Goal: Task Accomplishment & Management: Manage account settings

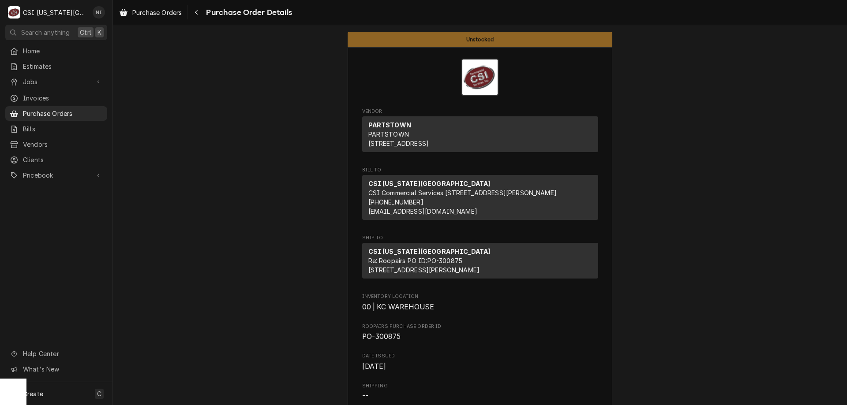
drag, startPoint x: 194, startPoint y: 155, endPoint x: 205, endPoint y: 146, distance: 14.4
drag, startPoint x: 94, startPoint y: 166, endPoint x: 86, endPoint y: 174, distance: 11.2
click at [93, 170] on div "Pricebook" at bounding box center [56, 175] width 98 height 11
click at [52, 202] on span "Parts & Materials" at bounding box center [63, 206] width 80 height 9
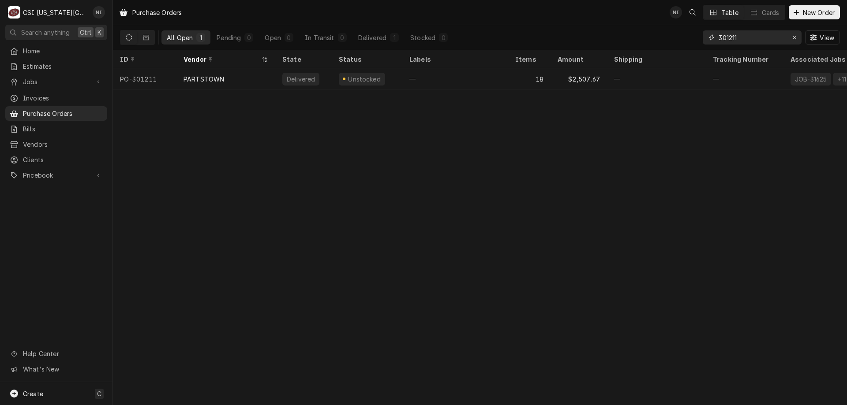
drag, startPoint x: 753, startPoint y: 41, endPoint x: 639, endPoint y: 40, distance: 114.3
click at [640, 40] on div "All Open 1 Pending 0 Open 0 In Transit 0 Delivered 1 Stocked 0 301211 View" at bounding box center [480, 37] width 720 height 25
type input "301358"
click at [457, 75] on div "¹ NDA ✈️" at bounding box center [455, 78] width 106 height 21
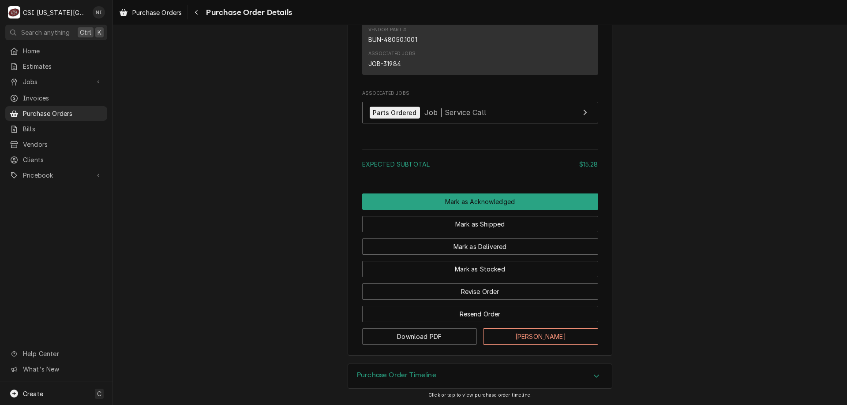
scroll to position [671, 0]
click at [496, 267] on button "Mark as Stocked" at bounding box center [480, 269] width 236 height 16
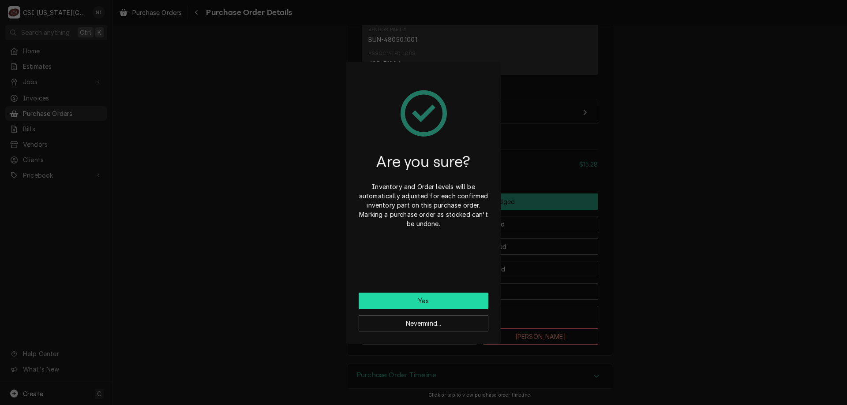
click at [471, 294] on button "Yes" at bounding box center [424, 301] width 130 height 16
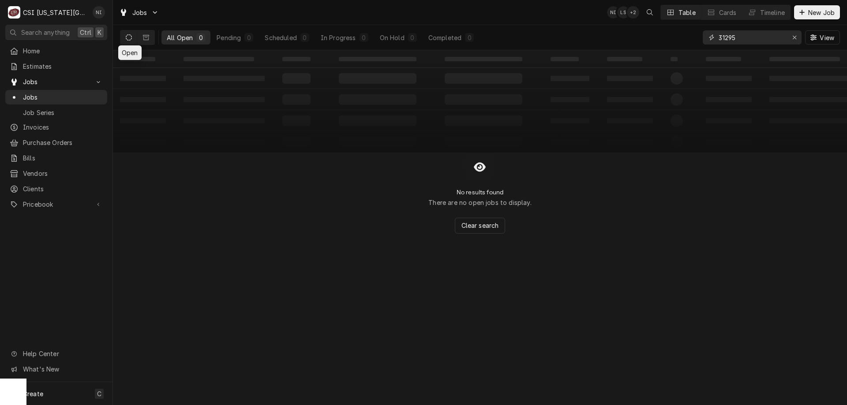
click at [739, 37] on input "31295" at bounding box center [752, 37] width 66 height 14
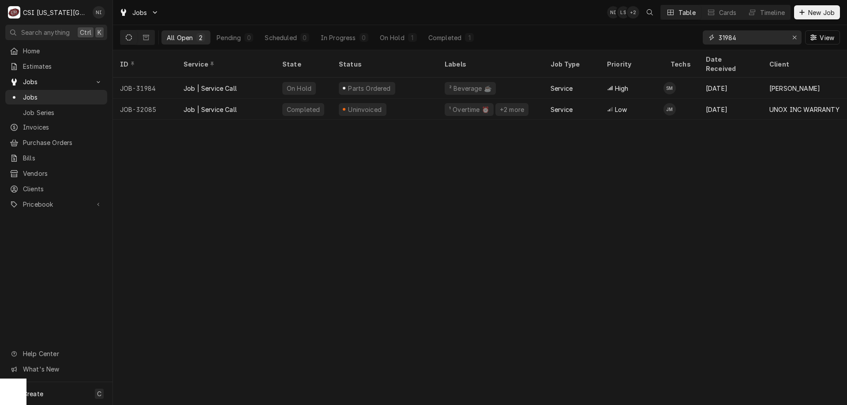
type input "31984"
click at [405, 81] on div "Parts Ordered" at bounding box center [385, 88] width 106 height 21
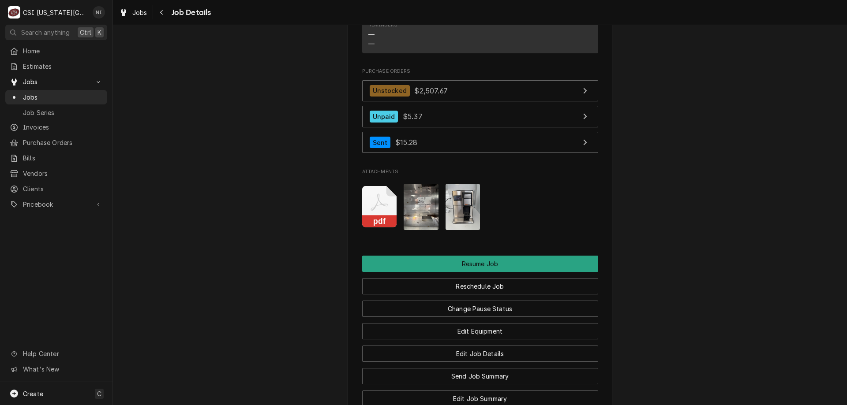
scroll to position [1173, 0]
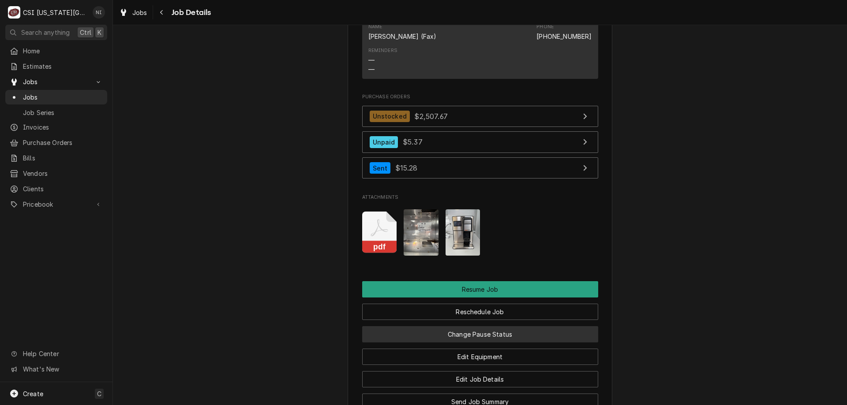
click at [511, 326] on button "Change Pause Status" at bounding box center [480, 334] width 236 height 16
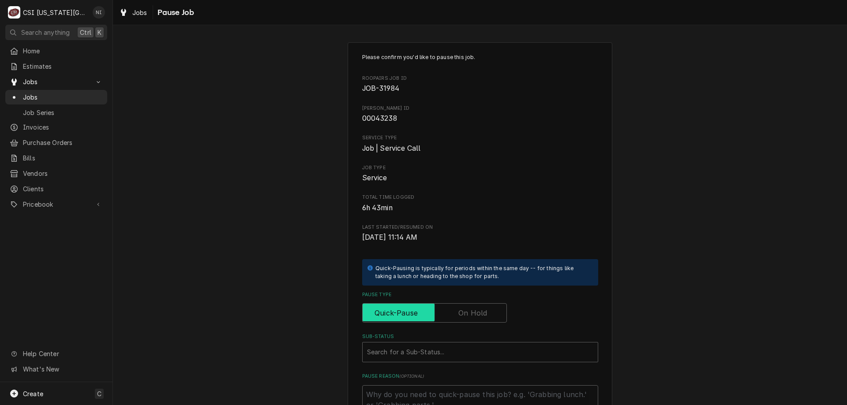
drag, startPoint x: 491, startPoint y: 309, endPoint x: 479, endPoint y: 333, distance: 26.8
click at [491, 309] on input "Pause Type" at bounding box center [434, 313] width 137 height 19
checkbox input "true"
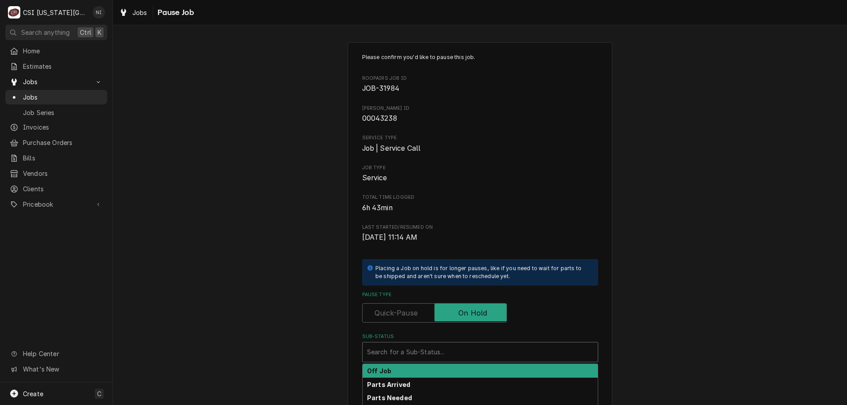
click at [479, 346] on div "Sub-Status" at bounding box center [480, 353] width 226 height 16
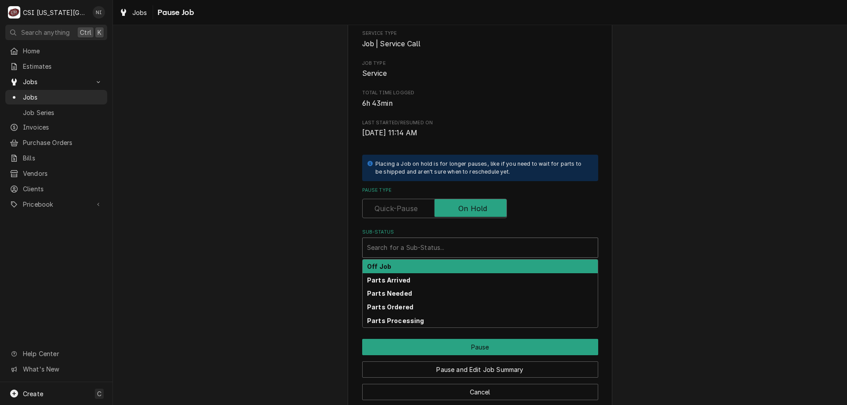
scroll to position [116, 0]
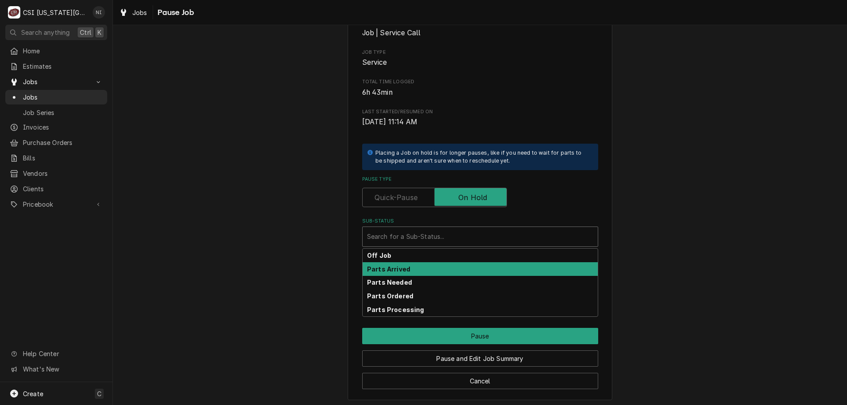
click at [405, 267] on div "Parts Arrived" at bounding box center [480, 269] width 235 height 14
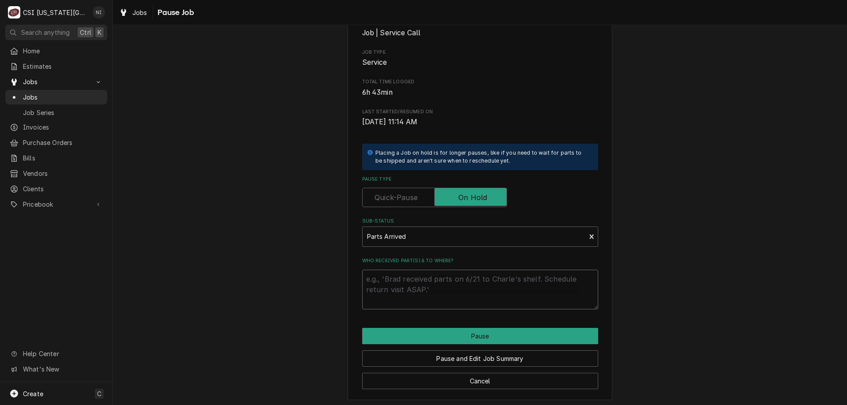
click at [411, 282] on textarea "Who received part(s) & to where?" at bounding box center [480, 290] width 236 height 40
type textarea "x"
type textarea "p"
type textarea "x"
type textarea "pa"
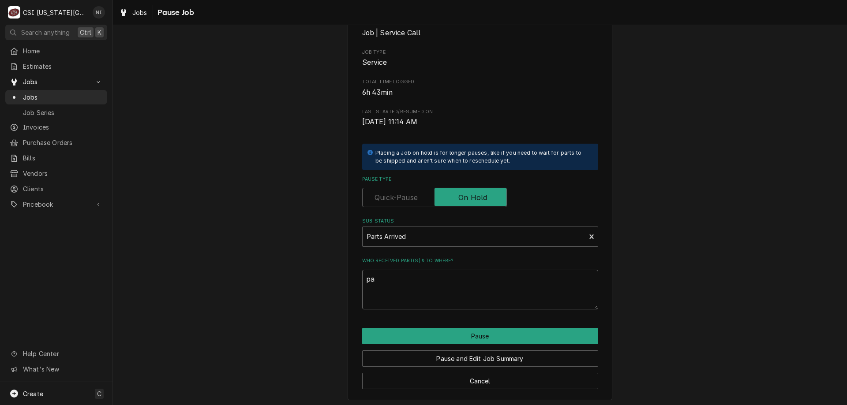
type textarea "x"
type textarea "par"
type textarea "x"
type textarea "part"
type textarea "x"
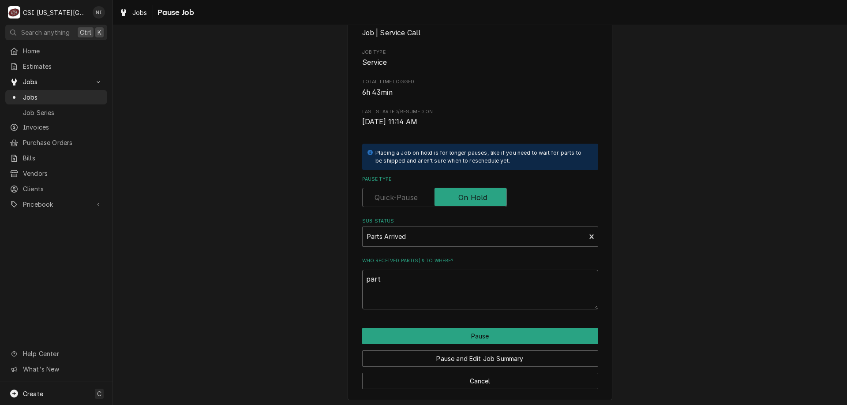
type textarea "parts"
type textarea "x"
type textarea "parts"
type textarea "x"
type textarea "parts o"
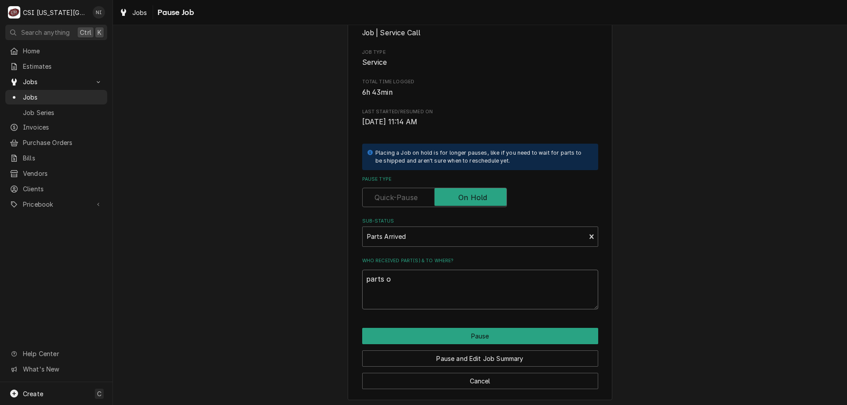
type textarea "x"
type textarea "parts on"
type textarea "x"
type textarea "parts on"
type textarea "x"
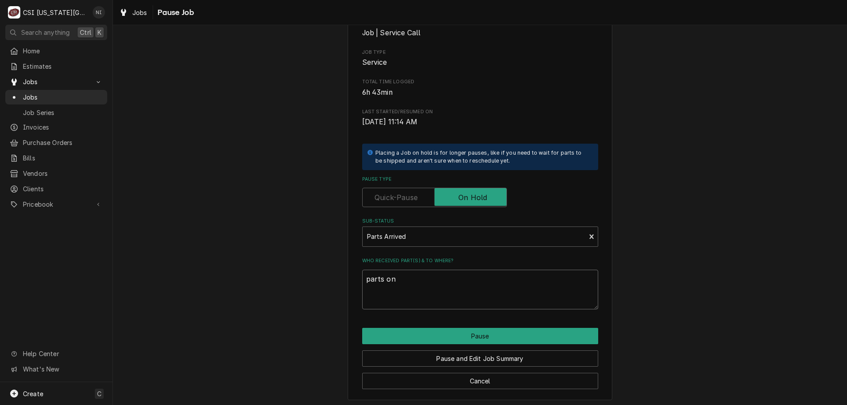
type textarea "parts on s"
type textarea "x"
type textarea "parts on se"
type textarea "x"
type textarea "parts on sea"
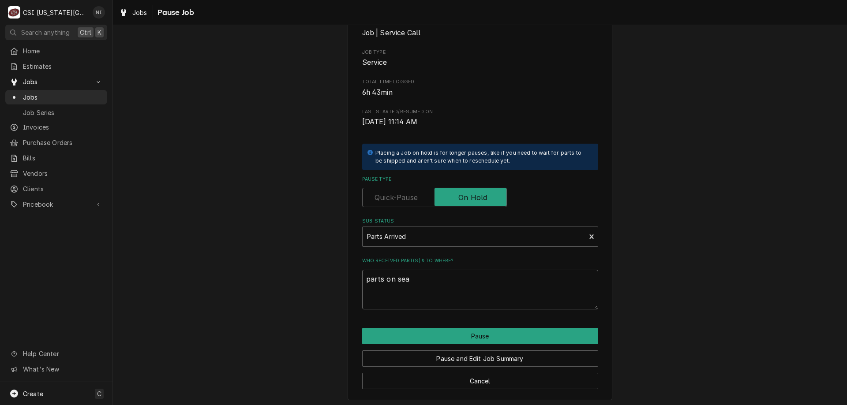
type textarea "x"
type textarea "parts on sean"
type textarea "x"
type textarea "parts on sean"
type textarea "x"
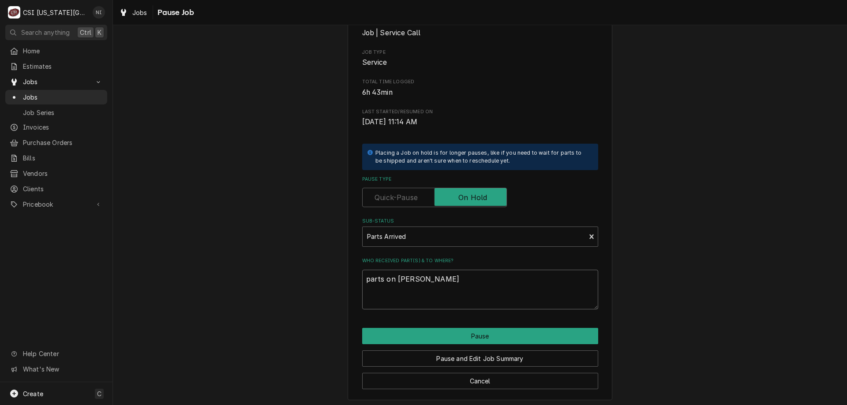
type textarea "parts on sean b"
type textarea "x"
type textarea "parts on sean be"
type textarea "x"
type textarea "parts on sean b"
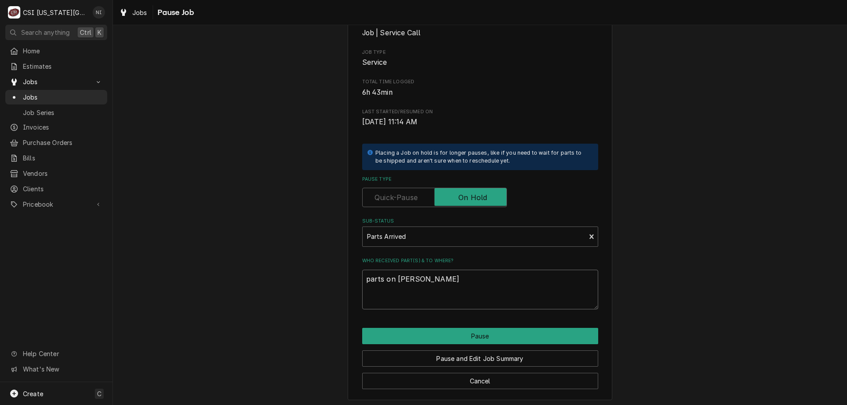
type textarea "x"
type textarea "parts on sean"
type textarea "x"
type textarea "parts on sean d"
type textarea "x"
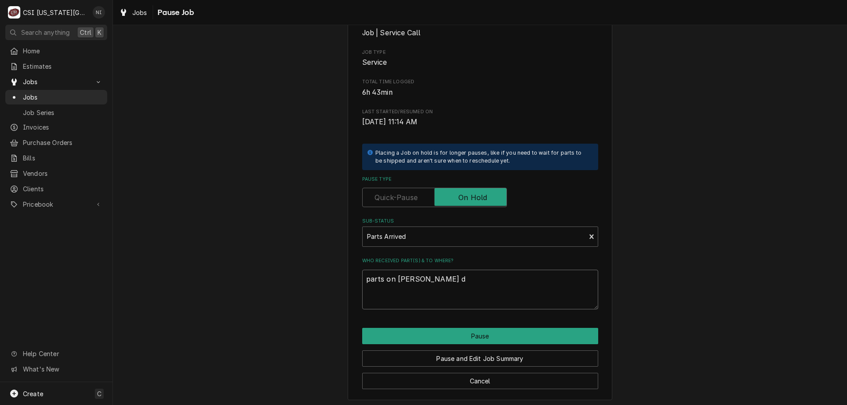
type textarea "parts on sean de"
type textarea "x"
type textarea "parts on sean desk"
type textarea "x"
type textarea "parts on sean desk"
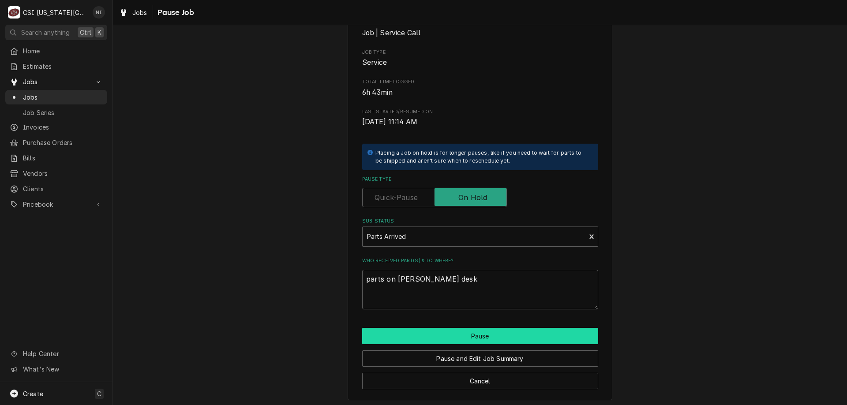
click at [471, 335] on button "Pause" at bounding box center [480, 336] width 236 height 16
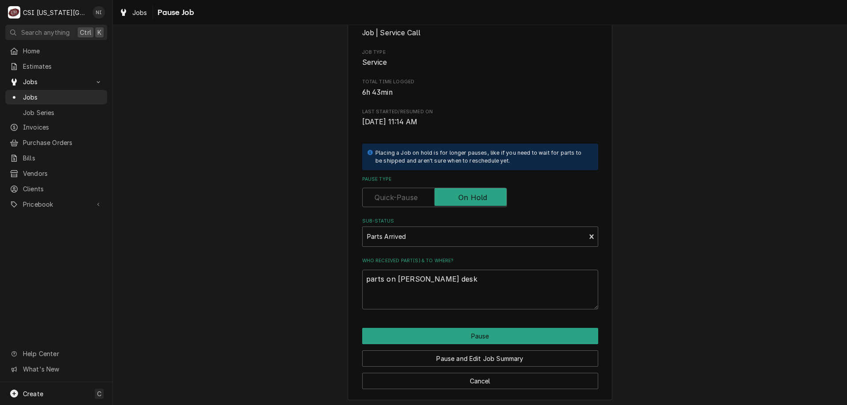
type textarea "x"
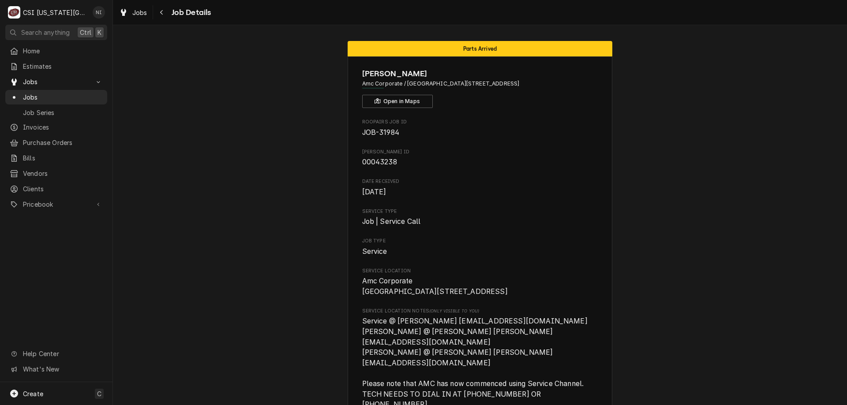
click at [54, 93] on span "Jobs" at bounding box center [63, 97] width 80 height 9
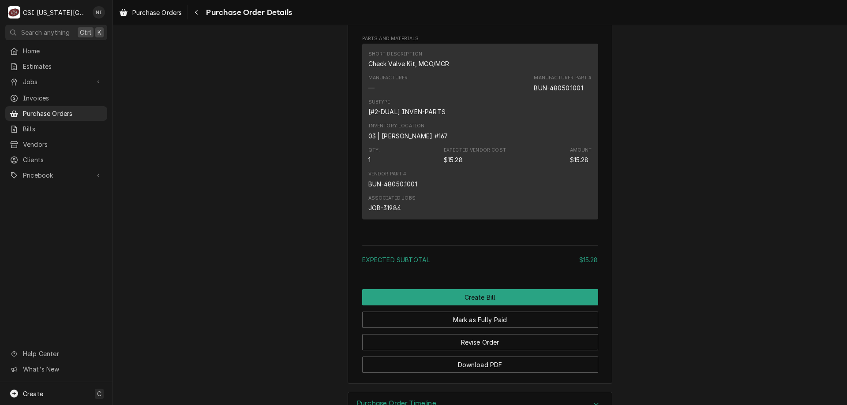
scroll to position [716, 0]
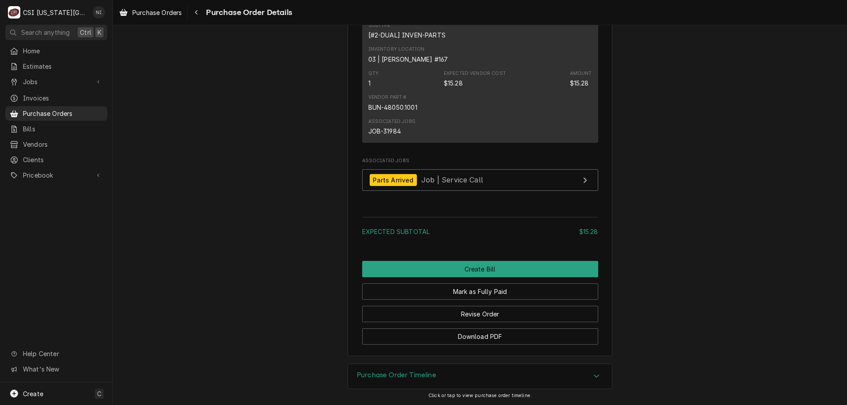
click at [87, 111] on span "Purchase Orders" at bounding box center [63, 113] width 80 height 9
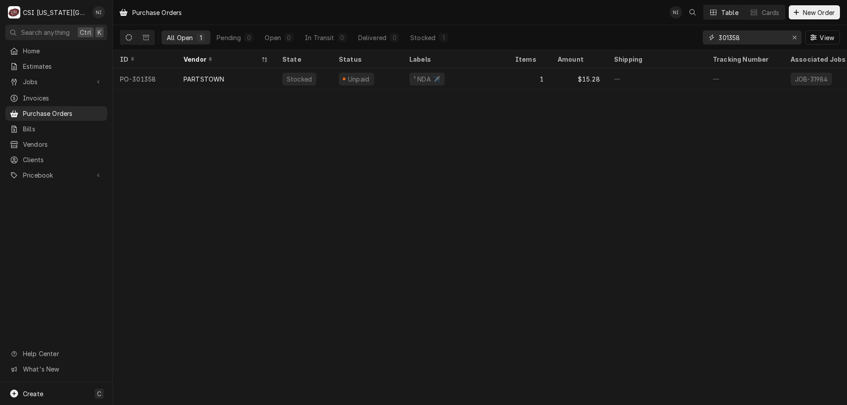
click at [740, 38] on input "301358" at bounding box center [752, 37] width 66 height 14
type input "301345"
click at [441, 83] on div "—" at bounding box center [455, 78] width 106 height 21
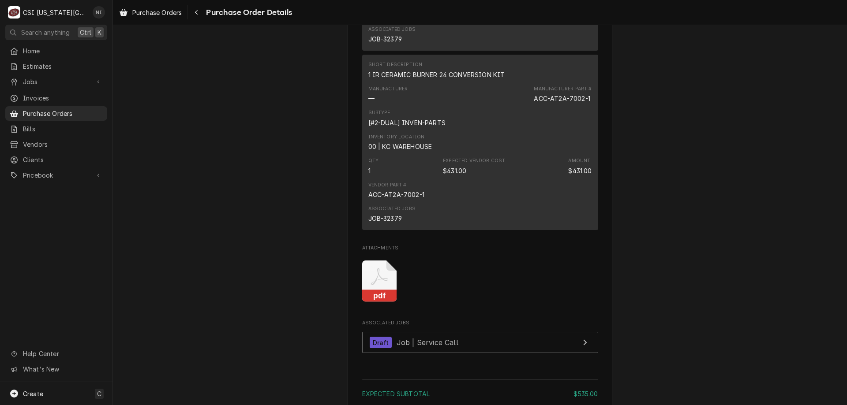
scroll to position [894, 0]
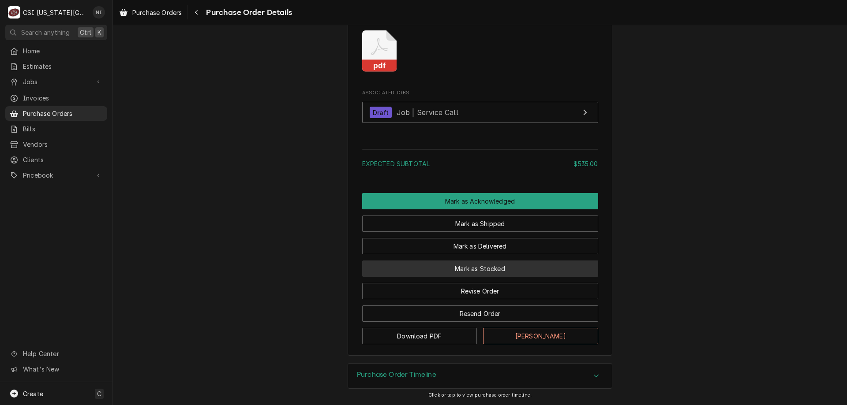
click at [513, 266] on button "Mark as Stocked" at bounding box center [480, 269] width 236 height 16
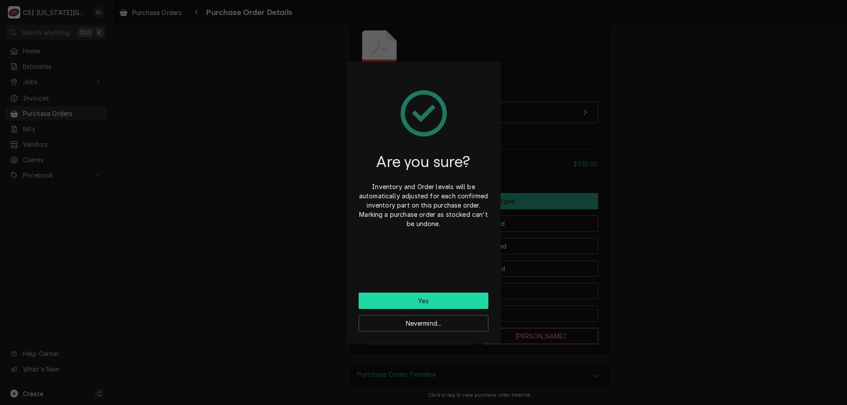
drag, startPoint x: 433, startPoint y: 300, endPoint x: 306, endPoint y: 318, distance: 127.9
click at [431, 300] on button "Yes" at bounding box center [424, 301] width 130 height 16
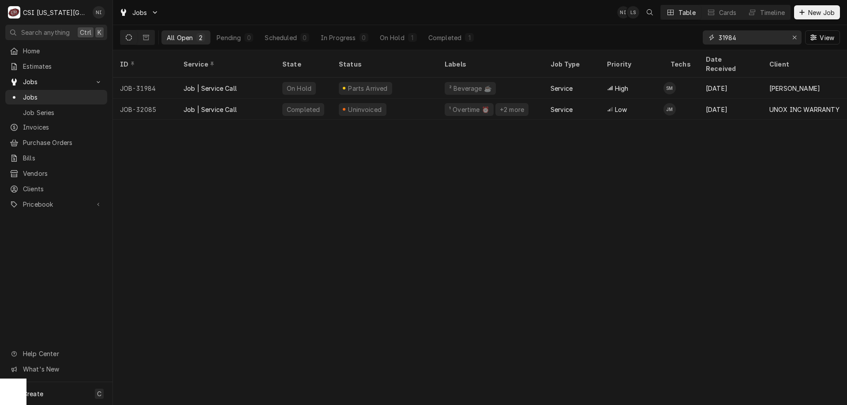
drag, startPoint x: 751, startPoint y: 44, endPoint x: 692, endPoint y: 39, distance: 59.8
click at [693, 41] on div "All Open 2 Pending 0 Scheduled 0 In Progress 0 On Hold 1 Completed 1 31984 View" at bounding box center [480, 37] width 720 height 25
type input "32379"
click at [434, 78] on div "Draft" at bounding box center [385, 88] width 106 height 21
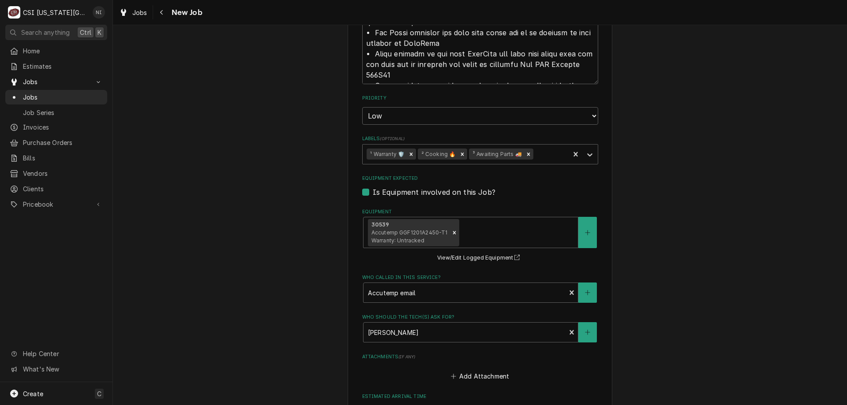
scroll to position [1595, 0]
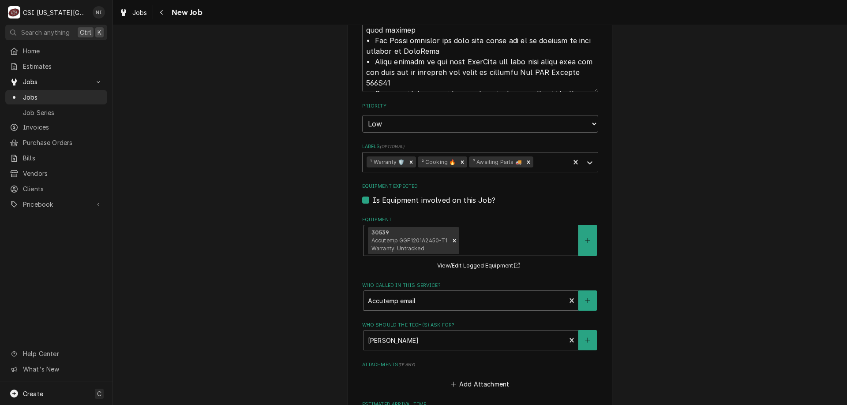
click at [525, 159] on icon "Remove ³ Awaiting Parts 🚚" at bounding box center [528, 162] width 6 height 6
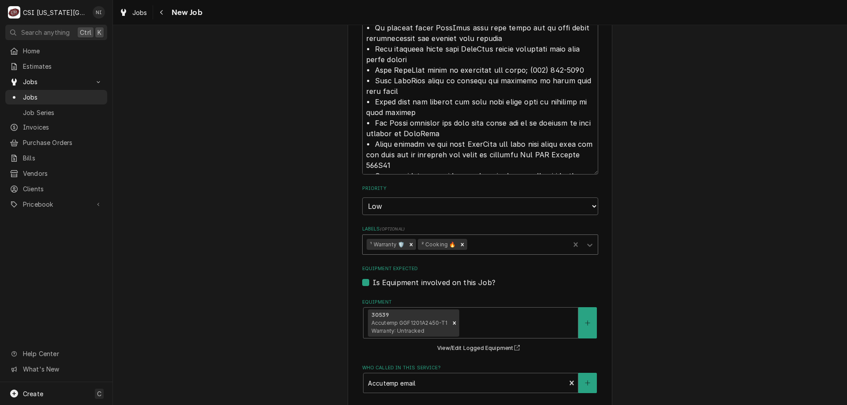
scroll to position [1518, 0]
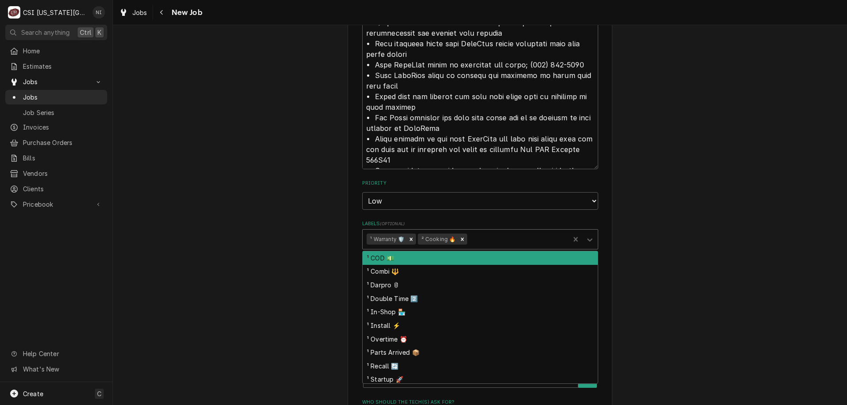
click at [585, 236] on icon "Labels" at bounding box center [589, 240] width 9 height 9
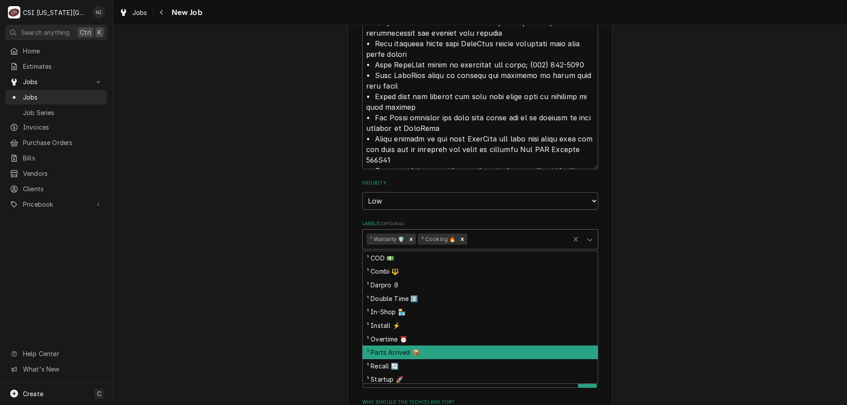
click at [401, 346] on div "¹ Parts Arrived 📦" at bounding box center [480, 353] width 235 height 14
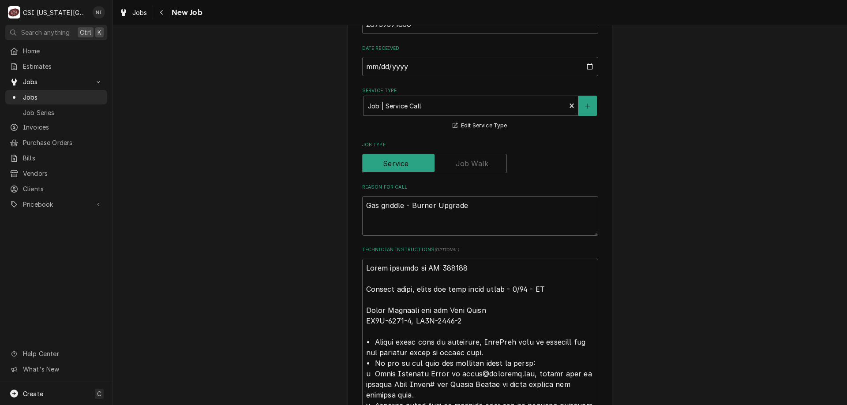
scroll to position [581, 0]
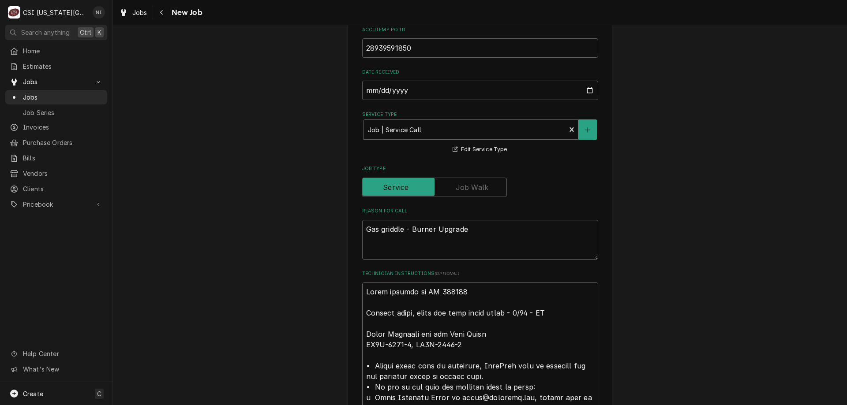
type textarea "x"
type textarea "Parts ordered on PO 301345 Emailed parts, lindy and josh about parts - 8/27 - L…"
type textarea "x"
type textarea "Parts ordered on PO 301345 Emailed parts, lindy and josh about parts - 8/27 - L…"
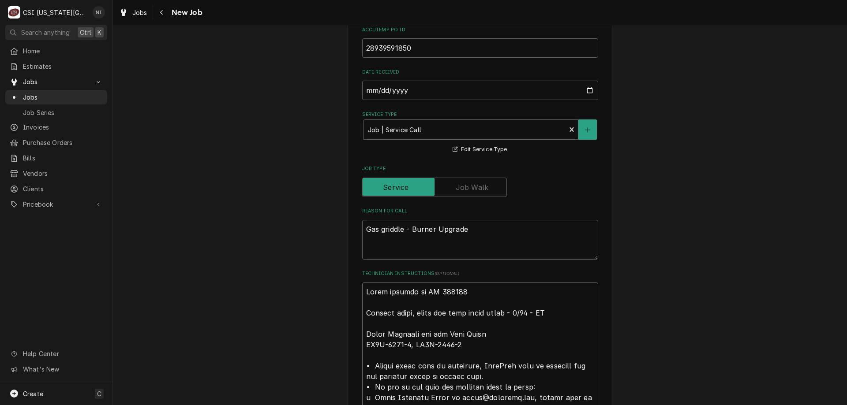
type textarea "x"
type textarea "p Parts ordered on PO 301345 Emailed parts, lindy and josh about parts - 8/27 -…"
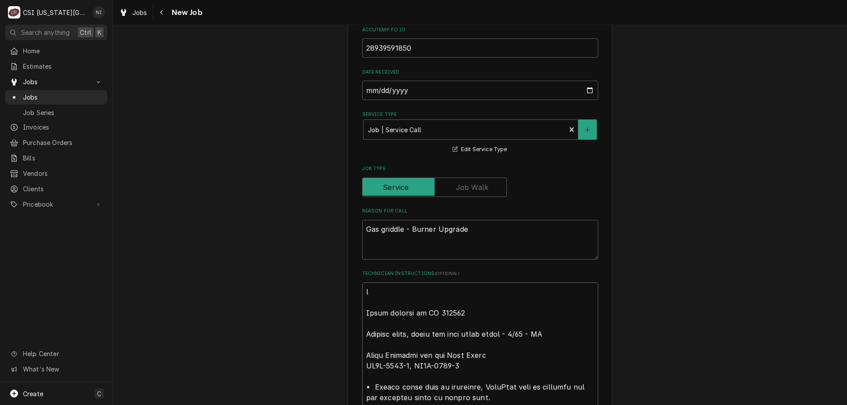
type textarea "x"
type textarea "pa Parts ordered on PO 301345 Emailed parts, lindy and josh about parts - 8/27 …"
type textarea "x"
type textarea "par Parts ordered on PO 301345 Emailed parts, lindy and josh about parts - 8/27…"
type textarea "x"
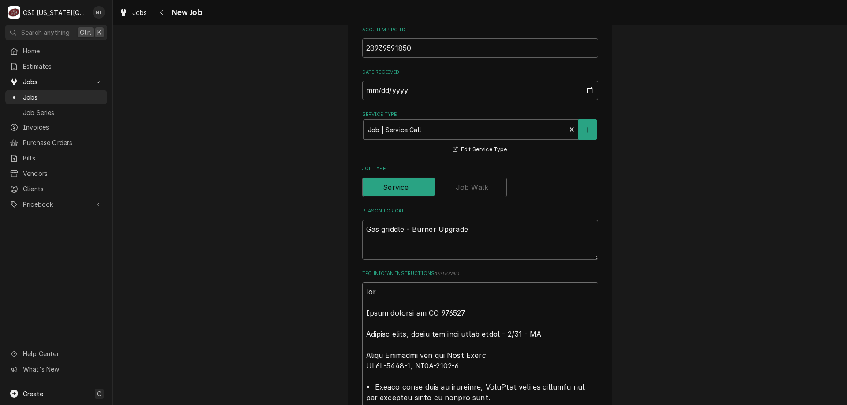
type textarea "part Parts ordered on PO 301345 Emailed parts, lindy and josh about parts - 8/2…"
type textarea "x"
type textarea "parts Parts ordered on PO 301345 Emailed parts, lindy and josh about parts - 8/…"
type textarea "x"
type textarea "parts o Parts ordered on PO 301345 Emailed parts, lindy and josh about parts - …"
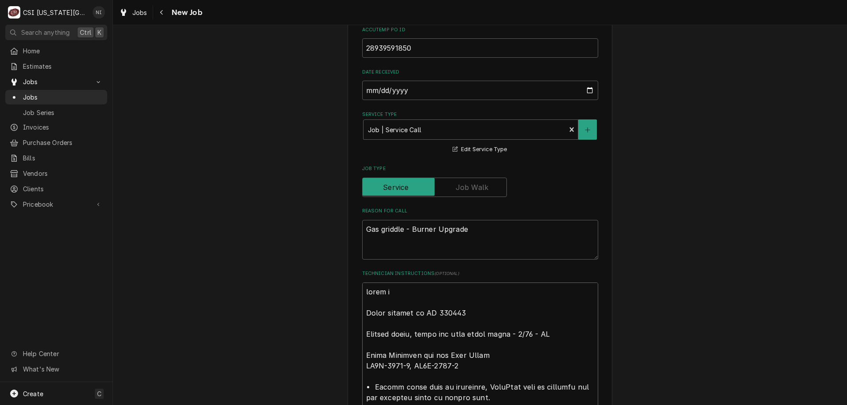
type textarea "x"
type textarea "parts on Parts ordered on PO 301345 Emailed parts, lindy and josh about parts -…"
type textarea "x"
type textarea "parts on t Parts ordered on PO 301345 Emailed parts, lindy and josh about parts…"
type textarea "x"
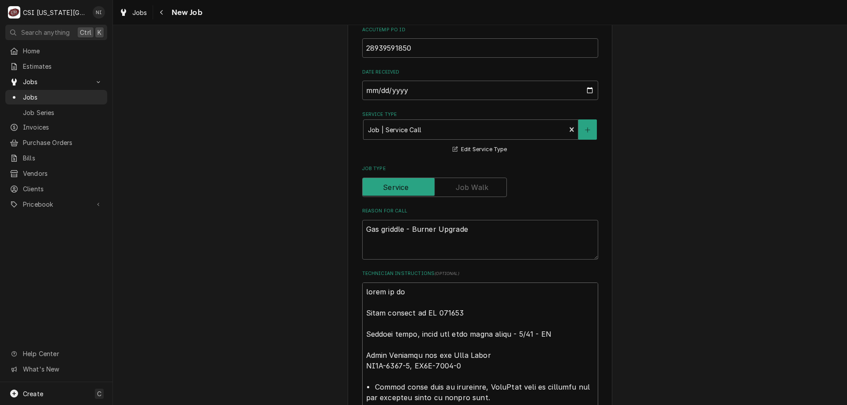
type textarea "parts on the Parts ordered on PO 301345 Emailed parts, lindy and josh about par…"
type textarea "x"
type textarea "parts on the Parts ordered on PO 301345 Emailed parts, lindy and josh about par…"
type textarea "x"
type textarea "parts on the u Parts ordered on PO 301345 Emailed parts, lindy and josh about p…"
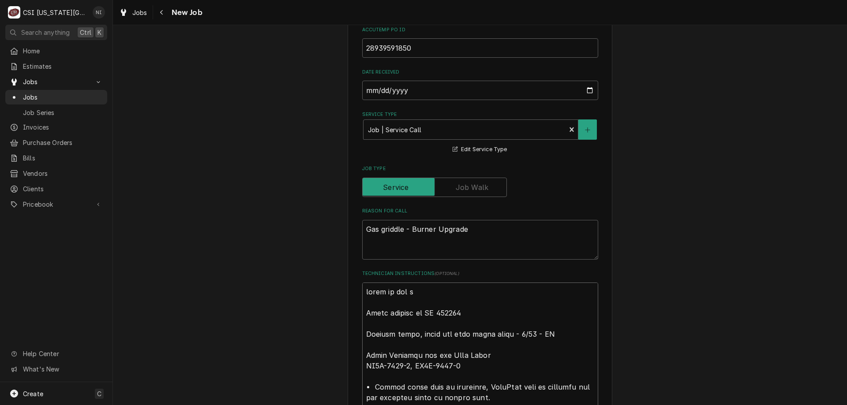
type textarea "x"
type textarea "parts on the un Parts ordered on PO 301345 Emailed parts, lindy and josh about …"
type textarea "x"
type textarea "parts on the una Parts ordered on PO 301345 Emailed parts, lindy and josh about…"
type textarea "x"
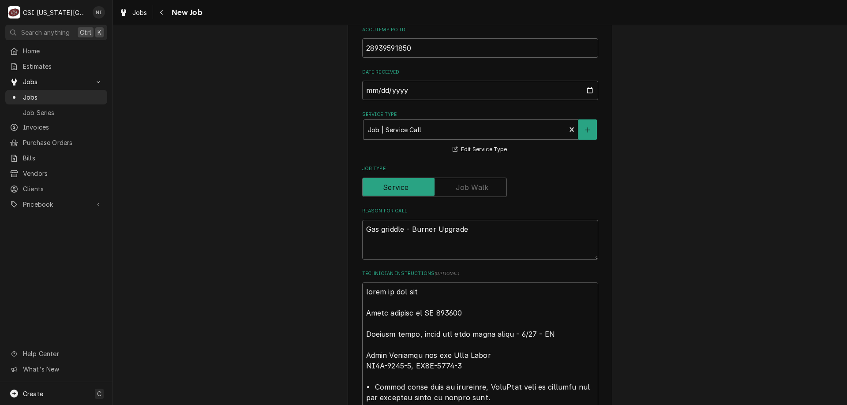
type textarea "parts on the unas Parts ordered on PO 301345 Emailed parts, lindy and josh abou…"
type textarea "x"
type textarea "parts on the unass Parts ordered on PO 301345 Emailed parts, lindy and josh abo…"
type textarea "x"
type textarea "parts on the unassi Parts ordered on PO 301345 Emailed parts, lindy and josh ab…"
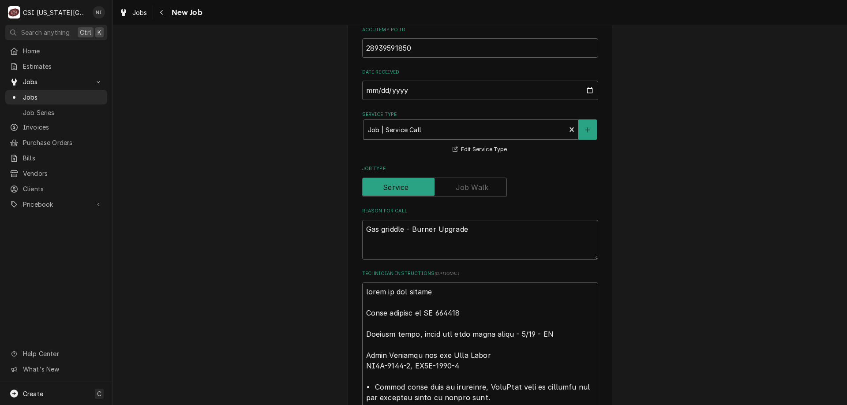
type textarea "x"
type textarea "parts on the unassin Parts ordered on PO 301345 Emailed parts, lindy and josh a…"
type textarea "x"
type textarea "parts on the unassi Parts ordered on PO 301345 Emailed parts, lindy and josh ab…"
type textarea "x"
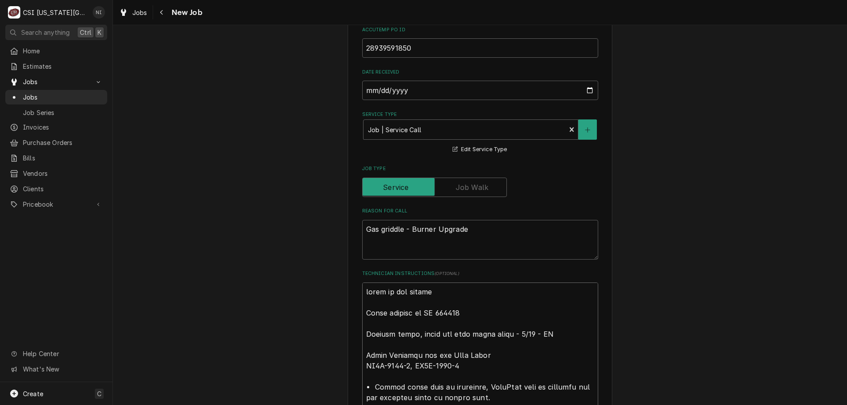
type textarea "parts on the unassig Parts ordered on PO 301345 Emailed parts, lindy and josh a…"
type textarea "x"
type textarea "parts on the unassign Parts ordered on PO 301345 Emailed parts, lindy and josh …"
type textarea "x"
type textarea "parts on the unassigne Parts ordered on PO 301345 Emailed parts, lindy and josh…"
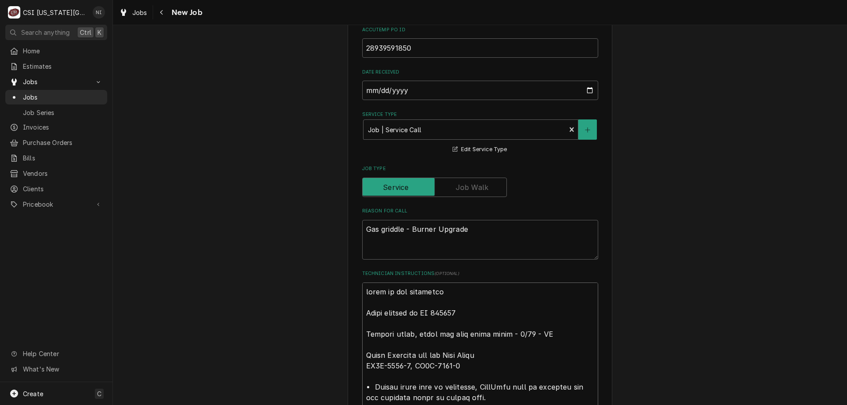
type textarea "x"
type textarea "parts on the unassigned Parts ordered on PO 301345 Emailed parts, lindy and jos…"
type textarea "x"
type textarea "parts on the unassigned Parts ordered on PO 301345 Emailed parts, lindy and jos…"
type textarea "x"
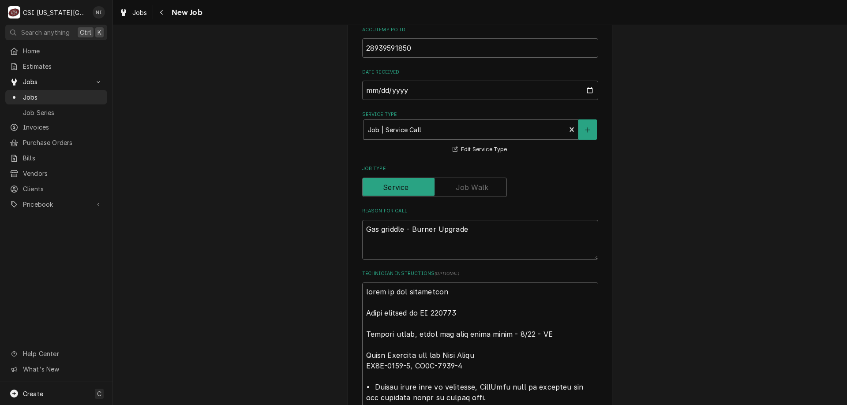
type textarea "parts on the unassigned s Parts ordered on PO 301345 Emailed parts, lindy and j…"
type textarea "x"
type textarea "parts on the unassigned sh Parts ordered on PO 301345 Emailed parts, lindy and …"
type textarea "x"
type textarea "parts on the unassigned she Parts ordered on PO 301345 Emailed parts, lindy and…"
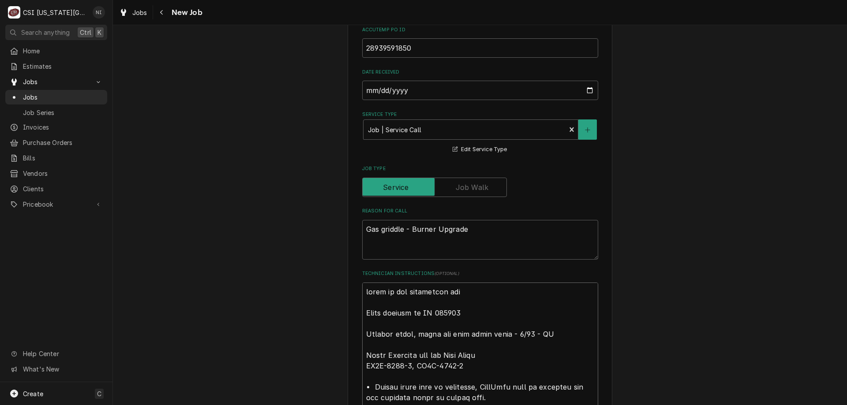
type textarea "x"
type textarea "parts on the unassigned shel Parts ordered on PO 301345 Emailed parts, lindy an…"
type textarea "x"
type textarea "parts on the unassigned shelf Parts ordered on PO 301345 Emailed parts, lindy a…"
type textarea "x"
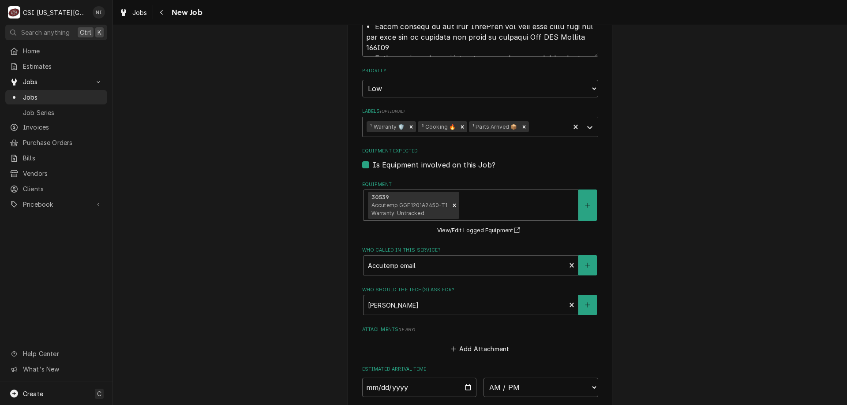
scroll to position [1814, 0]
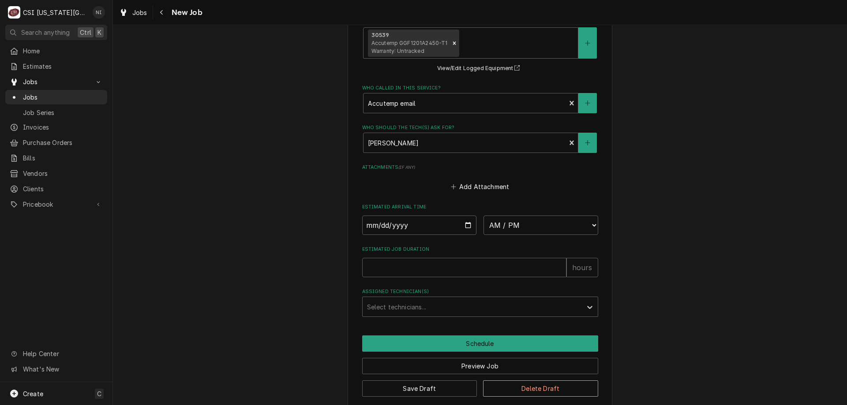
type textarea "parts on the unassigned shelf Parts ordered on PO 301345 Emailed parts, lindy a…"
click at [443, 382] on button "Save Draft" at bounding box center [419, 389] width 115 height 16
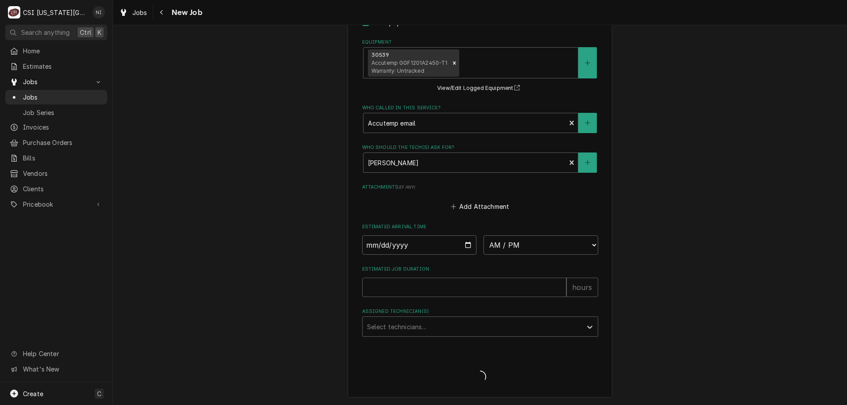
scroll to position [1784, 0]
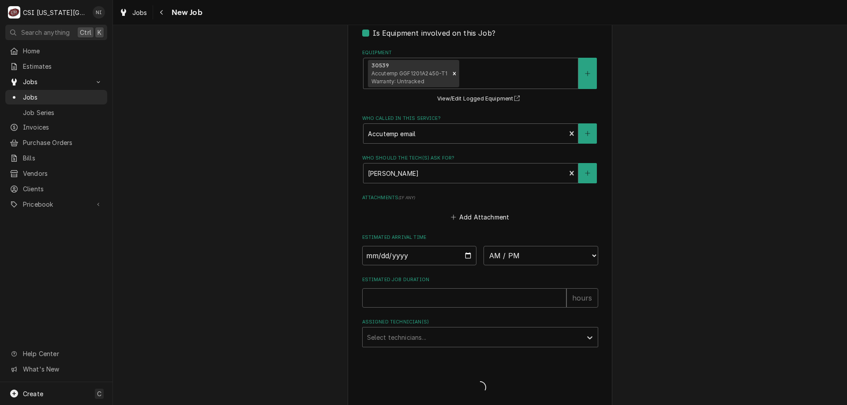
type textarea "x"
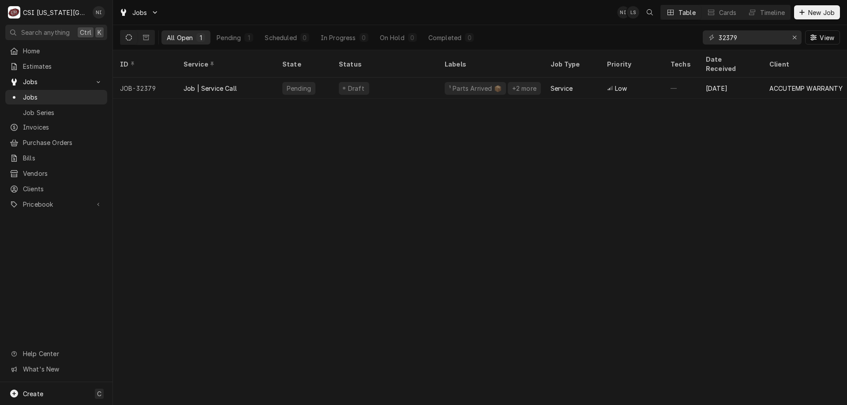
click at [415, 80] on div "Draft" at bounding box center [385, 88] width 106 height 21
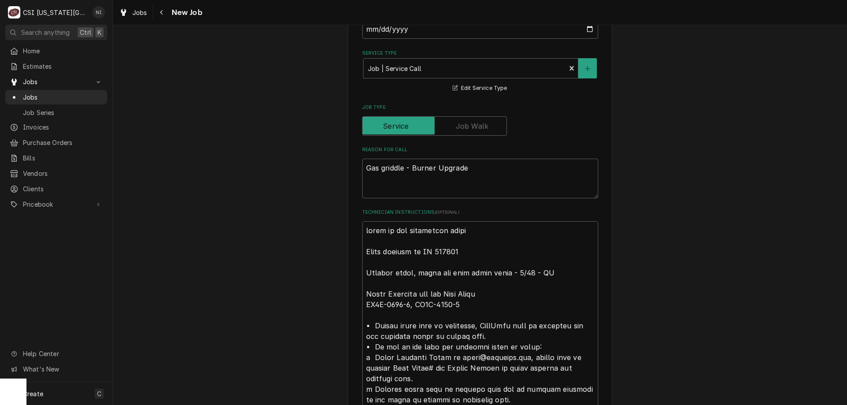
scroll to position [645, 0]
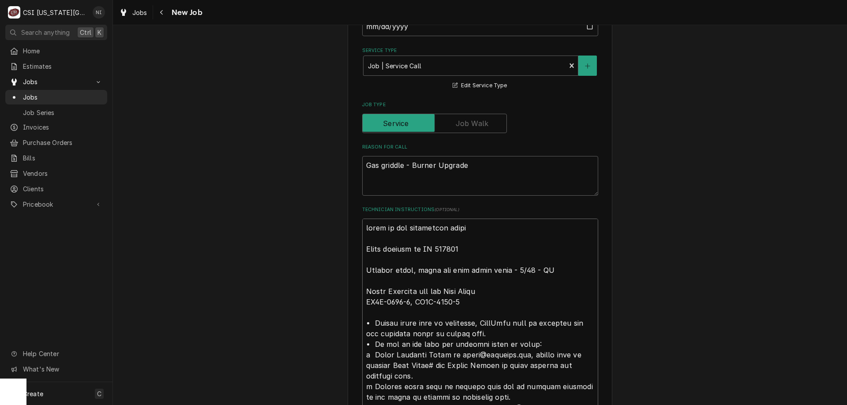
type textarea "x"
type textarea "parts on the unassigned shelf Parts ordered on PO 301345 Emailed parts, lindy a…"
type textarea "x"
type textarea "parts on the unassigned shelf ( Parts ordered on PO 301345 Emailed parts, lindy…"
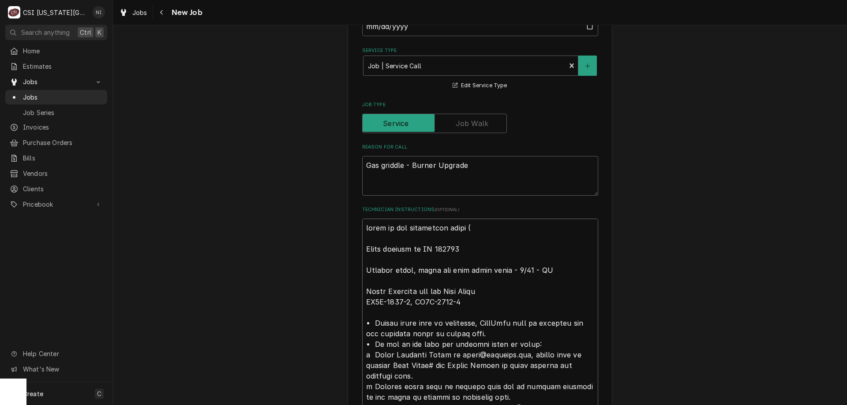
type textarea "x"
type textarea "parts on the unassigned shelf ( Parts ordered on PO 301345 Emailed parts, lindy…"
type textarea "x"
type textarea "parts on the unassigned shelf ( s Parts ordered on PO 301345 Emailed parts, lin…"
type textarea "x"
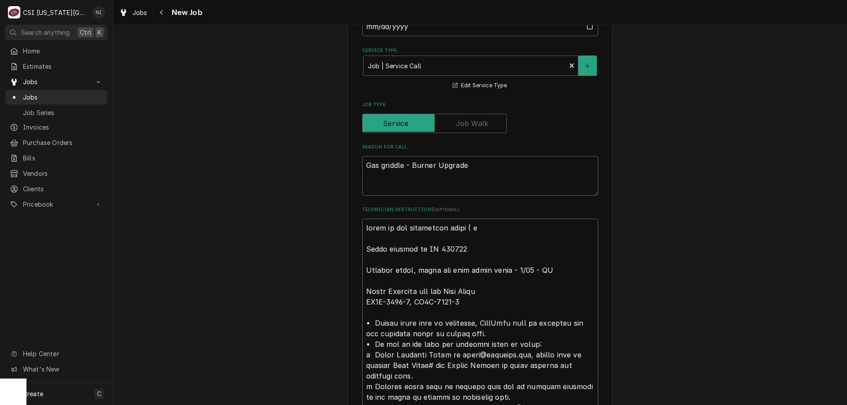
type textarea "parts on the unassigned shelf ( se Parts ordered on PO 301345 Emailed parts, li…"
type textarea "x"
type textarea "parts on the unassigned shelf ( sen Parts ordered on PO 301345 Emailed parts, l…"
type textarea "x"
type textarea "parts on the unassigned shelf ( sent Parts ordered on PO 301345 Emailed parts, …"
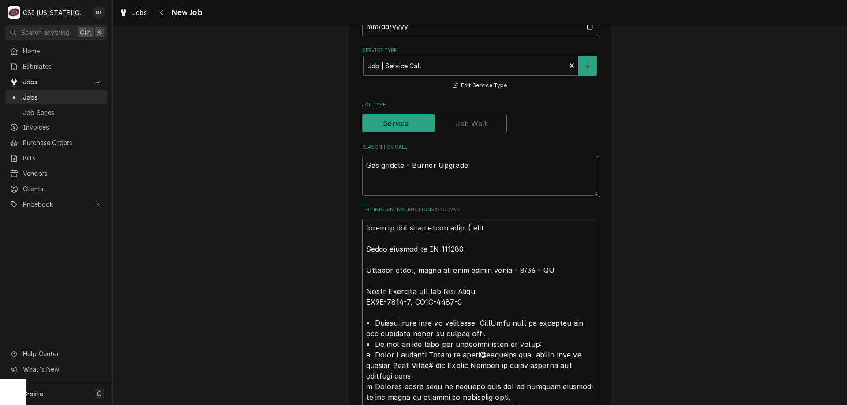
type textarea "x"
type textarea "parts on the unassigned shelf ( sent Parts ordered on PO 301345 Emailed parts, …"
type textarea "x"
type textarea "parts on the unassigned shelf ( sent b Parts ordered on PO 301345 Emailed parts…"
type textarea "x"
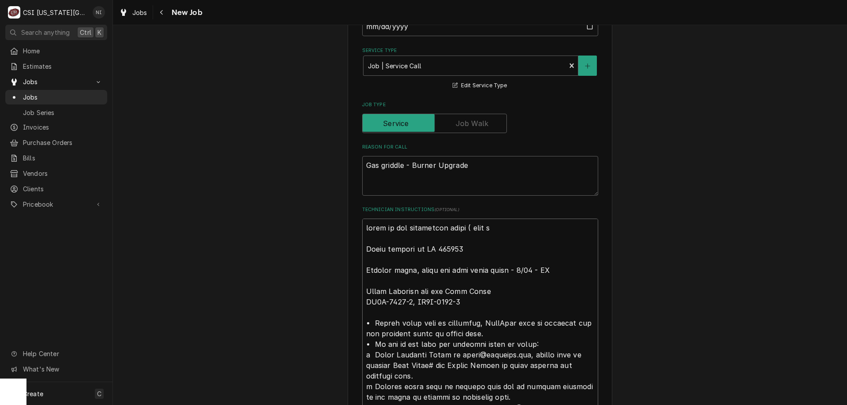
type textarea "parts on the unassigned shelf ( sent br Parts ordered on PO 301345 Emailed part…"
type textarea "x"
type textarea "parts on the unassigned shelf ( sent b Parts ordered on PO 301345 Emailed parts…"
type textarea "x"
type textarea "parts on the unassigned shelf ( sent bu Parts ordered on PO 301345 Emailed part…"
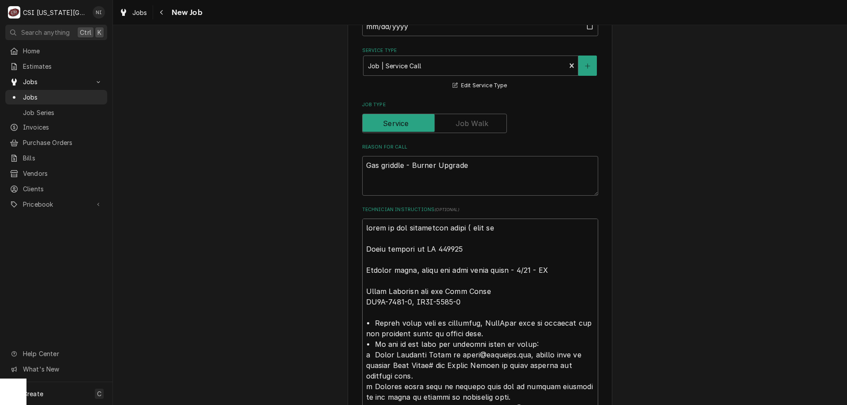
type textarea "x"
type textarea "parts on the unassigned shelf ( sent bun Parts ordered on PO 301345 Emailed par…"
type textarea "x"
type textarea "parts on the unassigned shelf ( sent buner Parts ordered on PO 301345 Emailed p…"
type textarea "x"
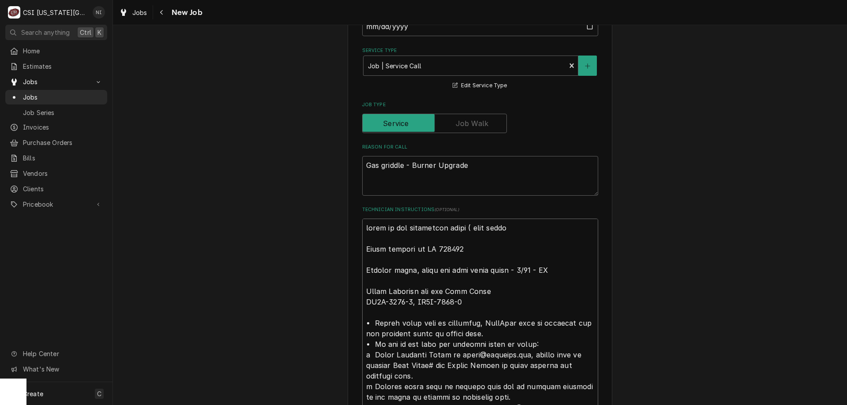
type textarea "parts on the unassigned shelf ( sent buners Parts ordered on PO 301345 Emailed …"
type textarea "x"
type textarea "parts on the unassigned shelf ( sent buner Parts ordered on PO 301345 Emailed p…"
type textarea "x"
type textarea "parts on the unassigned shelf ( sent bune Parts ordered on PO 301345 Emailed pa…"
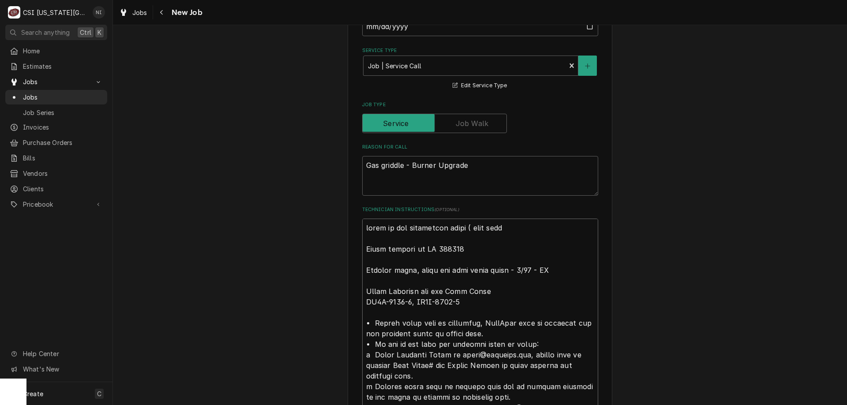
type textarea "x"
type textarea "parts on the unassigned shelf ( sent bun Parts ordered on PO 301345 Emailed par…"
type textarea "x"
type textarea "parts on the unassigned shelf ( sent bu Parts ordered on PO 301345 Emailed part…"
type textarea "x"
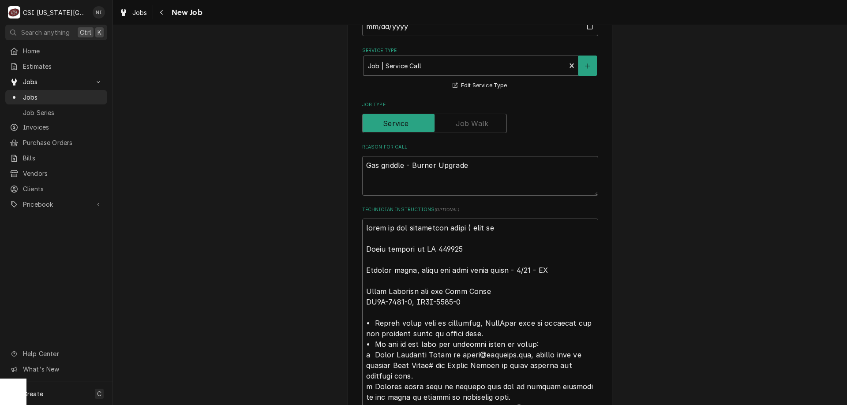
type textarea "parts on the unassigned shelf ( sent bur Parts ordered on PO 301345 Emailed par…"
type textarea "x"
type textarea "parts on the unassigned shelf ( sent burn Parts ordered on PO 301345 Emailed pa…"
type textarea "x"
type textarea "parts on the unassigned shelf ( sent burner Parts ordered on PO 301345 Emailed …"
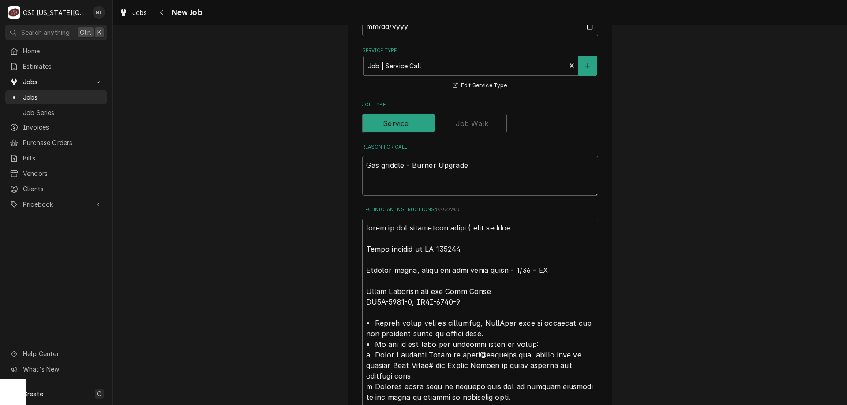
type textarea "x"
type textarea "parts on the unassigned shelf ( sent burners Parts ordered on PO 301345 Emailed…"
type textarea "x"
type textarea "parts on the unassigned shelf ( sent burners Parts ordered on PO 301345 Emailed…"
type textarea "x"
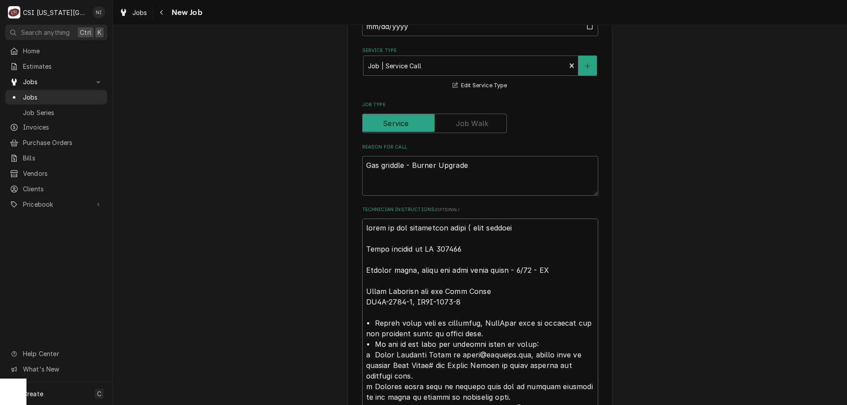
type textarea "parts on the unassigned shelf ( sent burners a Parts ordered on PO 301345 Email…"
type textarea "x"
type textarea "parts on the unassigned shelf ( sent burners as Parts ordered on PO 301345 Emai…"
type textarea "x"
type textarea "parts on the unassigned shelf ( sent burners as Parts ordered on PO 301345 Emai…"
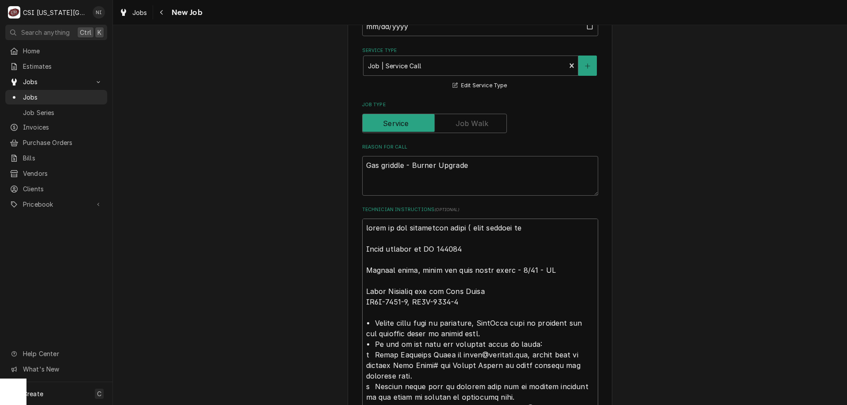
type textarea "x"
type textarea "parts on the unassigned shelf ( sent burners as w Parts ordered on PO 301345 Em…"
type textarea "x"
type textarea "parts on the unassigned shelf ( sent burners as we Parts ordered on PO 301345 E…"
type textarea "x"
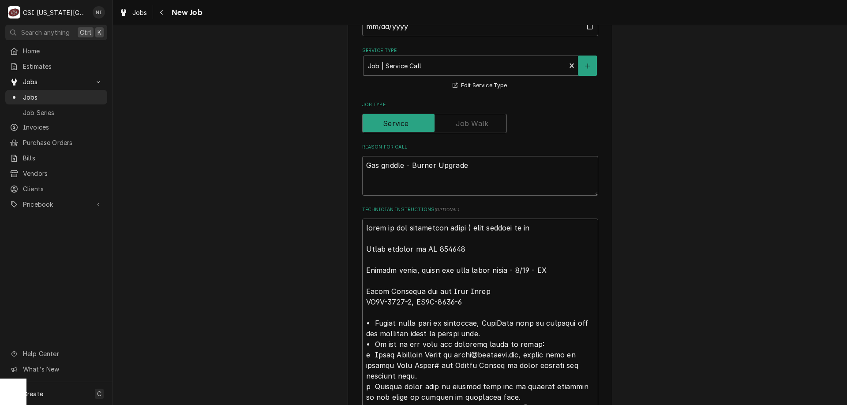
type textarea "parts on the unassigned shelf ( sent burners as wel Parts ordered on PO 301345 …"
type textarea "x"
type textarea "parts on the unassigned shelf ( sent burners as well Parts ordered on PO 301345…"
type textarea "x"
type textarea "parts on the unassigned shelf ( sent burners as well? Parts ordered on PO 30134…"
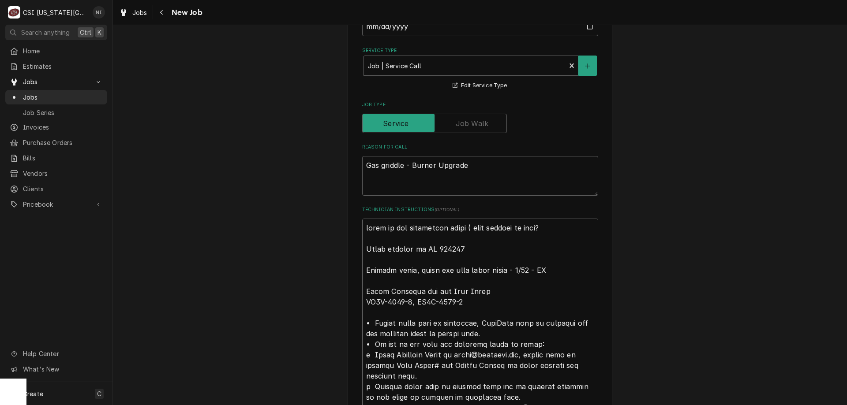
type textarea "x"
type textarea "parts on the unassigned shelf ( sent burners as well Parts ordered on PO 301345…"
type textarea "x"
type textarea "parts on the unassigned shelf ( sent burners as wel Parts ordered on PO 301345 …"
type textarea "x"
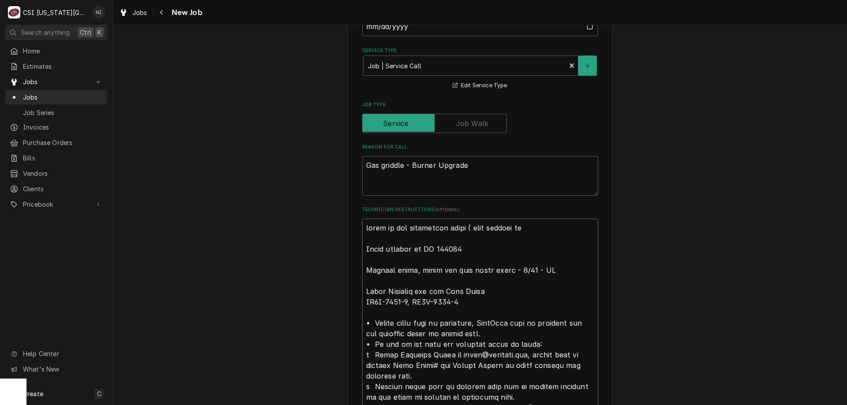
type textarea "parts on the unassigned shelf ( sent burners as Parts ordered on PO 301345 Emai…"
type textarea "x"
type textarea "parts on the unassigned shelf ( sent burners a Parts ordered on PO 301345 Email…"
type textarea "x"
type textarea "parts on the unassigned shelf ( sent burners Parts ordered on PO 301345 Emailed…"
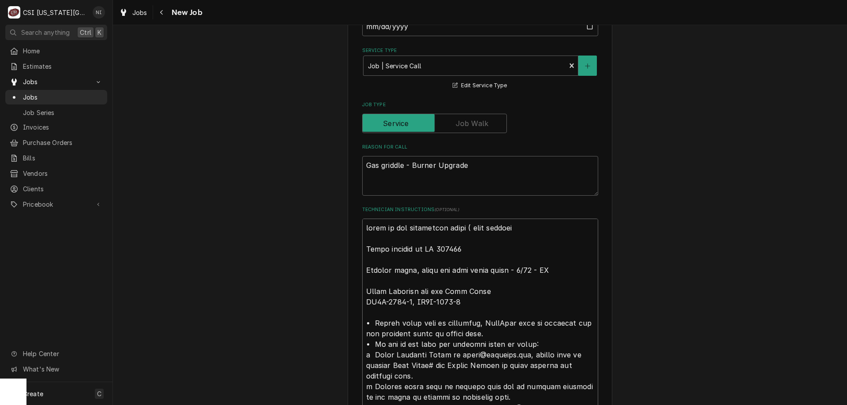
type textarea "x"
type textarea "parts on the unassigned shelf ( sent burners Parts ordered on PO 301345 Emailed…"
type textarea "x"
type textarea "parts on the unassigned shelf ( sent burner Parts ordered on PO 301345 Emailed …"
type textarea "x"
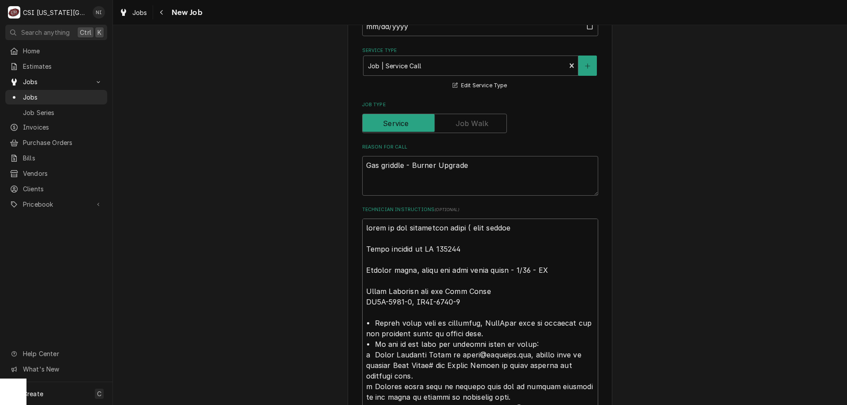
type textarea "parts on the unassigned shelf ( sent burne Parts ordered on PO 301345 Emailed p…"
type textarea "x"
type textarea "parts on the unassigned shelf ( sent burn Parts ordered on PO 301345 Emailed pa…"
type textarea "x"
type textarea "parts on the unassigned shelf ( sent bur Parts ordered on PO 301345 Emailed par…"
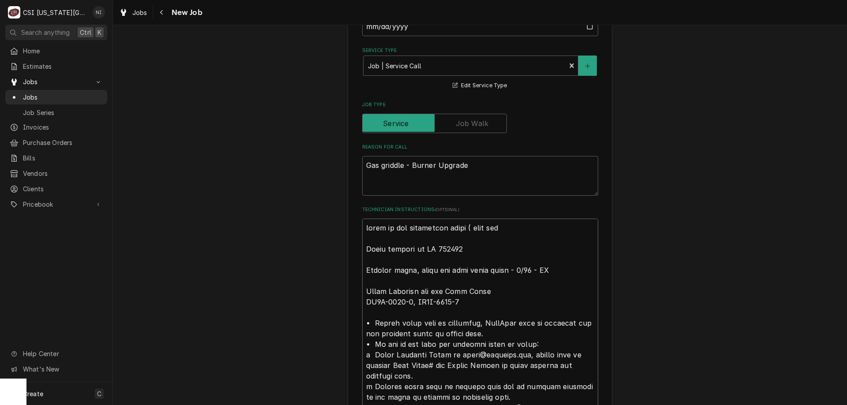
type textarea "x"
type textarea "parts on the unassigned shelf ( sent bu Parts ordered on PO 301345 Emailed part…"
type textarea "x"
type textarea "parts on the unassigned shelf ( sent b Parts ordered on PO 301345 Emailed parts…"
type textarea "x"
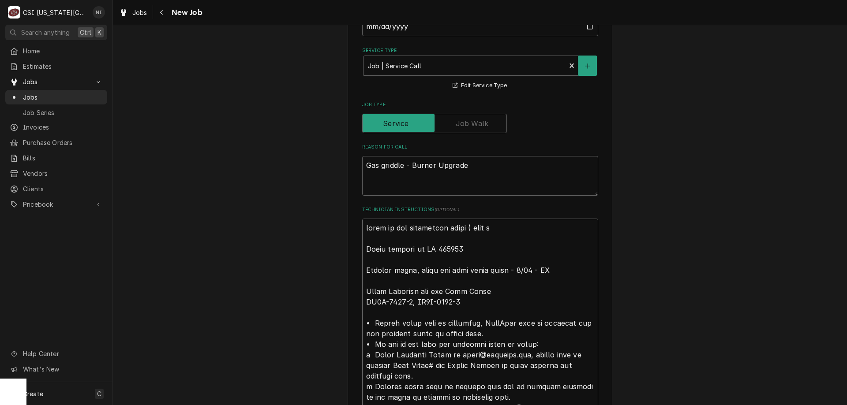
type textarea "parts on the unassigned shelf ( sent Parts ordered on PO 301345 Emailed parts, …"
type textarea "x"
type textarea "parts on the unassigned shelf ( sen Parts ordered on PO 301345 Emailed parts, l…"
type textarea "x"
type textarea "parts on the unassigned shelf ( se Parts ordered on PO 301345 Emailed parts, li…"
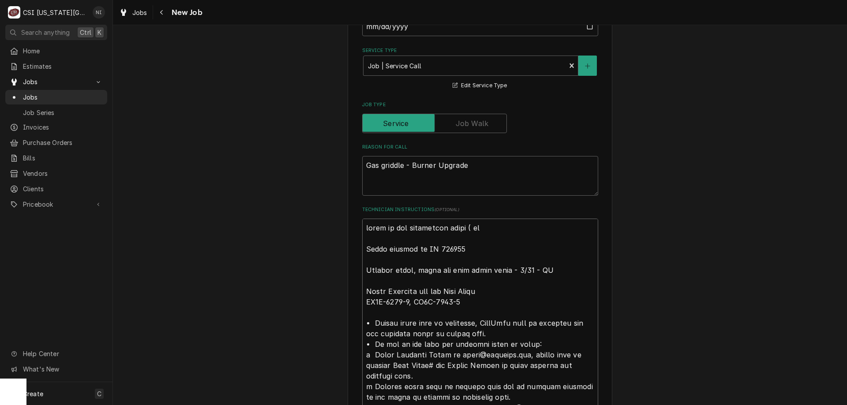
type textarea "x"
type textarea "parts on the unassigned shelf ( s Parts ordered on PO 301345 Emailed parts, lin…"
type textarea "x"
type textarea "parts on the unassigned shelf ( Parts ordered on PO 301345 Emailed parts, lindy…"
type textarea "x"
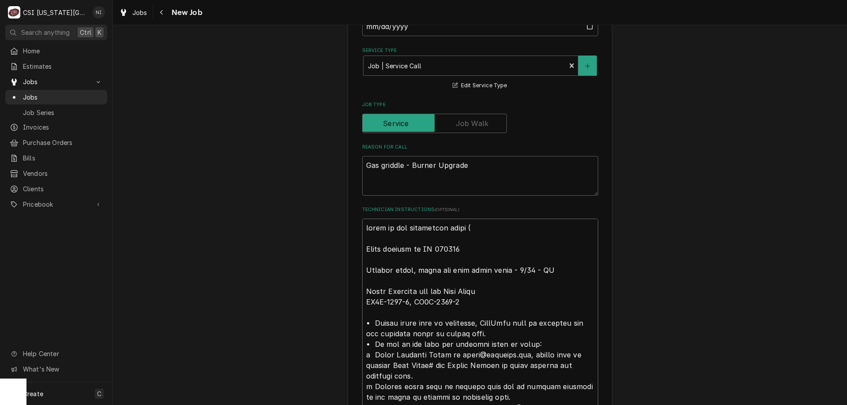
type textarea "parts on the unassigned shelf ( Parts ordered on PO 301345 Emailed parts, lindy…"
type textarea "x"
type textarea "parts on the unassigned shelf Parts ordered on PO 301345 Emailed parts, lindy a…"
type textarea "x"
type textarea "parts on the unassigned shelf Parts ordered on PO 301345 Emailed parts, lindy a…"
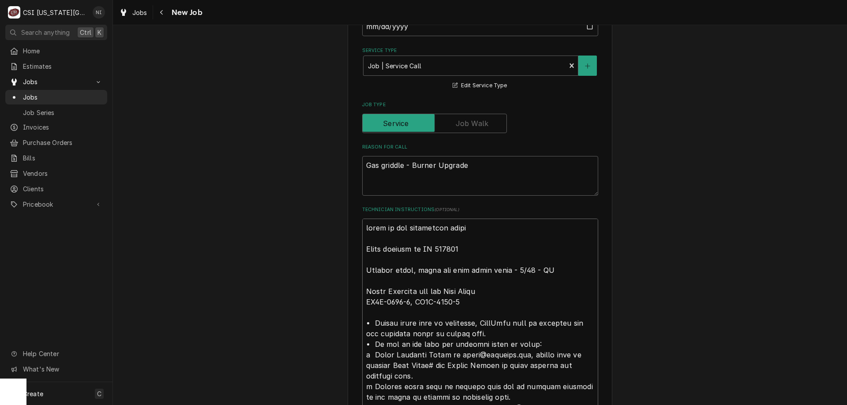
type textarea "x"
type textarea "parts on the unassigned shel Parts ordered on PO 301345 Emailed parts, lindy an…"
type textarea "x"
type textarea "parts on the unassigned shelf Parts ordered on PO 301345 Emailed parts, lindy a…"
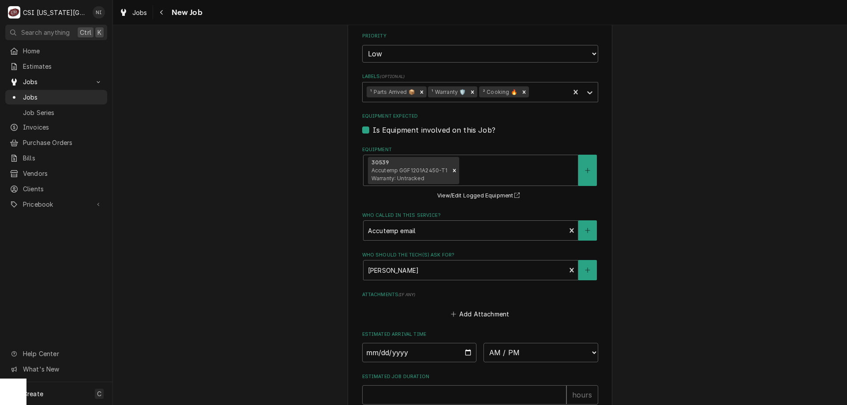
scroll to position [1814, 0]
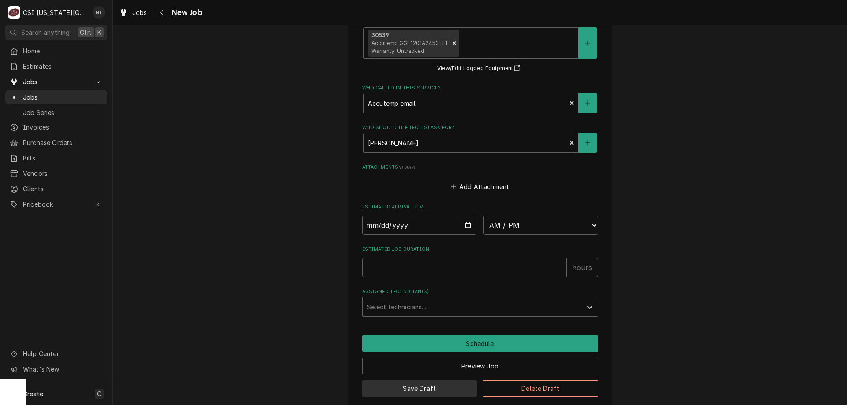
click at [464, 381] on button "Save Draft" at bounding box center [419, 389] width 115 height 16
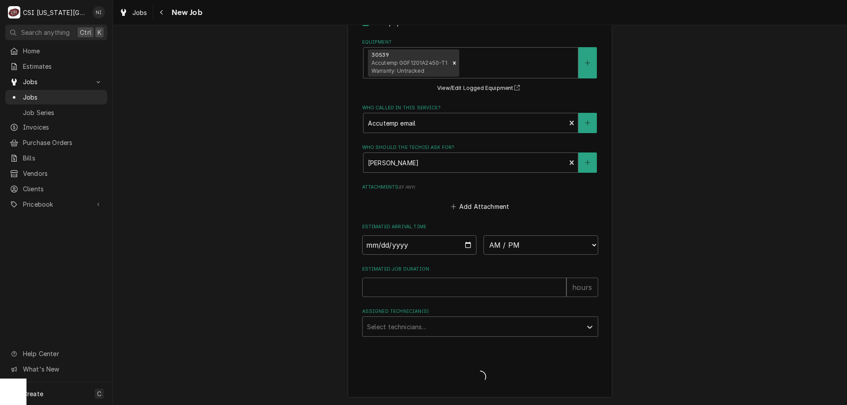
scroll to position [1784, 0]
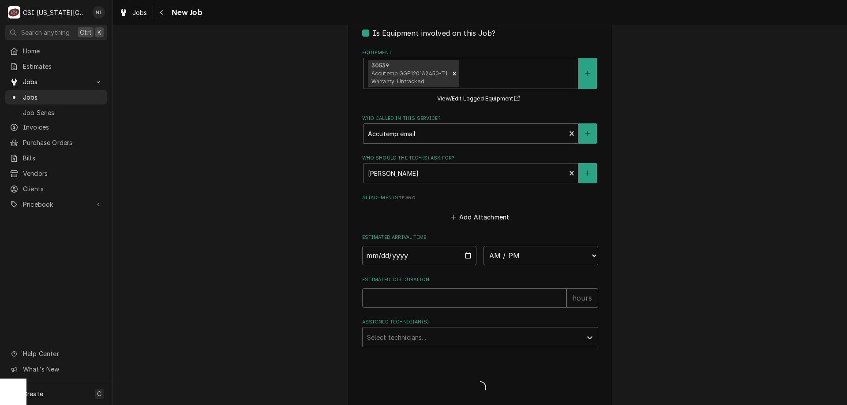
type textarea "x"
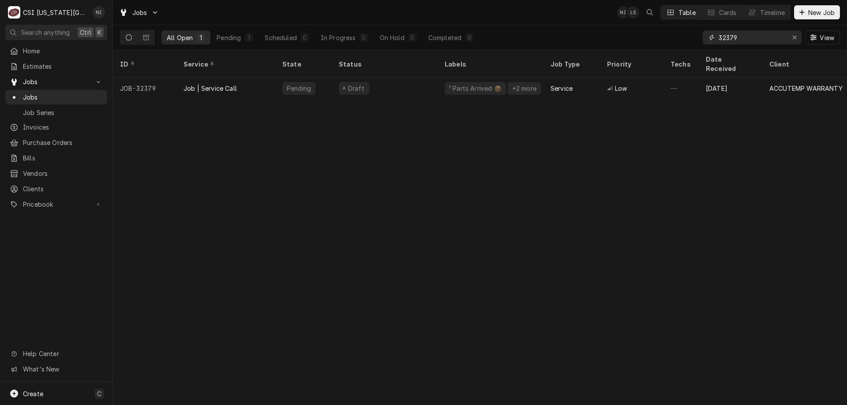
drag, startPoint x: 738, startPoint y: 37, endPoint x: 663, endPoint y: 37, distance: 75.4
click at [663, 37] on div "All Open 1 Pending 1 Scheduled 0 In Progress 0 On Hold 0 Completed 0 32379 View" at bounding box center [480, 37] width 720 height 25
type input "31889"
click at [271, 82] on div "Job | Service Call" at bounding box center [225, 88] width 99 height 21
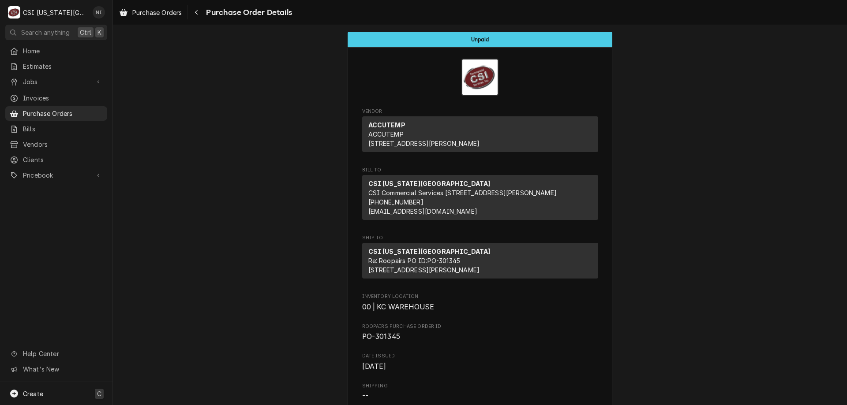
click at [69, 387] on div "Create C" at bounding box center [56, 393] width 112 height 23
click at [143, 330] on div "Purchase Order" at bounding box center [164, 333] width 59 height 9
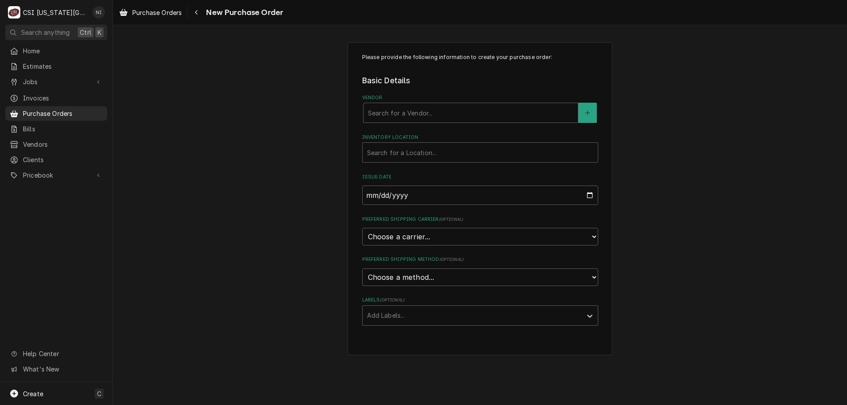
click at [450, 120] on div "Vendor" at bounding box center [471, 113] width 206 height 16
type input "home"
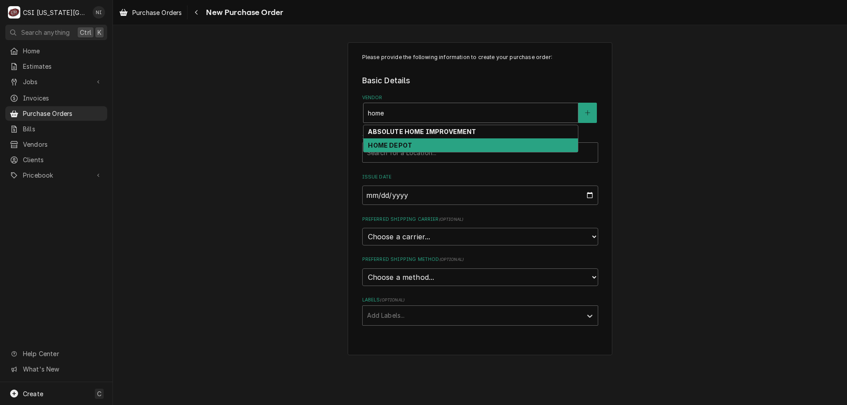
click at [439, 148] on div "HOME DEPOT" at bounding box center [470, 146] width 214 height 14
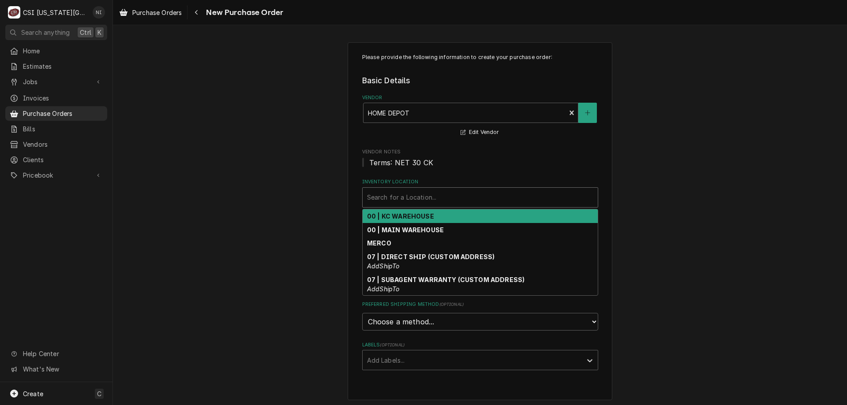
click at [413, 199] on div "Inventory Location" at bounding box center [480, 198] width 226 height 16
click at [411, 220] on strong "00 | KC WAREHOUSE" at bounding box center [400, 216] width 67 height 7
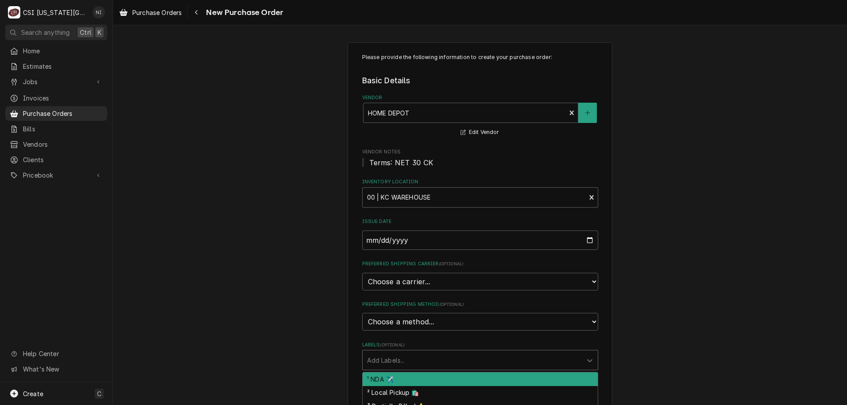
drag, startPoint x: 404, startPoint y: 356, endPoint x: 403, endPoint y: 364, distance: 8.0
click at [403, 357] on div "Labels" at bounding box center [472, 360] width 210 height 16
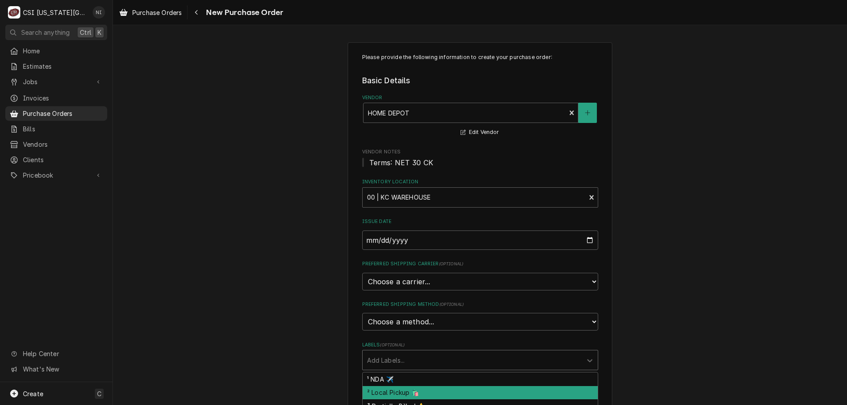
drag, startPoint x: 402, startPoint y: 392, endPoint x: 638, endPoint y: 368, distance: 237.2
click at [404, 392] on div "² Local Pickup 🛍️" at bounding box center [480, 393] width 235 height 14
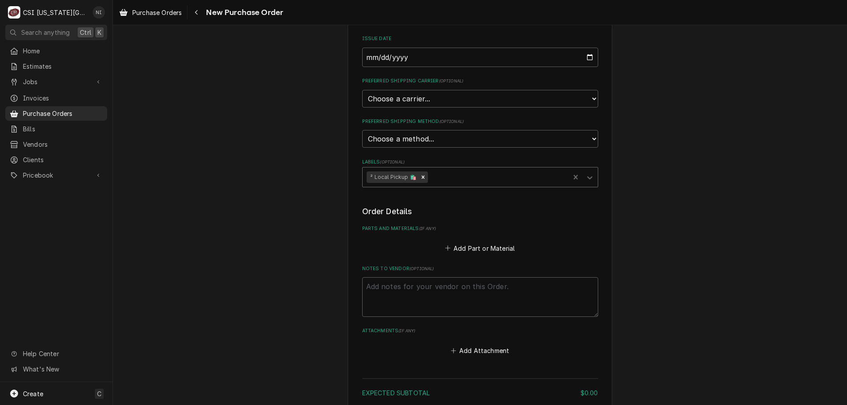
scroll to position [199, 0]
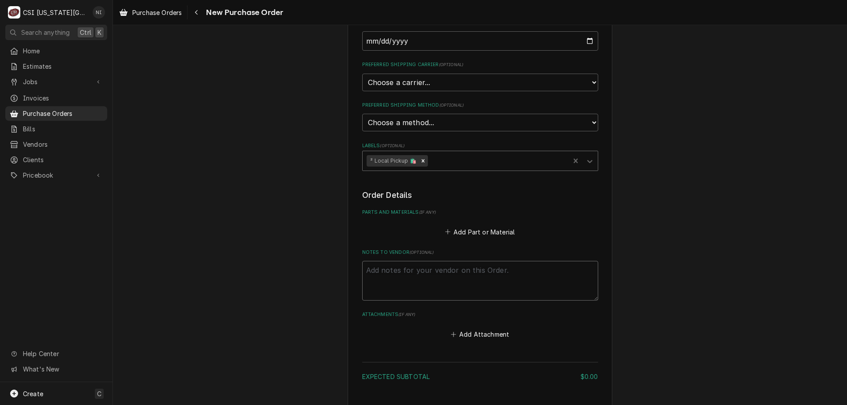
click at [399, 273] on textarea "Notes to Vendor ( optional )" at bounding box center [480, 281] width 236 height 40
type textarea "x"
type textarea "s"
type textarea "x"
type textarea "st"
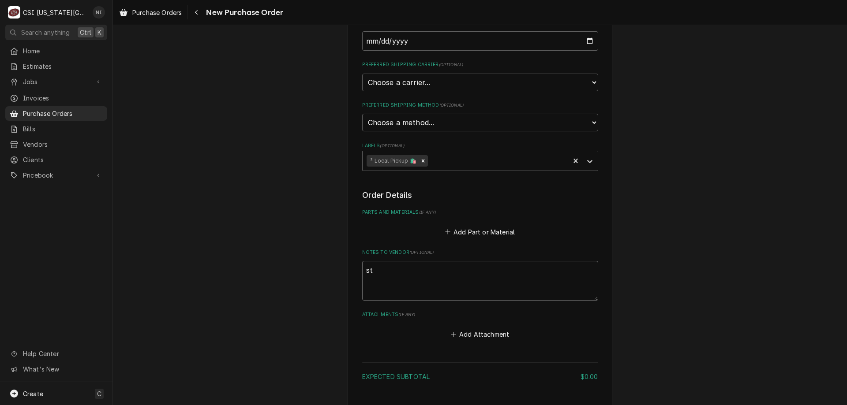
type textarea "x"
type textarea "ste"
type textarea "x"
type textarea "stew"
type textarea "x"
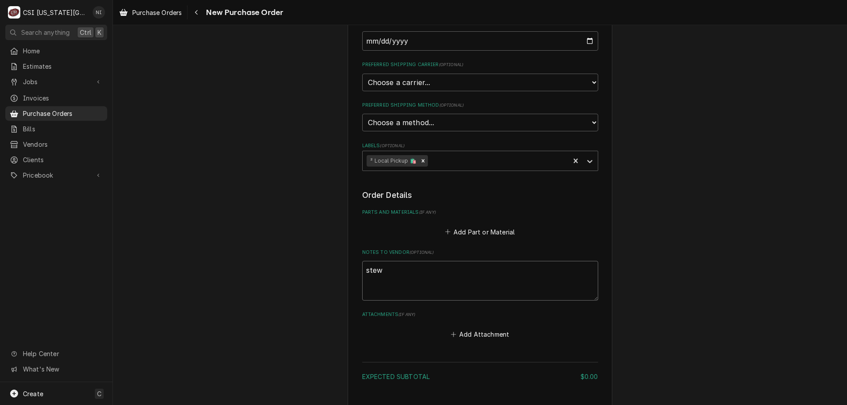
type textarea "stewv"
type textarea "x"
type textarea "stewve"
type textarea "x"
type textarea "stewve"
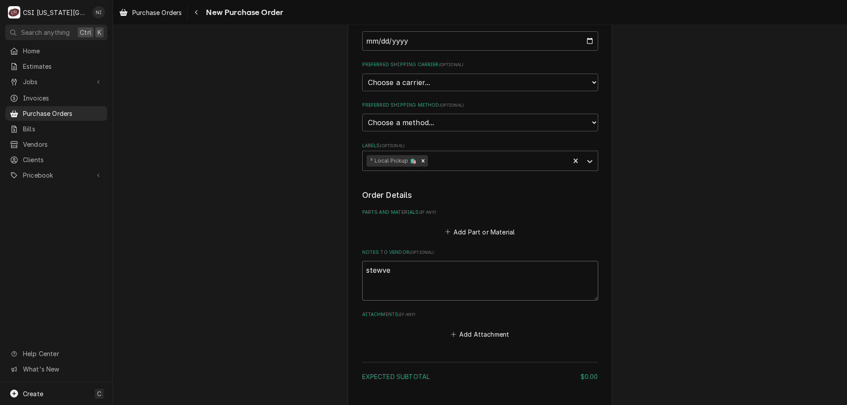
type textarea "x"
type textarea "stewve"
type textarea "x"
type textarea "stewv"
type textarea "x"
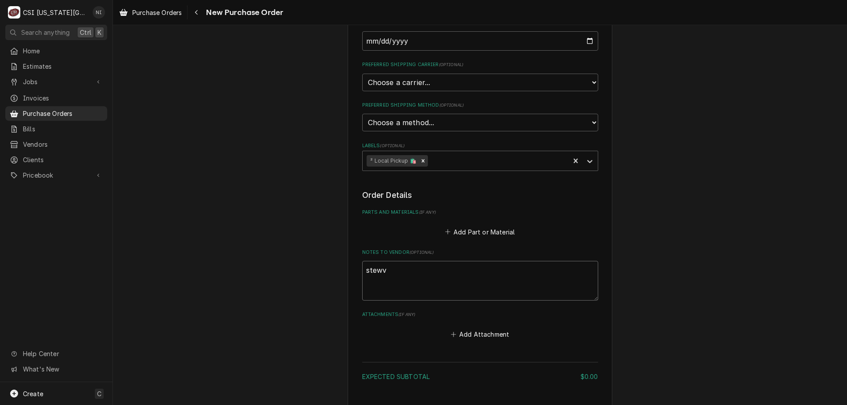
type textarea "stew"
type textarea "x"
type textarea "ste"
type textarea "x"
type textarea "stev"
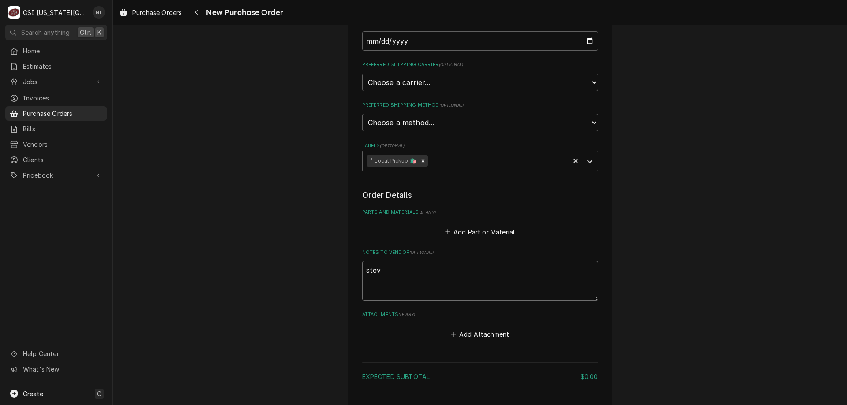
type textarea "x"
type textarea "steve"
type textarea "x"
type textarea "steve"
type textarea "x"
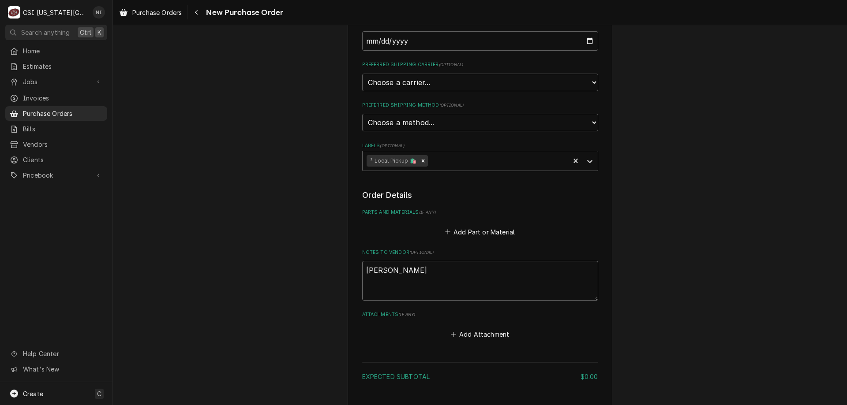
type textarea "steve t"
type textarea "x"
type textarea "steve to"
type textarea "x"
type textarea "steve too"
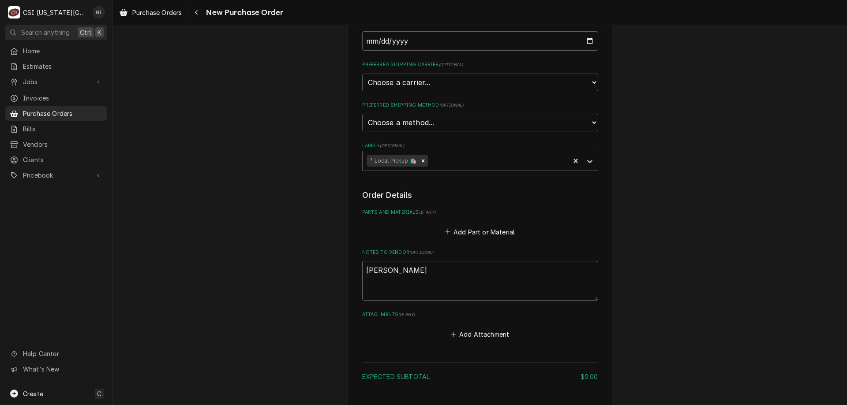
type textarea "x"
type textarea "steve tool"
type textarea "x"
type textarea "steve tools"
type textarea "x"
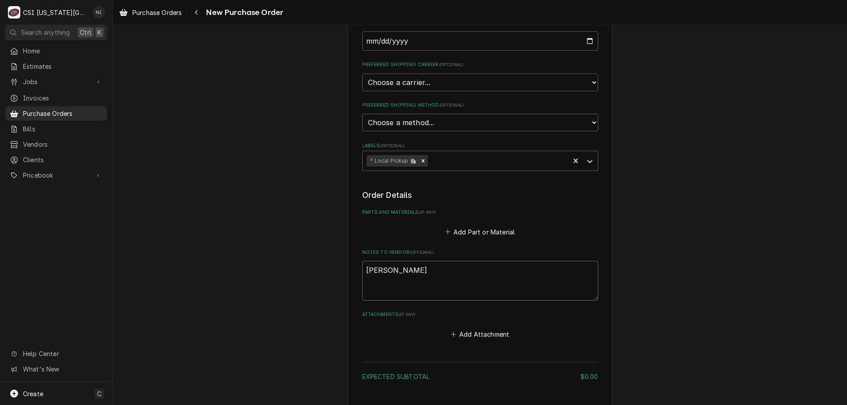
type textarea "steve tools,"
type textarea "x"
type textarea "steve tools,"
type textarea "x"
type textarea "steve tools, a"
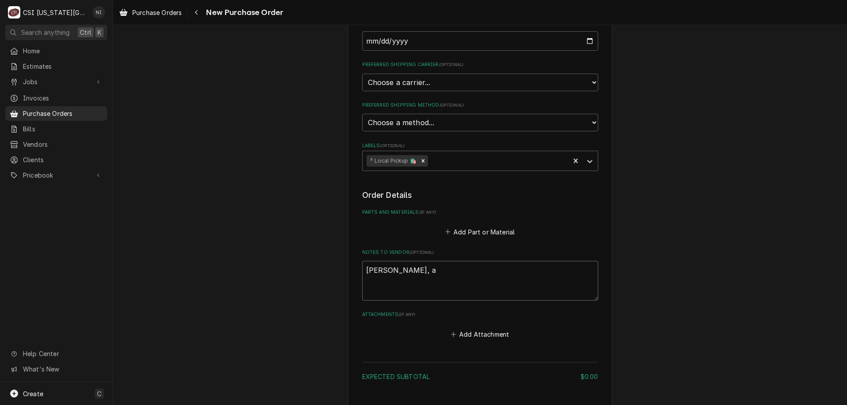
type textarea "x"
type textarea "steve tools, ap"
type textarea "x"
type textarea "steve tools, app"
type textarea "x"
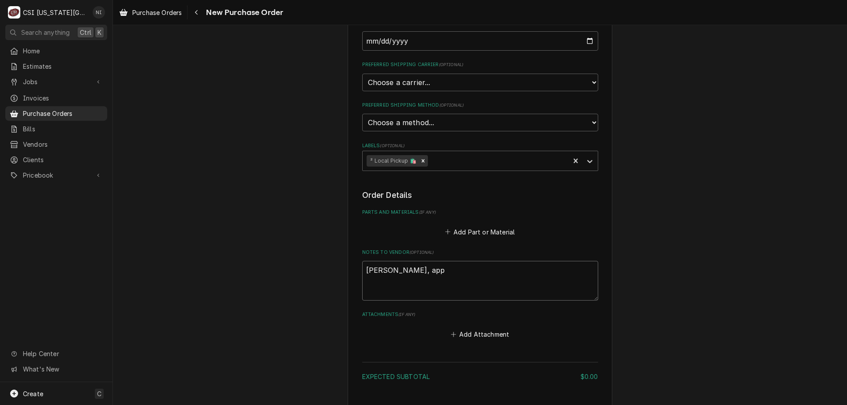
type textarea "steve tools, appr"
type textarea "x"
type textarea "steve tools, appro"
type textarea "x"
type textarea "steve tools, approv"
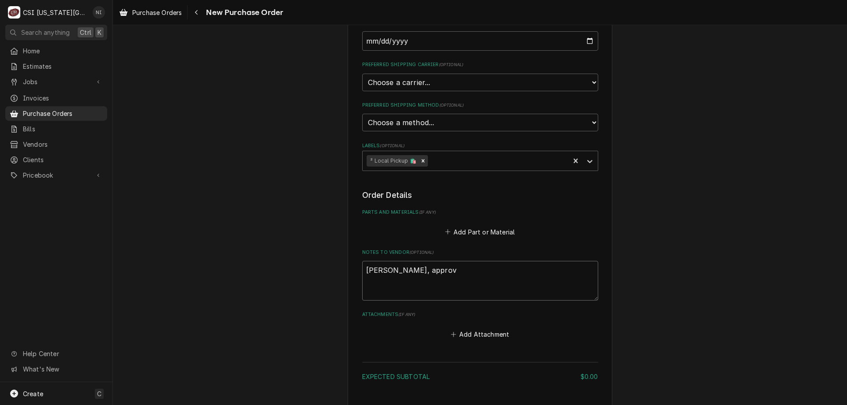
type textarea "x"
type textarea "steve tools, approve"
type textarea "x"
type textarea "steve tools, approved"
type textarea "x"
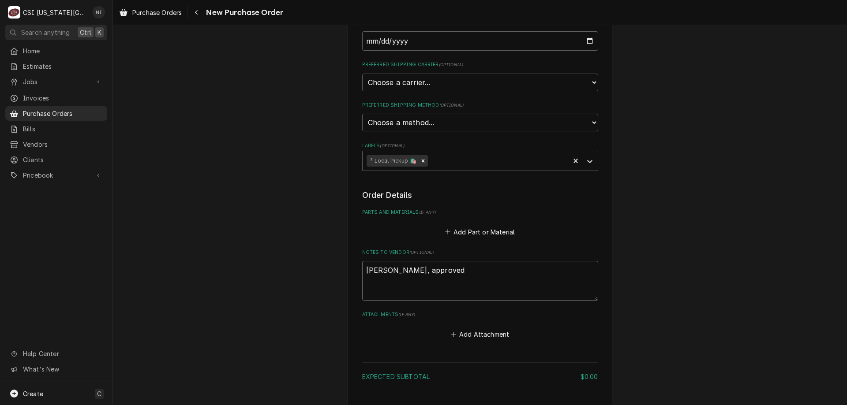
type textarea "steve tools, approved,"
type textarea "x"
type textarea "steve tools, approved,"
type textarea "x"
type textarea "steve tools, approved, f"
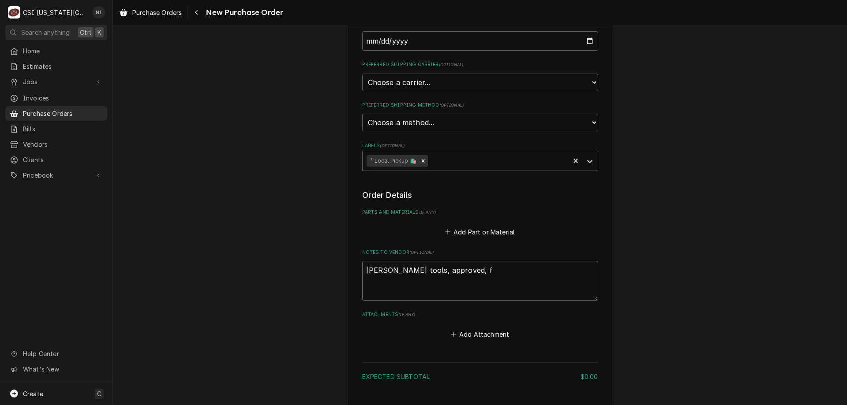
type textarea "x"
type textarea "steve tools, approved,"
type textarea "x"
type textarea "steve tools, approved,"
type textarea "x"
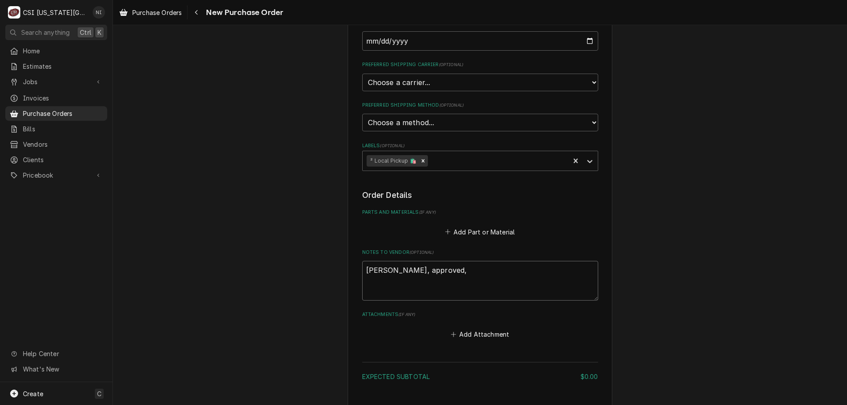
type textarea "steve tools, approved"
type textarea "x"
type textarea "steve tools, approved"
type textarea "x"
type textarea "steve tools, approved f"
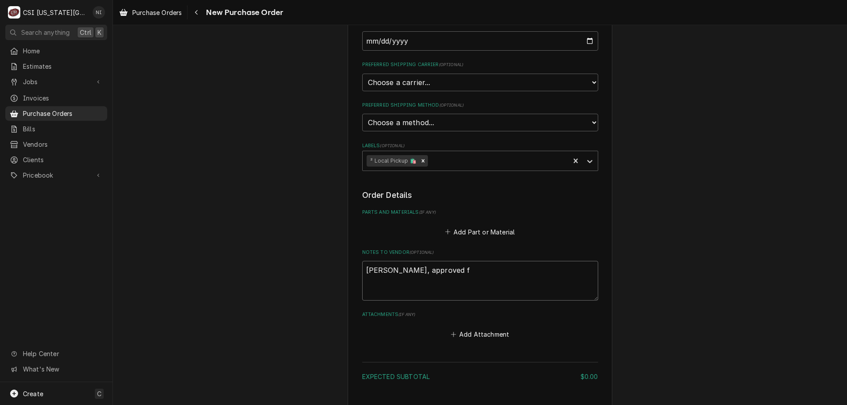
type textarea "x"
type textarea "steve tools, approved fa"
type textarea "x"
type textarea "steve tools, approved fan"
type textarea "x"
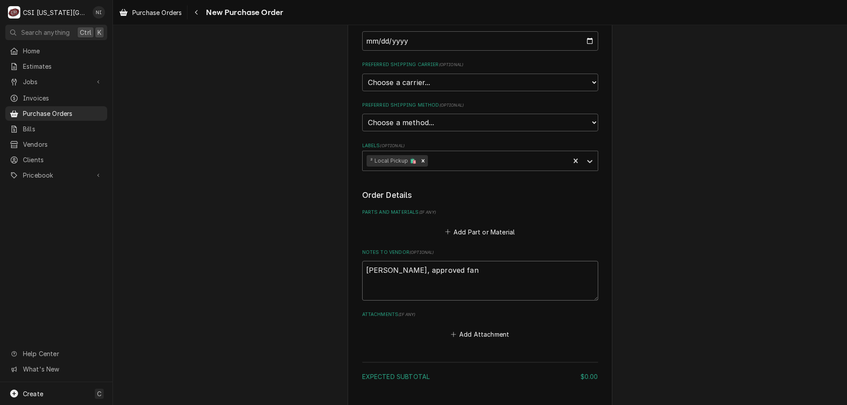
type textarea "steve tools, approved fann"
type textarea "x"
type textarea "steve tools, approved fanni"
type textarea "x"
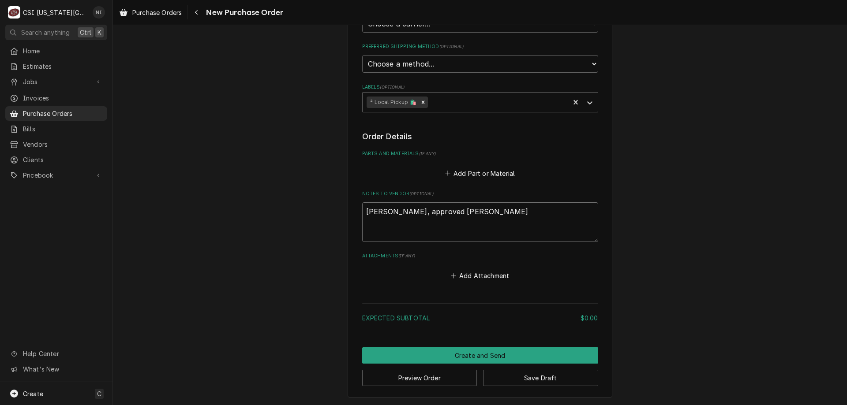
type textarea "steve tools, approved fannin"
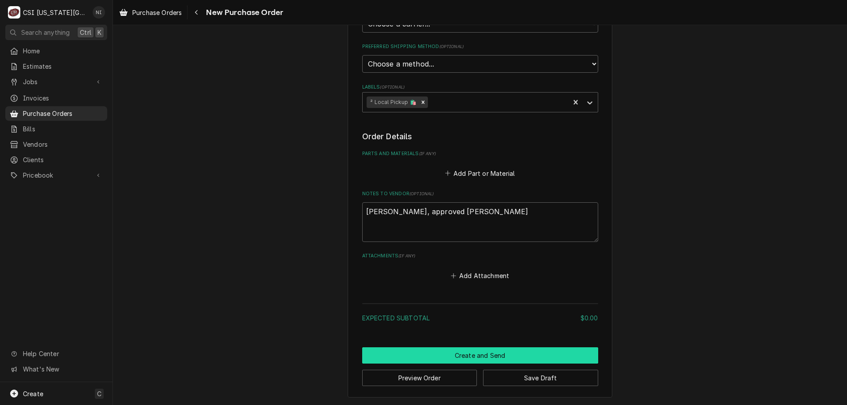
click at [500, 350] on button "Create and Send" at bounding box center [480, 356] width 236 height 16
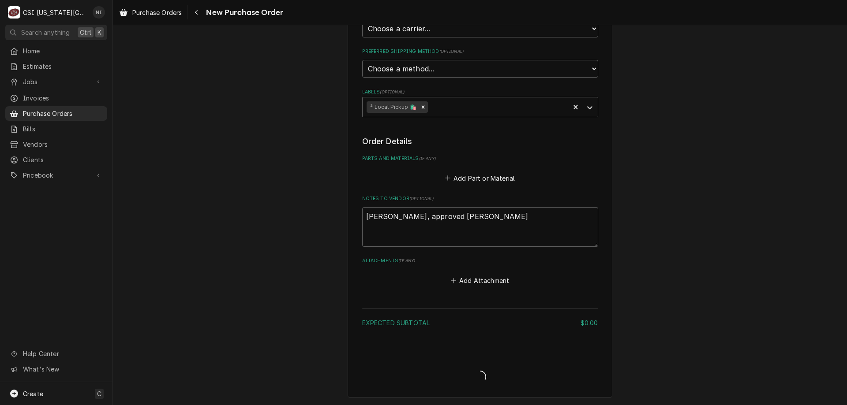
scroll to position [253, 0]
type textarea "x"
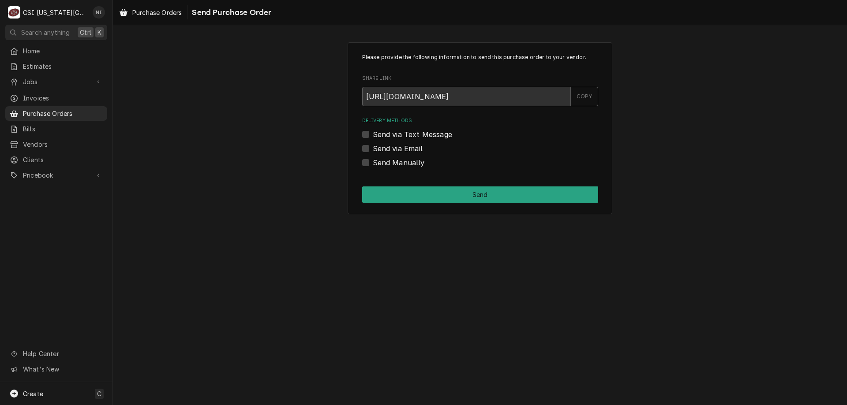
click at [373, 165] on label "Send Manually" at bounding box center [399, 162] width 52 height 11
click at [373, 165] on input "Send Manually" at bounding box center [491, 166] width 236 height 19
checkbox input "true"
click at [372, 189] on button "Send" at bounding box center [480, 195] width 236 height 16
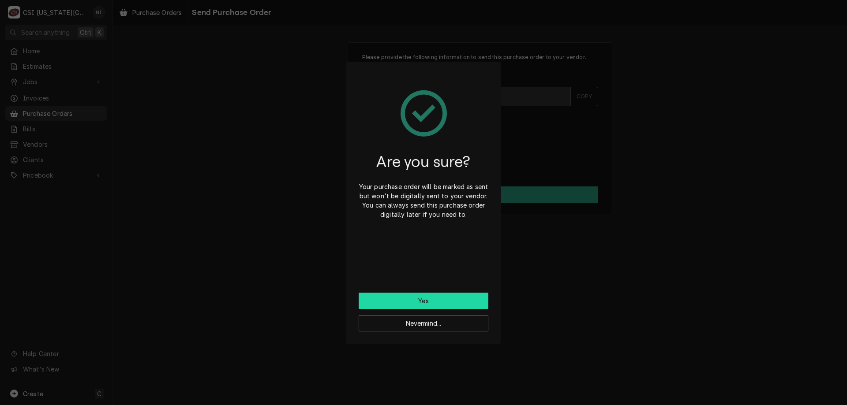
click at [396, 298] on button "Yes" at bounding box center [424, 301] width 130 height 16
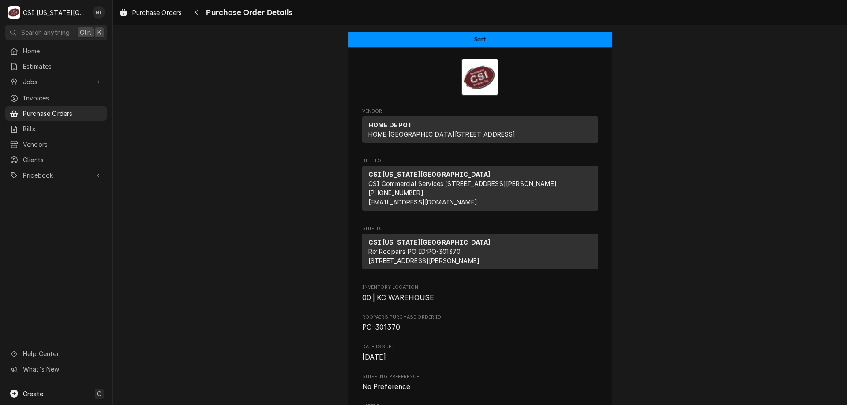
click at [97, 112] on span "Purchase Orders" at bounding box center [63, 113] width 80 height 9
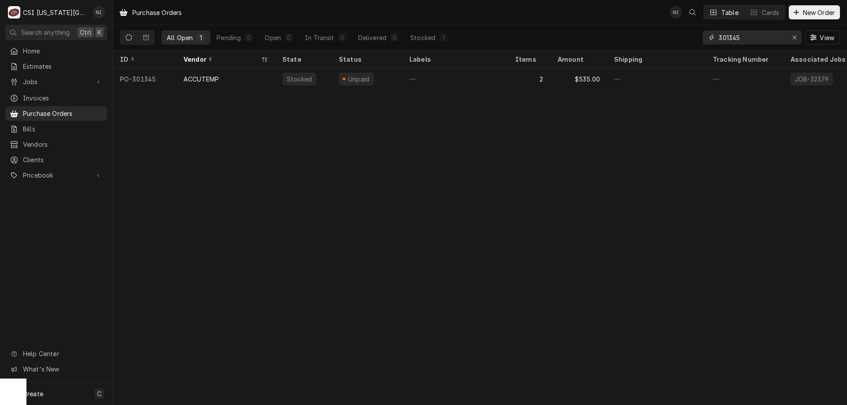
drag, startPoint x: 747, startPoint y: 37, endPoint x: 731, endPoint y: 39, distance: 16.5
click at [731, 39] on input "301345" at bounding box center [752, 37] width 66 height 14
type input "301268"
click at [432, 76] on div "—" at bounding box center [455, 78] width 106 height 21
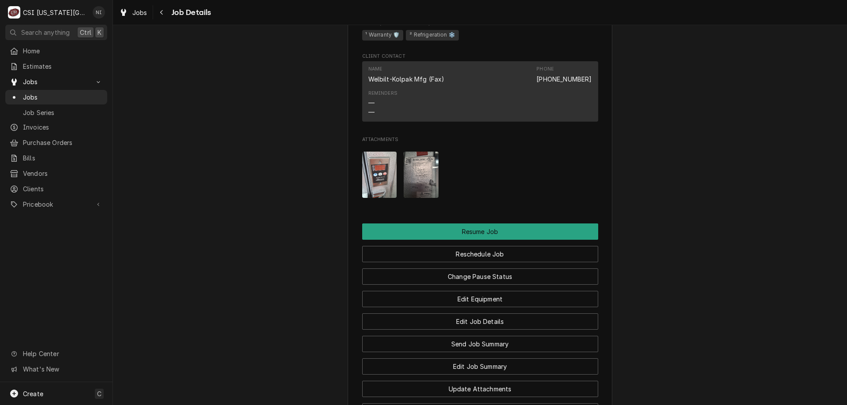
scroll to position [1069, 0]
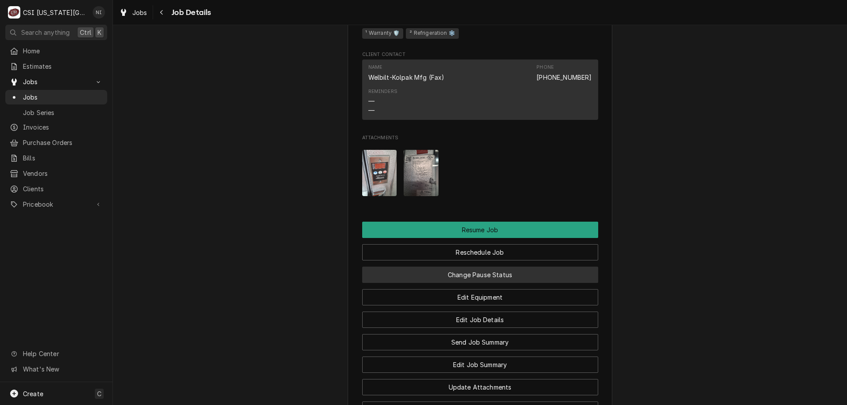
click at [509, 283] on button "Change Pause Status" at bounding box center [480, 275] width 236 height 16
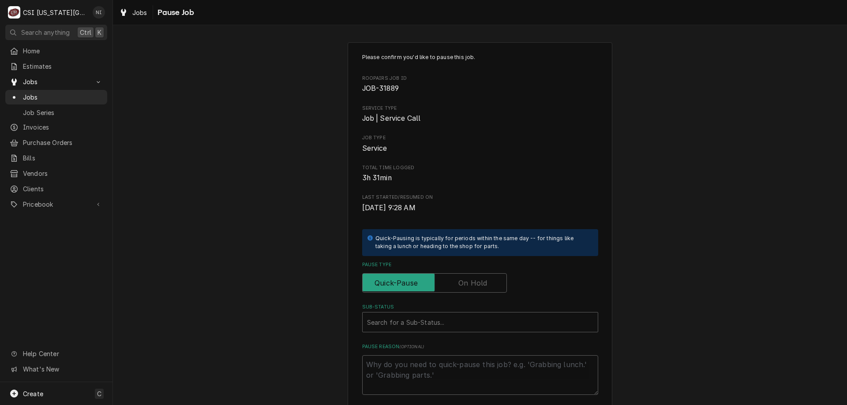
click at [461, 283] on label "Pause Type" at bounding box center [434, 283] width 145 height 19
click at [461, 283] on input "Pause Type" at bounding box center [434, 283] width 137 height 19
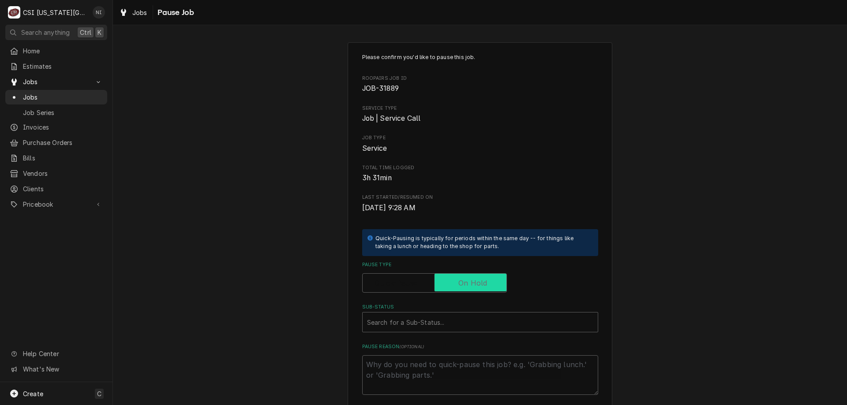
checkbox input "true"
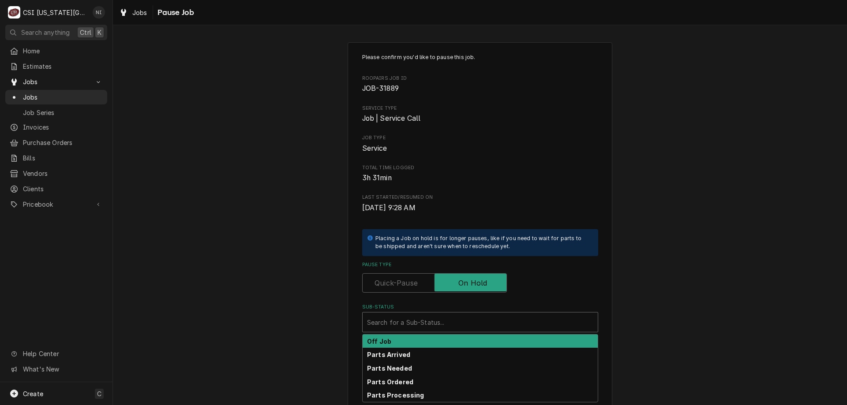
click at [445, 323] on div "Sub-Status" at bounding box center [480, 323] width 226 height 16
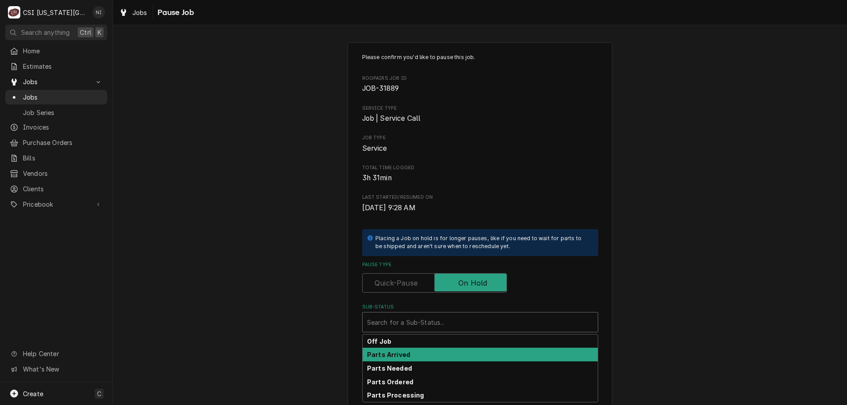
click at [397, 356] on strong "Parts Arrived" at bounding box center [388, 354] width 43 height 7
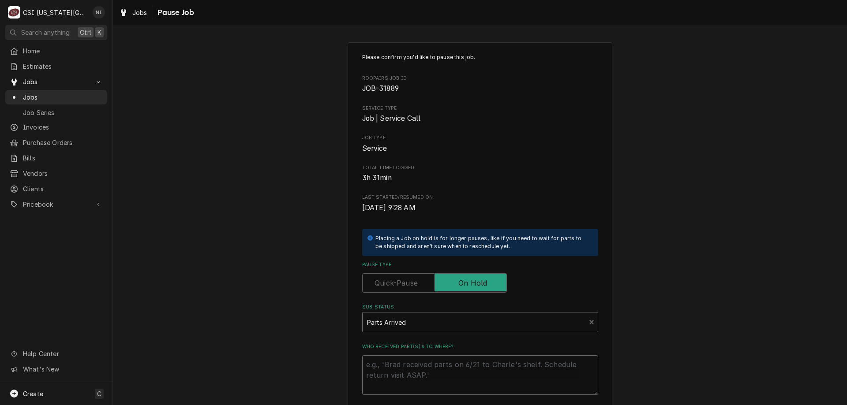
click at [396, 369] on textarea "Who received part(s) & to where?" at bounding box center [480, 376] width 236 height 40
type textarea "x"
type textarea "a"
type textarea "x"
type textarea "al"
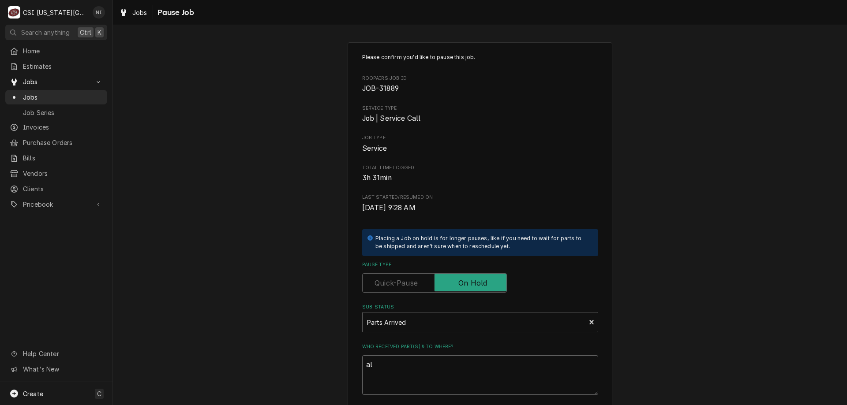
type textarea "x"
type textarea "ala"
type textarea "x"
type textarea "alar"
type textarea "x"
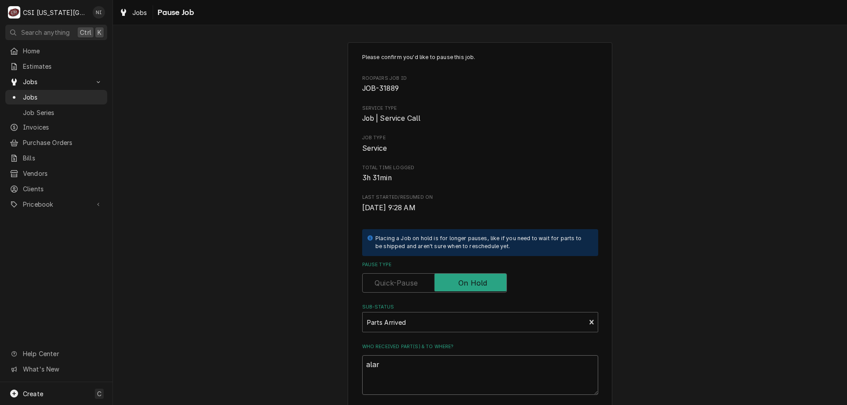
type textarea "alarm"
type textarea "x"
type textarea "alarm"
type textarea "x"
type textarea "alarm o"
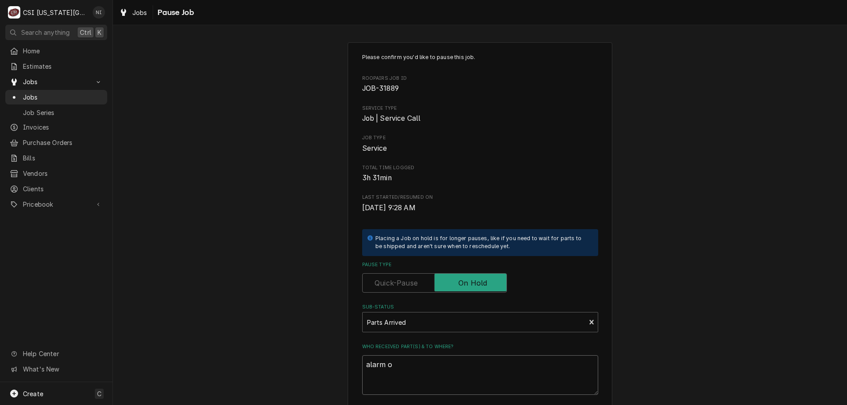
type textarea "x"
type textarea "alarm on"
type textarea "x"
type textarea "alarm on"
type textarea "x"
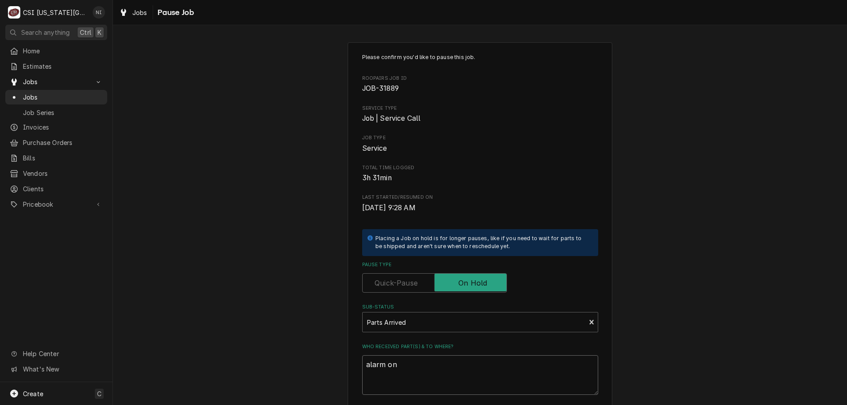
type textarea "alarm on f"
type textarea "x"
type textarea "alarm on fa"
type textarea "x"
type textarea "alarm on fan"
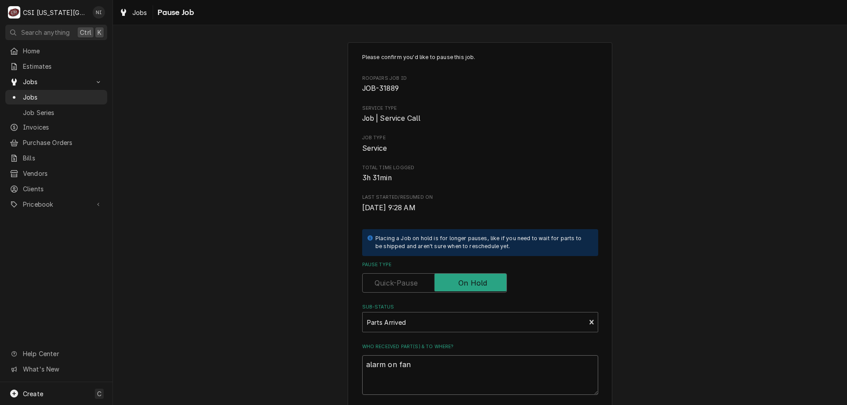
type textarea "x"
type textarea "alarm on fann"
type textarea "x"
type textarea "alarm on fanni"
type textarea "x"
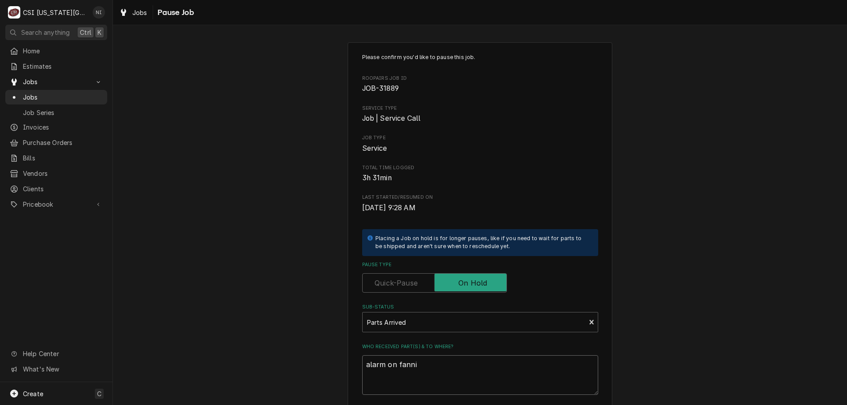
type textarea "alarm on fannin"
type textarea "x"
type textarea "alarm on fannin"
type textarea "x"
type textarea "alarm on fannin d"
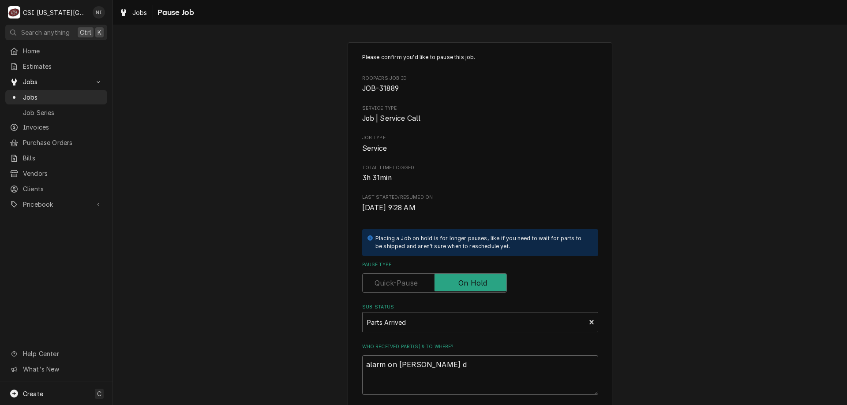
type textarea "x"
type textarea "alarm on fannin de"
type textarea "x"
type textarea "alarm on fannin des"
type textarea "x"
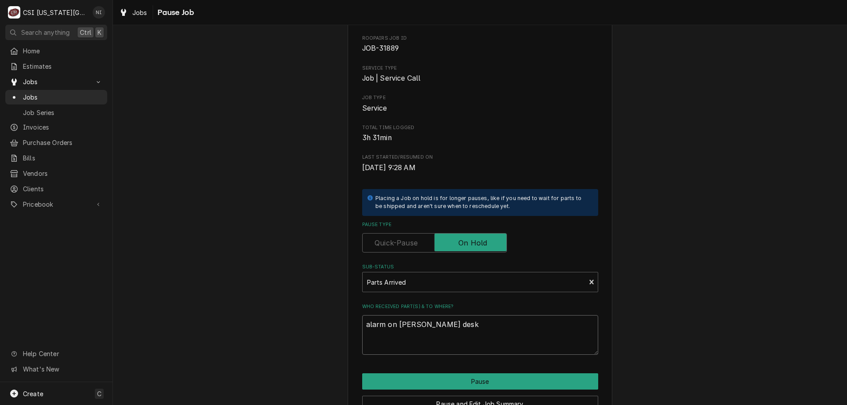
scroll to position [89, 0]
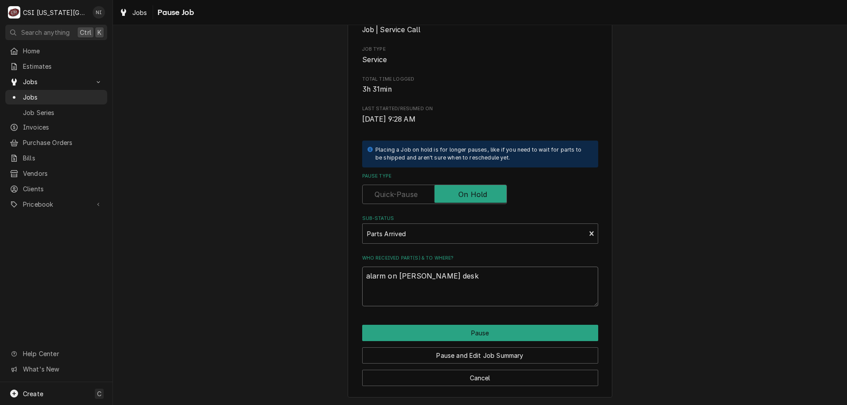
type textarea "alarm on fannin desk"
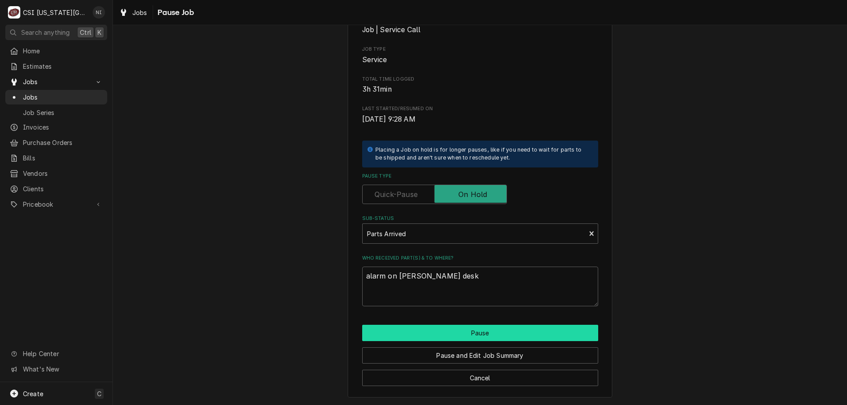
click at [534, 332] on button "Pause" at bounding box center [480, 333] width 236 height 16
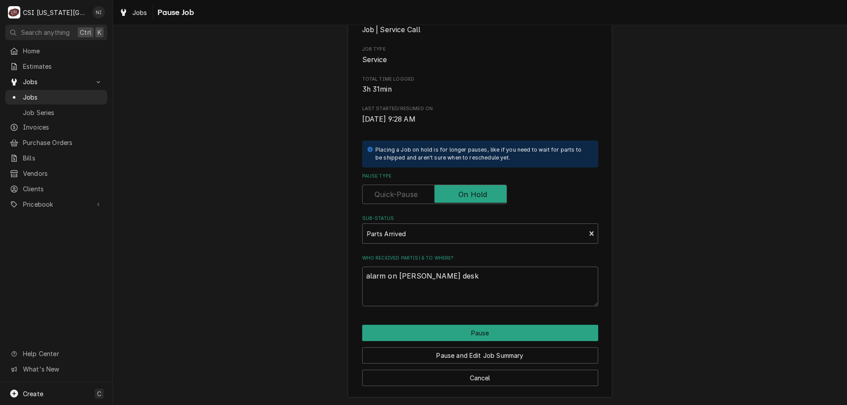
type textarea "x"
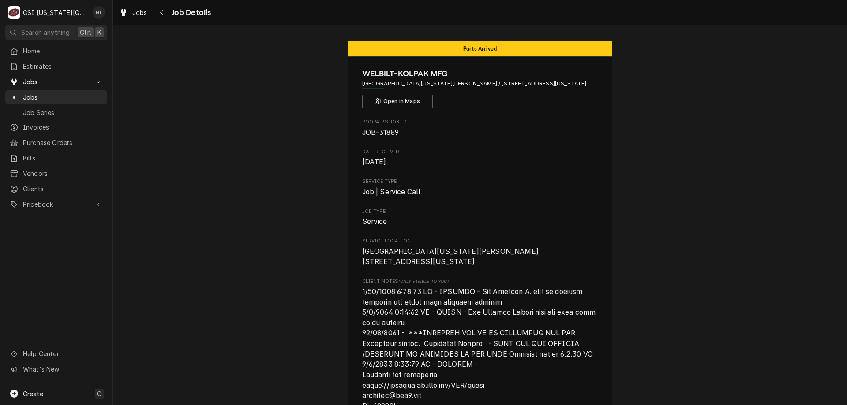
click at [85, 98] on span "Jobs" at bounding box center [63, 97] width 80 height 9
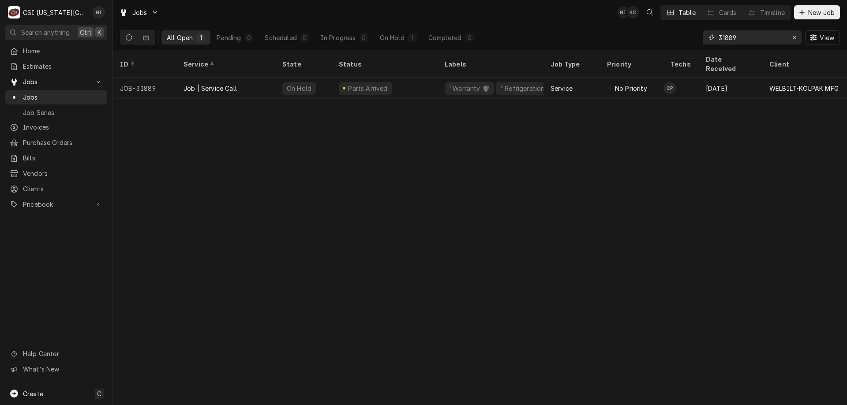
drag, startPoint x: 663, startPoint y: 36, endPoint x: 636, endPoint y: 20, distance: 31.4
click at [638, 24] on div "Jobs NI KC Table Cards Timeline New Job All Open 1 Pending 0 Scheduled 0 In Pro…" at bounding box center [480, 25] width 734 height 50
type input "31498"
click at [404, 78] on div "Parts Ordered" at bounding box center [385, 88] width 106 height 21
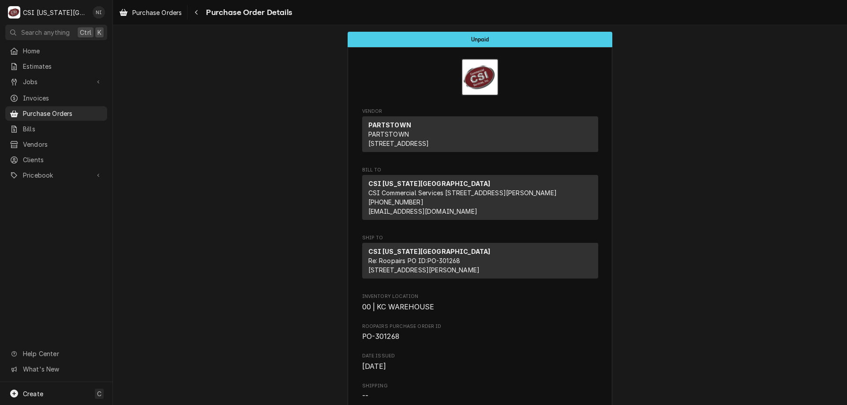
click at [86, 112] on span "Purchase Orders" at bounding box center [63, 113] width 80 height 9
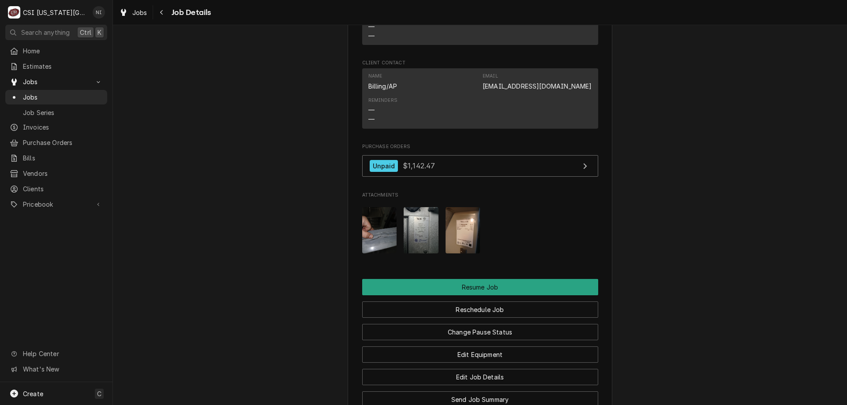
scroll to position [1428, 0]
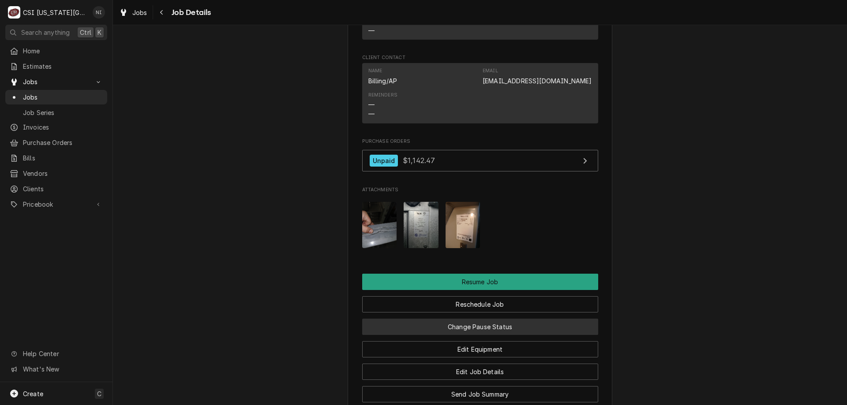
click at [511, 335] on button "Change Pause Status" at bounding box center [480, 327] width 236 height 16
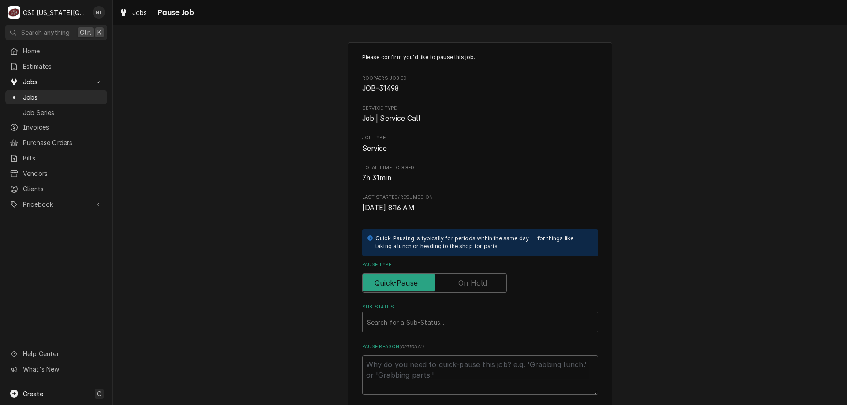
click at [477, 285] on label "Pause Type" at bounding box center [434, 283] width 145 height 19
click at [477, 285] on input "Pause Type" at bounding box center [434, 283] width 137 height 19
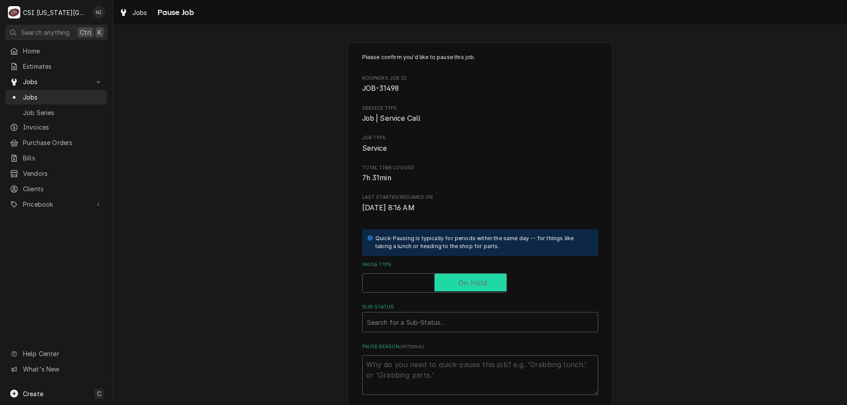
checkbox input "true"
click at [453, 320] on div "Sub-Status" at bounding box center [480, 323] width 226 height 16
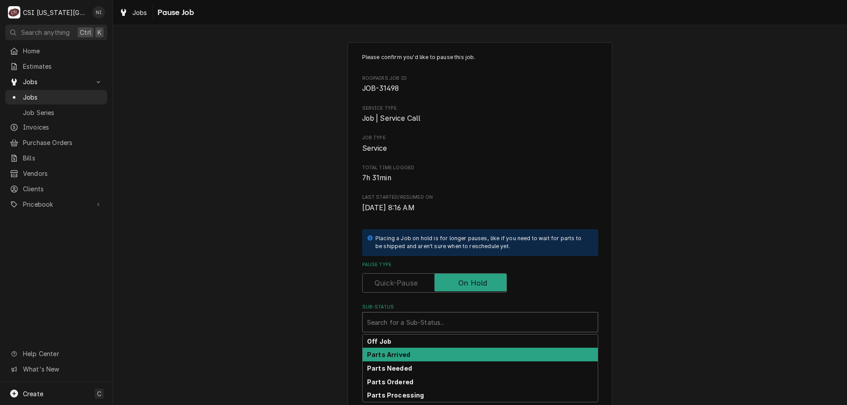
click at [399, 357] on strong "Parts Arrived" at bounding box center [388, 354] width 43 height 7
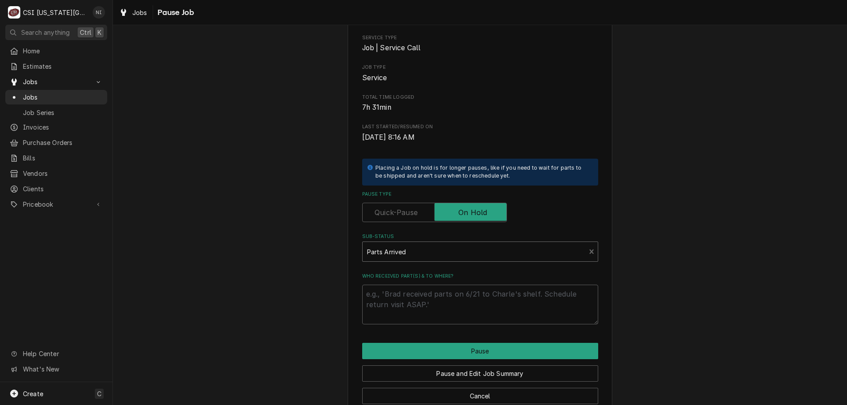
scroll to position [89, 0]
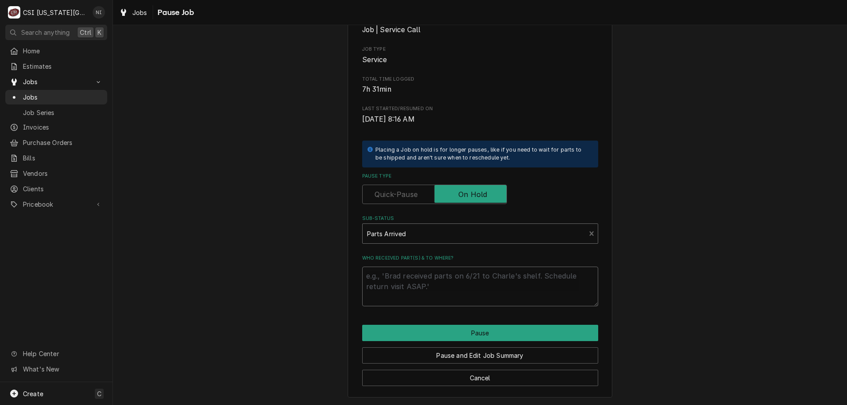
click at [448, 278] on textarea "Who received part(s) & to where?" at bounding box center [480, 287] width 236 height 40
type textarea "x"
type textarea "p"
type textarea "x"
type textarea "pa"
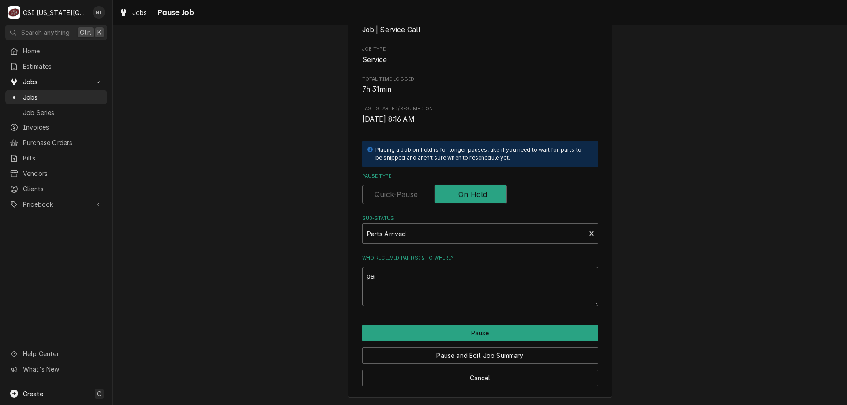
type textarea "x"
type textarea "par"
type textarea "x"
type textarea "part"
type textarea "x"
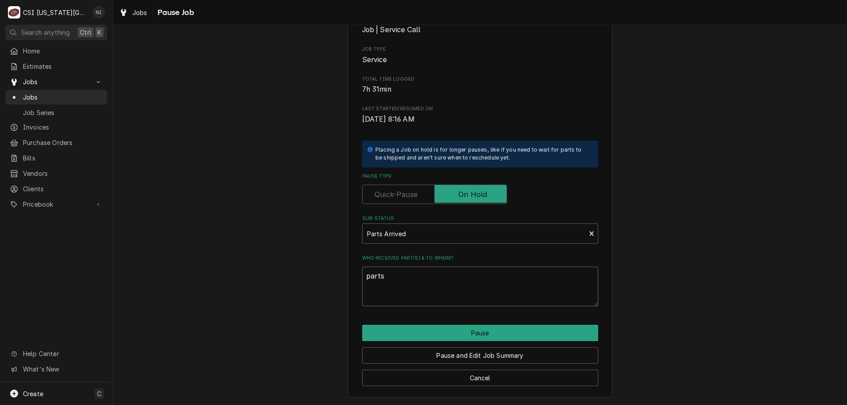
type textarea "parts"
type textarea "x"
type textarea "parts o"
type textarea "x"
type textarea "parts on"
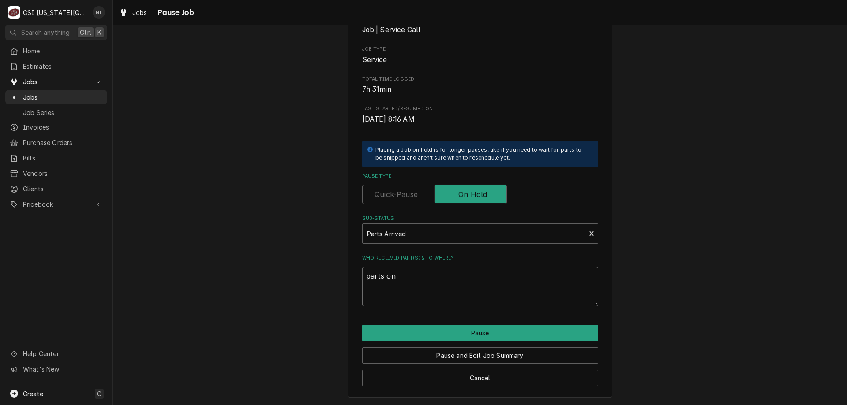
type textarea "x"
type textarea "parts on"
type textarea "x"
type textarea "parts on s"
type textarea "x"
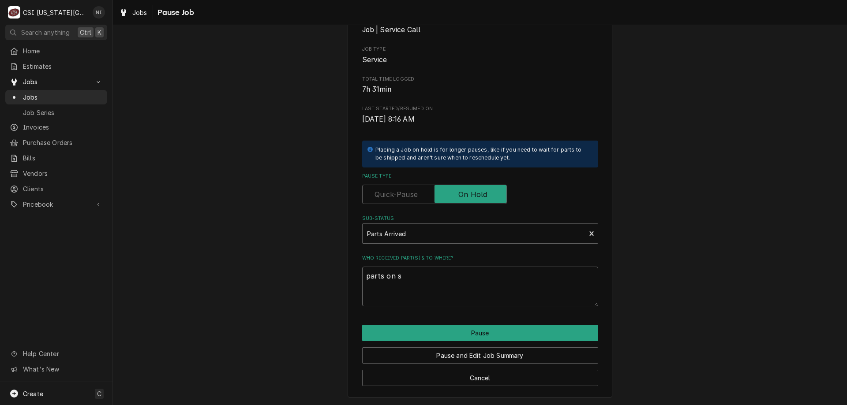
type textarea "parts on sh"
type textarea "x"
type textarea "parts on shr"
type textarea "x"
type textarea "parts on sh"
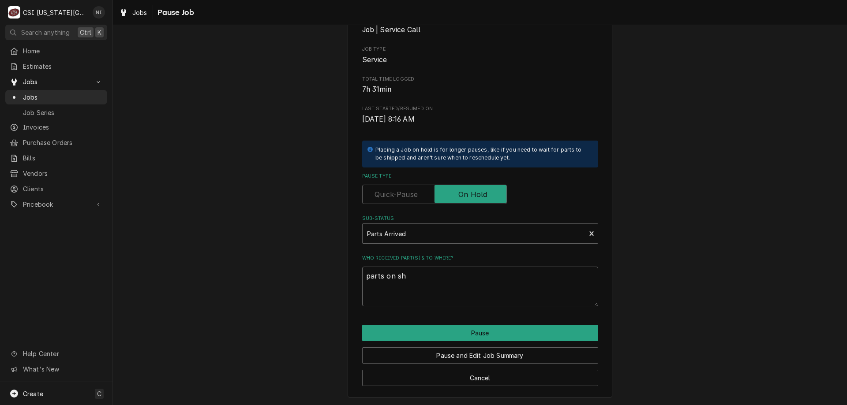
type textarea "x"
type textarea "parts on s"
type textarea "x"
type textarea "parts on"
type textarea "x"
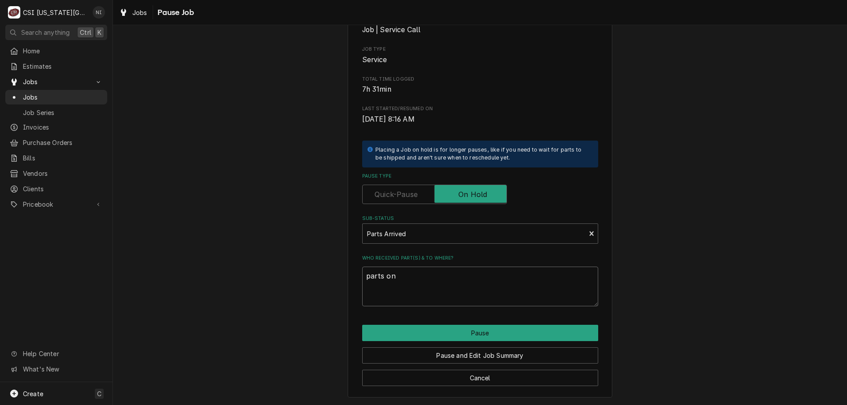
type textarea "parts on c"
type textarea "x"
type textarea "parts on cr"
type textarea "x"
type textarea "parts on c"
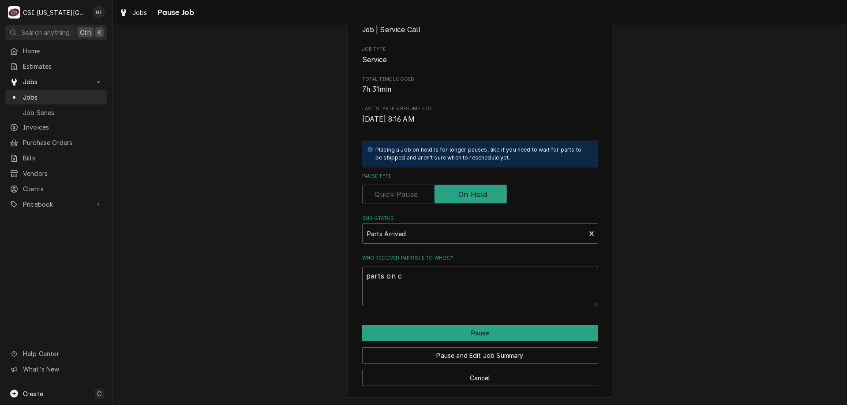
type textarea "x"
type textarea "parts on ch"
type textarea "x"
type textarea "parts on chr"
type textarea "x"
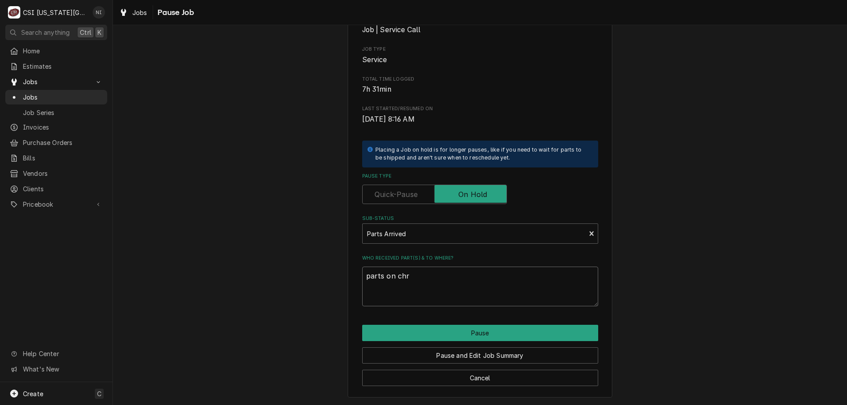
type textarea "parts on chri"
type textarea "x"
type textarea "parts on chris"
type textarea "x"
type textarea "parts on christ"
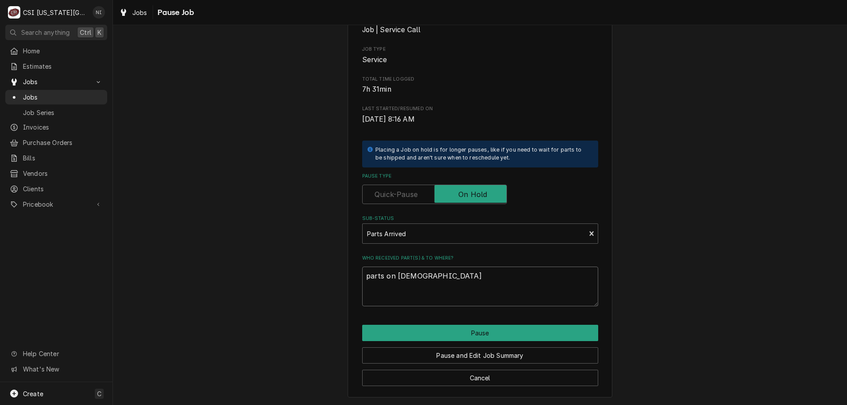
type textarea "x"
type textarea "parts on christi"
type textarea "x"
type textarea "parts on christia"
type textarea "x"
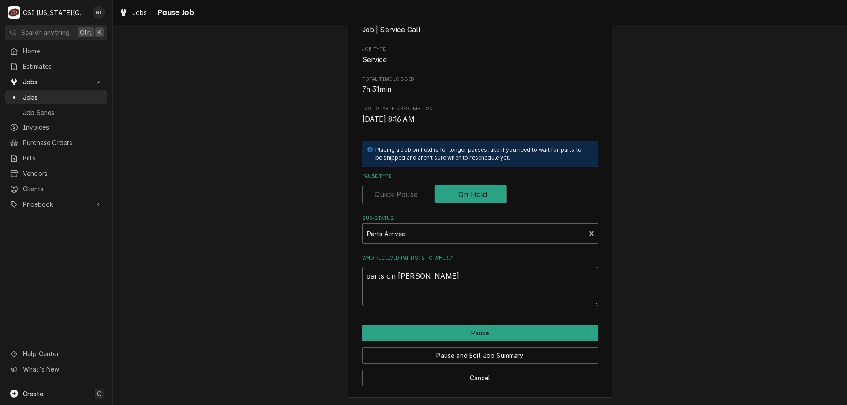
type textarea "parts on christian"
type textarea "x"
type textarea "parts on christian"
type textarea "x"
type textarea "parts on christian"
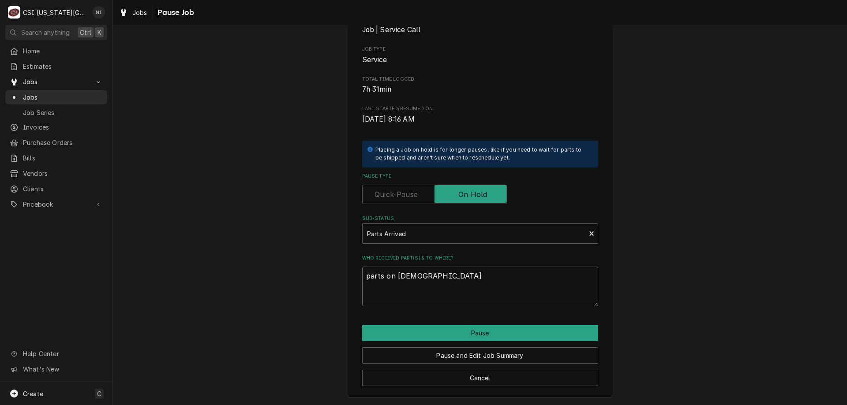
type textarea "x"
type textarea "parts on christia"
type textarea "x"
type textarea "parts on christi"
type textarea "x"
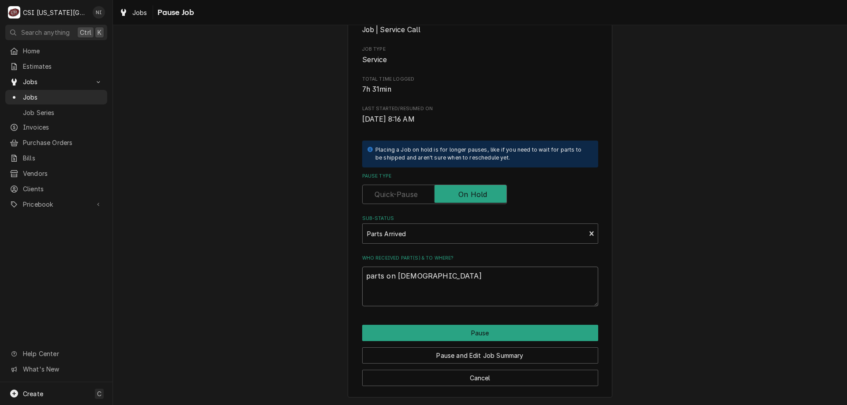
type textarea "parts on christ"
type textarea "x"
type textarea "parts on chris"
type textarea "x"
type textarea "parts on christ"
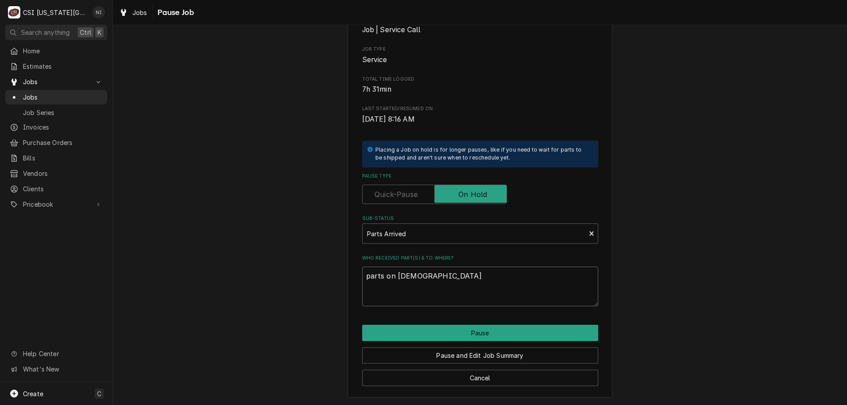
type textarea "x"
type textarea "parts on christo"
type textarea "x"
type textarea "parts on christoa"
type textarea "x"
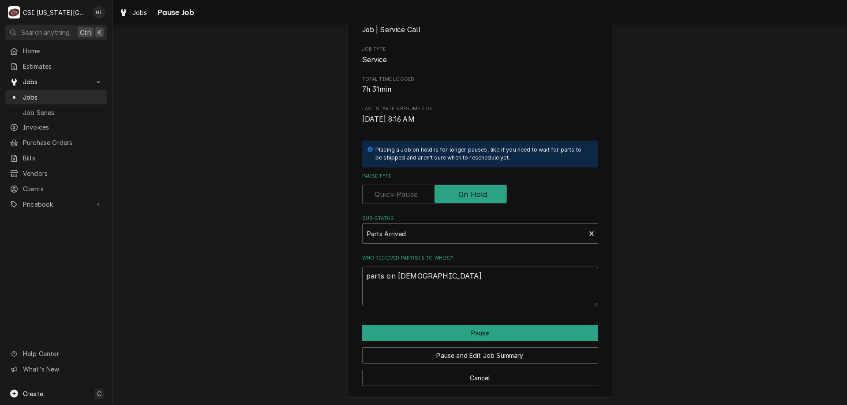
type textarea "parts on christoam"
type textarea "x"
type textarea "parts on christoam"
type textarea "x"
type textarea "parts on christoam"
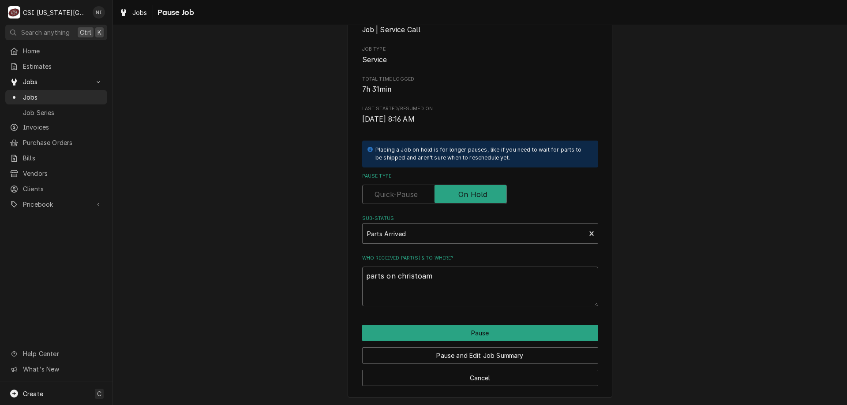
type textarea "x"
type textarea "parts on christoa"
type textarea "x"
type textarea "parts on christo"
type textarea "x"
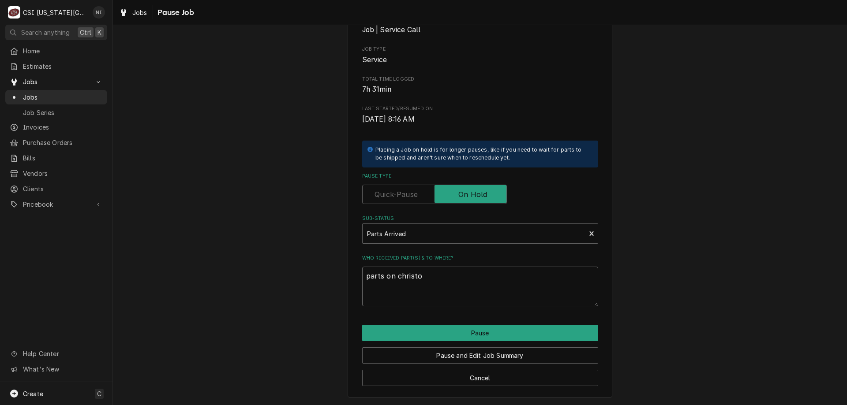
type textarea "parts on christ"
type textarea "x"
type textarea "parts on chris"
type textarea "x"
type textarea "parts on chrisk"
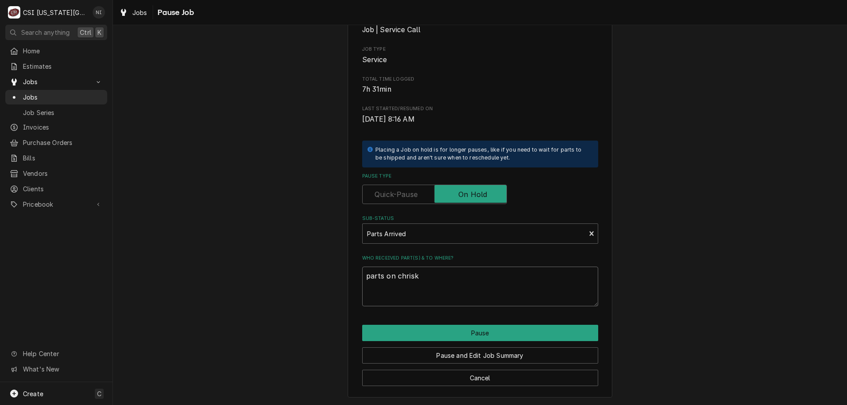
type textarea "x"
type textarea "parts on chris"
type textarea "x"
type textarea "parts on christ"
type textarea "x"
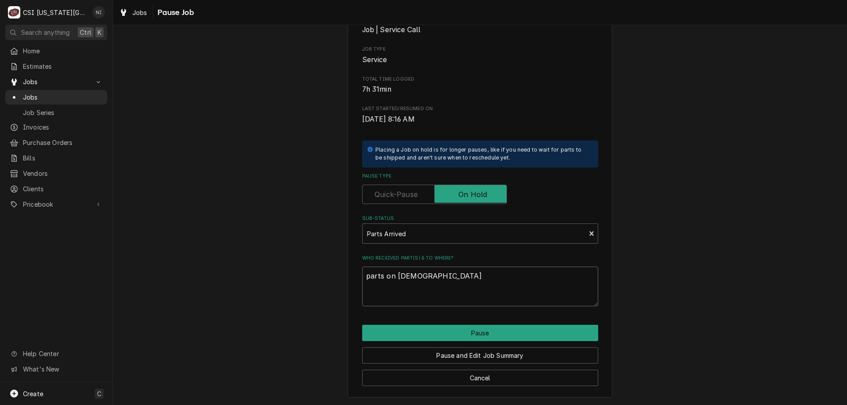
type textarea "parts on christi"
type textarea "x"
type textarea "parts on christian"
type textarea "x"
type textarea "parts on christian"
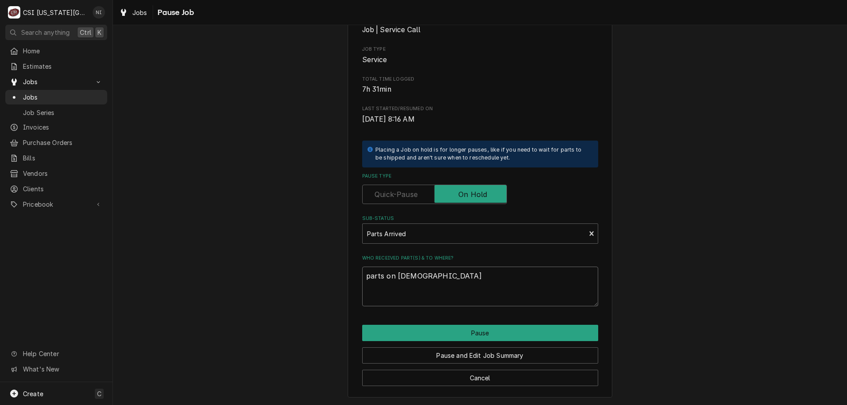
type textarea "x"
type textarea "parts on christian s"
type textarea "x"
type textarea "parts on christian sh"
type textarea "x"
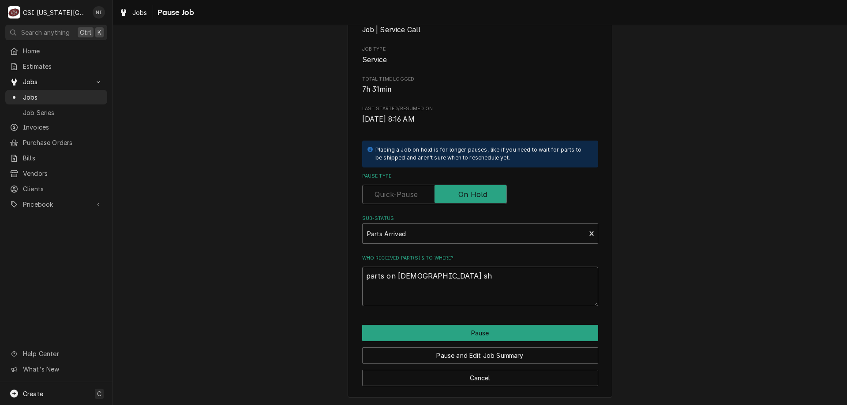
type textarea "parts on christian she"
type textarea "x"
type textarea "parts on christian shel"
type textarea "x"
type textarea "parts on christian shelf"
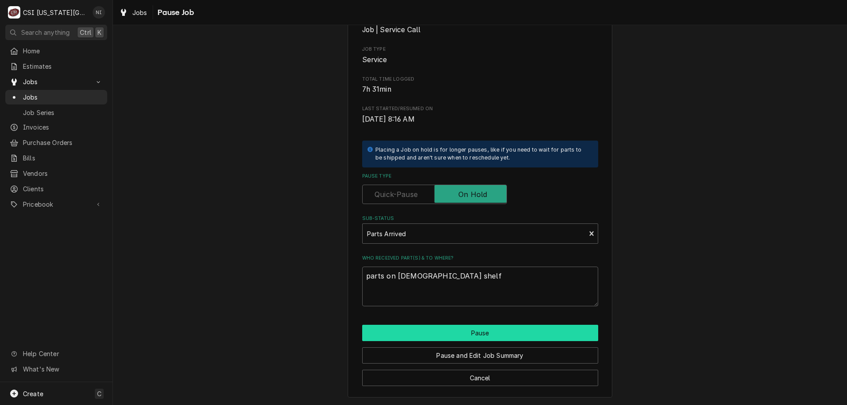
click at [525, 333] on button "Pause" at bounding box center [480, 333] width 236 height 16
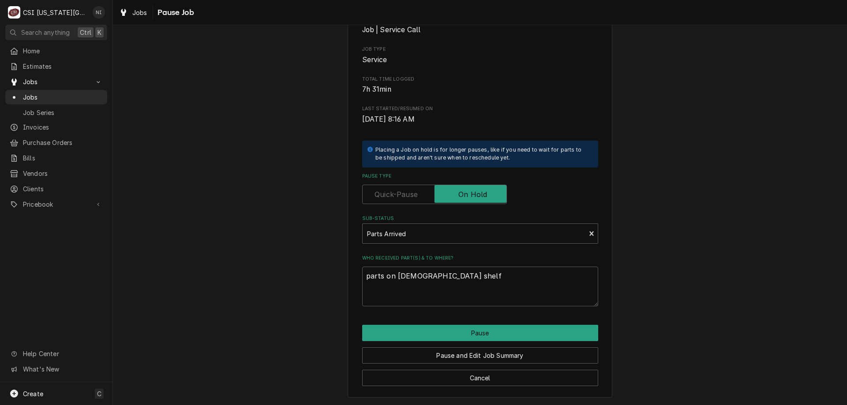
type textarea "x"
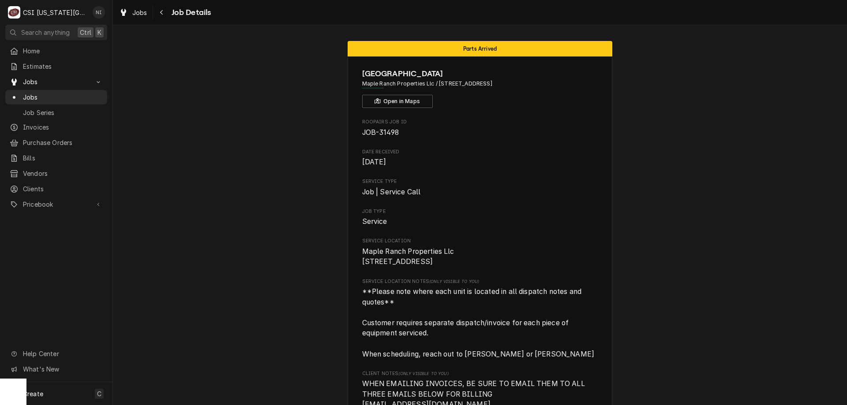
click at [98, 97] on span "Jobs" at bounding box center [63, 97] width 80 height 9
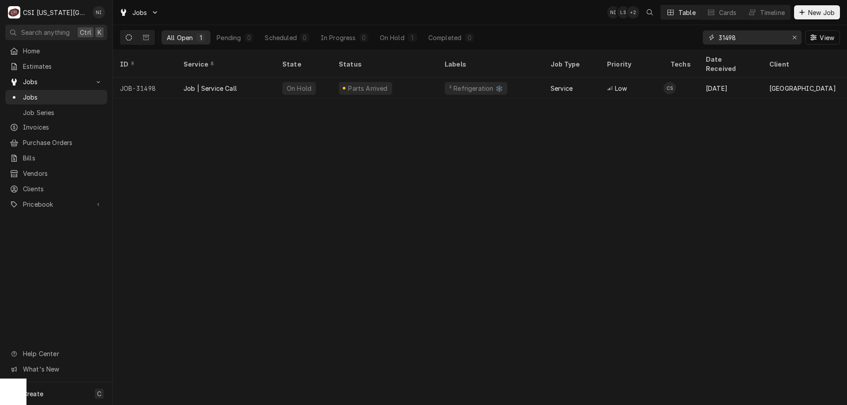
drag, startPoint x: 745, startPoint y: 40, endPoint x: 658, endPoint y: 40, distance: 86.9
click at [659, 40] on div "All Open 1 Pending 0 Scheduled 0 In Progress 0 On Hold 1 Completed 0 31498 View" at bounding box center [480, 37] width 720 height 25
type input "32226"
click at [430, 78] on div "Parts Ordered" at bounding box center [385, 88] width 106 height 21
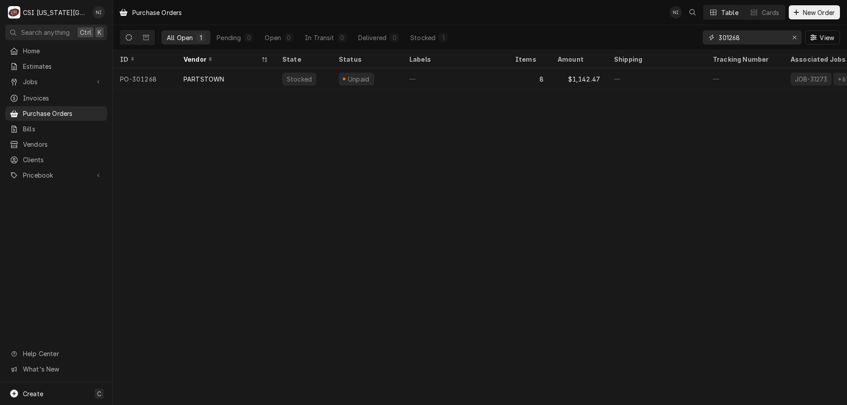
drag, startPoint x: 744, startPoint y: 36, endPoint x: 730, endPoint y: 37, distance: 14.6
click at [730, 37] on input "301268" at bounding box center [752, 37] width 66 height 14
type input "301325"
click at [427, 75] on div "—" at bounding box center [455, 78] width 106 height 21
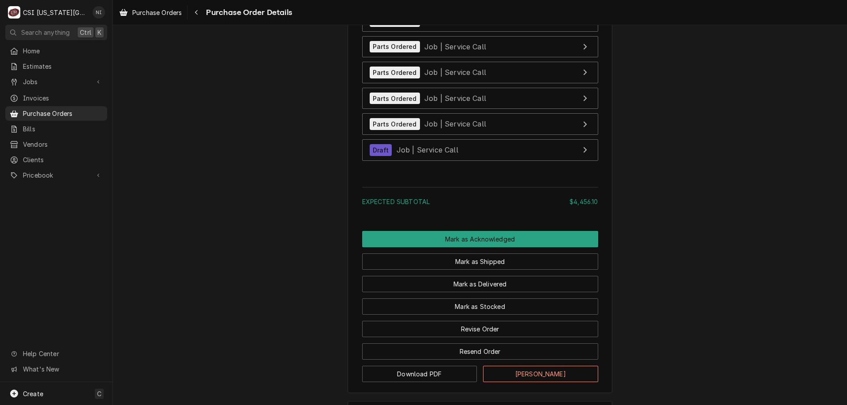
scroll to position [3743, 0]
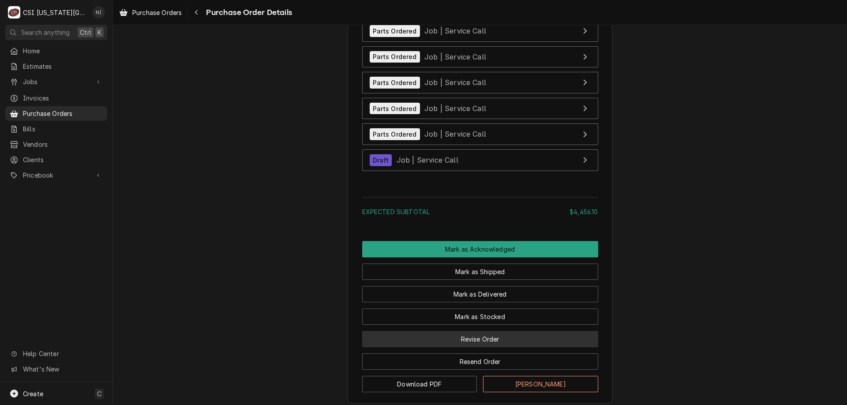
click at [533, 348] on button "Revise Order" at bounding box center [480, 339] width 236 height 16
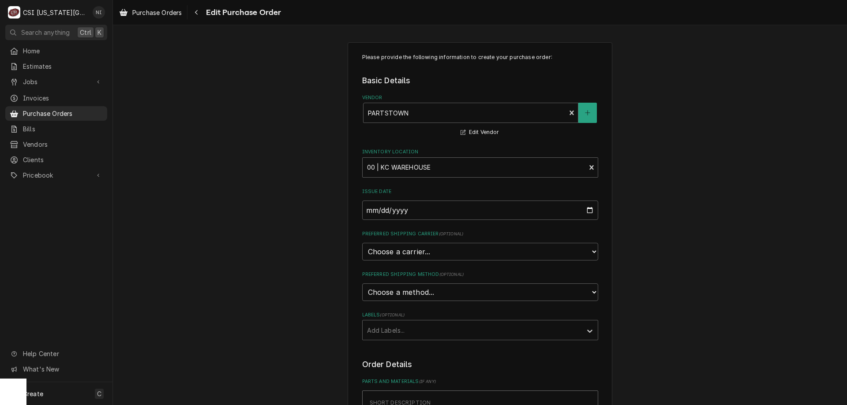
scroll to position [245, 0]
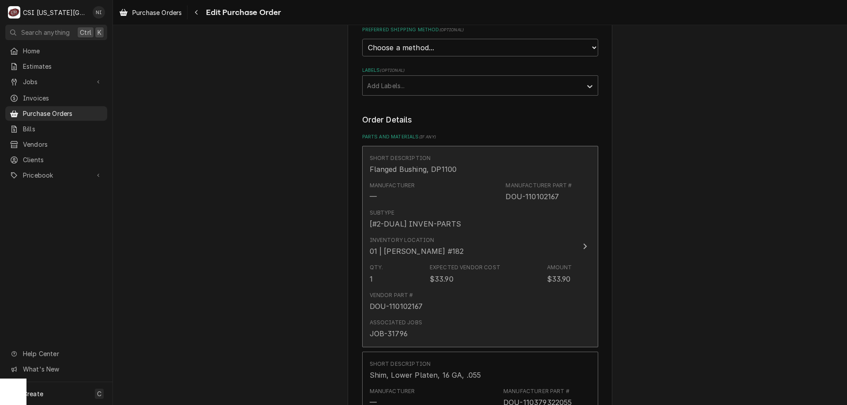
drag, startPoint x: 558, startPoint y: 197, endPoint x: 506, endPoint y: 196, distance: 52.1
click at [506, 196] on div "Manufacturer Part # DOU-110102167" at bounding box center [539, 192] width 66 height 20
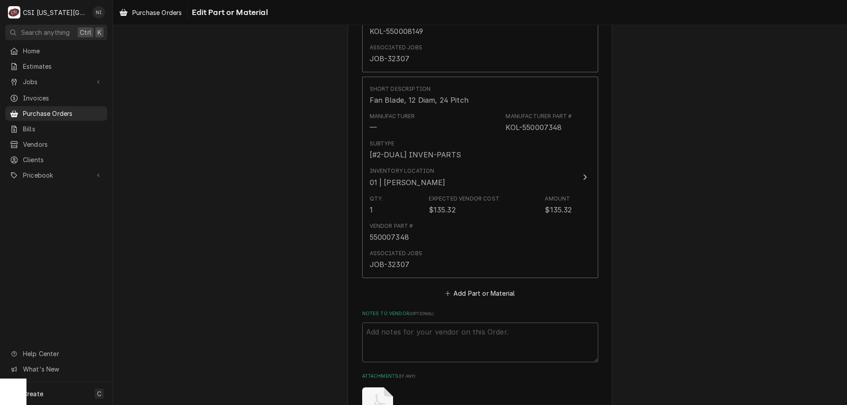
scroll to position [3829, 0]
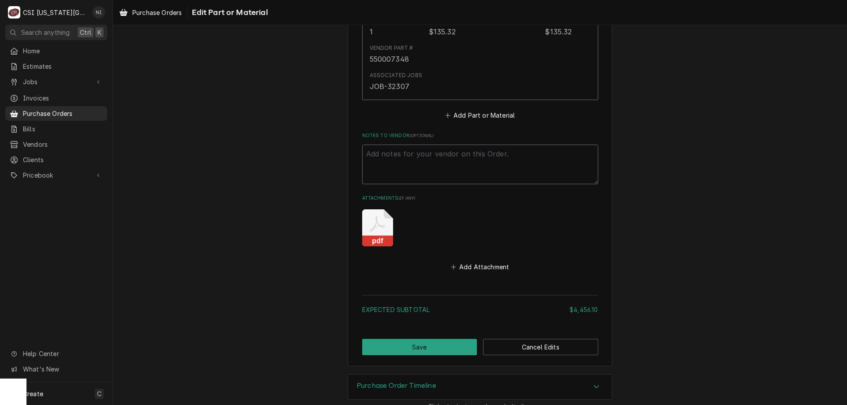
click at [468, 145] on textarea "Notes to Vendor ( optional )" at bounding box center [480, 165] width 236 height 40
type textarea "x"
type textarea "S"
type textarea "x"
type textarea "St"
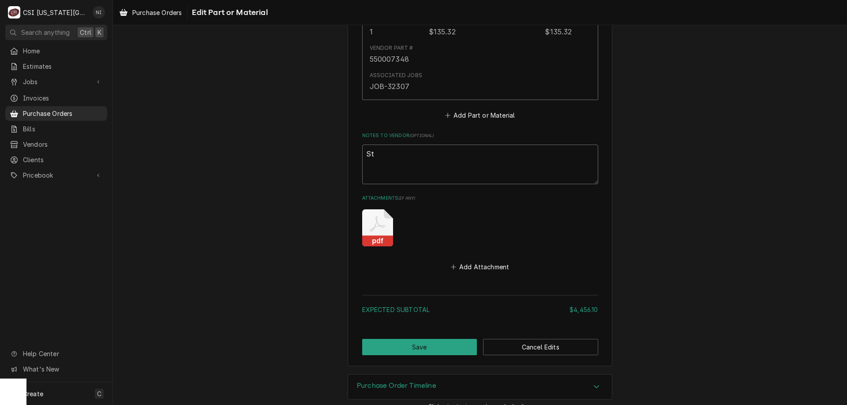
type textarea "x"
type textarea "Sti"
type textarea "x"
type textarea "Stil"
type textarea "x"
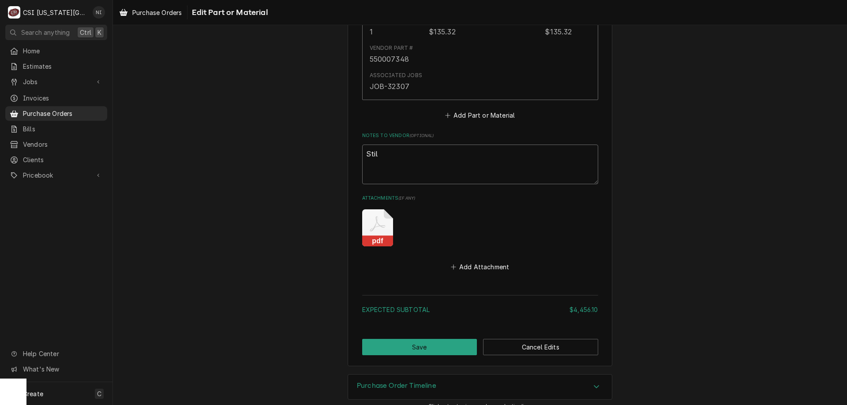
type textarea "Still"
type textarea "x"
type textarea "Still"
type textarea "x"
type textarea "Still w"
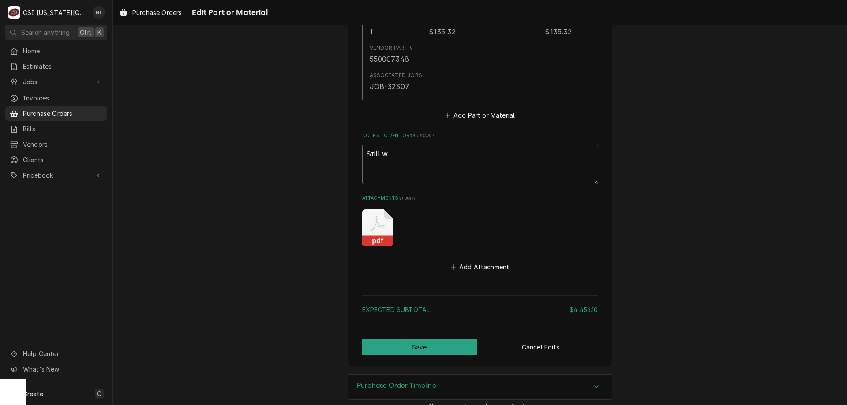
type textarea "x"
type textarea "Still wa"
type textarea "x"
type textarea "Still wat"
type textarea "x"
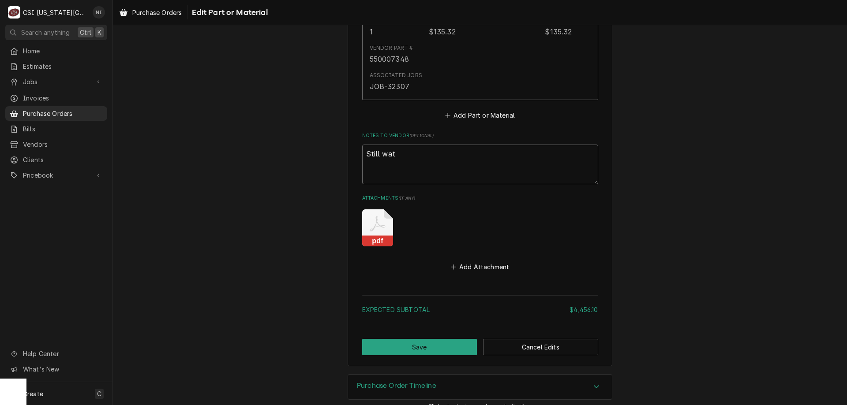
type textarea "Still wati"
type textarea "x"
type textarea "Still wat"
type textarea "x"
type textarea "Still wa"
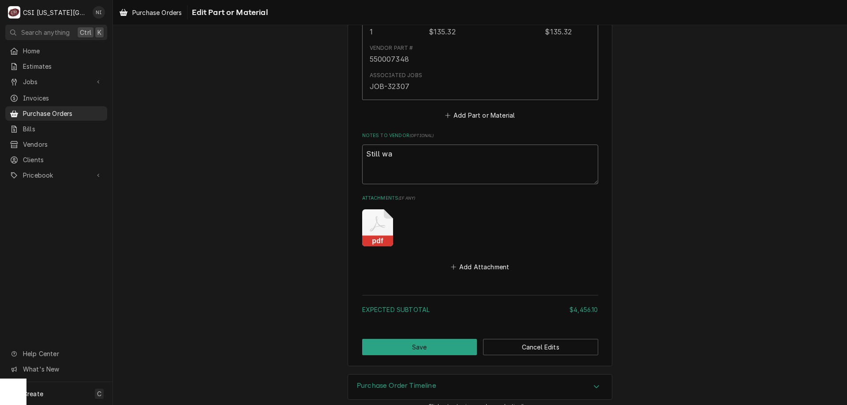
type textarea "x"
type textarea "Still wai"
type textarea "x"
type textarea "Still wait"
type textarea "x"
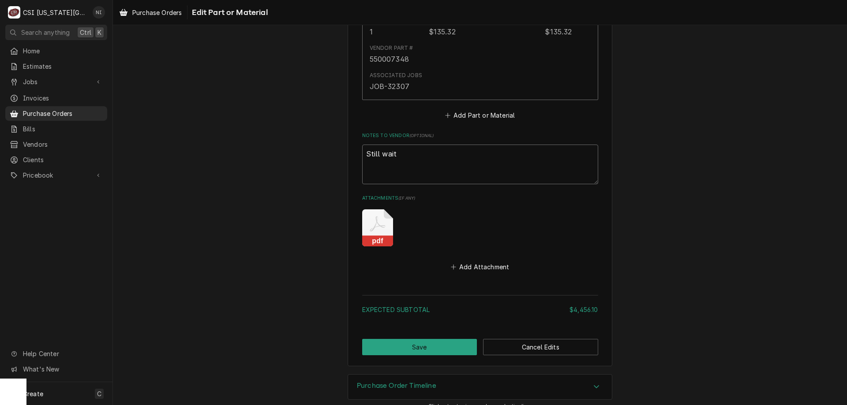
type textarea "Still waiti"
type textarea "x"
type textarea "Still waitin"
type textarea "x"
type textarea "Still waiting"
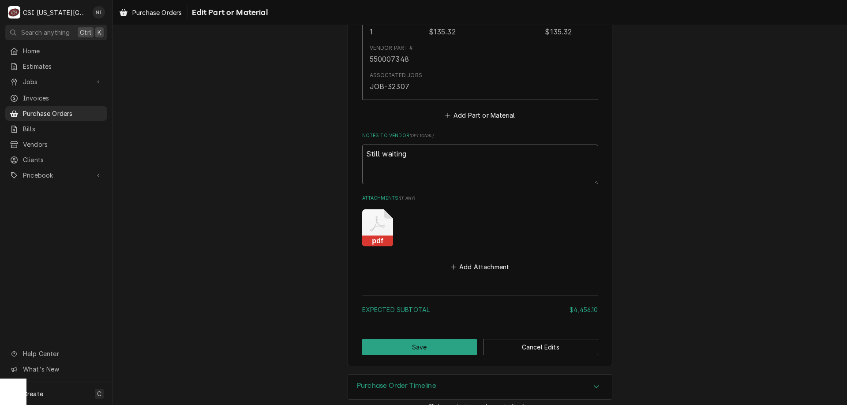
type textarea "x"
type textarea "Still waiting"
type textarea "x"
type textarea "Still waiting f"
type textarea "x"
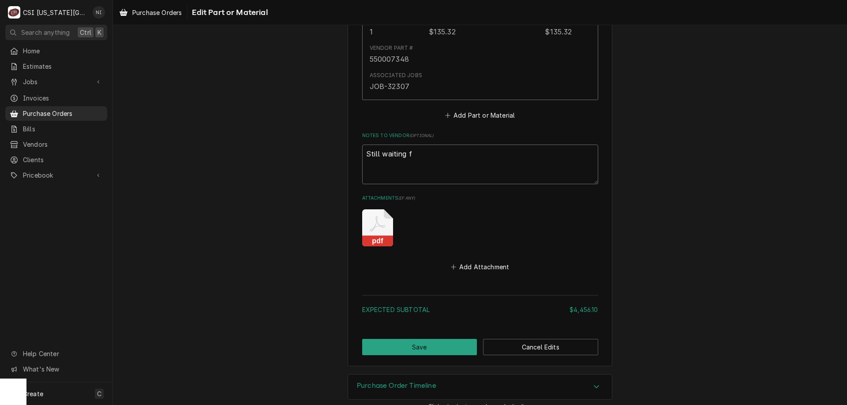
type textarea "Still waiting fo"
type textarea "x"
type textarea "Still waiting for"
type textarea "x"
type textarea "Still waiting for"
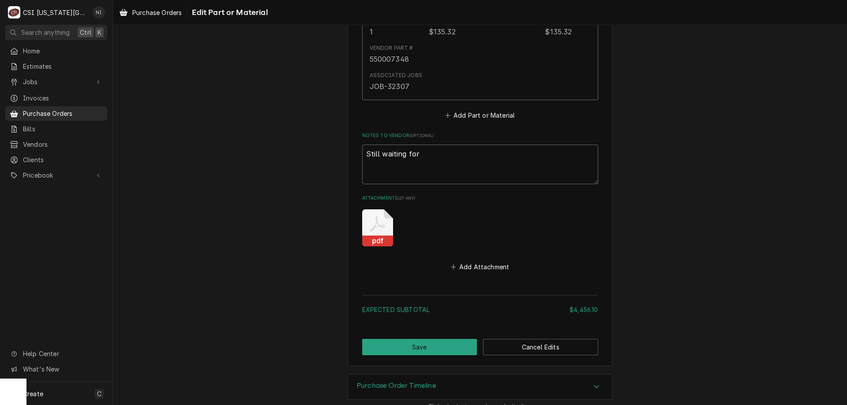
type textarea "x"
type textarea "Still waiting for"
type textarea "x"
type textarea "Still waiting fo"
type textarea "x"
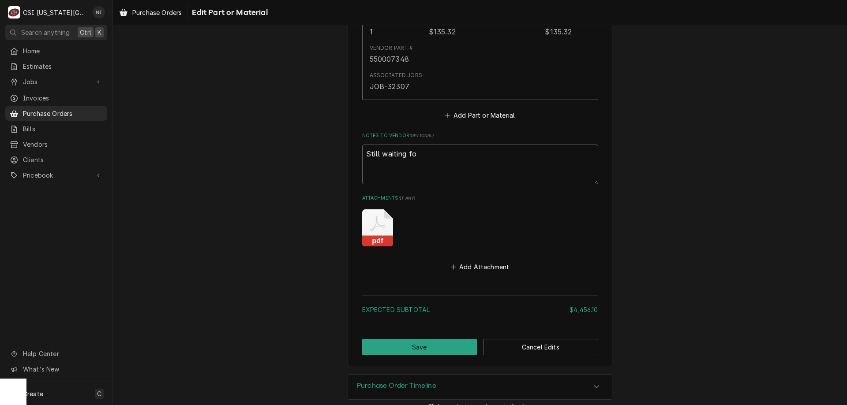
type textarea "Still waiting f"
type textarea "x"
type textarea "Still waiting"
type textarea "x"
type textarea "Still waiting"
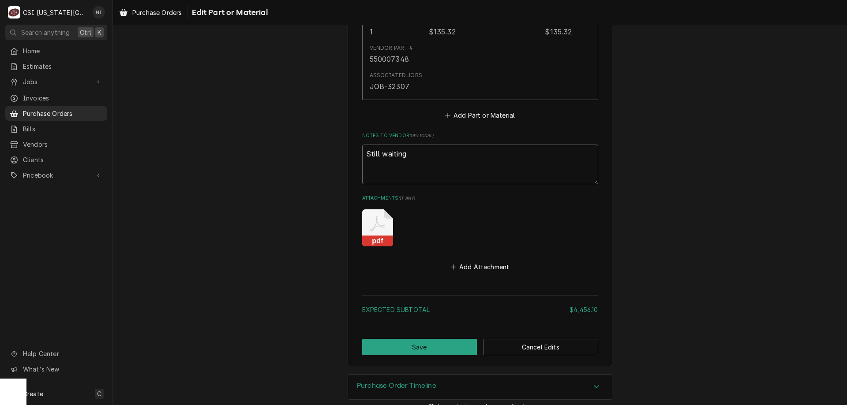
type textarea "x"
type textarea "Still waitin"
type textarea "x"
type textarea "Still waiti"
type textarea "x"
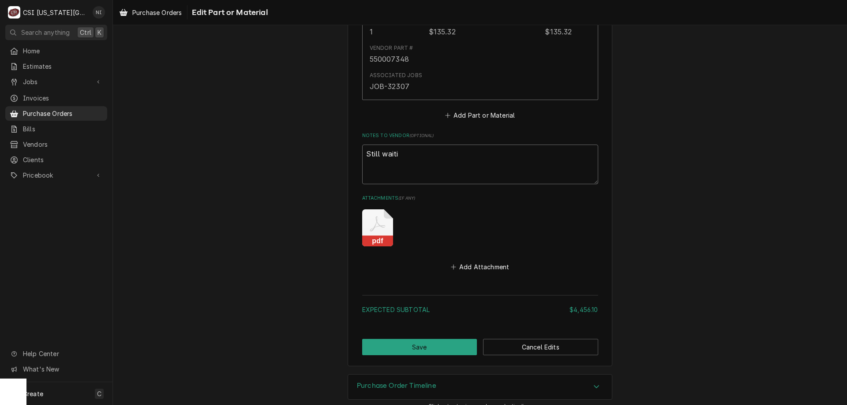
type textarea "Still wait"
type textarea "x"
type textarea "Still wai"
type textarea "x"
type textarea "Still wa"
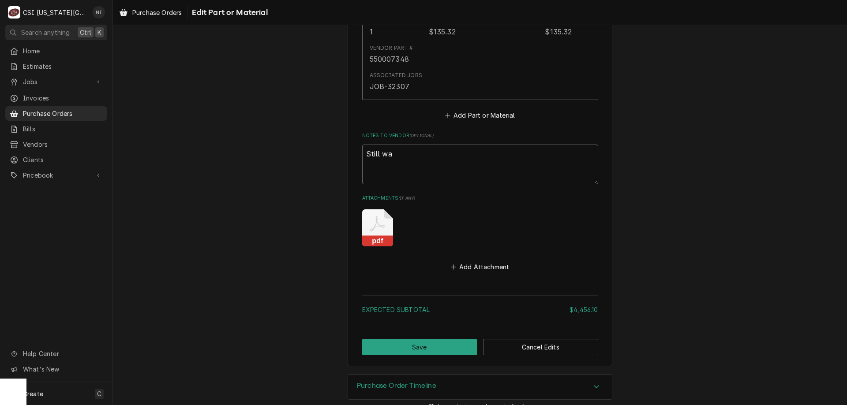
type textarea "x"
type textarea "Still w"
type textarea "x"
type textarea "Still"
type textarea "x"
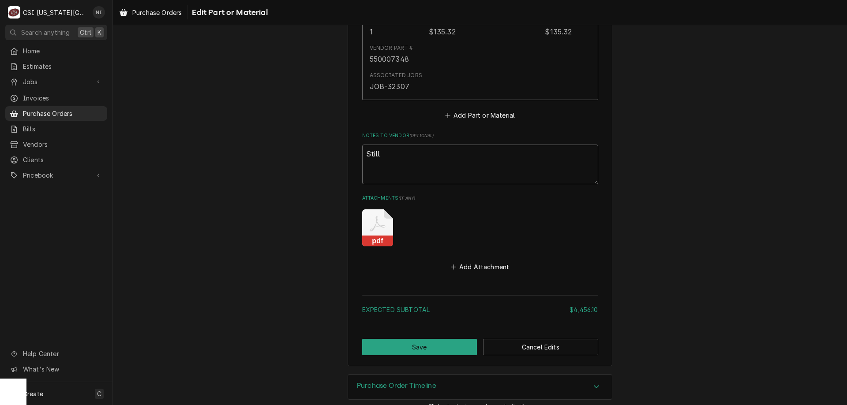
type textarea "Still"
type textarea "x"
type textarea "Stil"
type textarea "x"
type textarea "Sti"
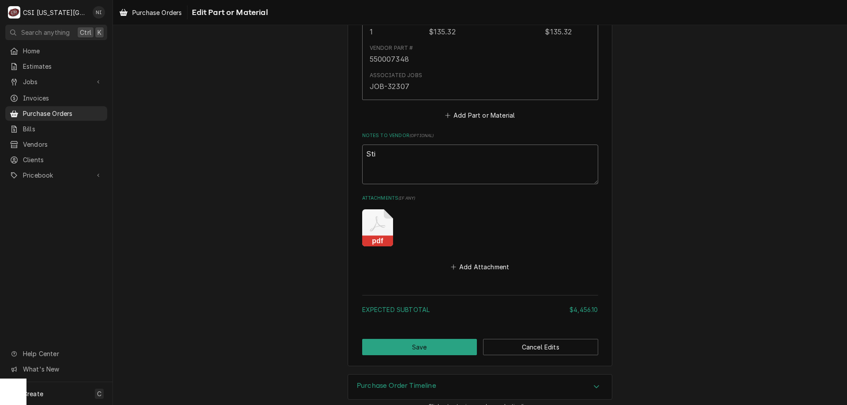
type textarea "x"
type textarea "St"
type textarea "x"
type textarea "S"
type textarea "x"
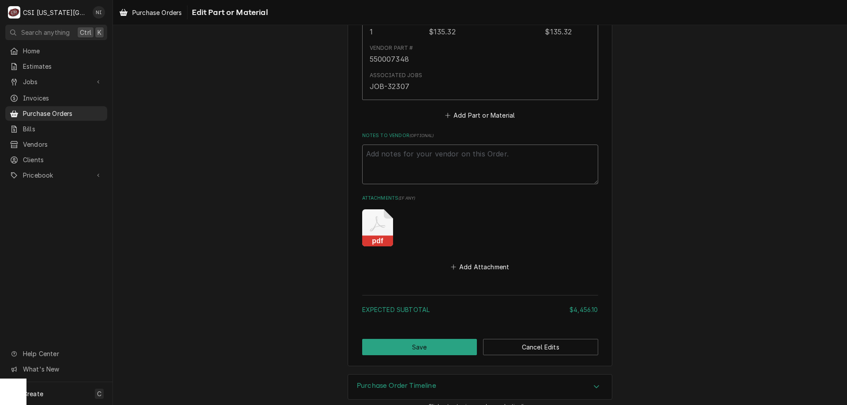
type textarea "x"
type textarea "W"
type textarea "x"
type textarea "Wa"
type textarea "x"
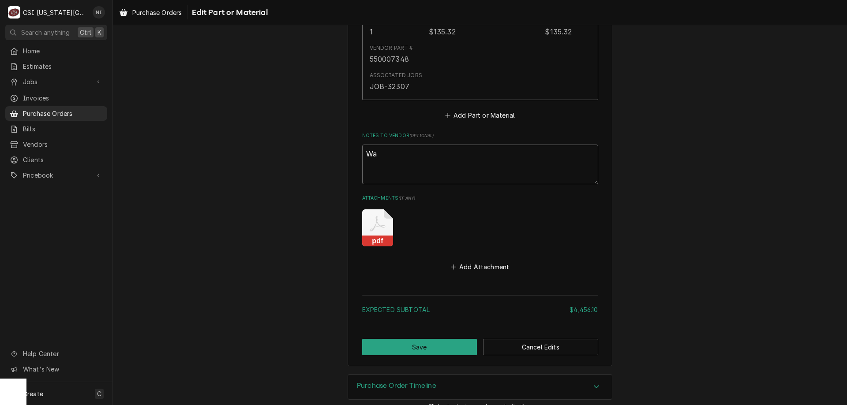
type textarea "Wai"
type textarea "x"
type textarea "Wait"
type textarea "x"
type textarea "Waiti"
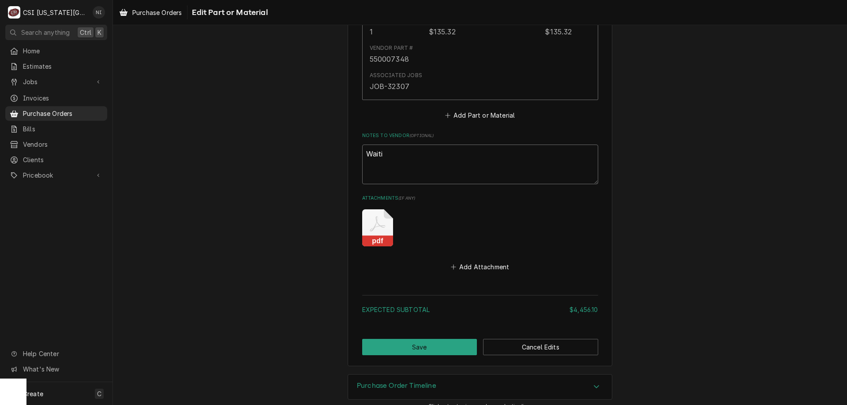
type textarea "x"
type textarea "Waitin"
type textarea "x"
type textarea "Waiting"
type textarea "x"
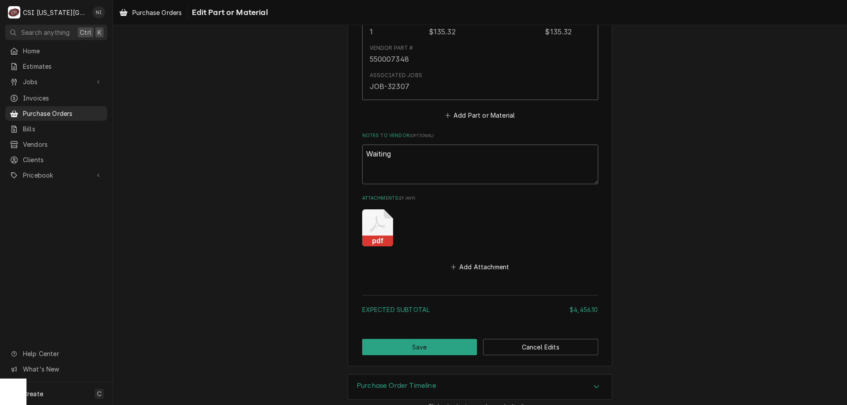
type textarea "Waiting"
type textarea "x"
type textarea "Waiting f"
type textarea "x"
type textarea "Waiting fo"
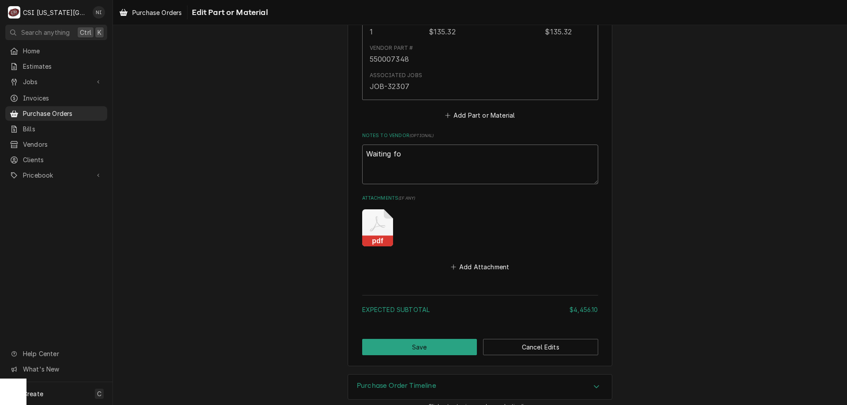
type textarea "x"
type textarea "Waiting for"
type textarea "x"
type textarea "Waiting for"
type textarea "x"
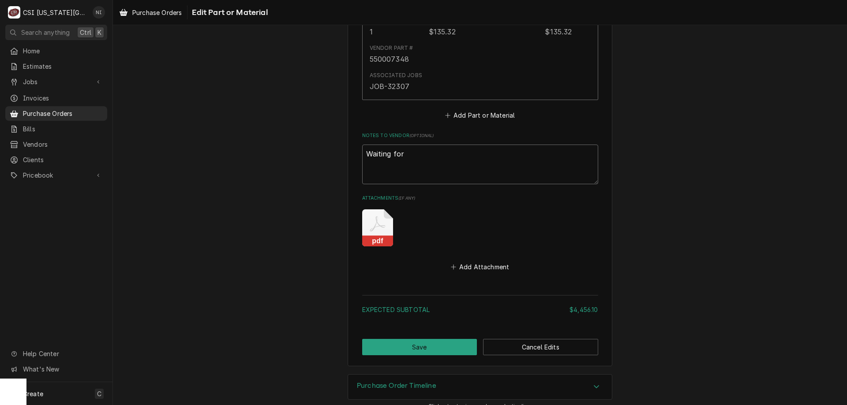
type textarea "Waiting for"
type textarea "x"
type textarea "Waiting for:"
type textarea "x"
type textarea "Waiting for:"
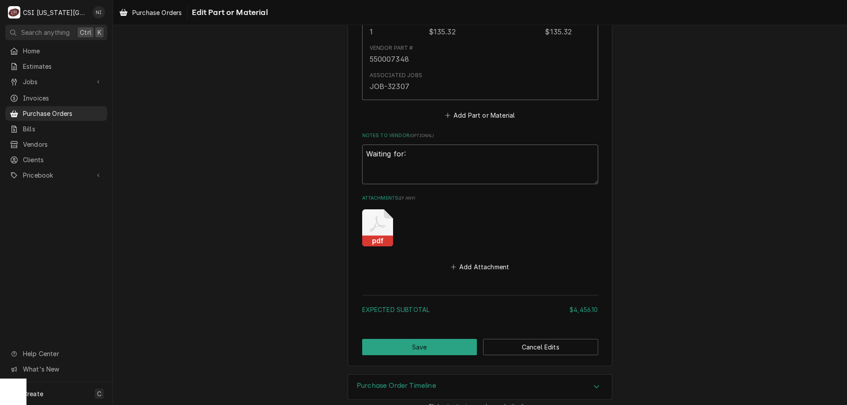
type textarea "x"
type textarea "Waiting for: D"
type textarea "x"
type textarea "Waiting for: DO"
type textarea "x"
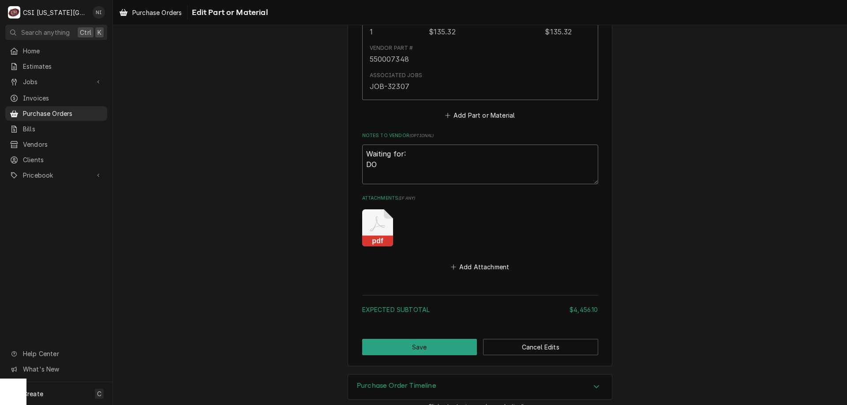
type textarea "Waiting for: DOU"
type textarea "x"
type textarea "Waiting for: DOU-"
type textarea "x"
type textarea "Waiting for: DOU-1"
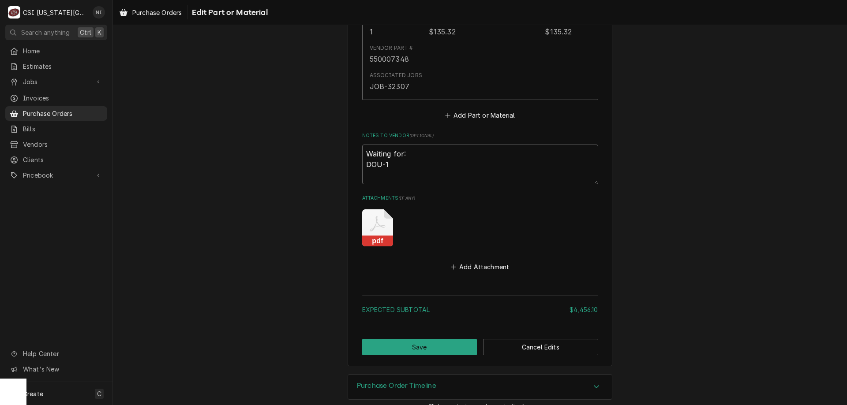
type textarea "x"
type textarea "Waiting for: DOU-11"
type textarea "x"
type textarea "Waiting for: DOU-110"
type textarea "x"
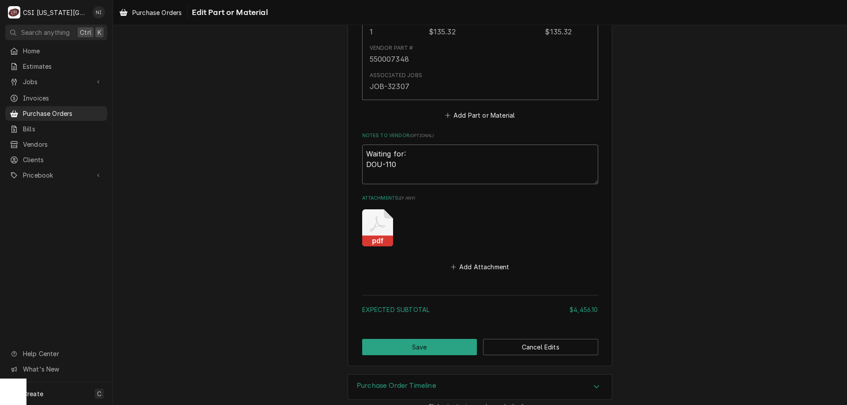
type textarea "Waiting for: DOU-1101"
type textarea "x"
type textarea "Waiting for: DOU-11010"
type textarea "x"
type textarea "Waiting for: DOU-110102"
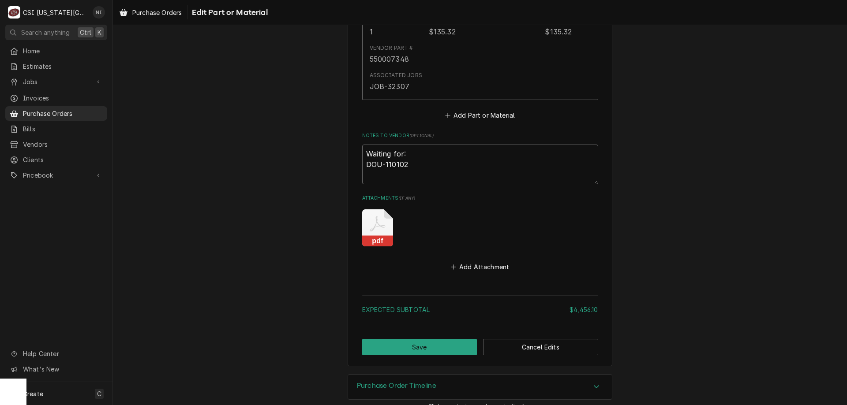
type textarea "x"
type textarea "Waiting for: DOU-1101021"
type textarea "x"
type textarea "Waiting for: DOU-11010216"
type textarea "x"
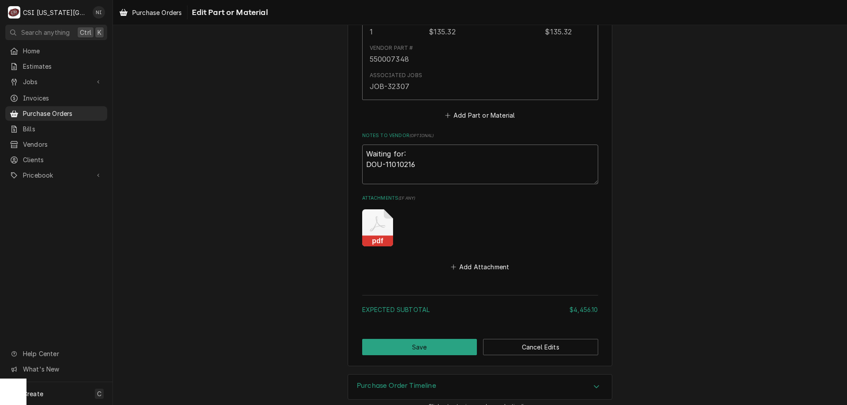
type textarea "Waiting for: DOU-110102167"
type textarea "x"
type textarea "Waiting for: DOU-110102167 h"
type textarea "x"
type textarea "Waiting for: DOU-110102167 hEN"
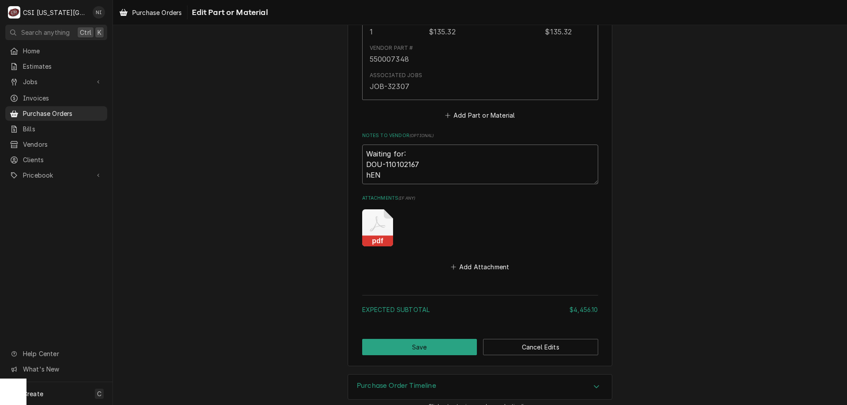
type textarea "x"
type textarea "Waiting for: DOU-110102167 hENNY"
type textarea "x"
type textarea "Waiting for: DOU-110102167 hENNYT"
type textarea "x"
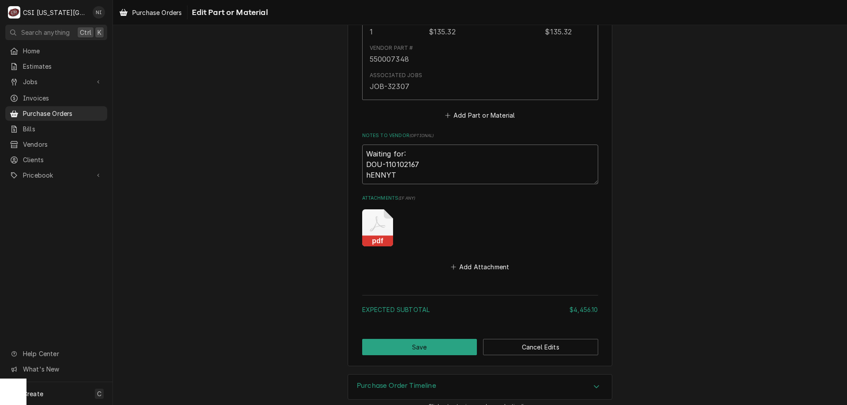
type textarea "Waiting for: DOU-110102167 hENNYT"
type textarea "x"
type textarea "Waiting for: DOU-110102167 hENNYT"
type textarea "x"
type textarea "Waiting for: DOU-110102167 hENNY"
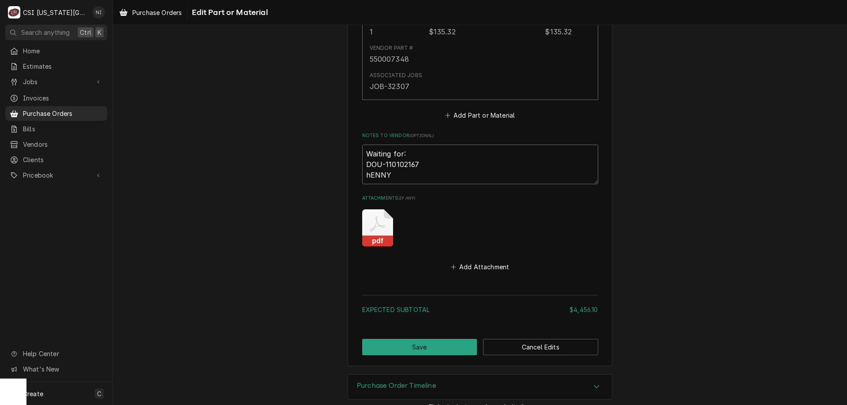
type textarea "x"
type textarea "Waiting for: DOU-110102167 hENN"
type textarea "x"
type textarea "Waiting for: DOU-110102167 hEN"
type textarea "x"
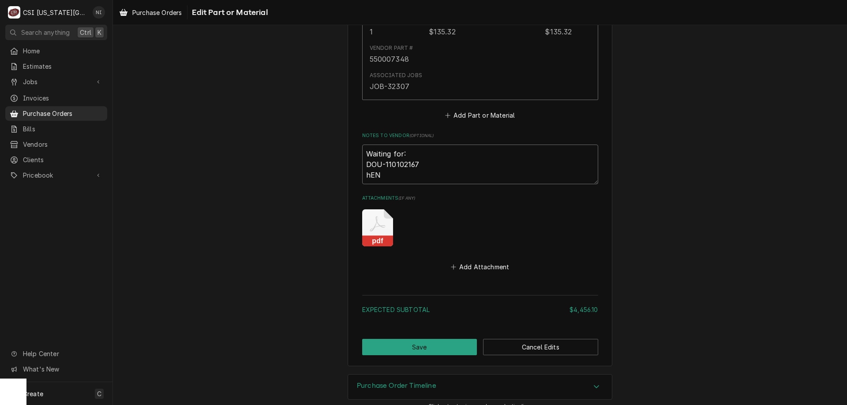
type textarea "Waiting for: DOU-110102167 hE"
type textarea "x"
type textarea "Waiting for: DOU-110102167 h"
type textarea "x"
type textarea "Waiting for: DOU-110102167"
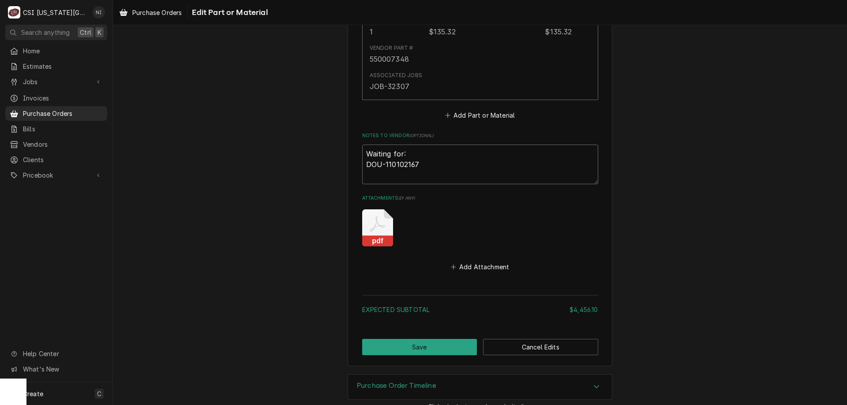
type textarea "x"
type textarea "Waiting for: DOU-110102167"
type textarea "x"
type textarea "Waiting for: DOU-110102167H"
type textarea "x"
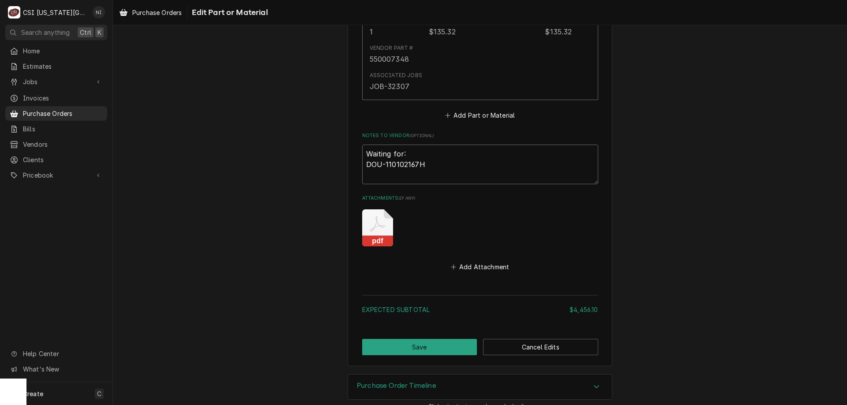
type textarea "Waiting for: DOU-110102167"
type textarea "x"
type textarea "Waiting for: DOU-110102167 H"
type textarea "x"
type textarea "Waiting for: DOU-110102167 He"
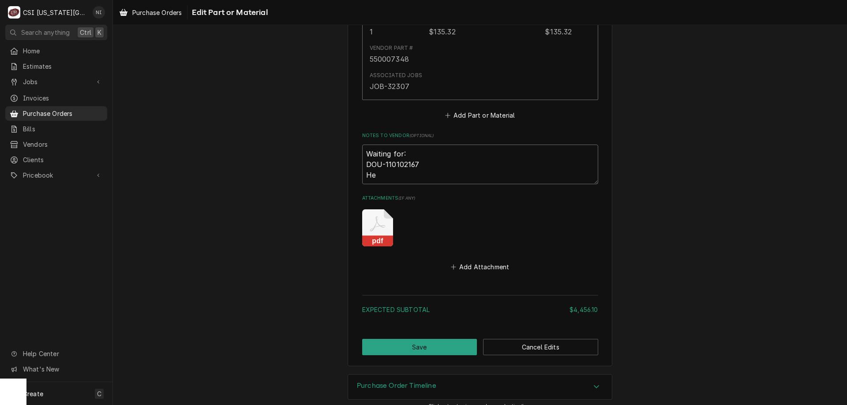
type textarea "x"
type textarea "Waiting for: DOU-110102167 Hen"
type textarea "x"
type textarea "Waiting for: DOU-110102167 Henn"
type textarea "x"
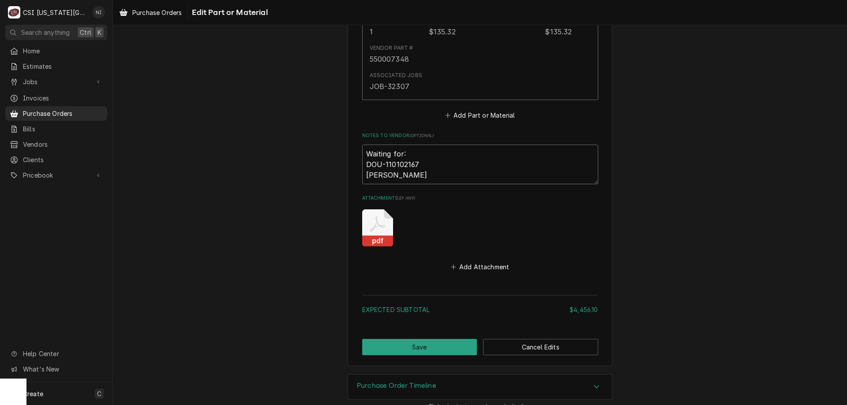
type textarea "Waiting for: DOU-110102167 Henny"
type textarea "x"
type textarea "Waiting for: DOU-110102167 Henny"
type textarea "x"
type textarea "Waiting for: DOU-110102167 Henny P"
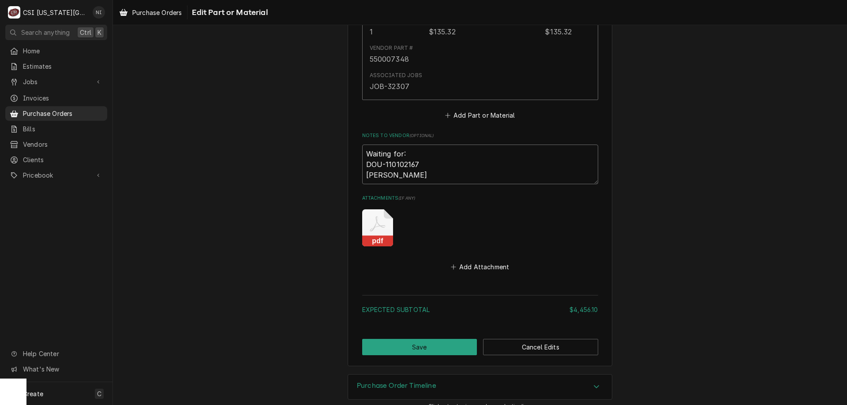
type textarea "x"
type textarea "Waiting for: DOU-110102167 Henny Pe"
type textarea "x"
type textarea "Waiting for: DOU-110102167 Henny Pen"
type textarea "x"
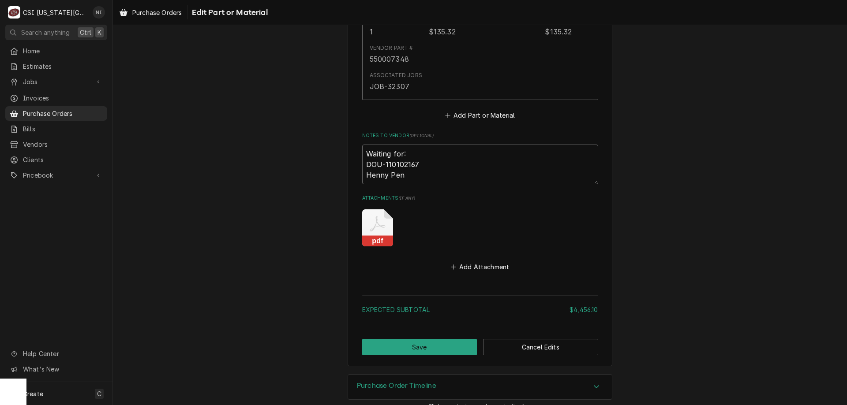
type textarea "Waiting for: DOU-110102167 Henny Penn"
type textarea "x"
type textarea "Waiting for: DOU-110102167 Henny Penny"
type textarea "x"
type textarea "Waiting for: DOU-110102167 Henny Penny"
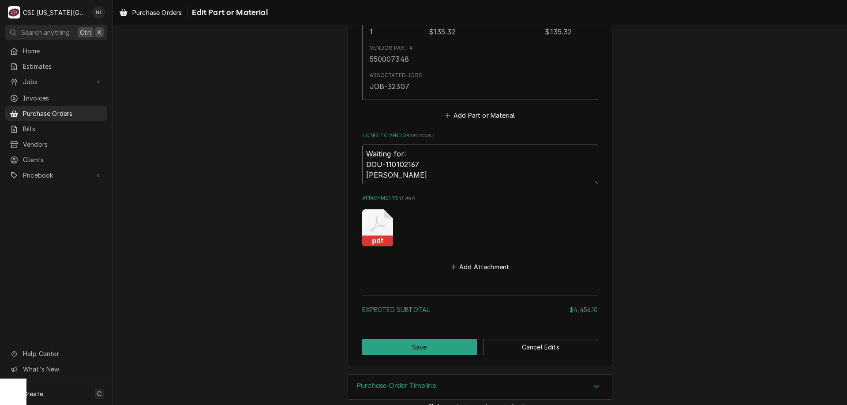
type textarea "x"
type textarea "Waiting for: DOU-110102167 Henny Penny"
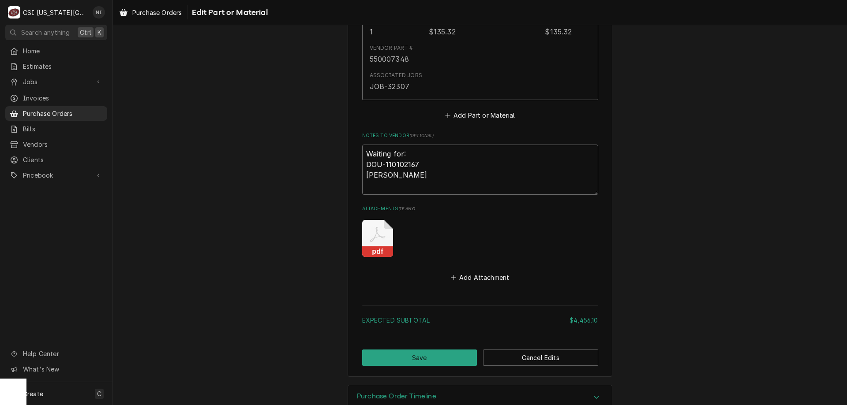
type textarea "x"
type textarea "Waiting for: DOU-110102167 Henny Penny K"
type textarea "x"
type textarea "Waiting for: DOU-110102167 Henny Penny Ko"
type textarea "x"
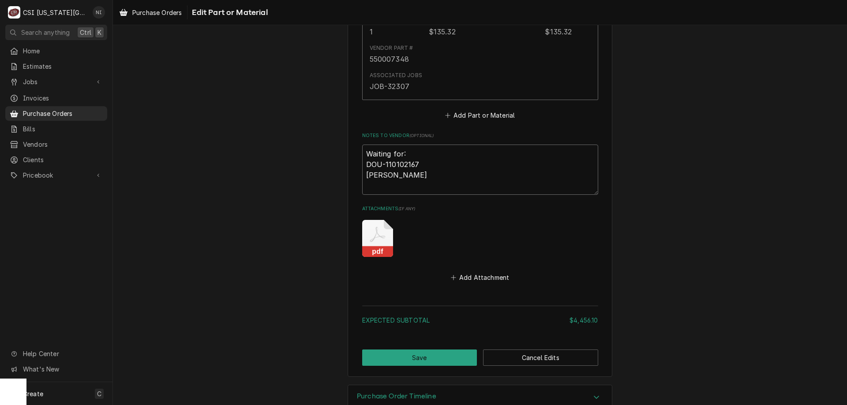
type textarea "Waiting for: DOU-110102167 Henny Penny Kol"
type textarea "x"
type textarea "Waiting for: DOU-110102167 Henny Penny Kolp"
click at [377, 350] on button "Save" at bounding box center [419, 358] width 115 height 16
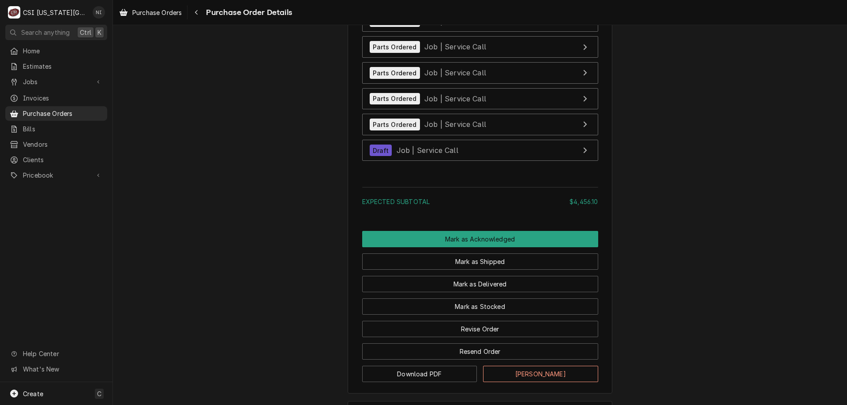
scroll to position [3824, 0]
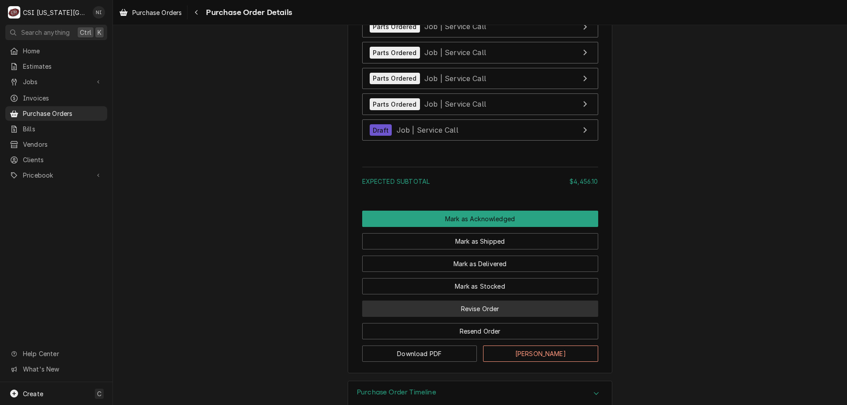
click at [522, 317] on button "Revise Order" at bounding box center [480, 309] width 236 height 16
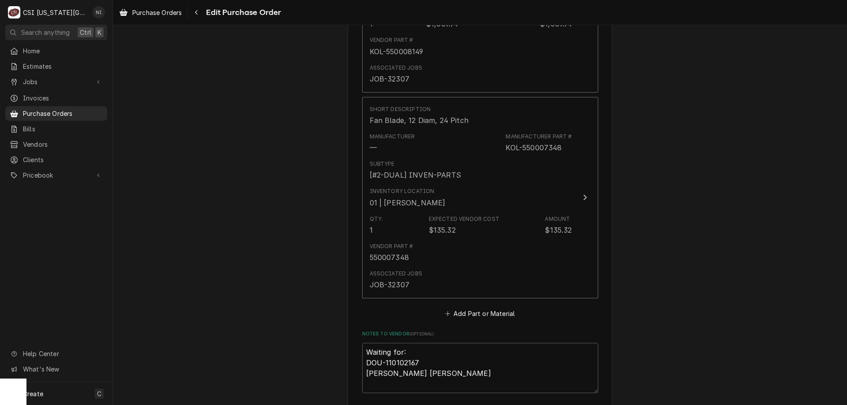
scroll to position [3839, 0]
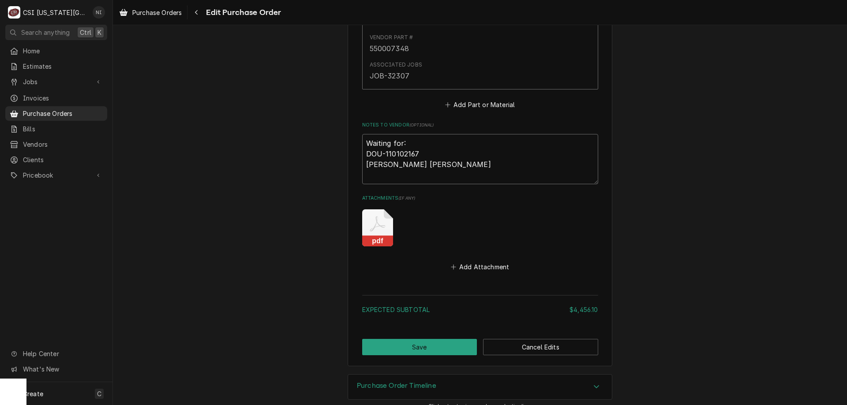
click at [397, 168] on textarea "Waiting for: DOU-110102167 [PERSON_NAME] [PERSON_NAME]" at bounding box center [480, 159] width 236 height 50
type textarea "x"
type textarea "Waiting for: DOU-110102167 [PERSON_NAME] [PERSON_NAME]"
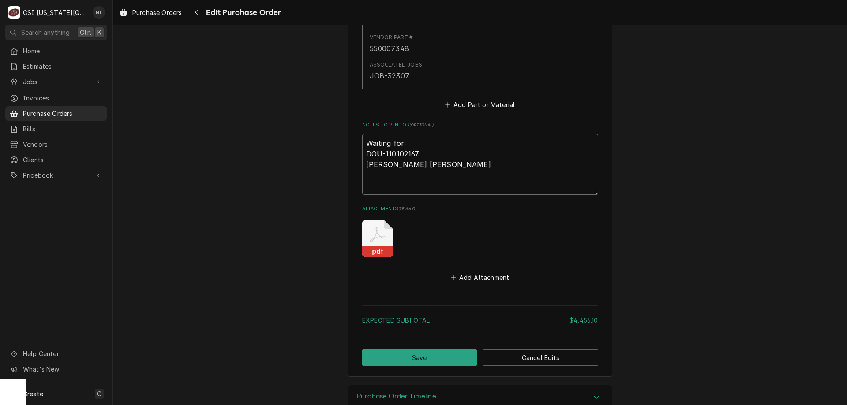
type textarea "x"
type textarea "Waiting for: DOU-110102167 [PERSON_NAME] [PERSON_NAME] g"
type textarea "x"
type textarea "Waiting for: DOU-110102167 [PERSON_NAME] [PERSON_NAME] ga"
type textarea "x"
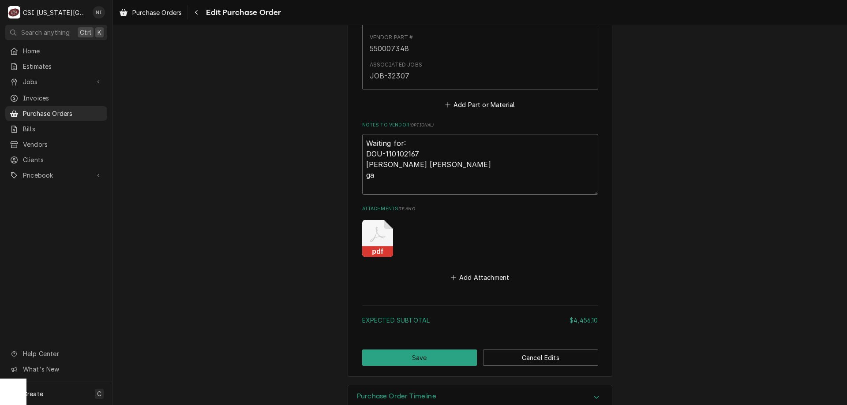
type textarea "Waiting for: DOU-110102167 [PERSON_NAME] [PERSON_NAME] gar"
type textarea "x"
type textarea "Waiting for: DOU-110102167 [PERSON_NAME] [PERSON_NAME]"
type textarea "x"
type textarea "Waiting for: DOU-110102167 [PERSON_NAME] [PERSON_NAME]"
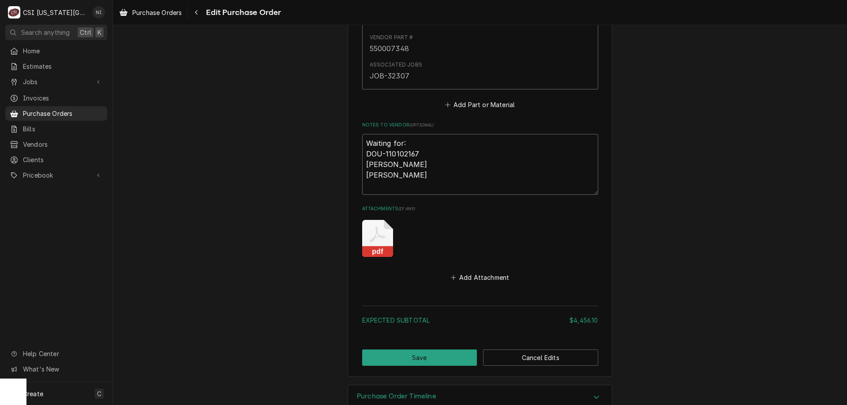
type textarea "x"
type textarea "Waiting for: DOU-110102167 [PERSON_NAME] [PERSON_NAME]"
type textarea "x"
type textarea "Waiting for: DOU-110102167 [PERSON_NAME] [PERSON_NAME]"
click at [438, 350] on button "Save" at bounding box center [419, 358] width 115 height 16
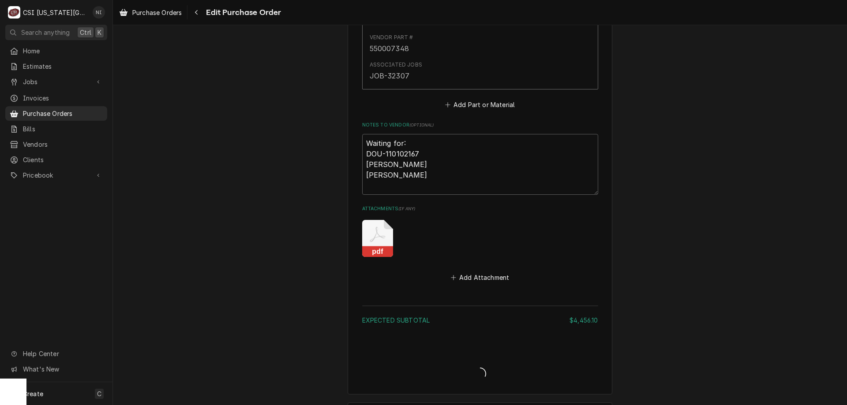
type textarea "x"
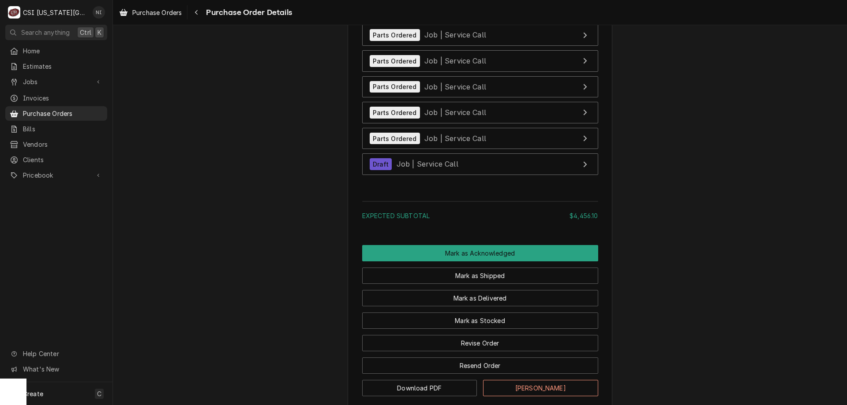
scroll to position [3889, 0]
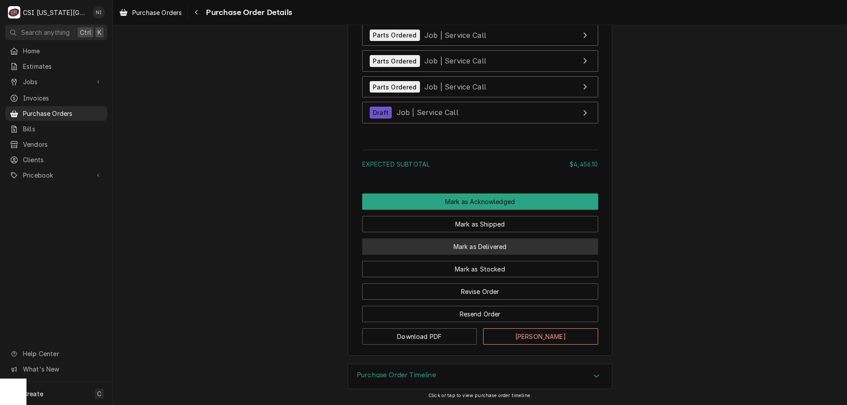
click at [506, 246] on button "Mark as Delivered" at bounding box center [480, 247] width 236 height 16
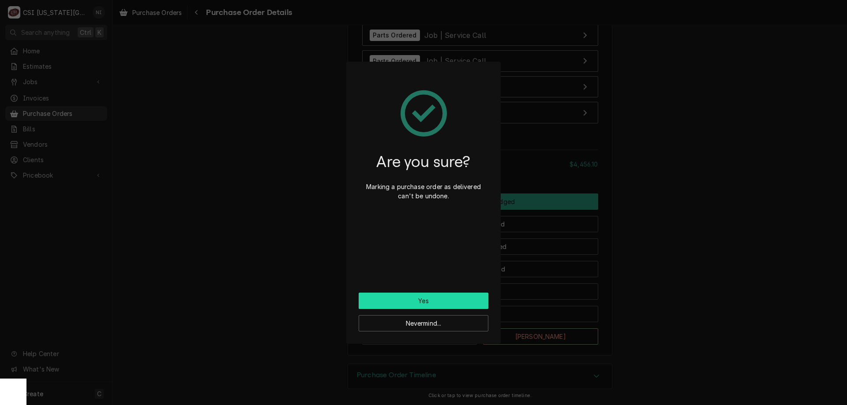
click at [448, 303] on button "Yes" at bounding box center [424, 301] width 130 height 16
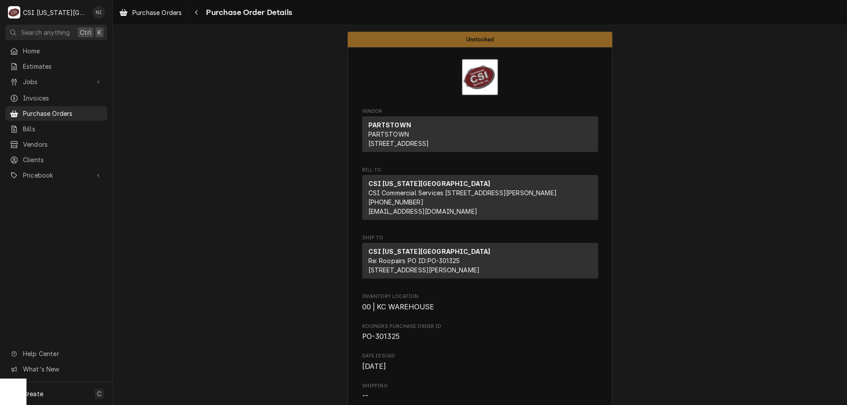
click at [86, 111] on span "Purchase Orders" at bounding box center [63, 113] width 80 height 9
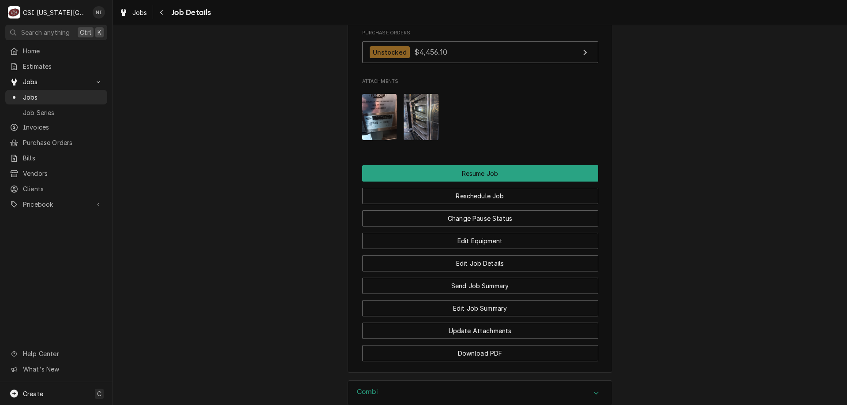
scroll to position [1354, 0]
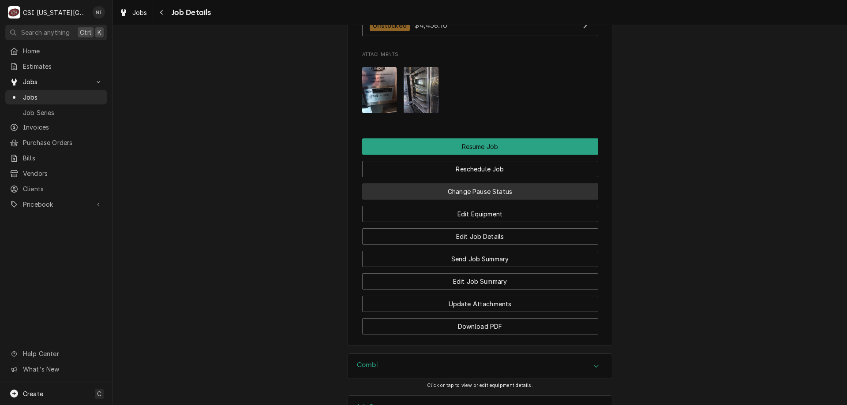
click at [537, 189] on button "Change Pause Status" at bounding box center [480, 192] width 236 height 16
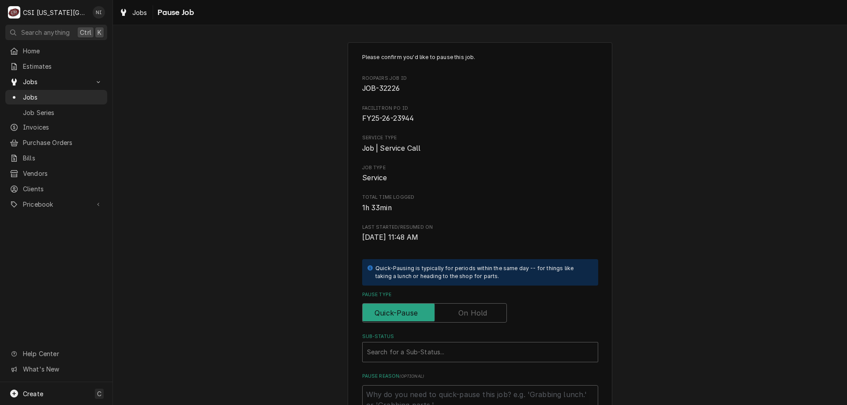
drag, startPoint x: 472, startPoint y: 301, endPoint x: 462, endPoint y: 320, distance: 21.7
click at [471, 307] on div "Pause Type" at bounding box center [480, 307] width 236 height 31
drag, startPoint x: 465, startPoint y: 313, endPoint x: 455, endPoint y: 330, distance: 19.5
click at [465, 314] on label "Pause Type" at bounding box center [434, 313] width 145 height 19
click at [465, 314] on input "Pause Type" at bounding box center [434, 313] width 137 height 19
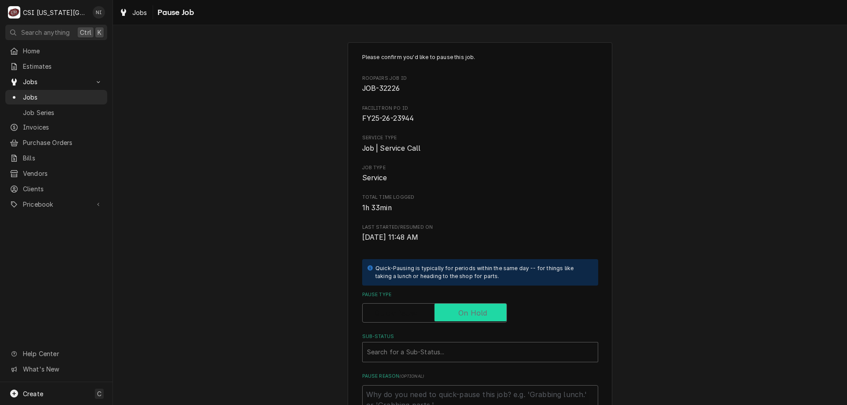
checkbox input "true"
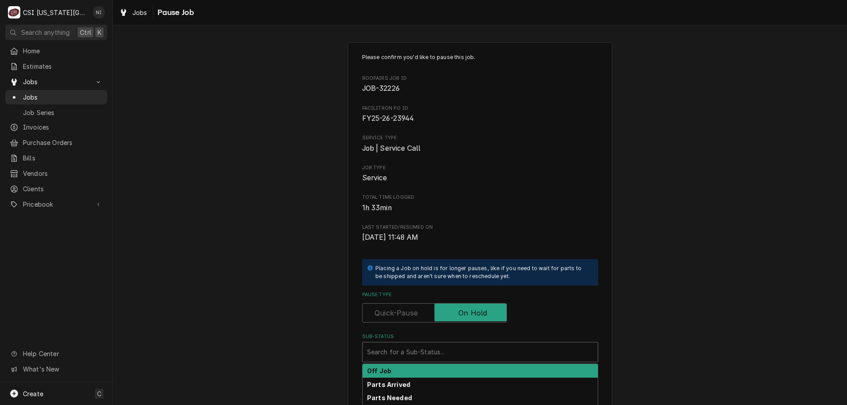
click at [446, 352] on div "Sub-Status" at bounding box center [480, 353] width 226 height 16
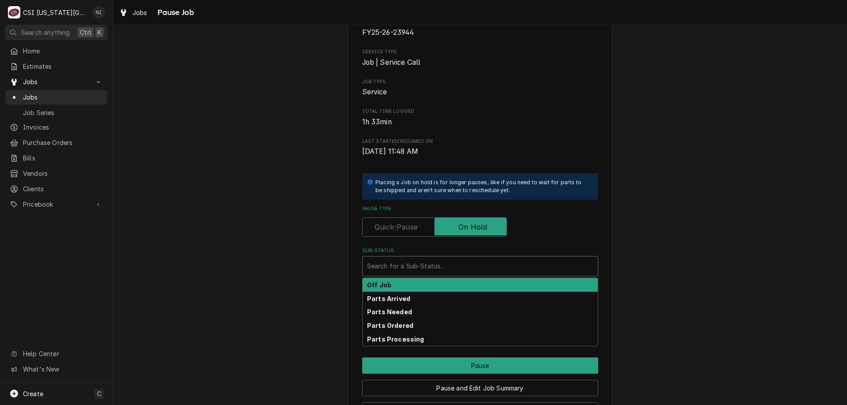
scroll to position [119, 0]
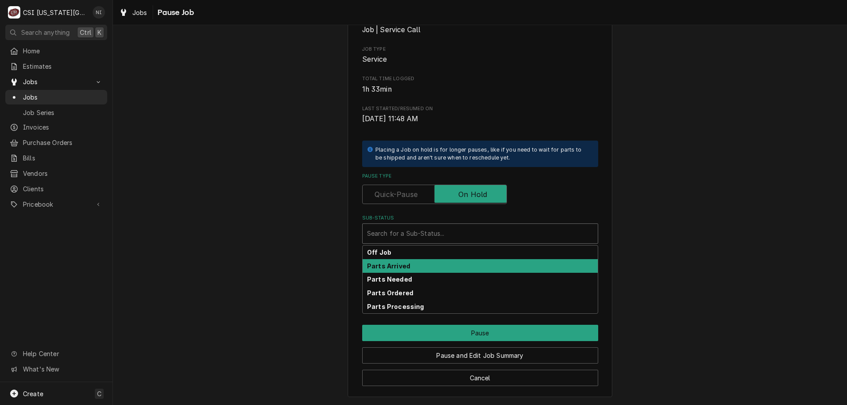
click at [427, 268] on div "Parts Arrived" at bounding box center [480, 266] width 235 height 14
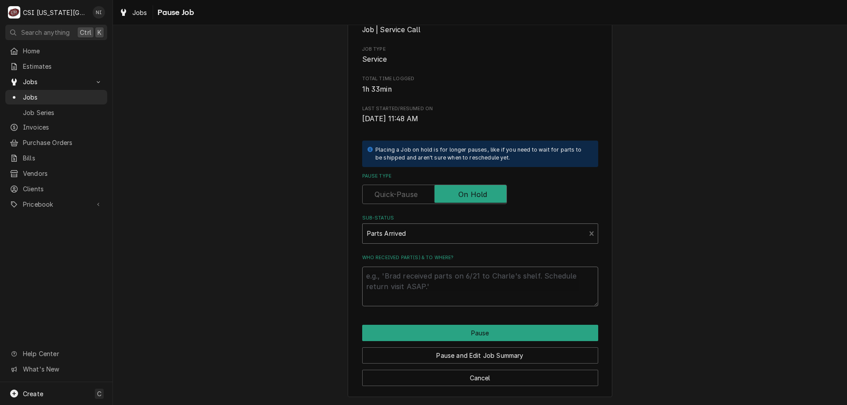
click at [426, 274] on textarea "Who received part(s) & to where?" at bounding box center [480, 287] width 236 height 40
type textarea "x"
type textarea "p"
type textarea "x"
type textarea "pa"
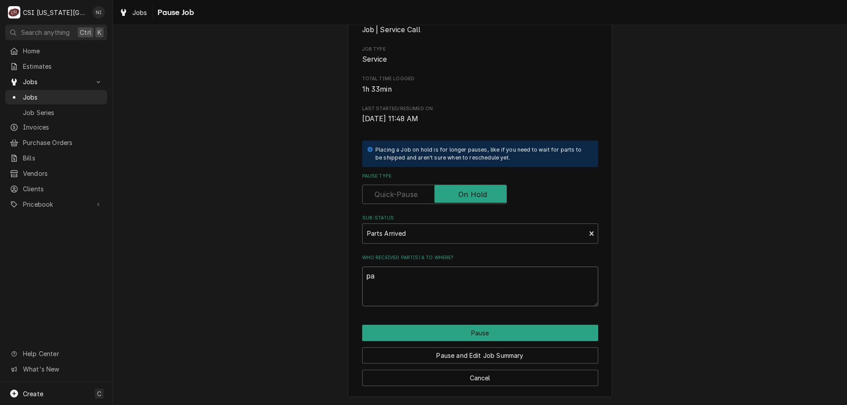
type textarea "x"
type textarea "par"
type textarea "x"
type textarea "part"
type textarea "x"
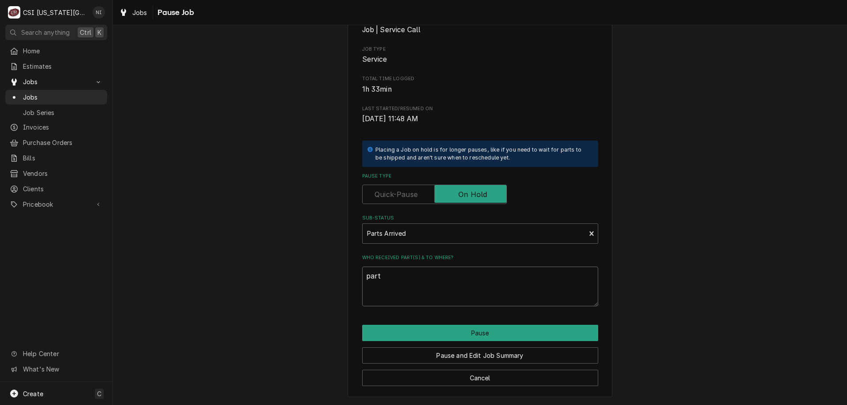
type textarea "parts"
type textarea "x"
type textarea "parts"
type textarea "x"
type textarea "parts o"
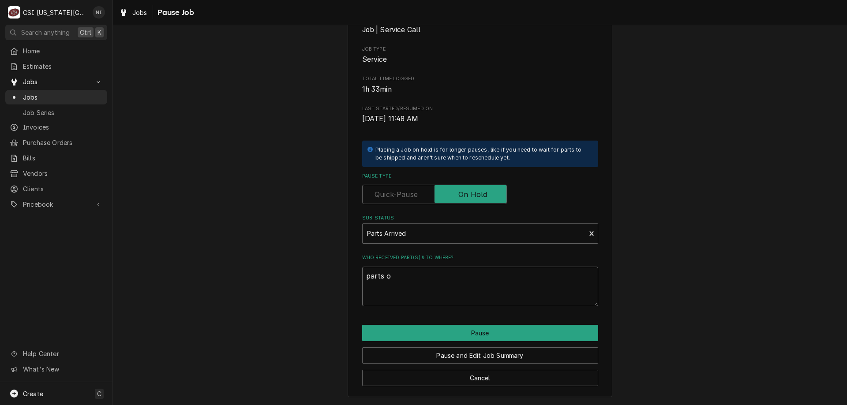
type textarea "x"
type textarea "parts on"
type textarea "x"
type textarea "parts on t"
type textarea "x"
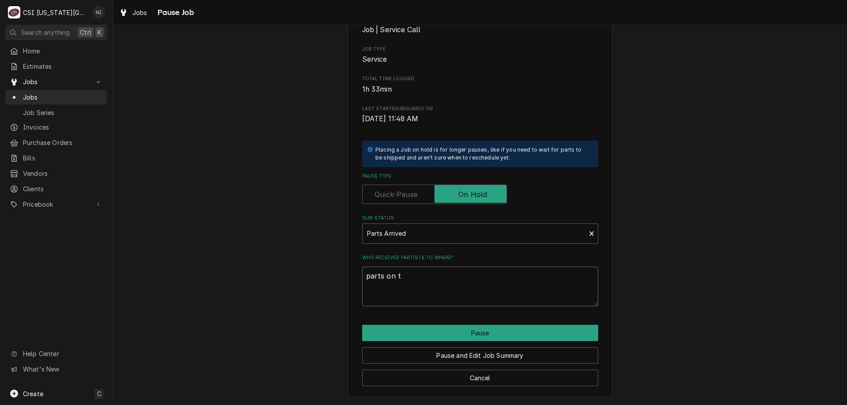
type textarea "parts on th"
type textarea "x"
type textarea "parts on the"
type textarea "x"
type textarea "parts on the"
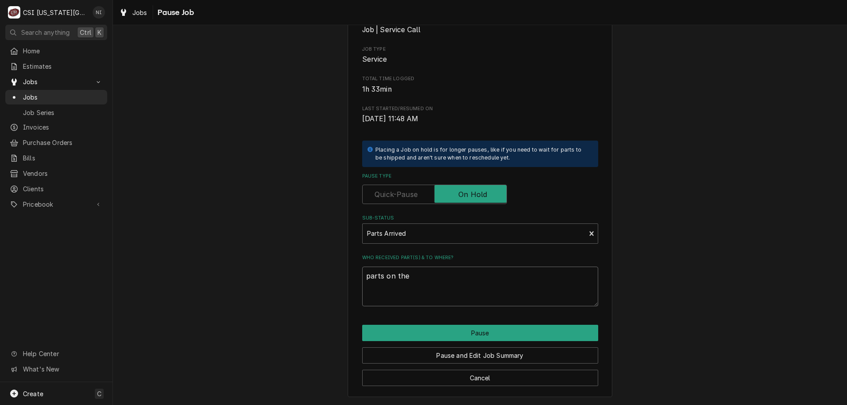
type textarea "x"
type textarea "parts on the u"
type textarea "x"
type textarea "parts on the un"
type textarea "x"
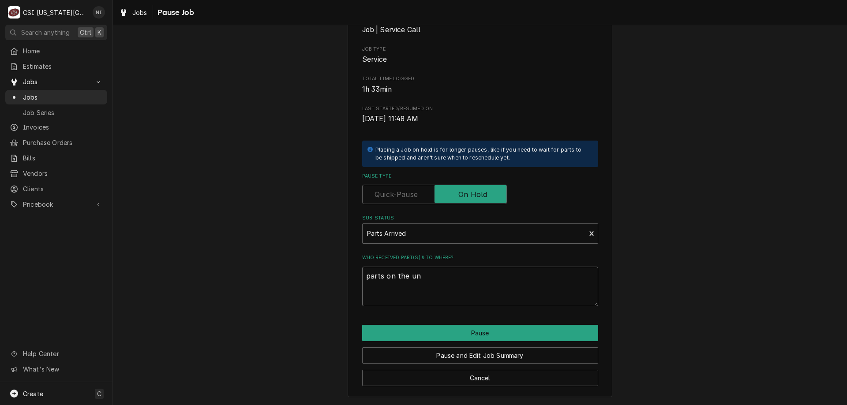
type textarea "parts on the una"
type textarea "x"
type textarea "parts on the unas"
type textarea "x"
type textarea "parts on the unass"
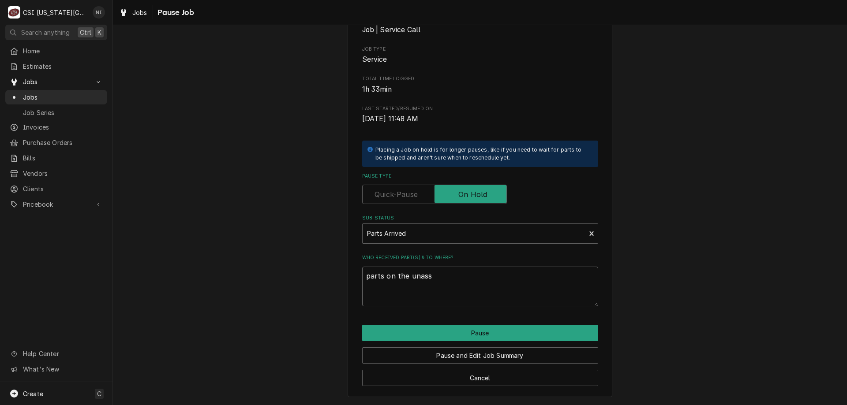
type textarea "x"
type textarea "parts on the unassi"
type textarea "x"
type textarea "parts on the unassin"
type textarea "x"
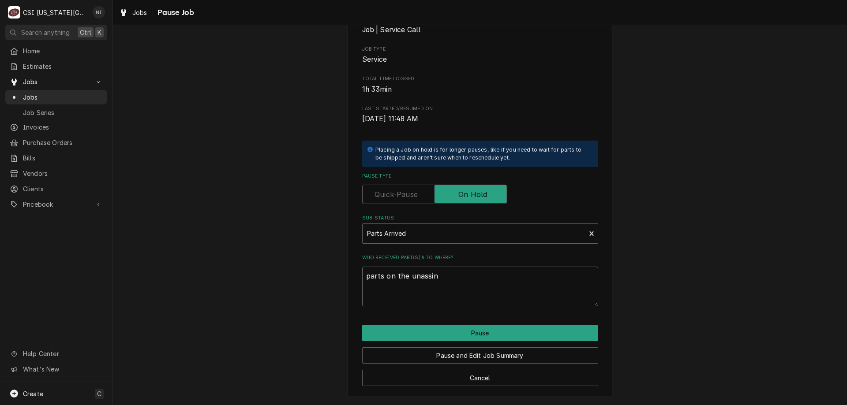
type textarea "parts on the unassing"
type textarea "x"
type textarea "parts on the unassinge"
type textarea "x"
type textarea "parts on the unassinged"
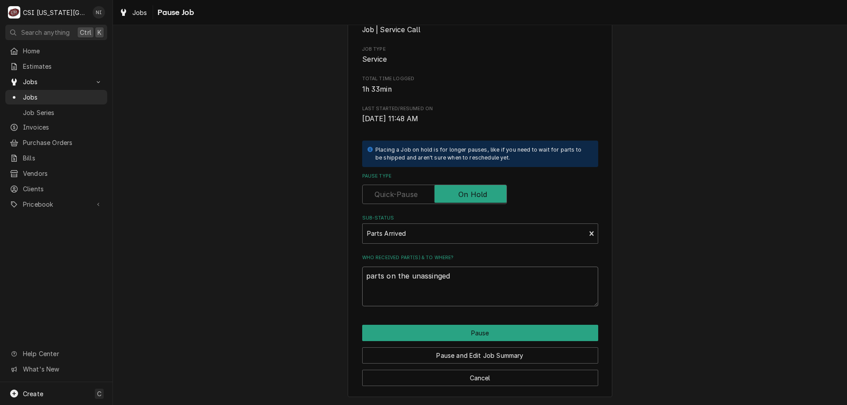
type textarea "x"
type textarea "parts on the unassinged"
type textarea "x"
type textarea "parts on the unassinged"
type textarea "x"
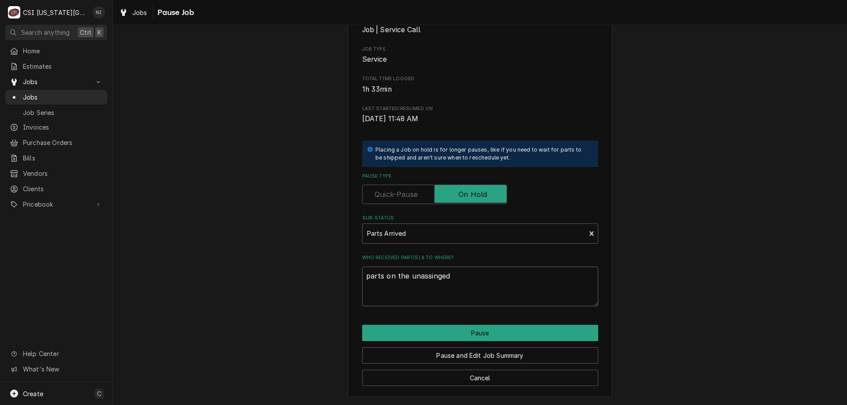
type textarea "parts on the unassinge"
type textarea "x"
type textarea "parts on the unassing"
type textarea "x"
type textarea "parts on the unassin"
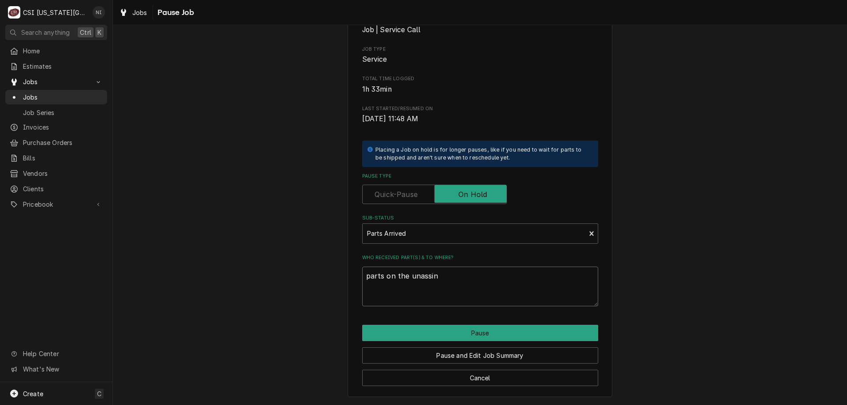
type textarea "x"
type textarea "parts on the unassi"
type textarea "x"
type textarea "parts on the unassig"
type textarea "x"
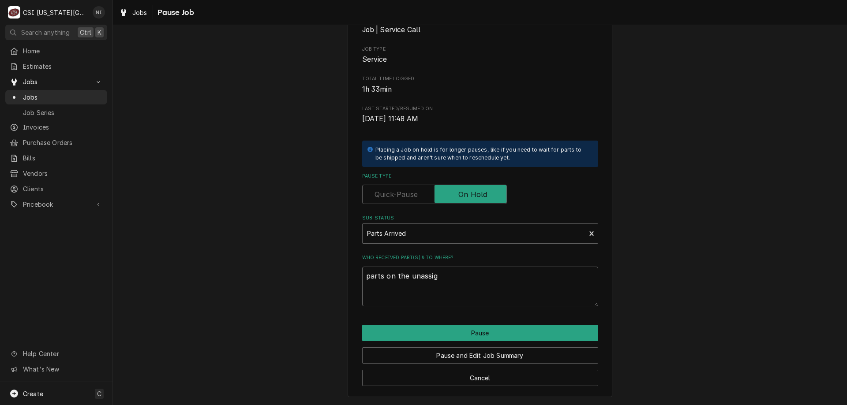
type textarea "parts on the unassign"
type textarea "x"
type textarea "parts on the unassigne"
type textarea "x"
type textarea "parts on the unassigned"
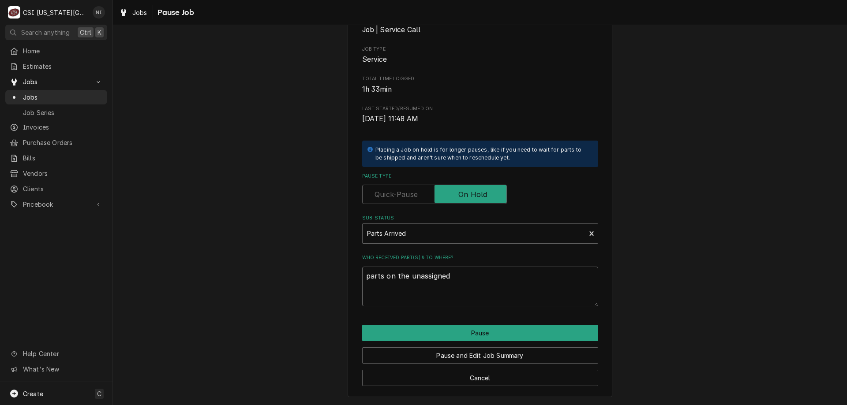
type textarea "x"
type textarea "parts on the unassigned"
type textarea "x"
type textarea "parts on the unassigned s"
type textarea "x"
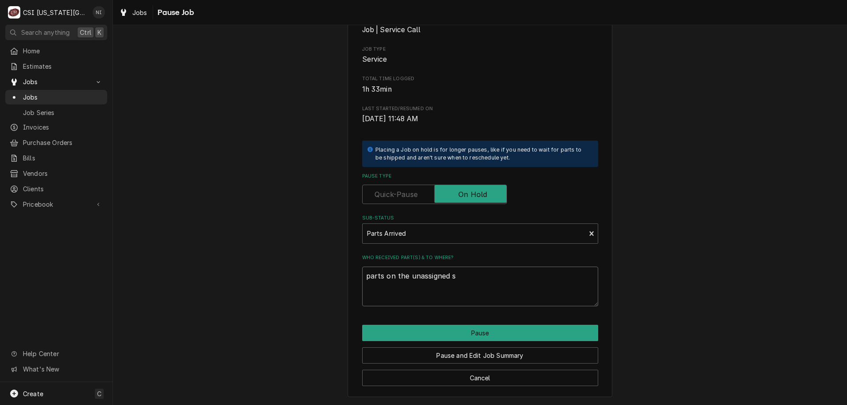
type textarea "parts on the unassigned sh"
type textarea "x"
type textarea "parts on the unassigned she"
type textarea "x"
type textarea "parts on the unassigned shef"
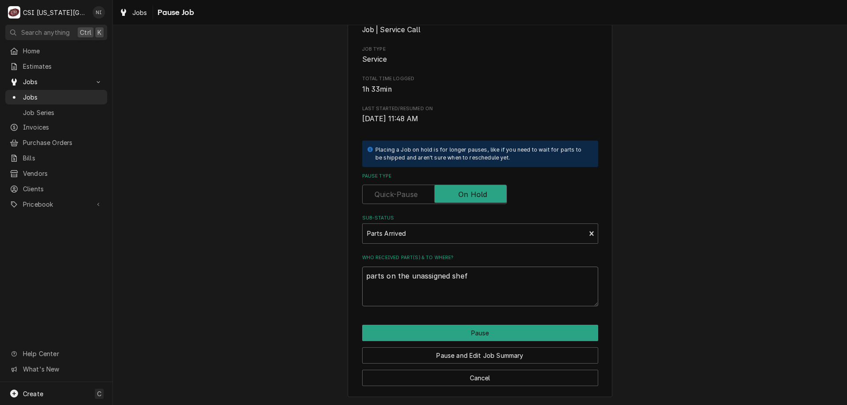
type textarea "x"
type textarea "parts on the unassigned she"
type textarea "x"
type textarea "parts on the unassigned shel"
type textarea "x"
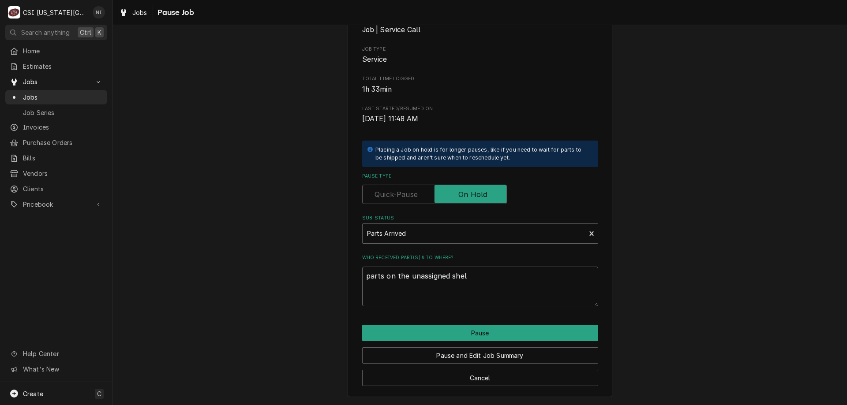
type textarea "parts on the unassigned shelf"
type textarea "x"
type textarea "parts on the unassigned shelf,"
type textarea "x"
type textarea "parts on the unassigned shelf,"
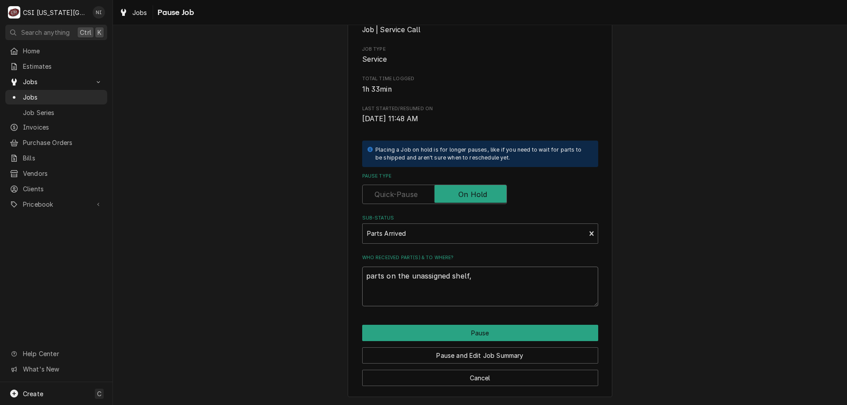
type textarea "x"
type textarea "parts on the unassigned shelf, n"
type textarea "x"
type textarea "parts on the unassigned shelf, no"
type textarea "x"
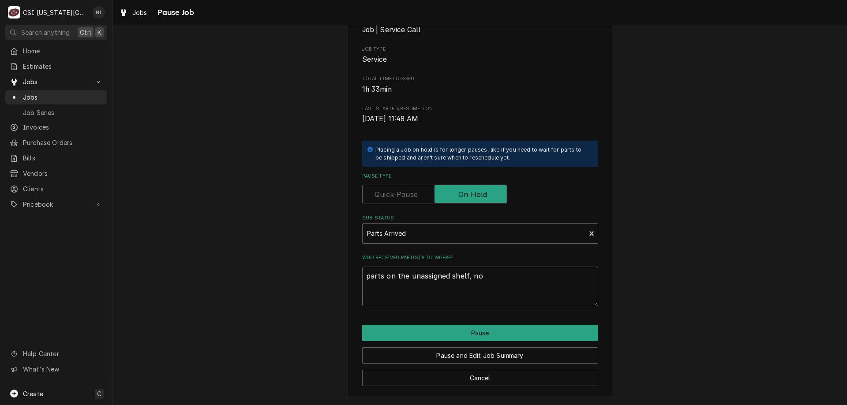
type textarea "parts on the unassigned shelf, no r"
type textarea "x"
type textarea "parts on the unassigned shelf, no rr"
type textarea "x"
type textarea "parts on the unassigned shelf, no rro"
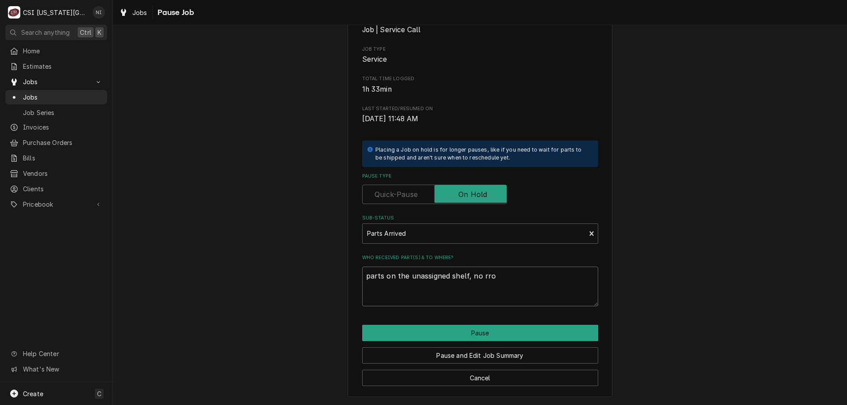
type textarea "x"
type textarea "parts on the unassigned shelf, no rr"
type textarea "x"
type textarea "parts on the unassigned shelf, no r"
type textarea "x"
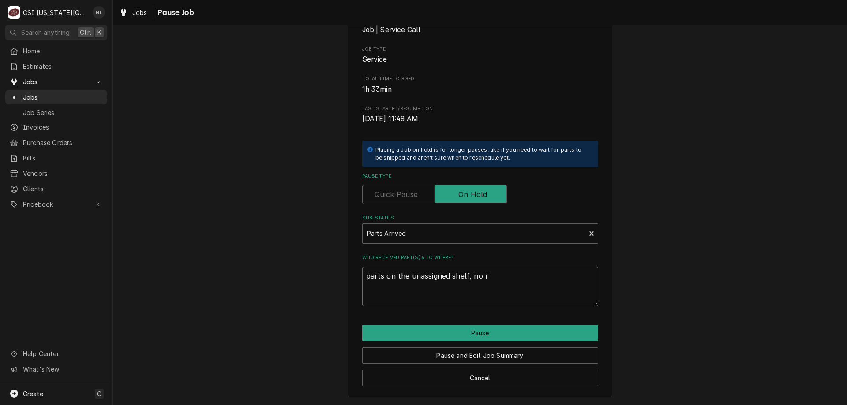
type textarea "parts on the unassigned shelf, no ro"
type textarea "x"
type textarea "parts on the unassigned shelf, no roo"
type textarea "x"
type textarea "parts on the unassigned shelf, no room"
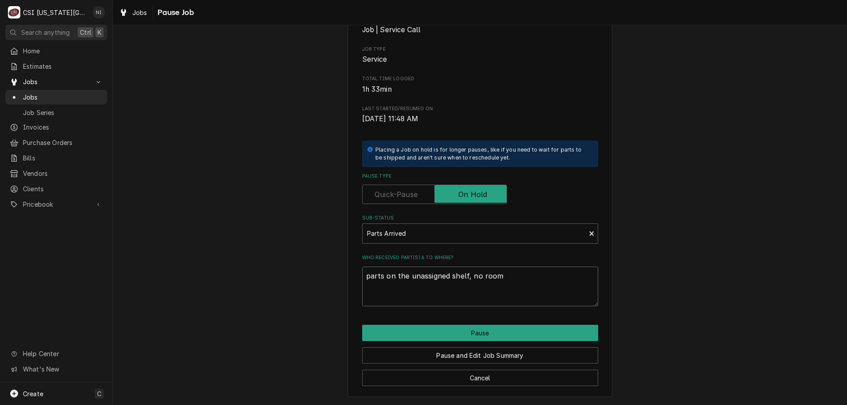
type textarea "x"
type textarea "parts on the unassigned shelf, no room"
type textarea "x"
type textarea "parts on the unassigned shelf, no room o"
type textarea "x"
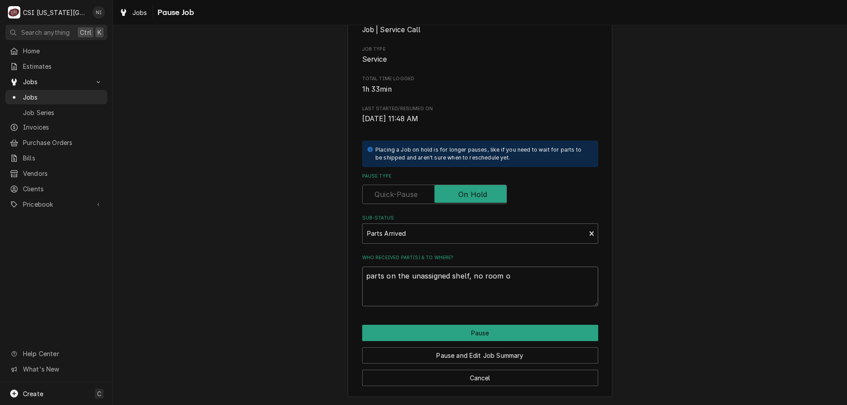
type textarea "parts on the unassigned shelf, no room on"
type textarea "x"
type textarea "parts on the unassigned shelf, no room on"
type textarea "x"
type textarea "parts on the unassigned shelf, no room on j"
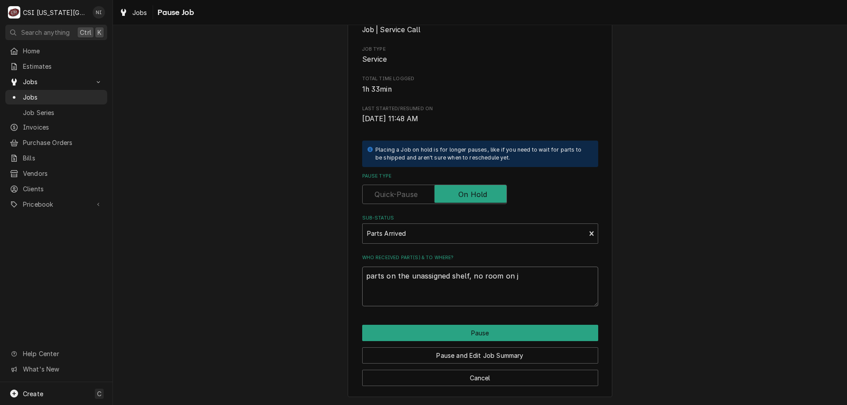
type textarea "x"
type textarea "parts on the unassigned shelf, no room on ji"
type textarea "x"
type textarea "parts on the unassigned shelf, no room on jim"
type textarea "x"
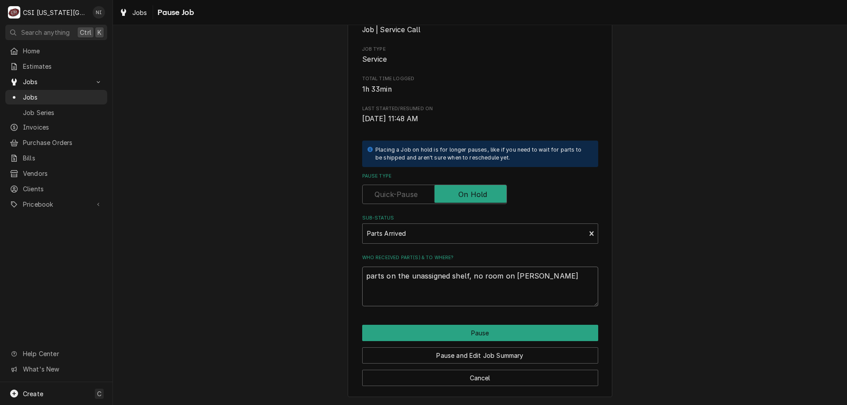
type textarea "parts on the unassigned shelf, no room on jimy"
type textarea "x"
type textarea "parts on the unassigned shelf, no room on jimyy"
type textarea "x"
type textarea "parts on the unassigned shelf, no room on jimy"
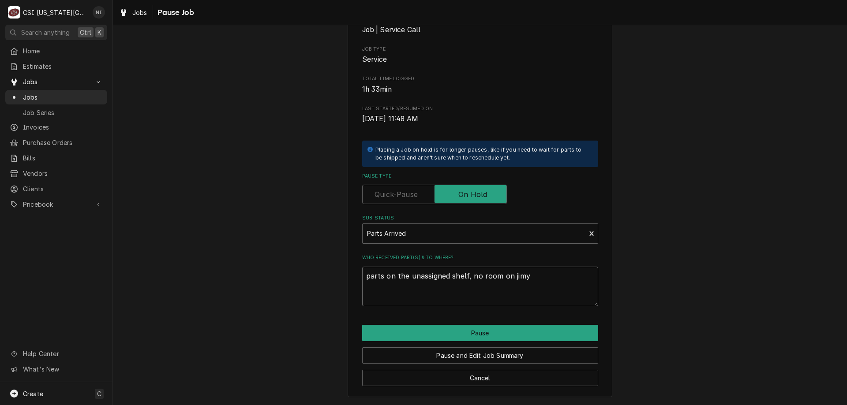
type textarea "x"
type textarea "parts on the unassigned shelf, no room on jim"
type textarea "x"
type textarea "parts on the unassigned shelf, no room on jimm"
type textarea "x"
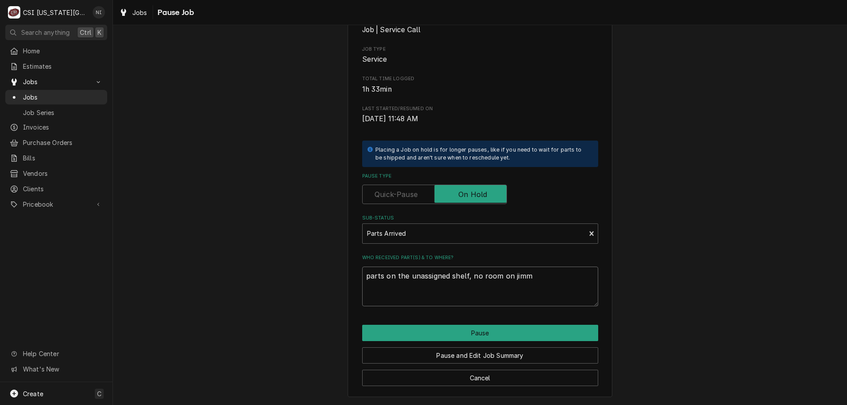
type textarea "parts on the unassigned shelf, no room on jimmy"
type textarea "x"
type textarea "parts on the unassigned shelf, no room on jimmy'"
type textarea "x"
type textarea "parts on the unassigned shelf, no room on jimmy's"
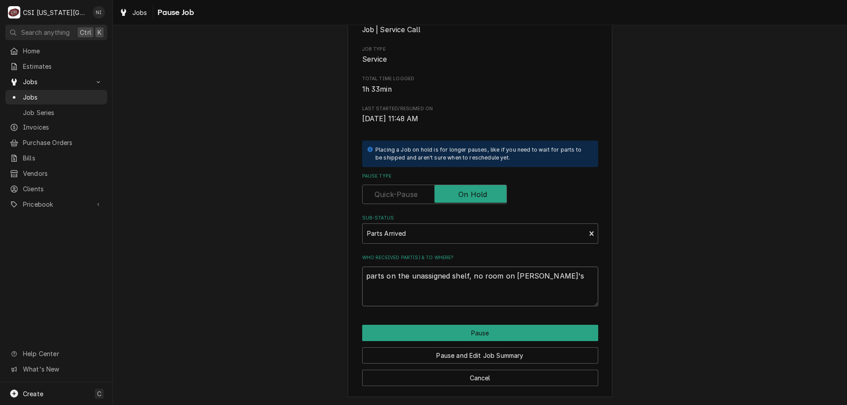
type textarea "x"
type textarea "parts on the unassigned shelf, no room on jimmy's"
type textarea "x"
type textarea "parts on the unassigned shelf, no room on jimmy's s"
type textarea "x"
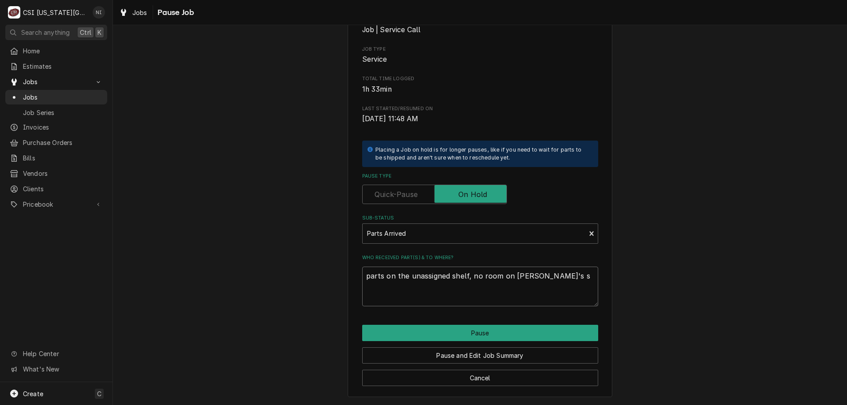
type textarea "parts on the unassigned shelf, no room on jimmy's sh"
type textarea "x"
type textarea "parts on the unassigned shelf, no room on jimmy's she"
type textarea "x"
type textarea "parts on the unassigned shelf, no room on jimmy's shel"
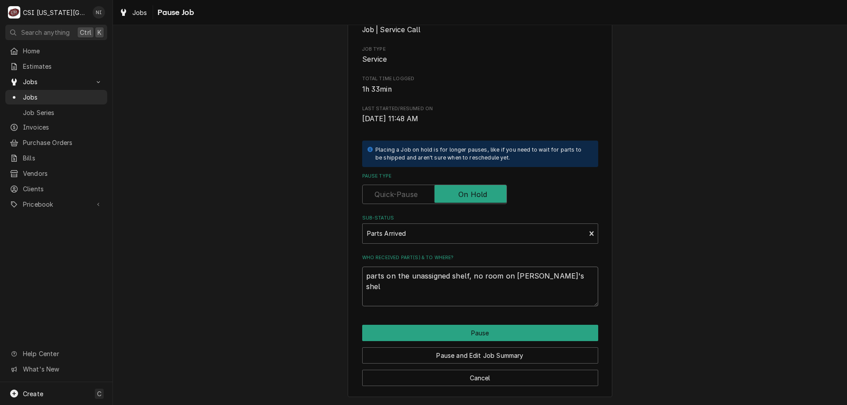
type textarea "x"
type textarea "parts on the unassigned shelf, no room on jimmy's shelf"
type textarea "x"
type textarea "parts on the unassigned shelf, no room on jimmy's shelf"
type textarea "x"
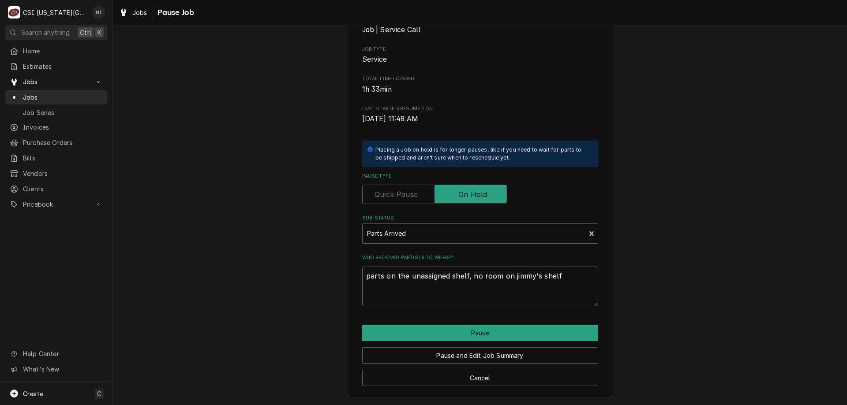
type textarea "parts on the unassigned shelf, no room on jimmy's shelf o"
type textarea "x"
type textarea "parts on the unassigned shelf, no room on jimmy's shelf or"
type textarea "x"
type textarea "parts on the unassigned shelf, no room on jimmy's shelf or"
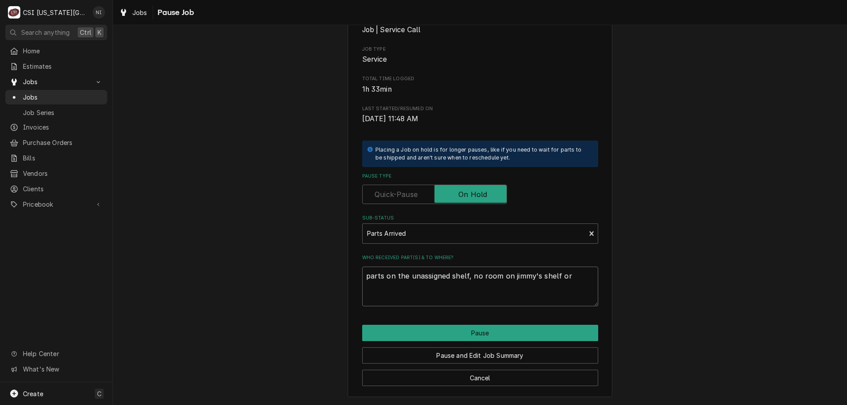
type textarea "x"
type textarea "parts on the unassigned shelf, no room on jimmy's shelf or th"
type textarea "x"
type textarea "parts on the unassigned shelf, no room on jimmy's shelf or the"
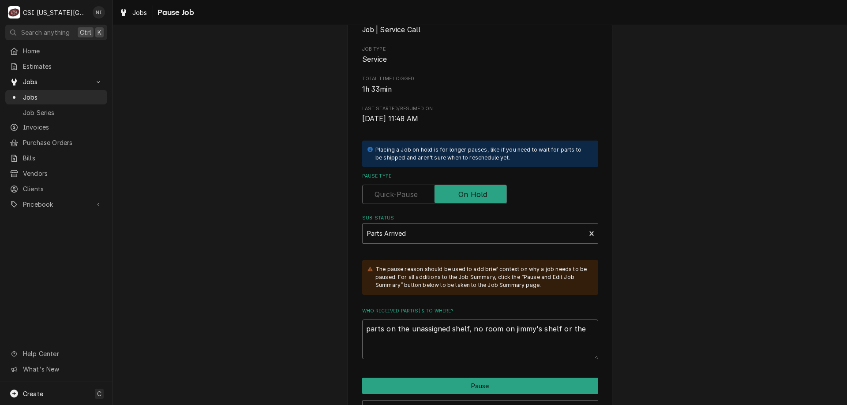
type textarea "x"
type textarea "parts on the unassigned shelf, no room on jimmy's shelf or the"
type textarea "x"
type textarea "parts on the unassigned shelf, no room on jimmy's shelf or the o"
type textarea "x"
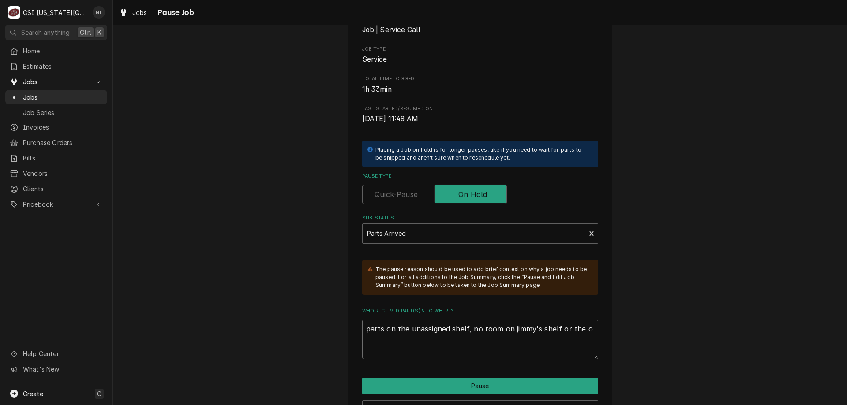
type textarea "parts on the unassigned shelf, no room on jimmy's shelf or the ov"
type textarea "x"
type textarea "parts on the unassigned shelf, no room on jimmy's shelf or the ove"
type textarea "x"
type textarea "parts on the unassigned shelf, no room on jimmy's shelf or the over"
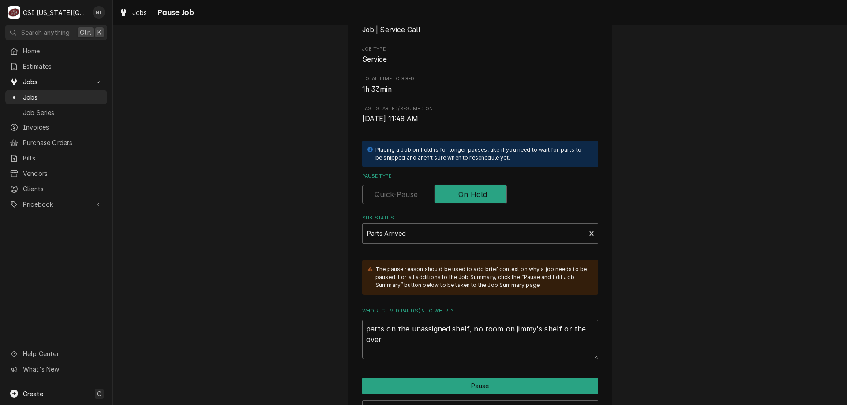
type textarea "x"
type textarea "parts on the unassigned shelf, no room on jimmy's shelf or the overf"
type textarea "x"
type textarea "parts on the unassigned shelf, no room on jimmy's shelf or the overfl"
type textarea "x"
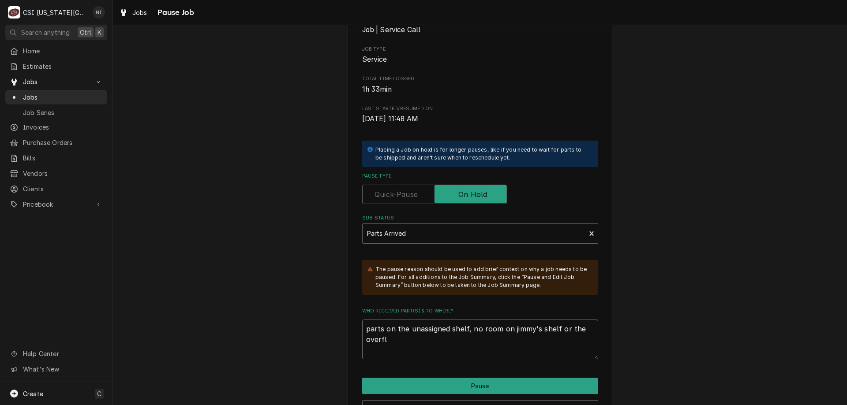
type textarea "parts on the unassigned shelf, no room on jimmy's shelf or the overflo"
type textarea "x"
type textarea "parts on the unassigned shelf, no room on jimmy's shelf or the overflow"
type textarea "x"
type textarea "parts on the unassigned shelf, no room on jimmy's shelf or the overflow"
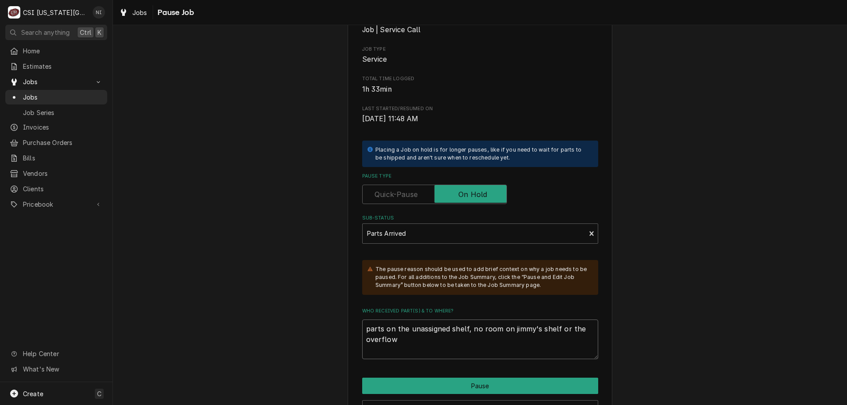
type textarea "x"
type textarea "parts on the unassigned shelf, no room on jimmy's shelf or the overflow f"
type textarea "x"
type textarea "parts on the unassigned shelf, no room on jimmy's shelf or the overflow"
type textarea "x"
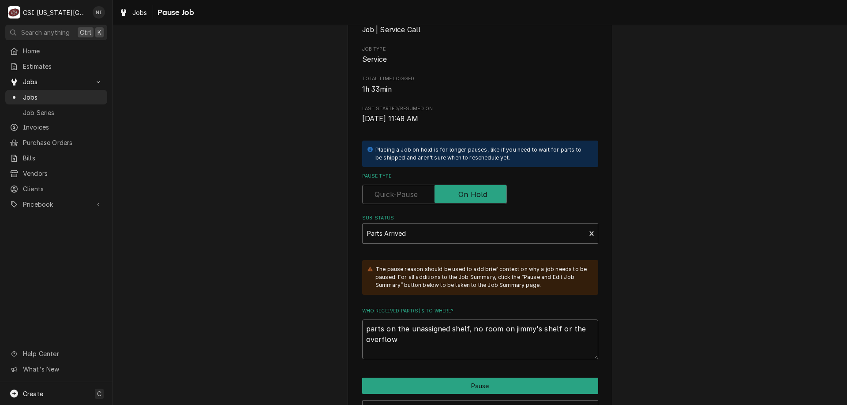
type textarea "parts on the unassigned shelf, no room on jimmy's shelf or the overflow s"
type textarea "x"
type textarea "parts on the unassigned shelf, no room on jimmy's shelf or the overflow sh"
type textarea "x"
type textarea "parts on the unassigned shelf, no room on jimmy's shelf or the overflow she"
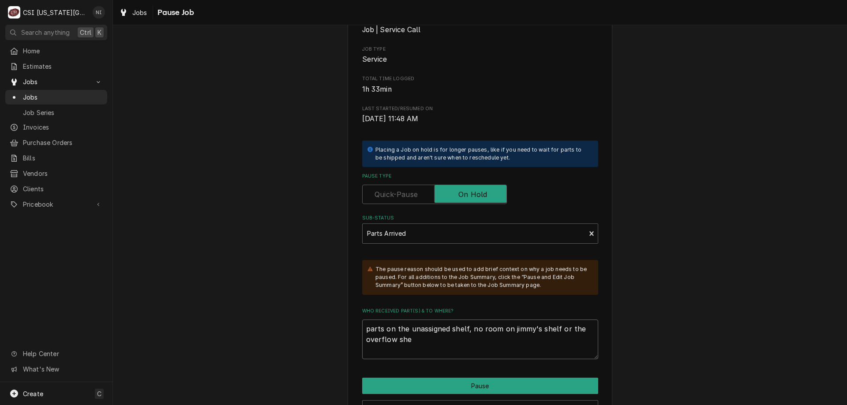
type textarea "x"
type textarea "parts on the unassigned shelf, no room on jimmy's shelf or the overflow shel"
type textarea "x"
type textarea "parts on the unassigned shelf, no room on jimmy's shelf or the overflow shelf"
type textarea "x"
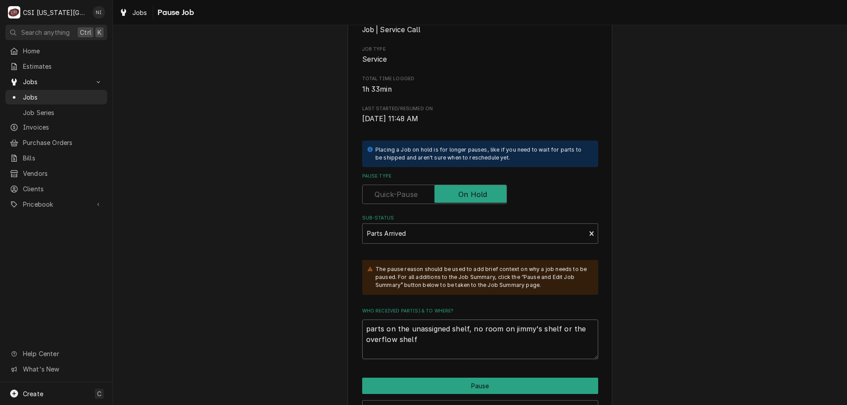
type textarea "parts on the unassigned shelf, no room on jimmy's shelf or the overflow shelf."
type textarea "x"
type textarea "parts on the unassigned shelf, no room on jimmy's shelf or the overflow shelf."
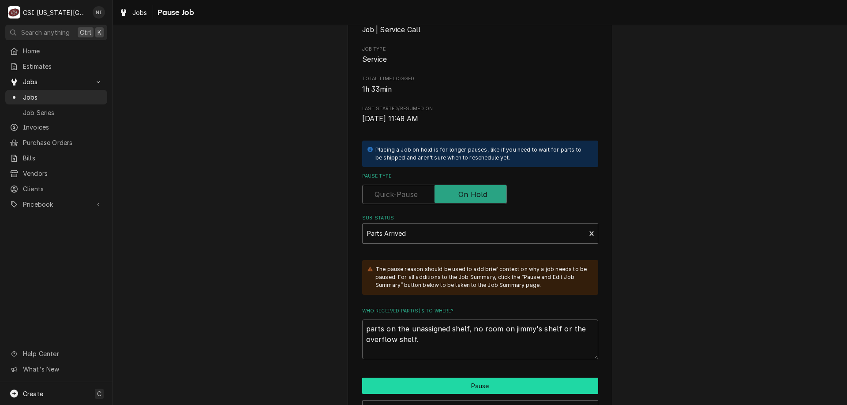
click at [527, 386] on button "Pause" at bounding box center [480, 386] width 236 height 16
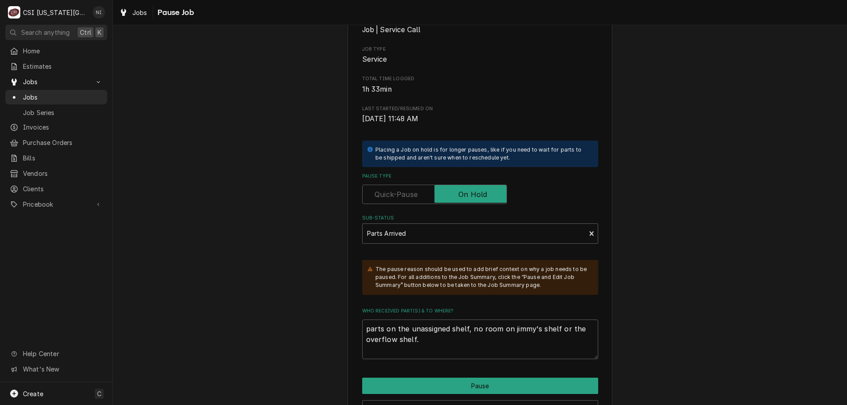
type textarea "x"
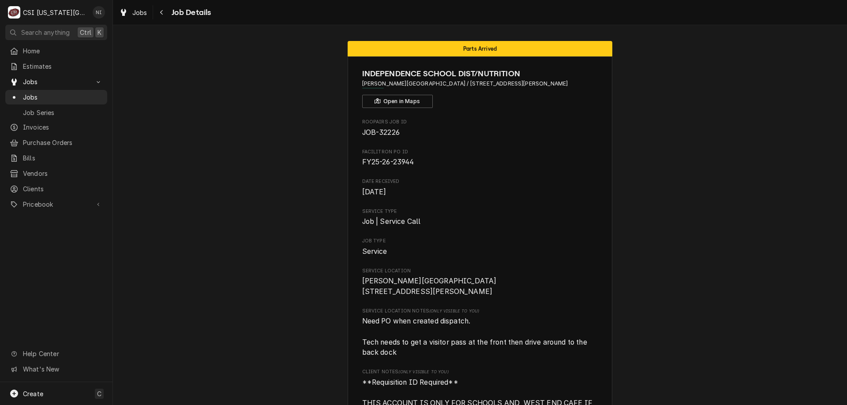
click at [91, 96] on span "Jobs" at bounding box center [63, 97] width 80 height 9
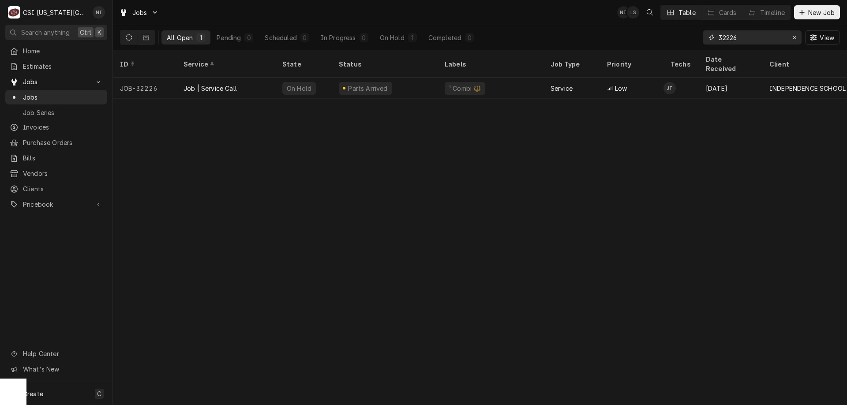
drag, startPoint x: 747, startPoint y: 38, endPoint x: 627, endPoint y: 43, distance: 120.1
click at [627, 43] on div "All Open 1 Pending 0 Scheduled 0 In Progress 0 On Hold 1 Completed 0 32226 View" at bounding box center [480, 37] width 720 height 25
type input "32341"
drag, startPoint x: 744, startPoint y: 0, endPoint x: 519, endPoint y: 153, distance: 271.9
click at [519, 153] on div "ID Service State Status Labels Job Type Priority Techs Date Received Client Loc…" at bounding box center [480, 227] width 734 height 355
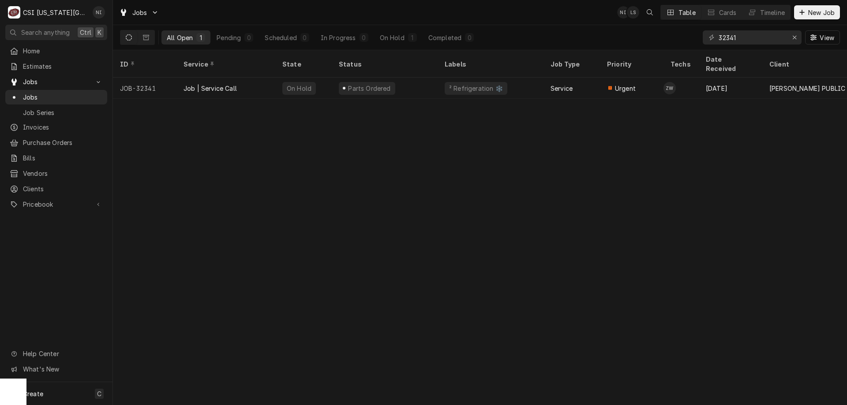
click at [532, 83] on div "² Refrigeration ❄️" at bounding box center [491, 88] width 106 height 21
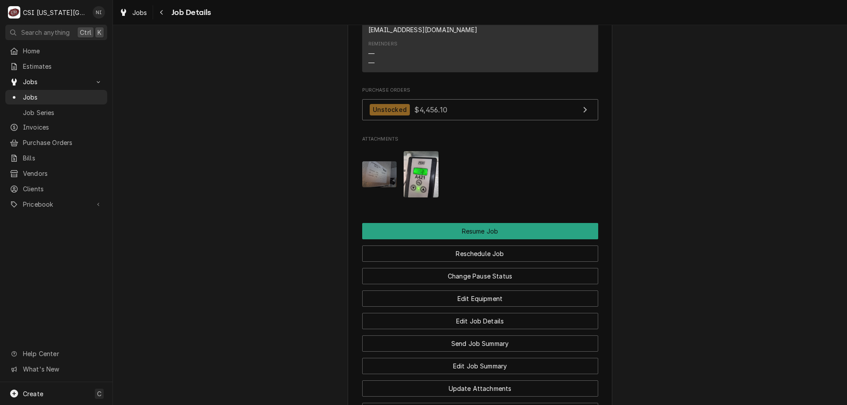
scroll to position [1169, 0]
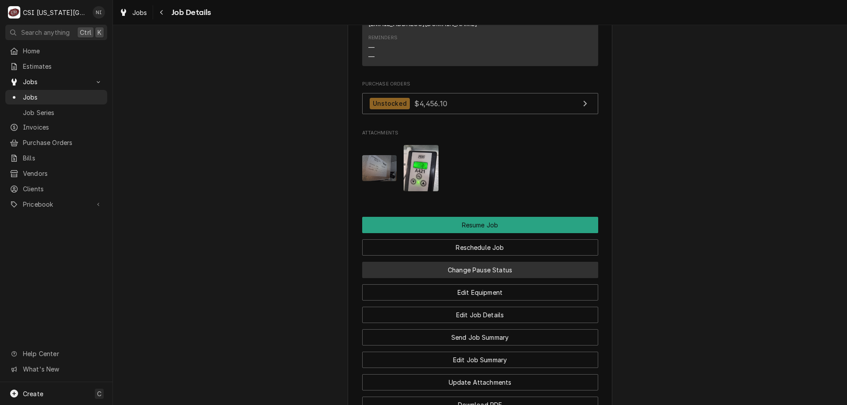
click at [500, 278] on button "Change Pause Status" at bounding box center [480, 270] width 236 height 16
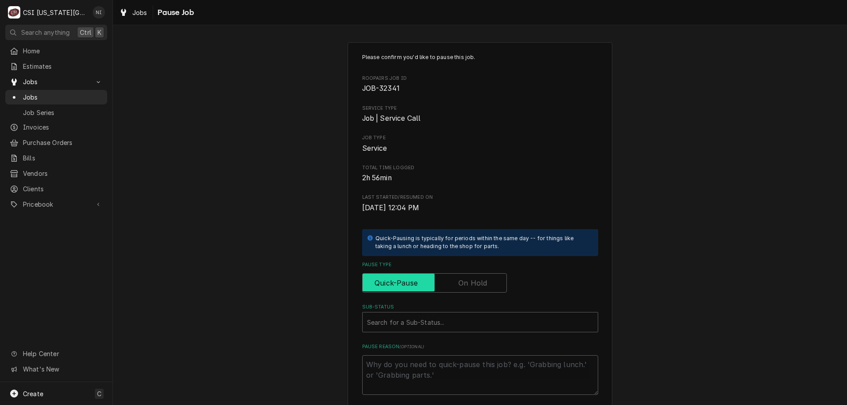
click at [454, 282] on input "Pause Type" at bounding box center [434, 283] width 137 height 19
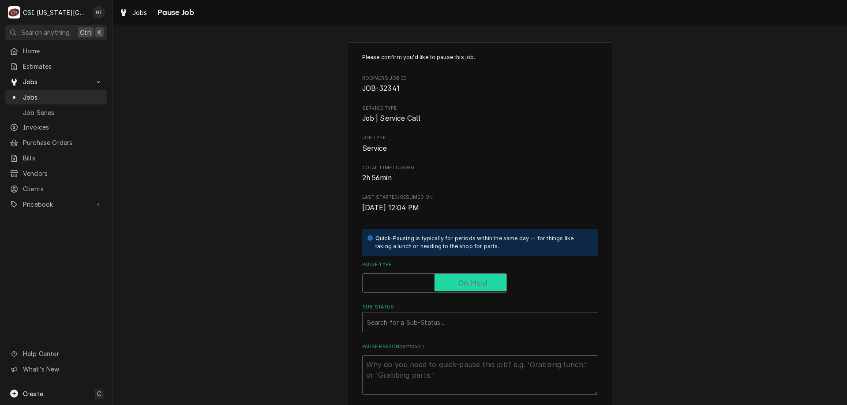
checkbox input "true"
click at [439, 319] on div "Sub-Status" at bounding box center [471, 323] width 209 height 16
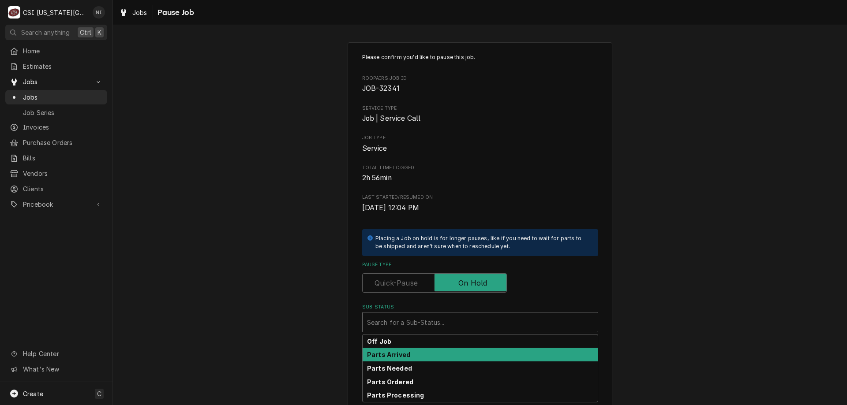
click at [418, 350] on div "Parts Arrived" at bounding box center [480, 355] width 235 height 14
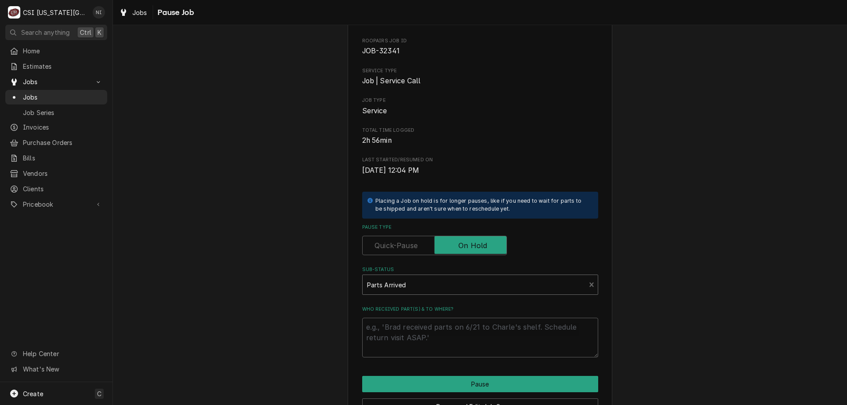
scroll to position [89, 0]
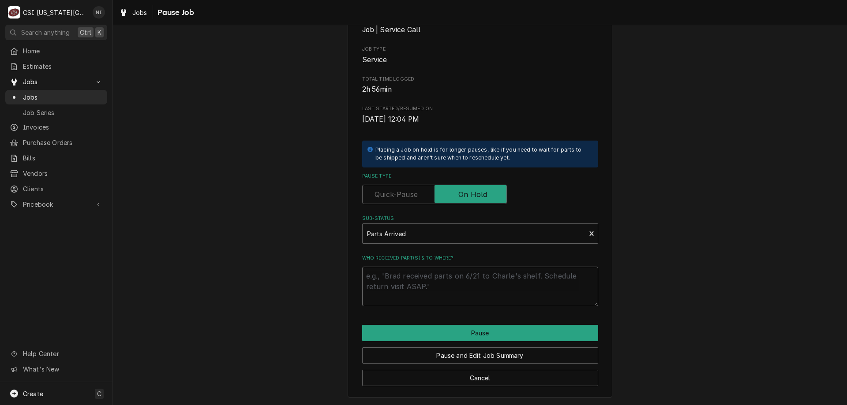
click at [472, 277] on textarea "Who received part(s) & to where?" at bounding box center [480, 287] width 236 height 40
type textarea "x"
type textarea "p"
type textarea "x"
type textarea "pa"
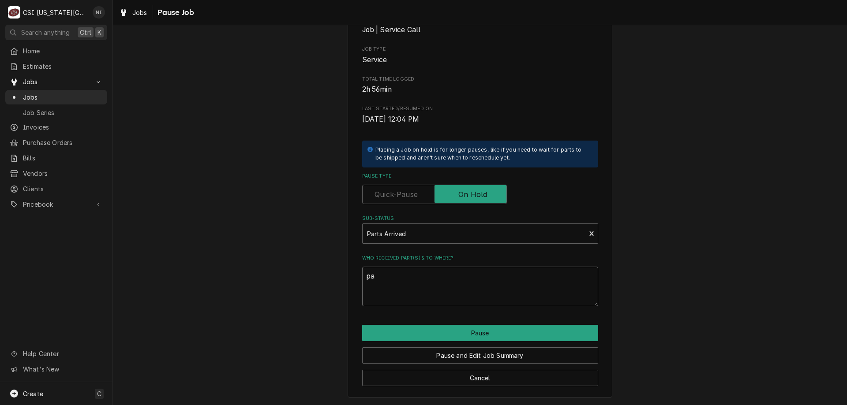
type textarea "x"
type textarea "pars"
type textarea "x"
type textarea "parst"
type textarea "x"
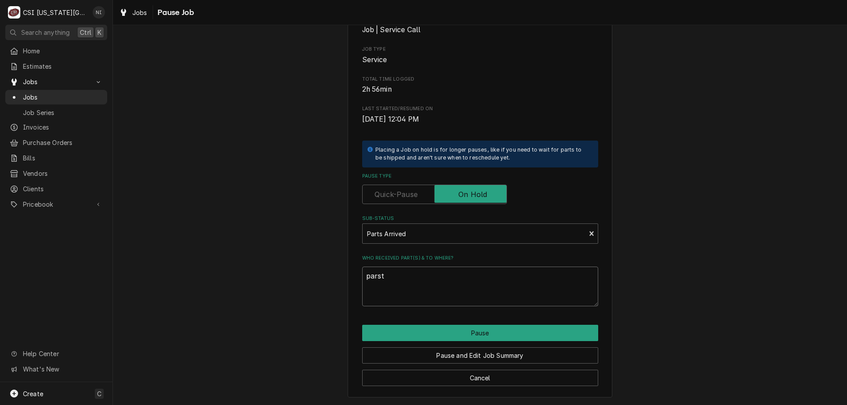
type textarea "pars"
type textarea "x"
type textarea "par"
type textarea "x"
type textarea "part"
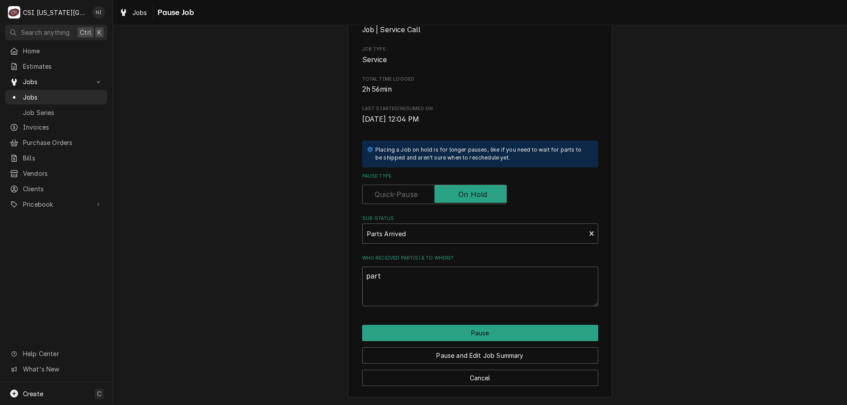
type textarea "x"
type textarea "parts"
type textarea "x"
type textarea "parts"
type textarea "x"
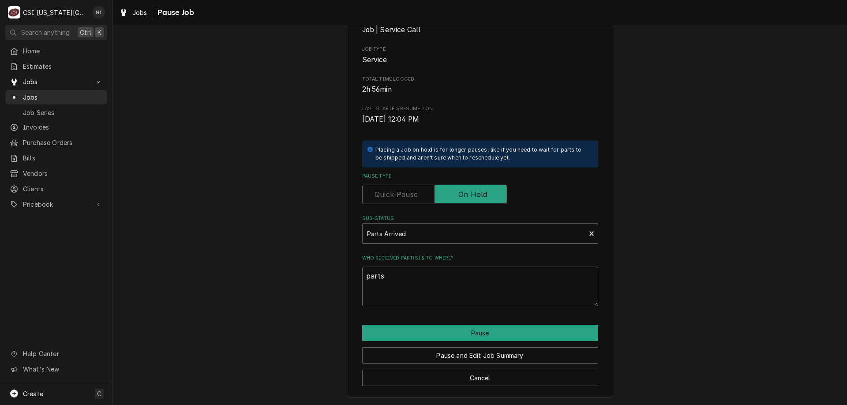
type textarea "parts o"
type textarea "x"
type textarea "parts on"
type textarea "x"
type textarea "parts on"
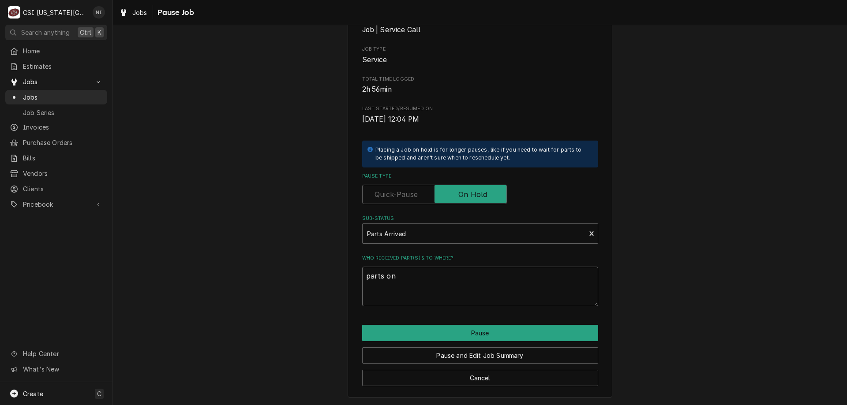
type textarea "x"
type textarea "parts on w"
type textarea "x"
type textarea "parts on wi"
type textarea "x"
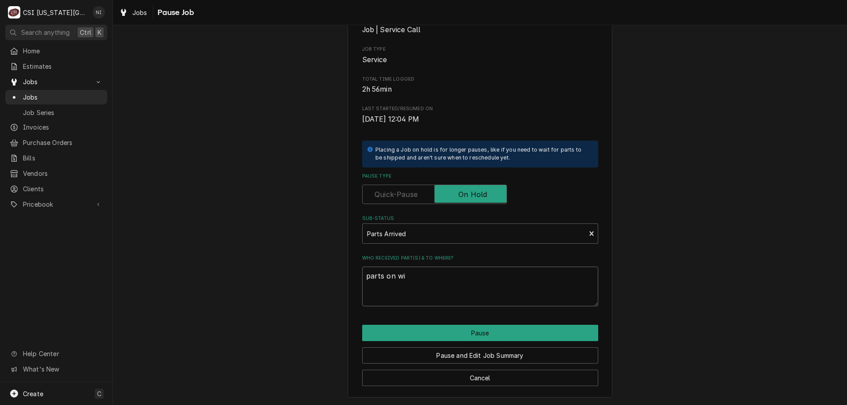
type textarea "parts on wil"
type textarea "x"
type textarea "parts on wils"
type textarea "x"
type textarea "parts on wilso"
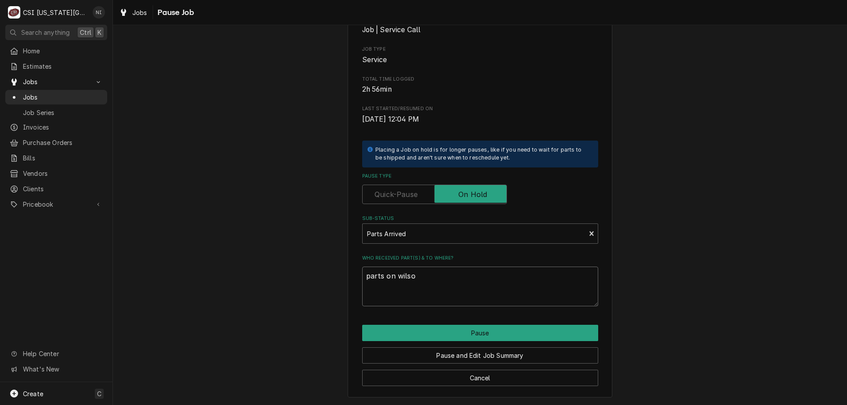
type textarea "x"
type textarea "parts on wilson"
type textarea "x"
type textarea "parts on wilsons"
type textarea "x"
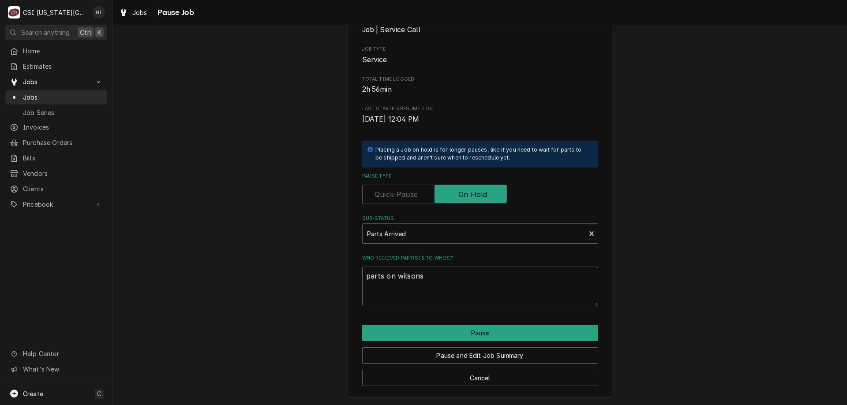
type textarea "parts on wilsons"
type textarea "x"
type textarea "parts on wilsons"
type textarea "x"
type textarea "parts on wilson"
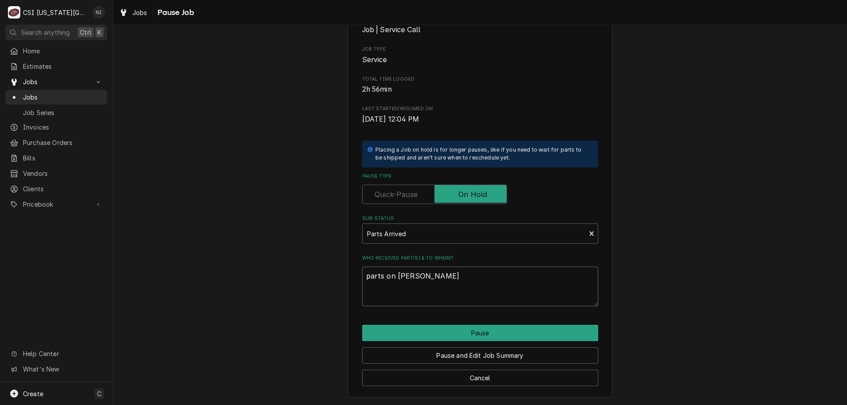
type textarea "x"
type textarea "parts on wilson"
type textarea "x"
type textarea "parts on wilson s"
type textarea "x"
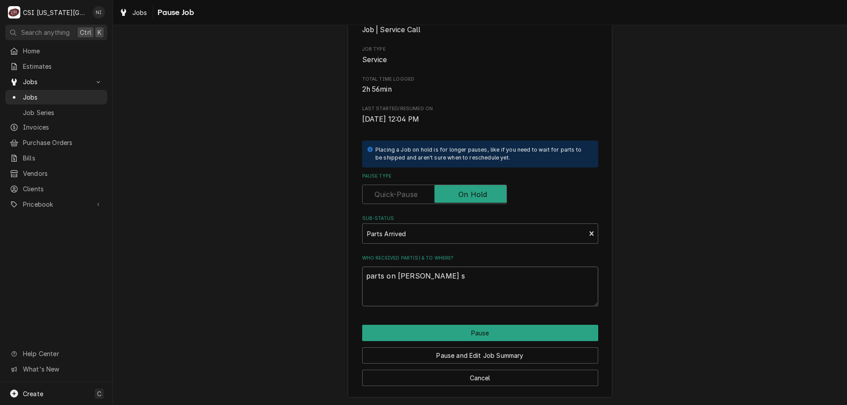
type textarea "parts on wilson sh"
type textarea "x"
type textarea "parts on wilson she"
type textarea "x"
type textarea "parts on wilson shel"
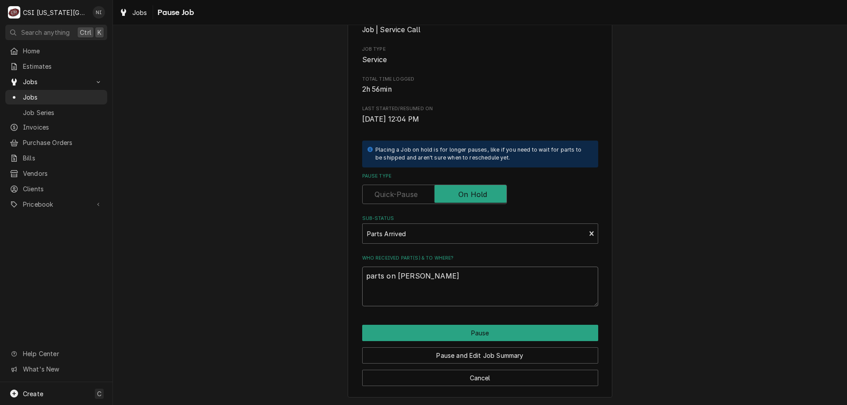
type textarea "x"
type textarea "parts on wilson shelf"
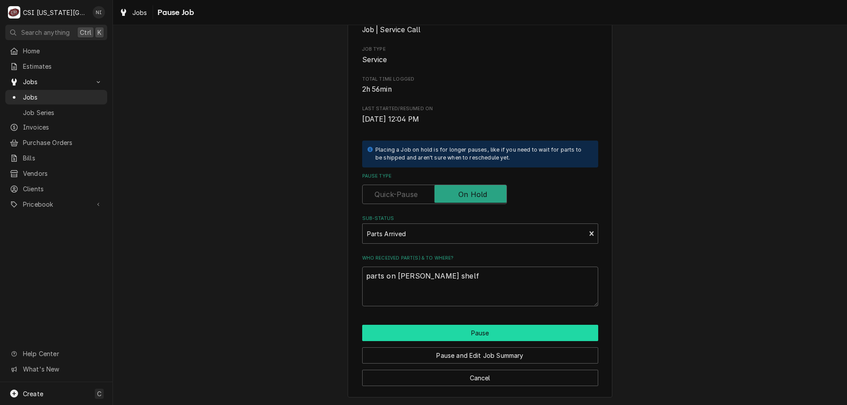
click at [431, 333] on button "Pause" at bounding box center [480, 333] width 236 height 16
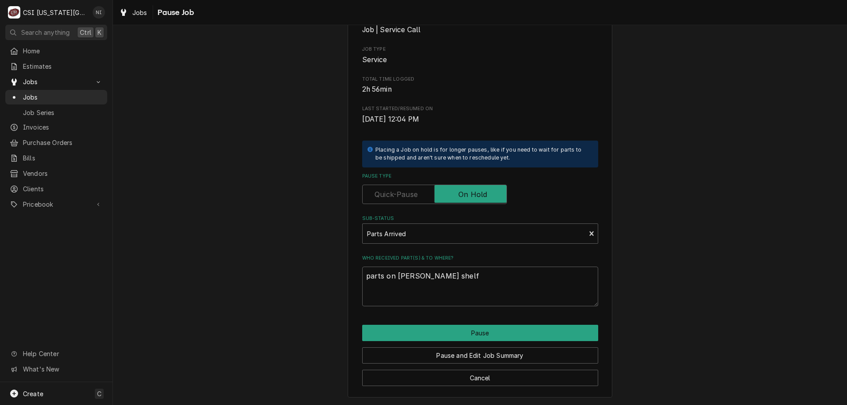
type textarea "x"
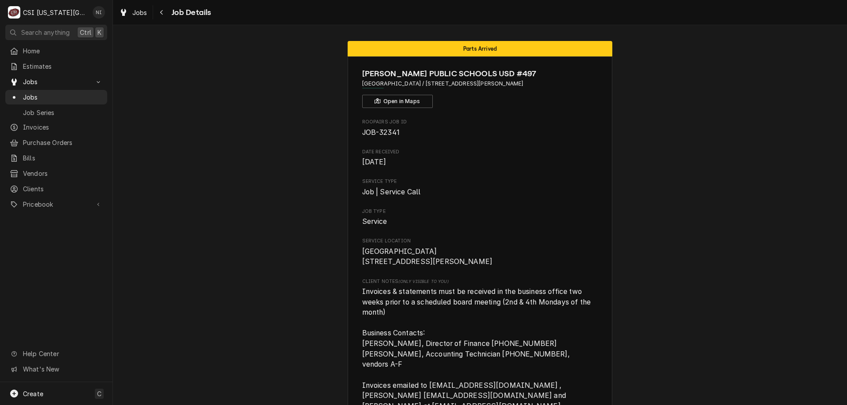
click at [54, 93] on span "Jobs" at bounding box center [63, 97] width 80 height 9
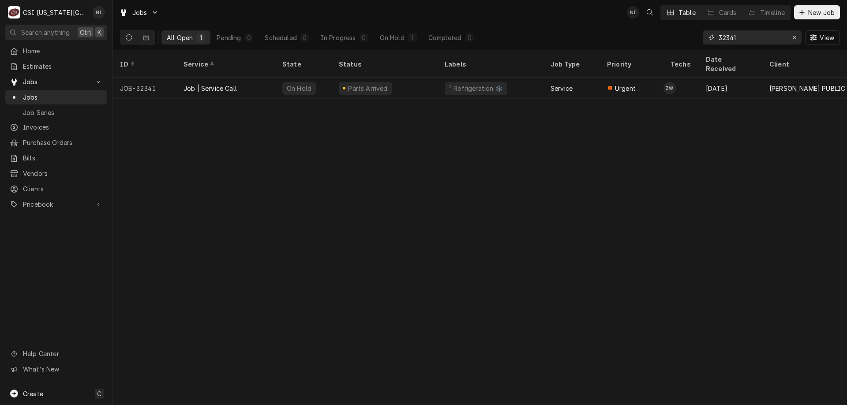
drag, startPoint x: 739, startPoint y: 37, endPoint x: 727, endPoint y: 38, distance: 12.4
click at [727, 38] on input "32341" at bounding box center [752, 37] width 66 height 14
type input "32277"
click at [406, 78] on div "Parts Ordered" at bounding box center [385, 88] width 106 height 21
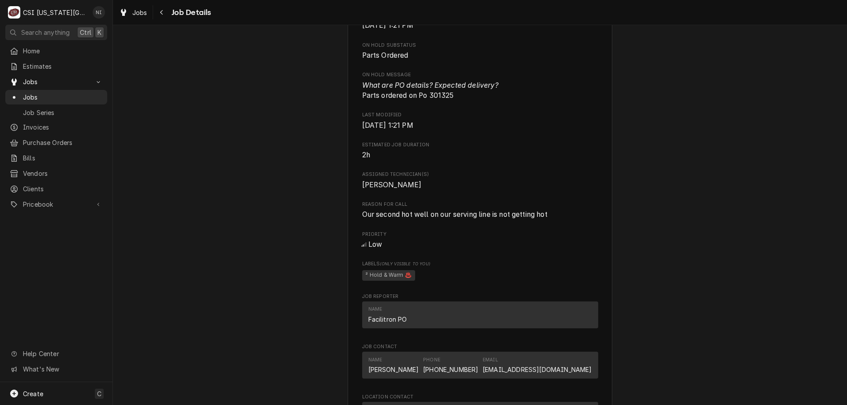
scroll to position [1357, 0]
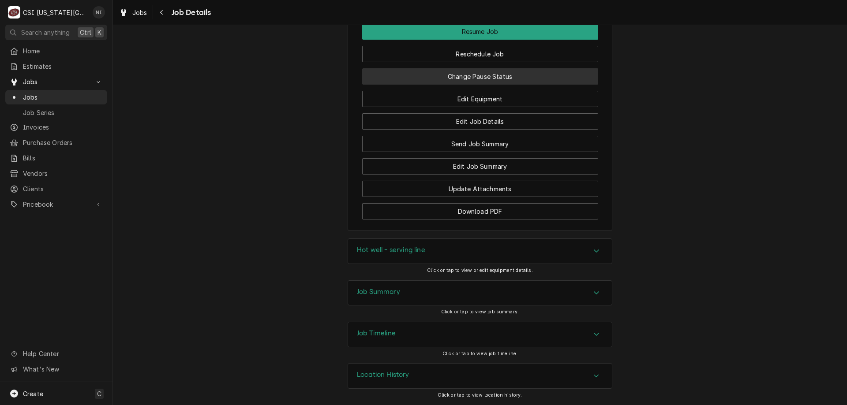
click at [517, 70] on button "Change Pause Status" at bounding box center [480, 76] width 236 height 16
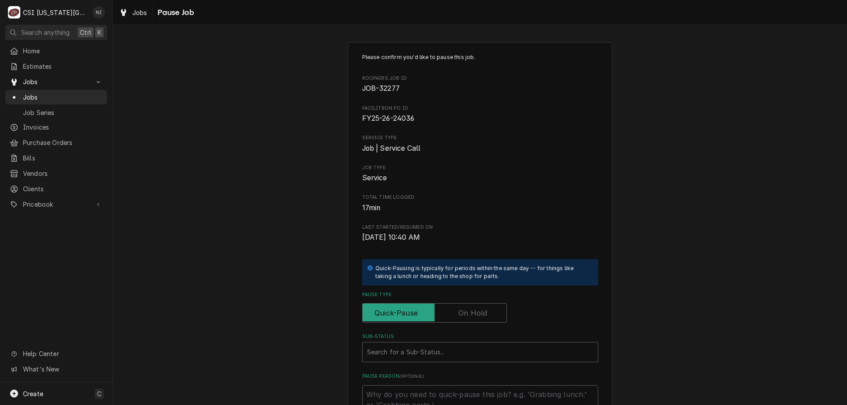
click at [476, 315] on label "Pause Type" at bounding box center [434, 313] width 145 height 19
click at [476, 315] on input "Pause Type" at bounding box center [434, 313] width 137 height 19
checkbox input "true"
click at [466, 348] on div "Sub-Status" at bounding box center [480, 353] width 226 height 16
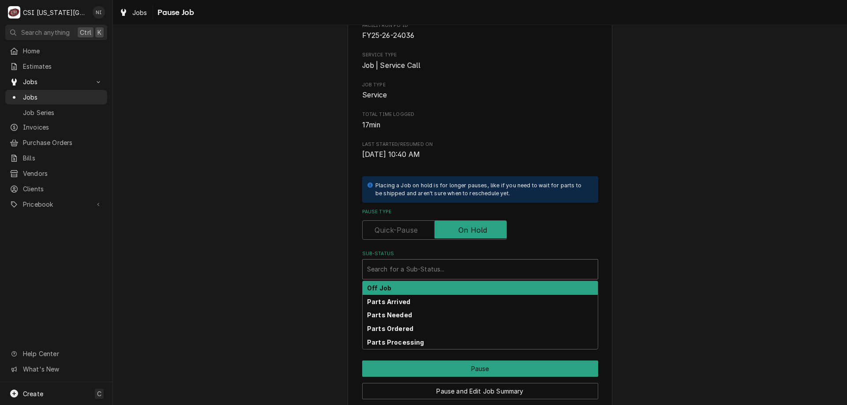
scroll to position [96, 0]
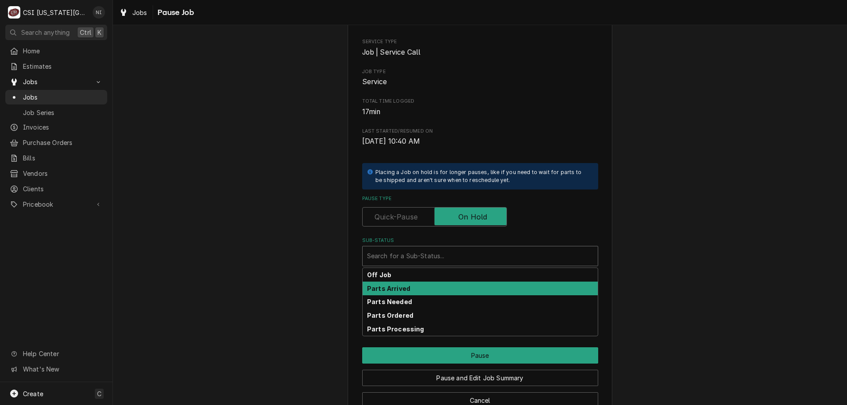
click at [400, 285] on strong "Parts Arrived" at bounding box center [388, 288] width 43 height 7
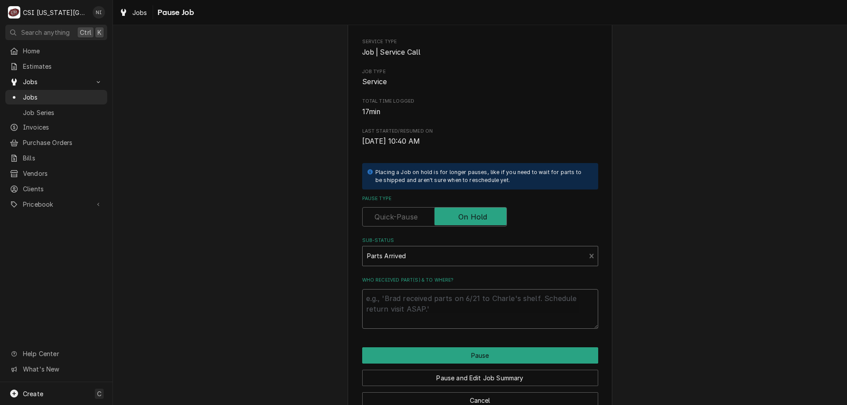
click at [389, 300] on textarea "Who received part(s) & to where?" at bounding box center [480, 309] width 236 height 40
type textarea "x"
type textarea "p"
type textarea "x"
type textarea "pa"
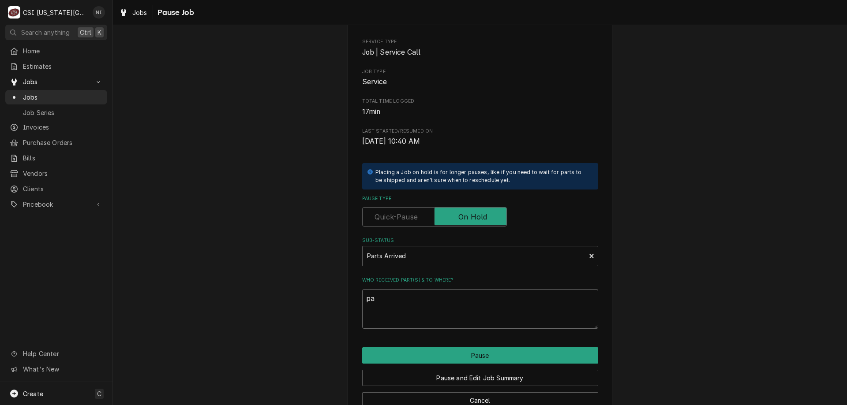
type textarea "x"
type textarea "par"
type textarea "x"
type textarea "part"
type textarea "x"
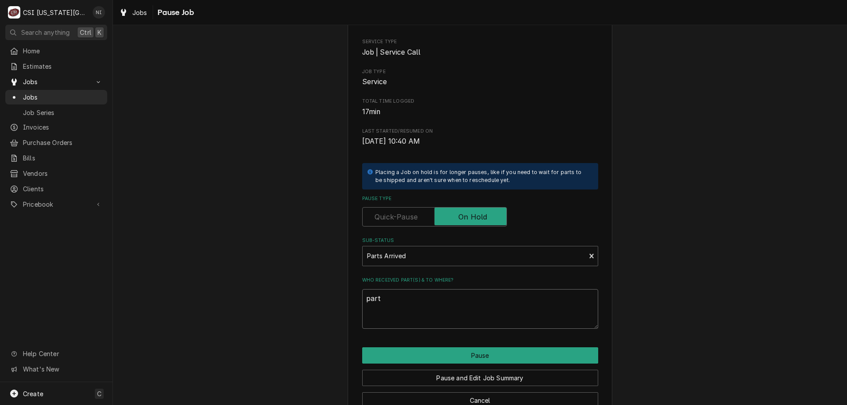
type textarea "parts"
type textarea "x"
type textarea "parts"
type textarea "x"
type textarea "parts o"
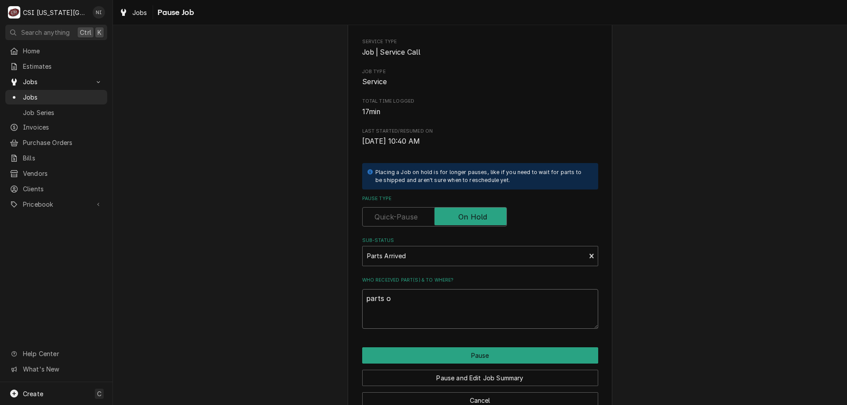
type textarea "x"
type textarea "parts on"
type textarea "x"
type textarea "parts on"
type textarea "x"
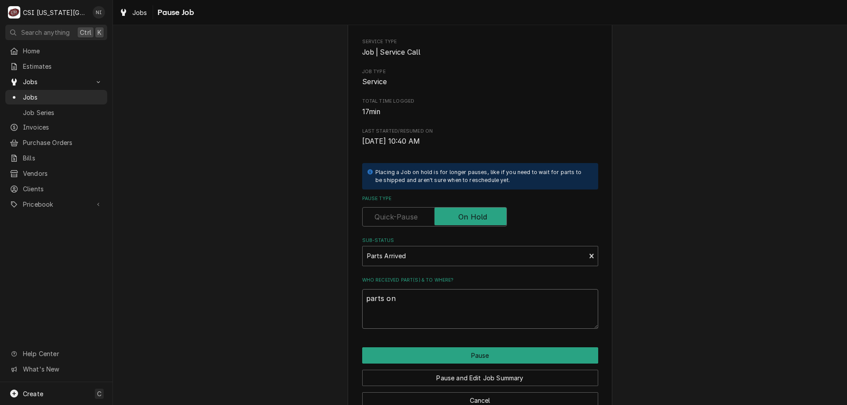
type textarea "parts on j"
type textarea "x"
type textarea "parts on ji"
type textarea "x"
type textarea "parts on jim"
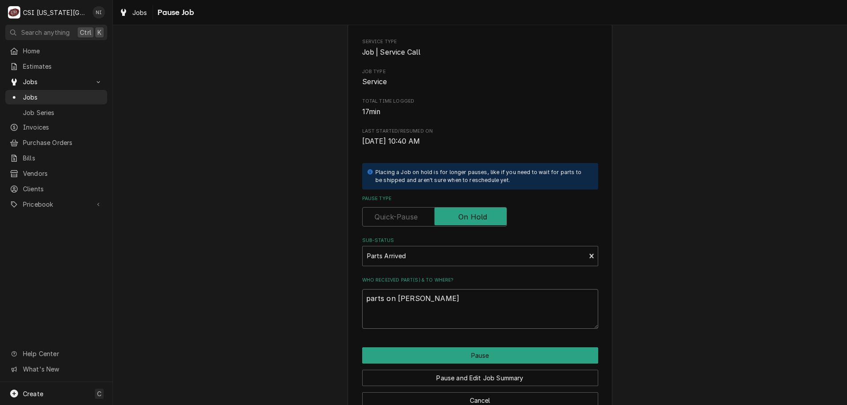
type textarea "x"
type textarea "parts on jimm"
type textarea "x"
type textarea "parts on jimmy"
type textarea "x"
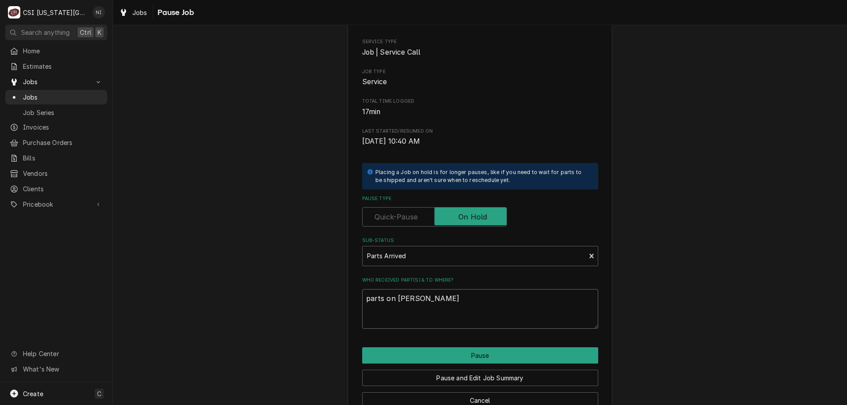
type textarea "parts on jimmy"
type textarea "x"
type textarea "parts on jimmy s"
type textarea "x"
type textarea "parts on jimmy sh"
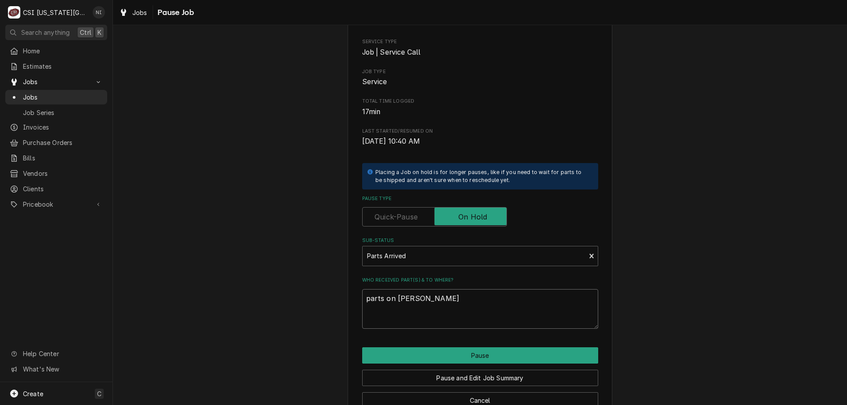
type textarea "x"
type textarea "parts on jimmy she"
type textarea "x"
type textarea "parts on jimmy shel"
type textarea "x"
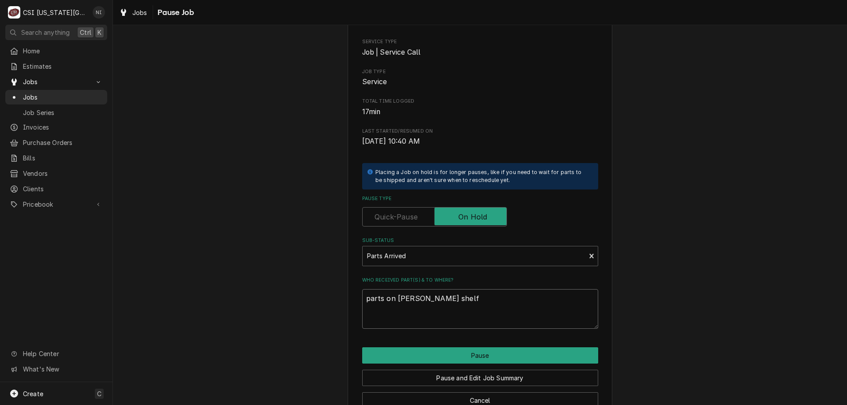
type textarea "parts on jimmy shelf"
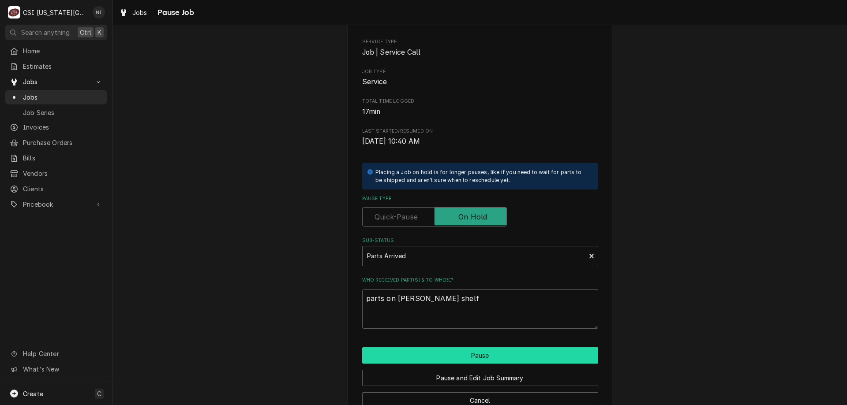
click at [435, 348] on button "Pause" at bounding box center [480, 356] width 236 height 16
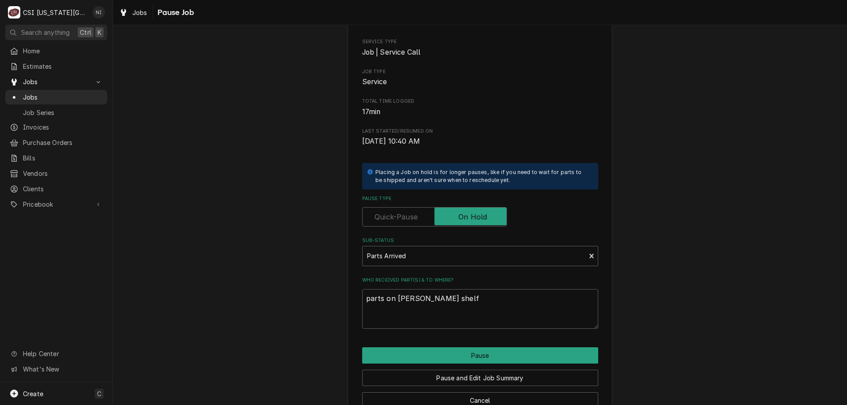
type textarea "x"
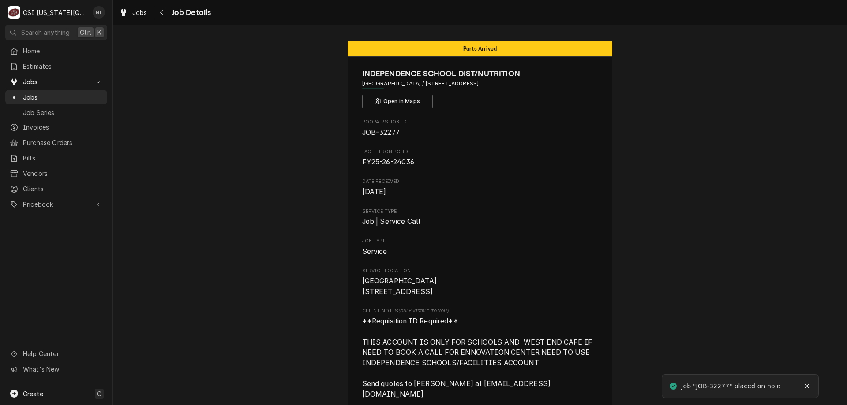
click at [43, 96] on span "Jobs" at bounding box center [63, 97] width 80 height 9
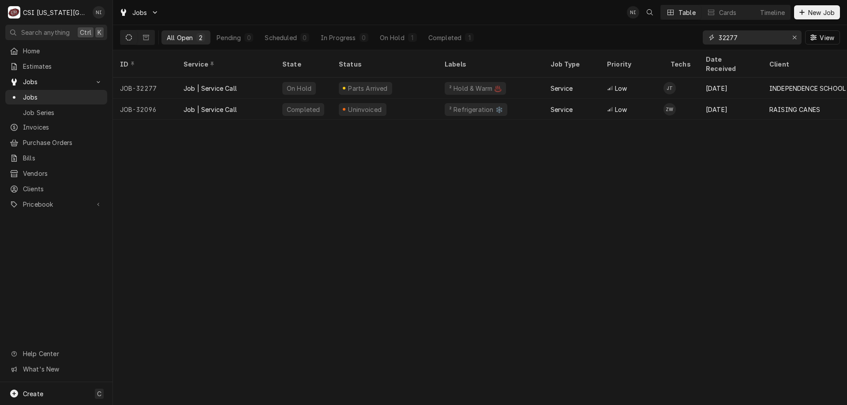
drag, startPoint x: 742, startPoint y: 39, endPoint x: 567, endPoint y: 23, distance: 175.0
click at [577, 28] on div "All Open 2 Pending 0 Scheduled 0 In Progress 0 On Hold 1 Completed 1 32277 View" at bounding box center [480, 37] width 720 height 25
type input "32353"
click at [390, 78] on div "Parts Ordered" at bounding box center [385, 88] width 106 height 21
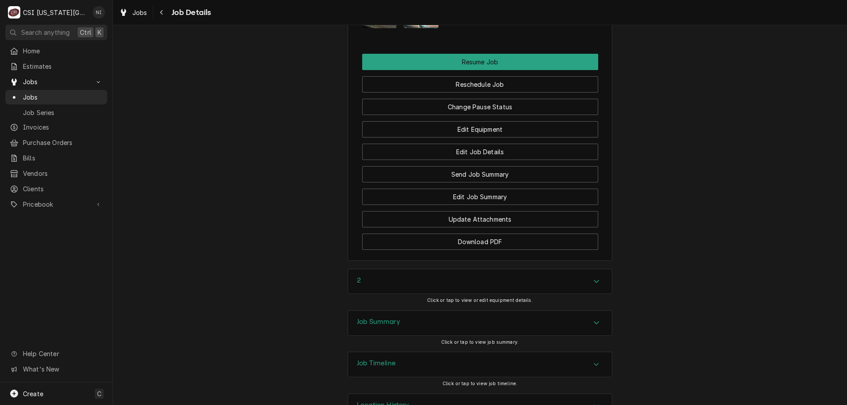
scroll to position [1346, 0]
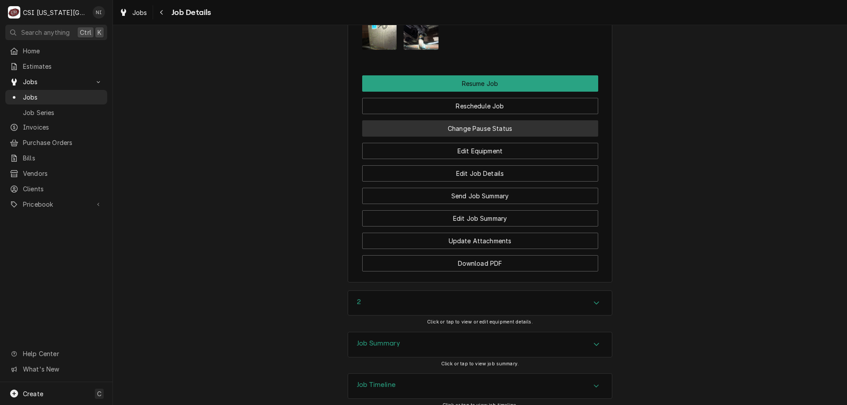
click at [521, 133] on button "Change Pause Status" at bounding box center [480, 128] width 236 height 16
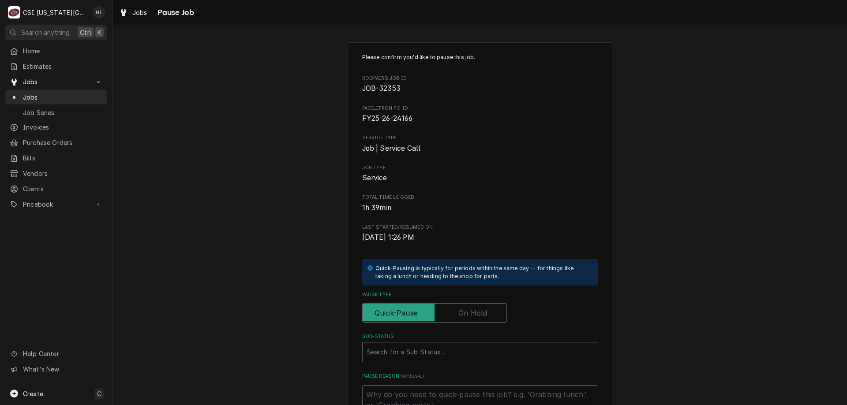
click at [475, 314] on label "Pause Type" at bounding box center [434, 313] width 145 height 19
click at [475, 314] on input "Pause Type" at bounding box center [434, 313] width 137 height 19
checkbox input "true"
click at [468, 345] on div "Sub-Status" at bounding box center [480, 353] width 226 height 16
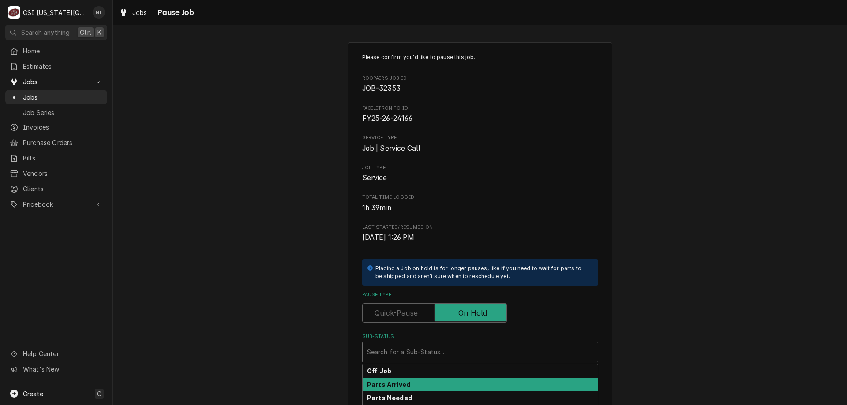
click at [402, 383] on strong "Parts Arrived" at bounding box center [388, 384] width 43 height 7
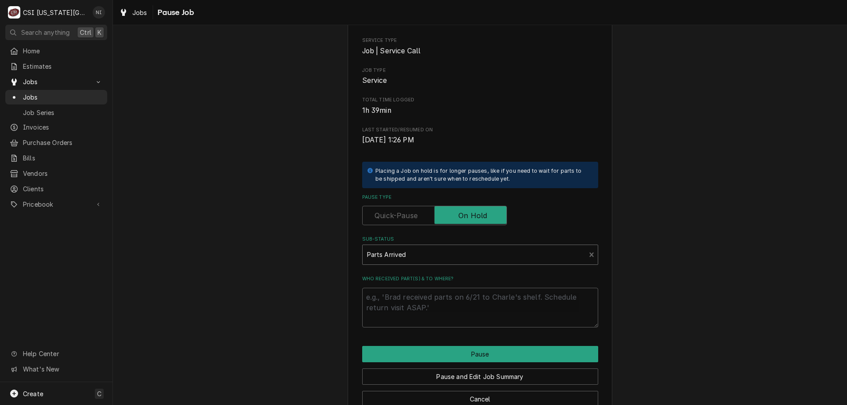
scroll to position [119, 0]
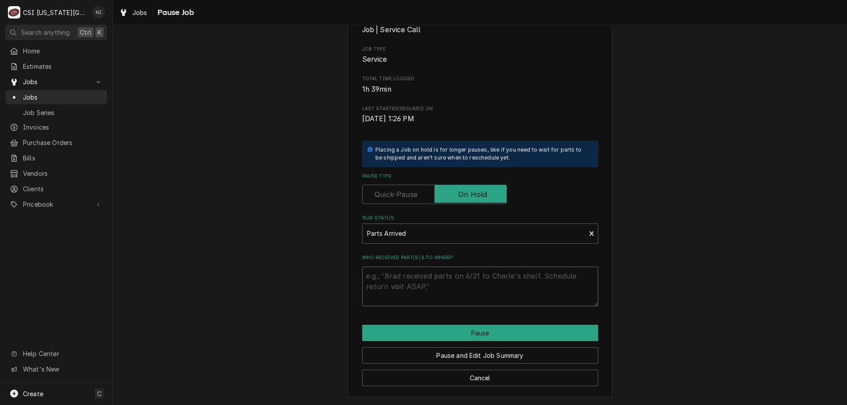
click at [449, 285] on textarea "Who received part(s) & to where?" at bounding box center [480, 287] width 236 height 40
type textarea "x"
type textarea "p"
type textarea "x"
type textarea "pa"
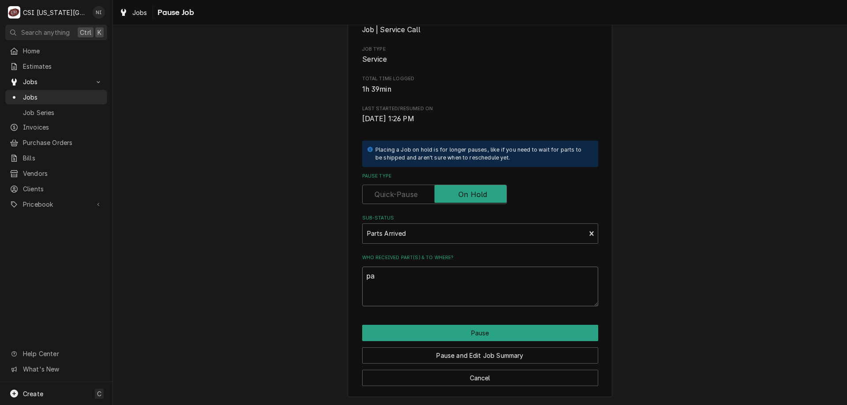
type textarea "x"
type textarea "par"
type textarea "x"
type textarea "part"
type textarea "x"
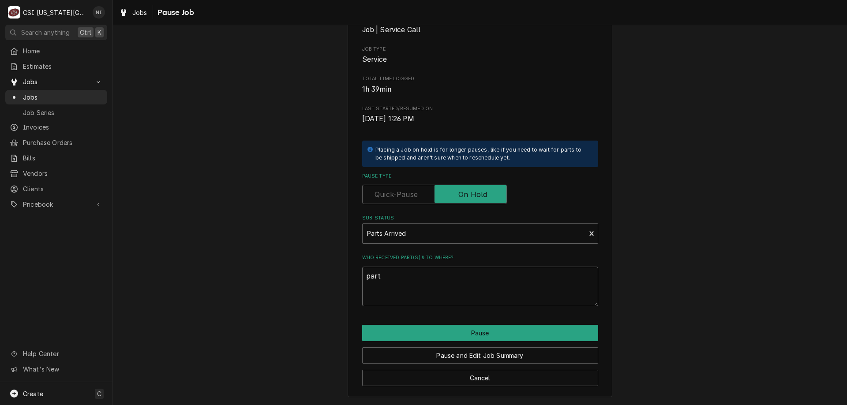
type textarea "parts"
type textarea "x"
type textarea "parts"
type textarea "x"
type textarea "parts o"
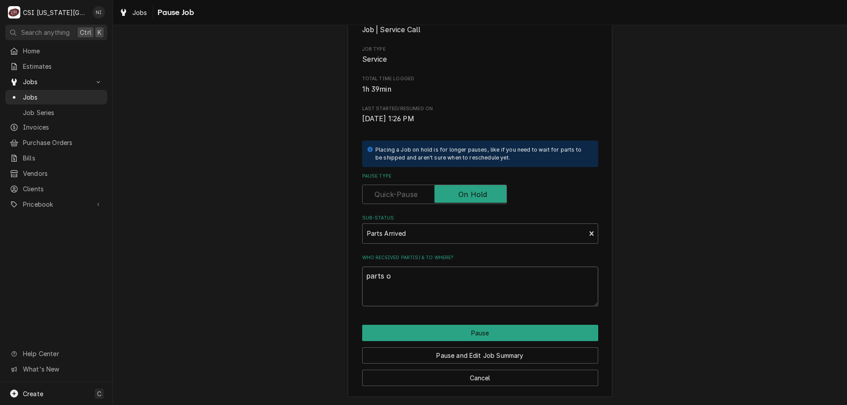
type textarea "x"
type textarea "parts on"
type textarea "x"
type textarea "parts on"
type textarea "x"
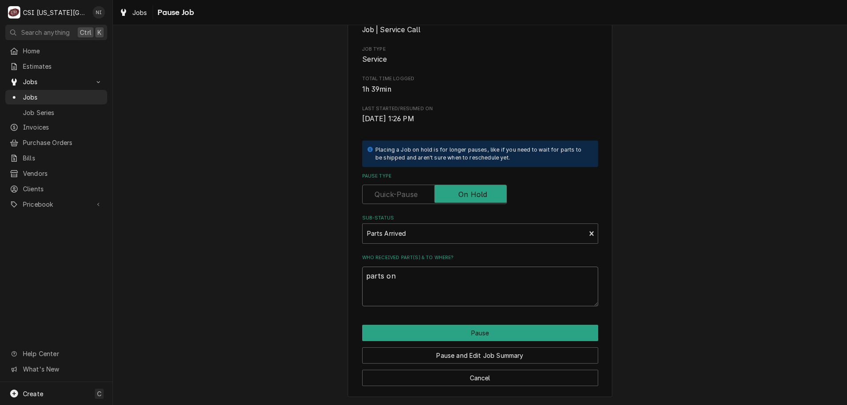
type textarea "parts on t"
type textarea "x"
type textarea "parts on th"
type textarea "x"
type textarea "parts on the"
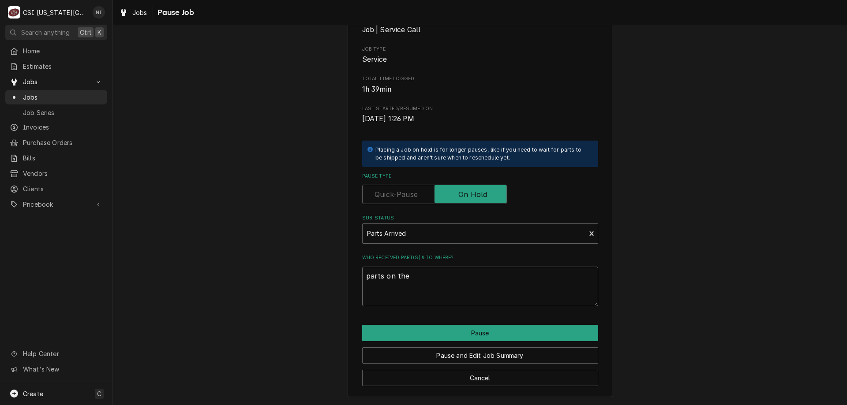
type textarea "x"
type textarea "parts on the"
type textarea "x"
type textarea "parts on the"
type textarea "x"
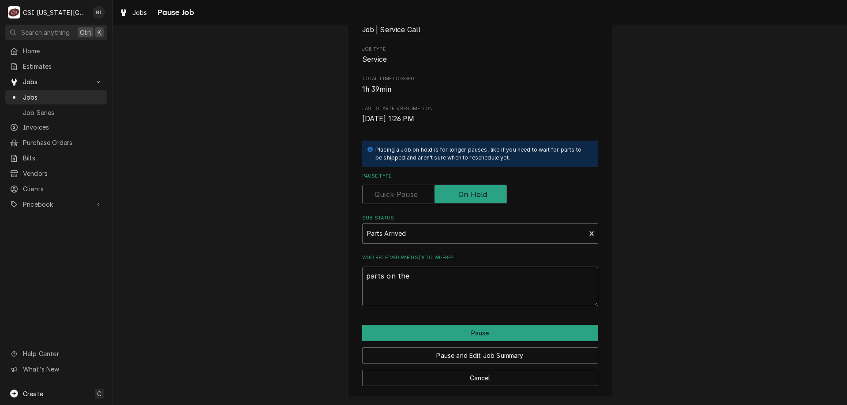
type textarea "parts on th"
type textarea "x"
type textarea "parts on t"
type textarea "x"
type textarea "parts on"
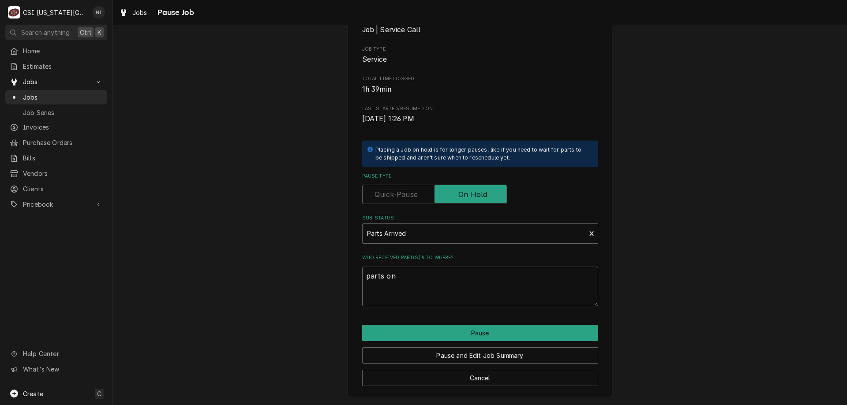
type textarea "x"
type textarea "parts on"
type textarea "x"
type textarea "parts on"
type textarea "x"
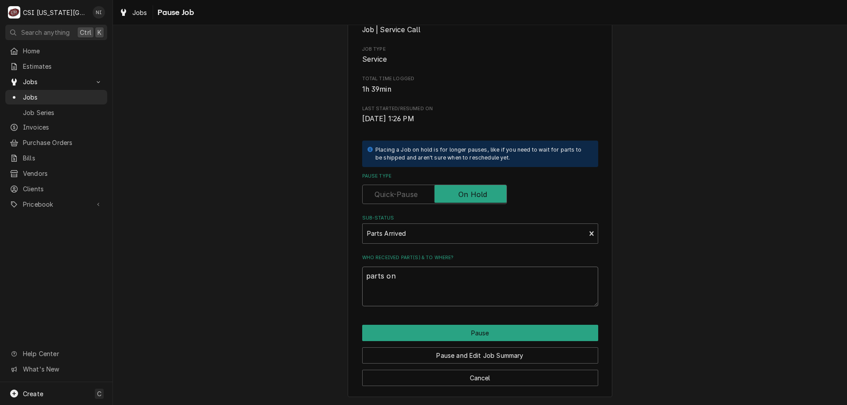
type textarea "parts on j"
type textarea "x"
type textarea "parts on ji"
type textarea "x"
type textarea "parts on jim"
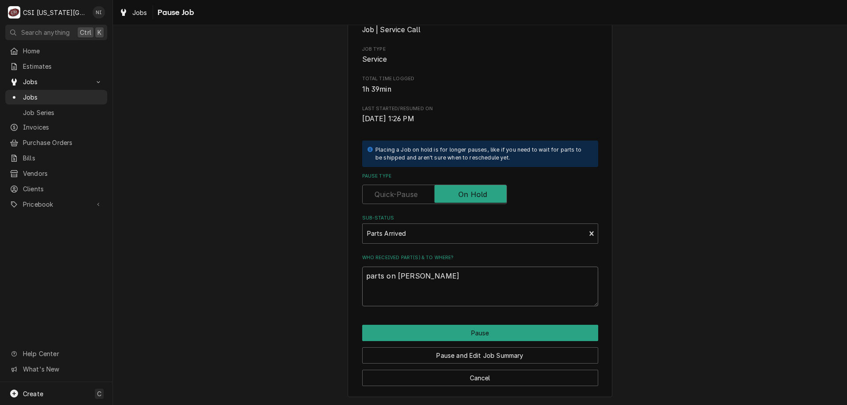
type textarea "x"
type textarea "parts on jimm"
type textarea "x"
type textarea "parts on jimmy"
type textarea "x"
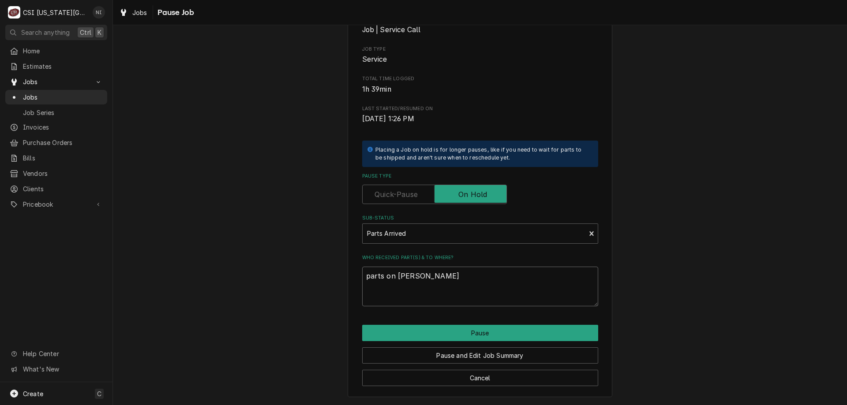
type textarea "parts on jimmy"
type textarea "x"
type textarea "parts on jimmy s"
type textarea "x"
type textarea "parts on jimmy sh"
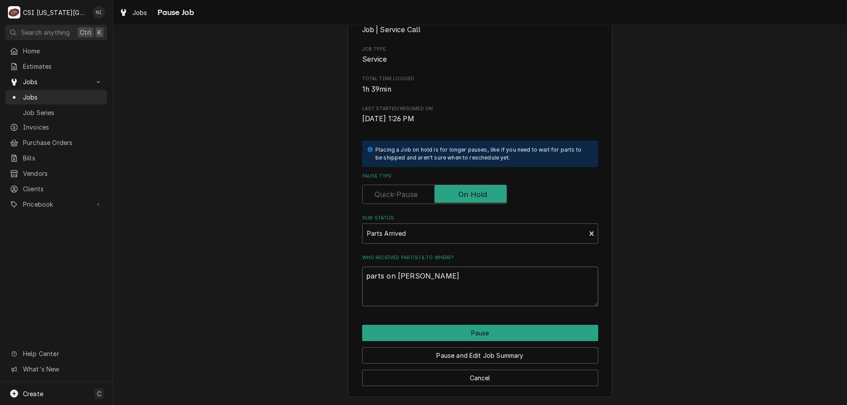
type textarea "x"
type textarea "parts on jimmy she"
type textarea "x"
type textarea "parts on jimmy shel"
type textarea "x"
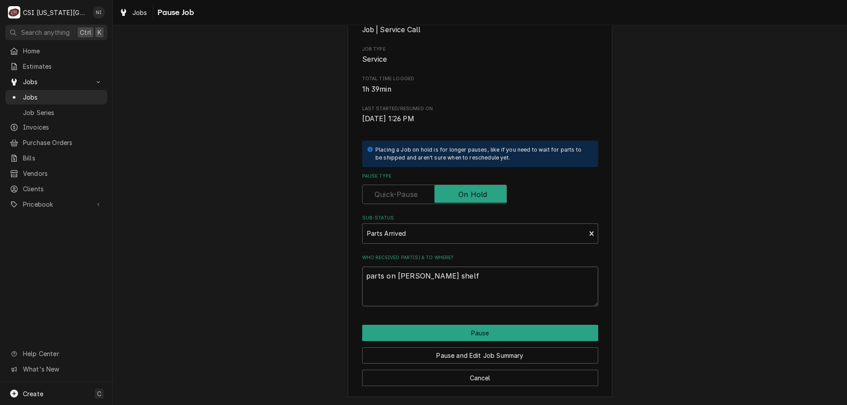
type textarea "parts on jimmy shelf"
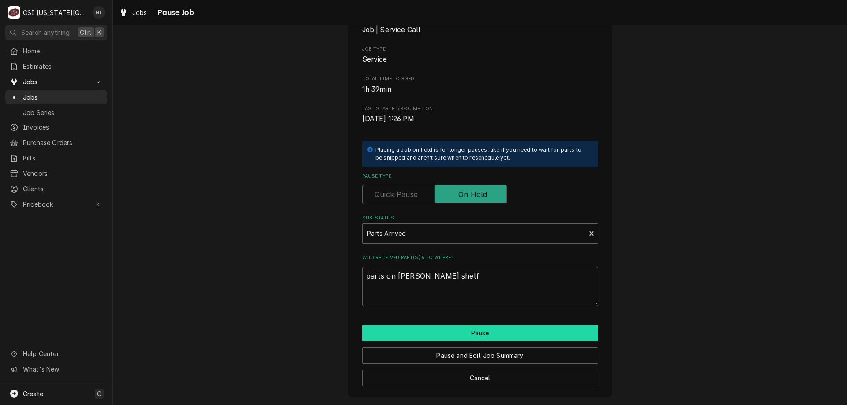
click at [476, 330] on button "Pause" at bounding box center [480, 333] width 236 height 16
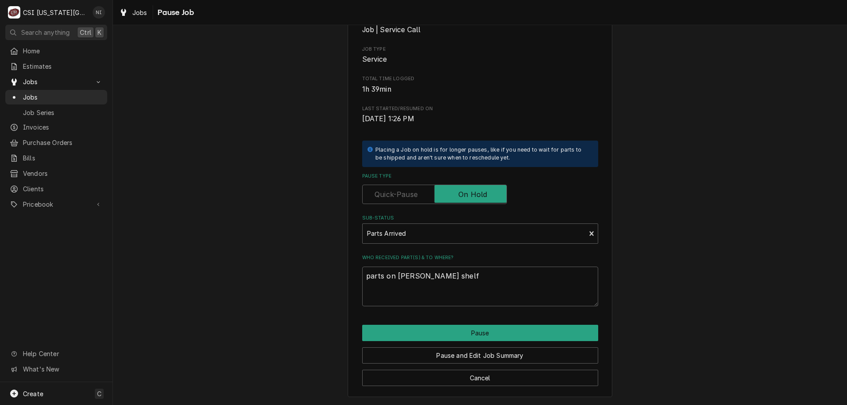
type textarea "x"
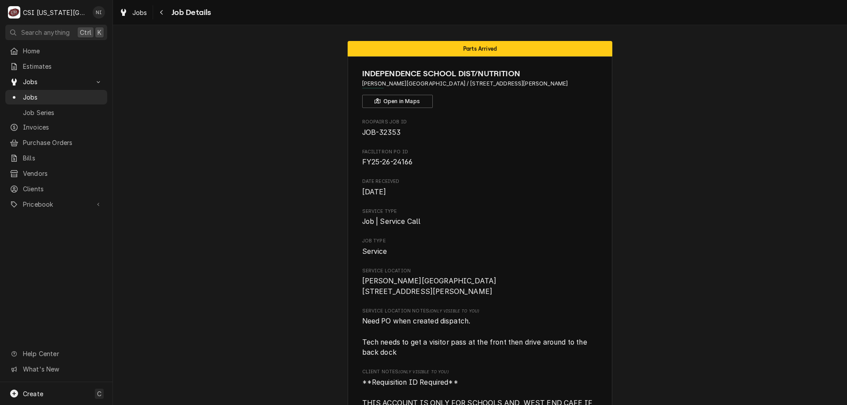
click at [47, 94] on span "Jobs" at bounding box center [63, 97] width 80 height 9
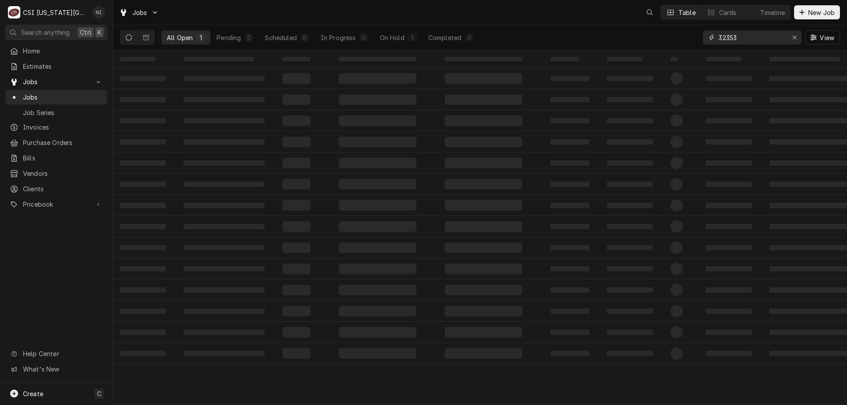
click at [741, 36] on input "32353" at bounding box center [752, 37] width 66 height 14
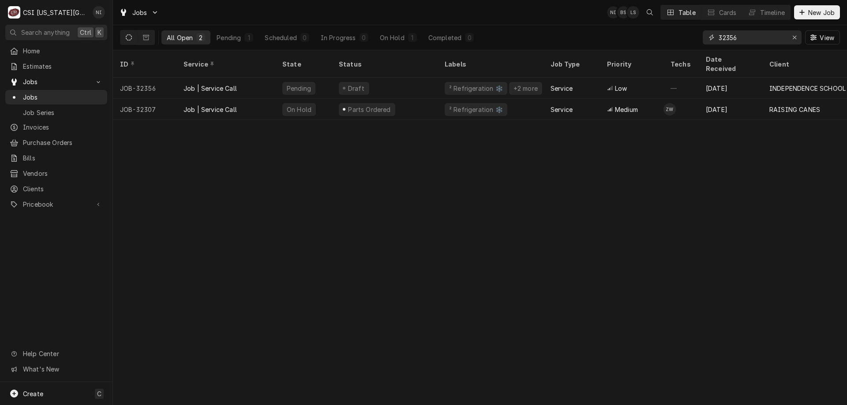
type input "32356"
click at [408, 99] on div "Parts Ordered" at bounding box center [385, 109] width 106 height 21
click at [391, 78] on div "Draft" at bounding box center [385, 88] width 106 height 21
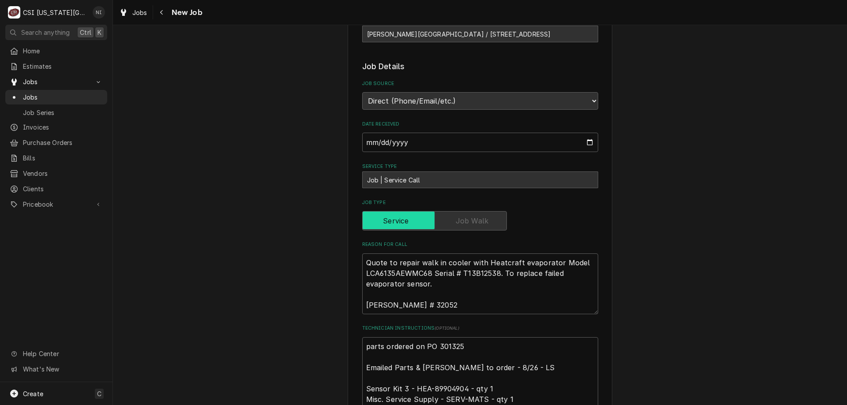
scroll to position [305, 0]
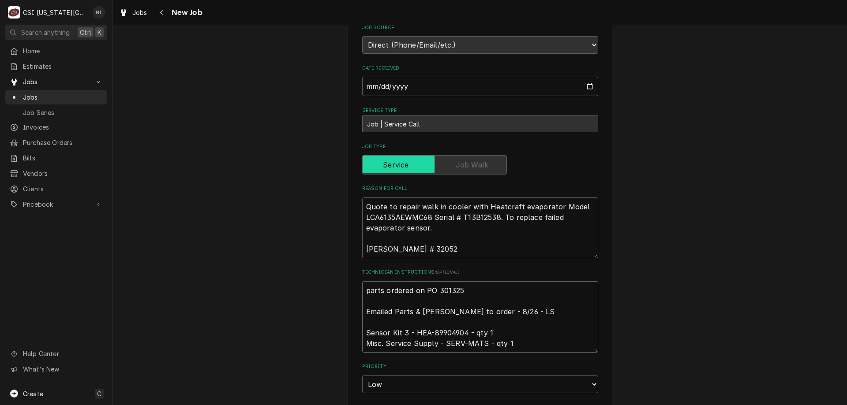
click at [365, 281] on textarea "parts ordered on PO 301325 Emailed Parts & Lindy to order - 8/26 - LS Sensor Ki…" at bounding box center [480, 316] width 236 height 71
type textarea "x"
type textarea "parts ordered on PO 301325 Emailed Parts & Lindy to order - 8/26 - LS Sensor Ki…"
type textarea "x"
type textarea "Pparts ordered on PO 301325 Emailed Parts & Lindy to order - 8/26 - LS Sensor K…"
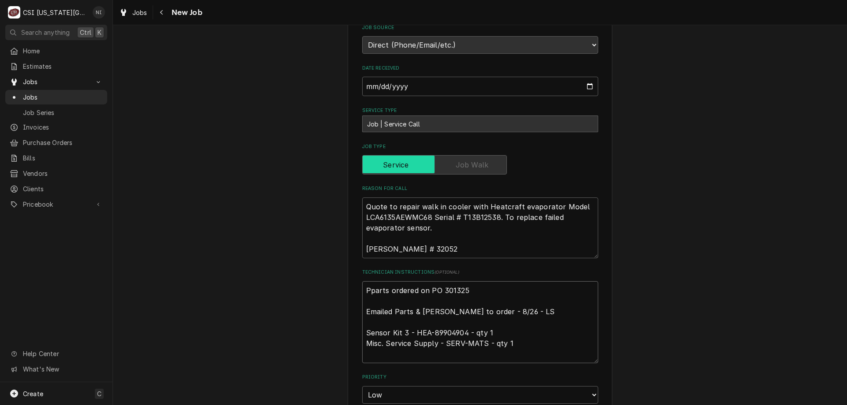
type textarea "x"
type textarea "Paparts ordered on PO 301325 Emailed Parts & Lindy to order - 8/26 - LS Sensor …"
type textarea "x"
type textarea "Parparts ordered on PO 301325 Emailed Parts & Lindy to order - 8/26 - LS Sensor…"
type textarea "x"
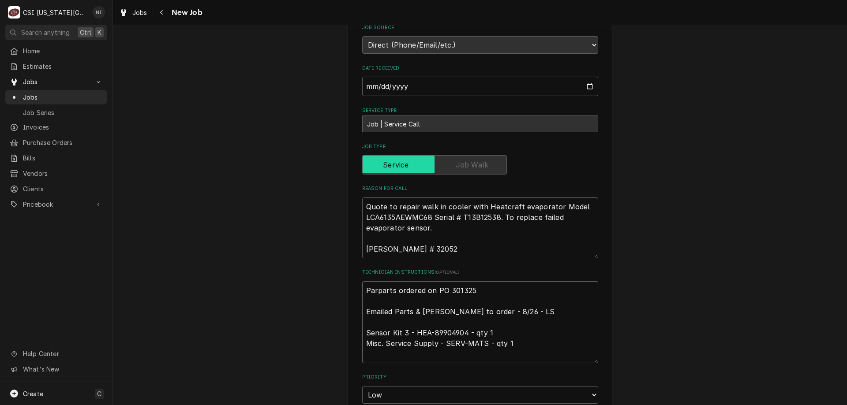
type textarea "Partparts ordered on PO 301325 Emailed Parts & Lindy to order - 8/26 - LS Senso…"
type textarea "x"
type textarea "Partsparts ordered on PO 301325 Emailed Parts & Lindy to order - 8/26 - LS Sens…"
type textarea "x"
type textarea "Partparts ordered on PO 301325 Emailed Parts & Lindy to order - 8/26 - LS Senso…"
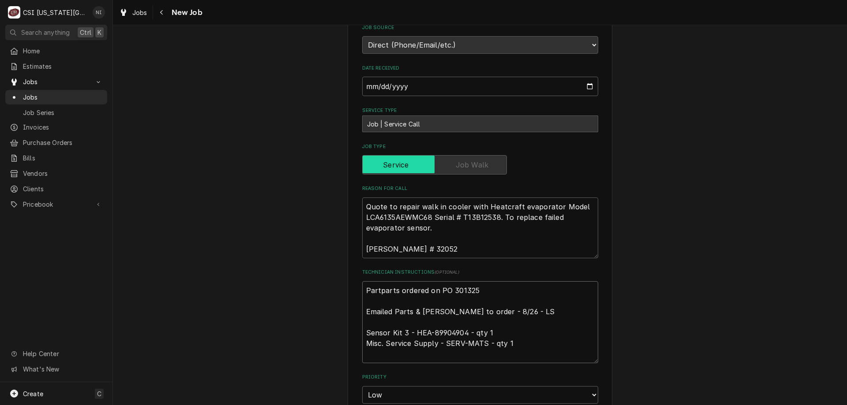
type textarea "x"
type textarea "Parparts ordered on PO 301325 Emailed Parts & Lindy to order - 8/26 - LS Sensor…"
type textarea "x"
type textarea "Paparts ordered on PO 301325 Emailed Parts & Lindy to order - 8/26 - LS Sensor …"
type textarea "x"
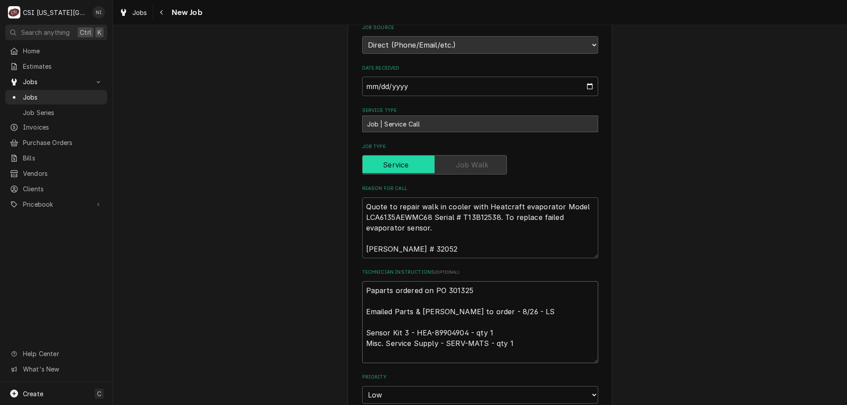
type textarea "Pparts ordered on PO 301325 Emailed Parts & Lindy to order - 8/26 - LS Sensor K…"
type textarea "x"
type textarea "parts ordered on PO 301325 Emailed Parts & Lindy to order - 8/26 - LS Sensor Ki…"
type textarea "x"
type textarea "P parts ordered on PO 301325 Emailed Parts & Lindy to order - 8/26 - LS Sensor …"
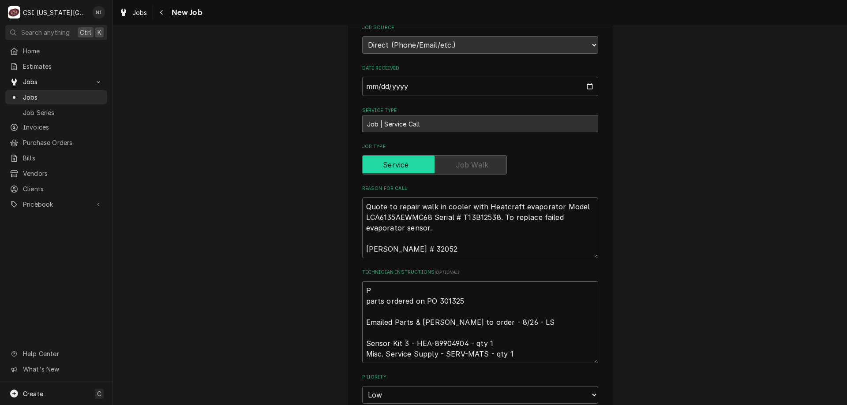
type textarea "x"
type textarea "Pa parts ordered on PO 301325 Emailed Parts & Lindy to order - 8/26 - LS Sensor…"
type textarea "x"
type textarea "Par parts ordered on PO 301325 Emailed Parts & Lindy to order - 8/26 - LS Senso…"
type textarea "x"
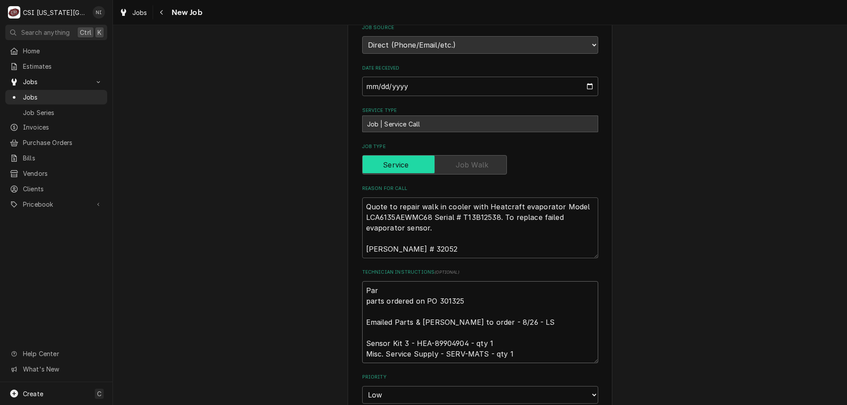
type textarea "Part parts ordered on PO 301325 Emailed Parts & Lindy to order - 8/26 - LS Sens…"
type textarea "x"
type textarea "Parts parts ordered on PO 301325 Emailed Parts & Lindy to order - 8/26 - LS Sen…"
type textarea "x"
type textarea "Parts parts ordered on PO 301325 Emailed Parts & Lindy to order - 8/26 - LS Sen…"
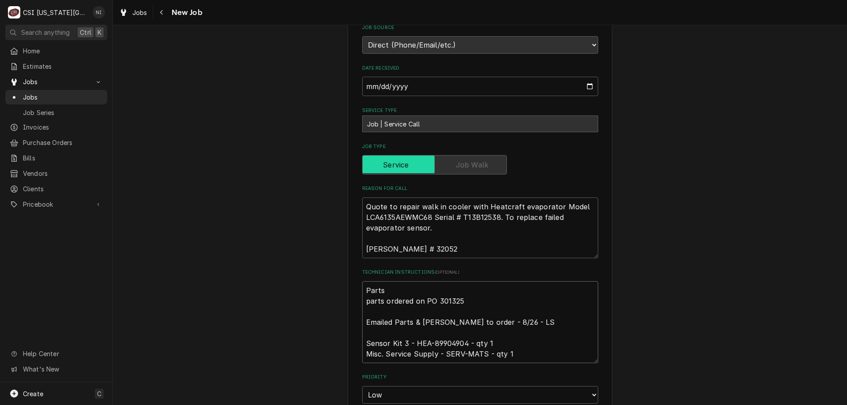
type textarea "x"
type textarea "Parts o parts ordered on PO 301325 Emailed Parts & Lindy to order - 8/26 - LS S…"
type textarea "x"
type textarea "Parts on parts ordered on PO 301325 Emailed Parts & Lindy to order - 8/26 - LS …"
type textarea "x"
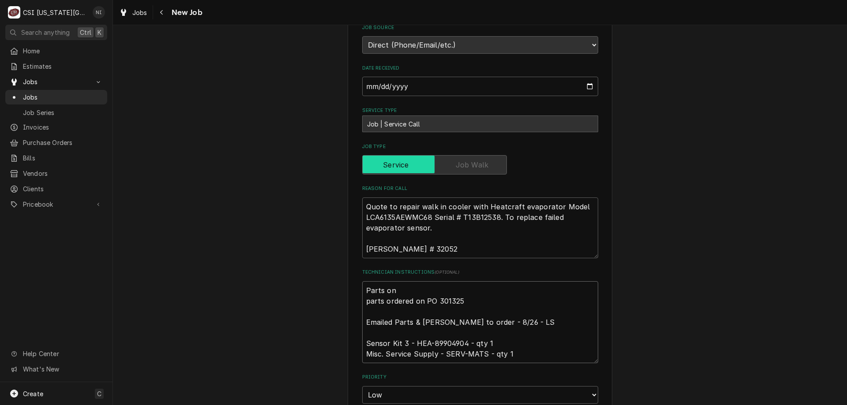
type textarea "Parts on parts ordered on PO 301325 Emailed Parts & Lindy to order - 8/26 - LS …"
type textarea "x"
type textarea "Parts on c parts ordered on PO 301325 Emailed Parts & Lindy to order - 8/26 - L…"
type textarea "x"
type textarea "Parts on co parts ordered on PO 301325 Emailed Parts & Lindy to order - 8/26 - …"
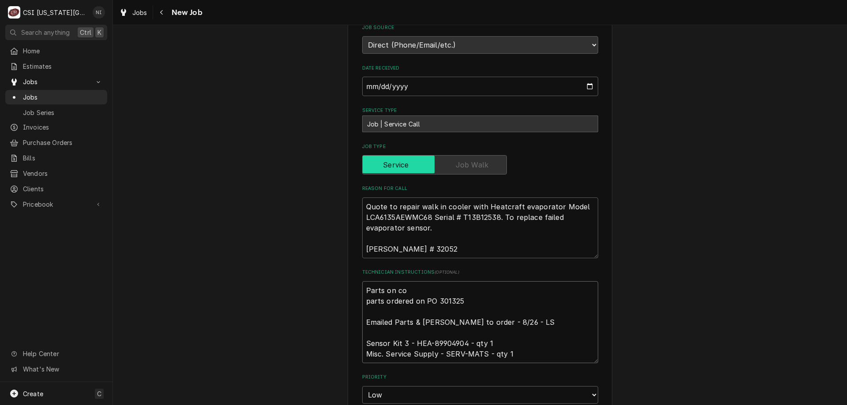
type textarea "x"
type textarea "Parts on cod parts ordered on PO 301325 Emailed Parts & Lindy to order - 8/26 -…"
type textarea "x"
type textarea "Parts on cody parts ordered on PO 301325 Emailed Parts & Lindy to order - 8/26 …"
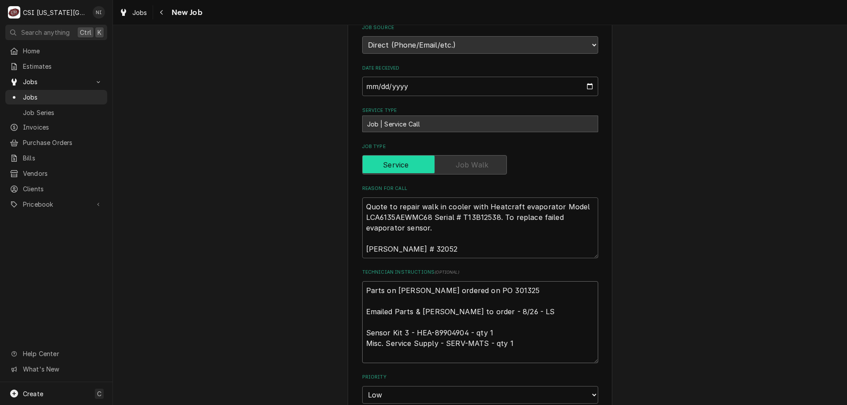
type textarea "x"
type textarea "Parts on cody parts ordered on PO 301325 Emailed Parts & Lindy to order - 8/26 …"
type textarea "x"
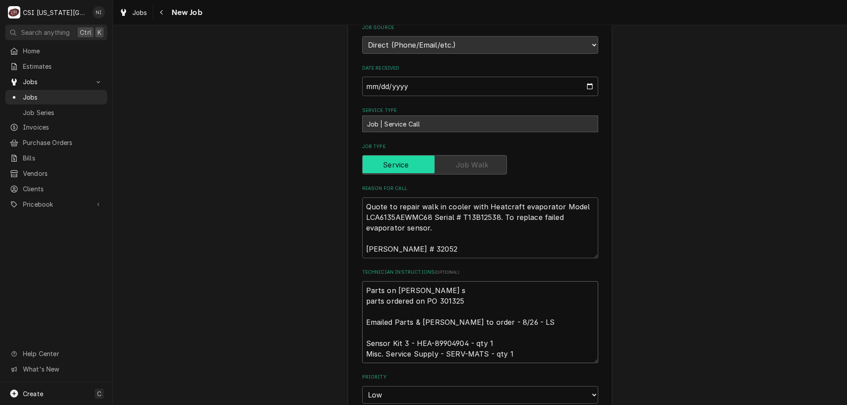
type textarea "Parts on cody sh parts ordered on PO 301325 Emailed Parts & Lindy to order - 8/…"
type textarea "x"
type textarea "Parts on cody she parts ordered on PO 301325 Emailed Parts & Lindy to order - 8…"
type textarea "x"
type textarea "Parts on cody shel parts ordered on PO 301325 Emailed Parts & Lindy to order - …"
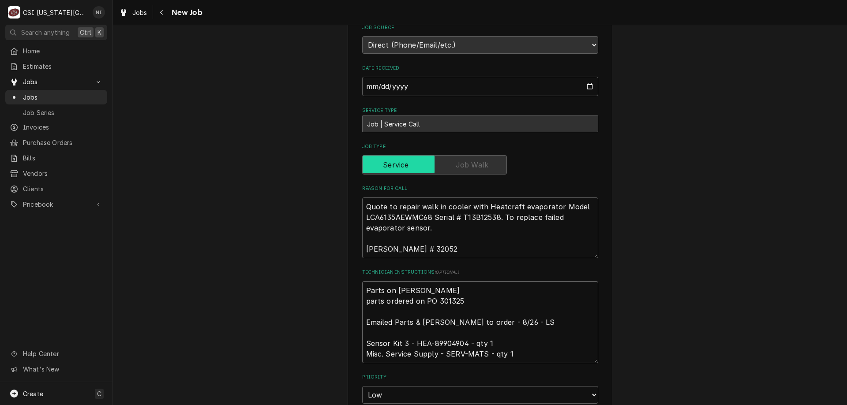
type textarea "x"
type textarea "Parts on cody shelf parts ordered on PO 301325 Emailed Parts & Lindy to order -…"
type textarea "x"
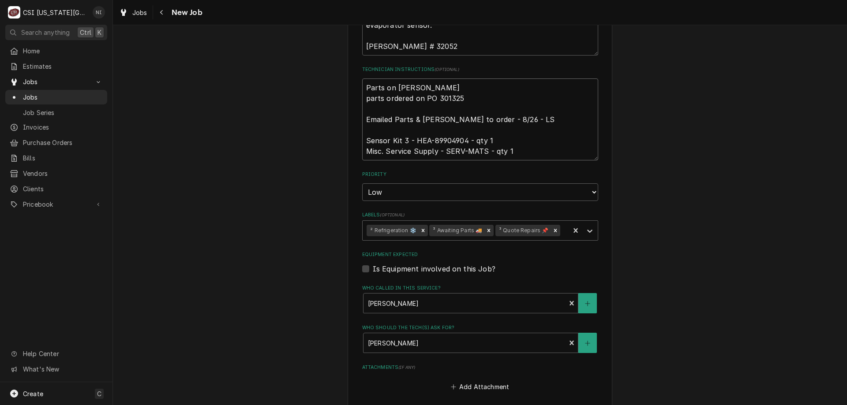
scroll to position [517, 0]
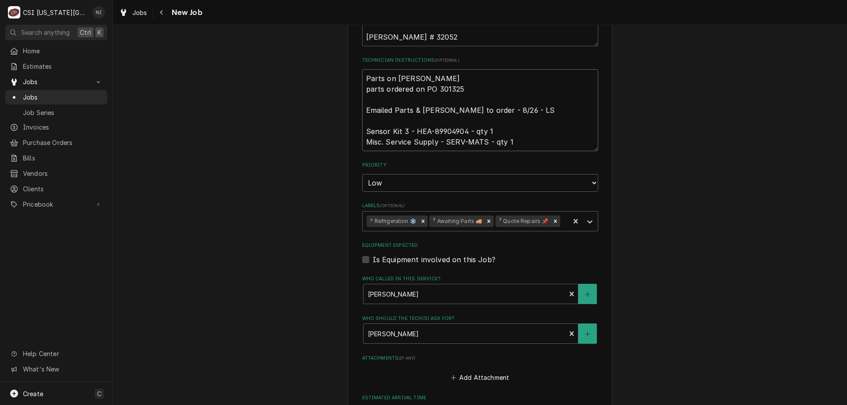
click at [487, 220] on icon "Remove ³ Awaiting Parts 🚚" at bounding box center [488, 221] width 3 height 3
type textarea "Parts on cody shelf parts ordered on PO 301325 Emailed Parts & Lindy to order -…"
drag, startPoint x: 587, startPoint y: 209, endPoint x: 570, endPoint y: 217, distance: 18.6
click at [586, 217] on icon "Labels" at bounding box center [589, 221] width 9 height 9
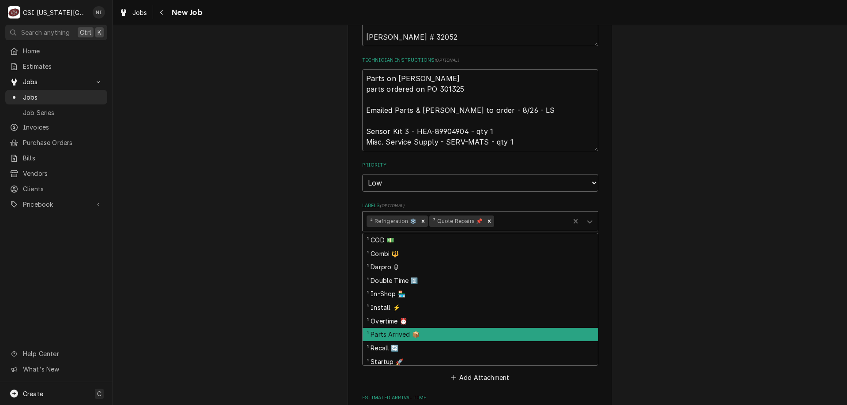
click at [416, 328] on div "¹ Parts Arrived 📦" at bounding box center [480, 335] width 235 height 14
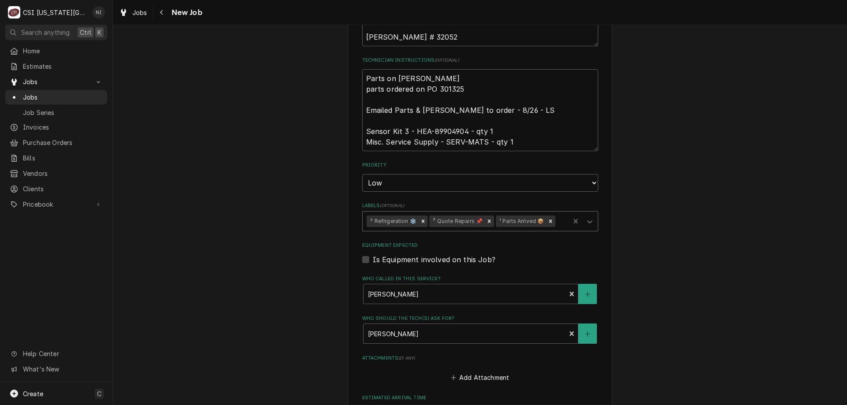
scroll to position [709, 0]
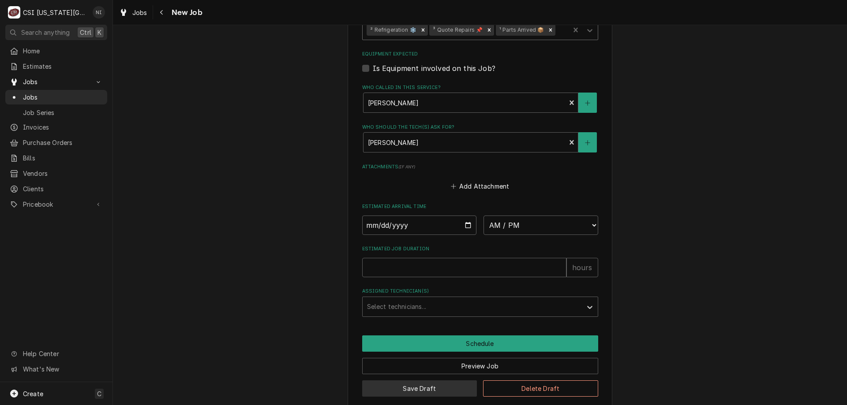
click at [461, 381] on button "Save Draft" at bounding box center [419, 389] width 115 height 16
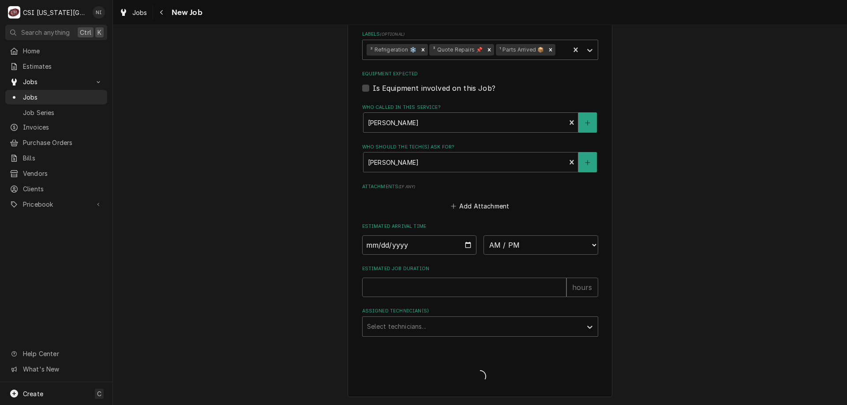
scroll to position [678, 0]
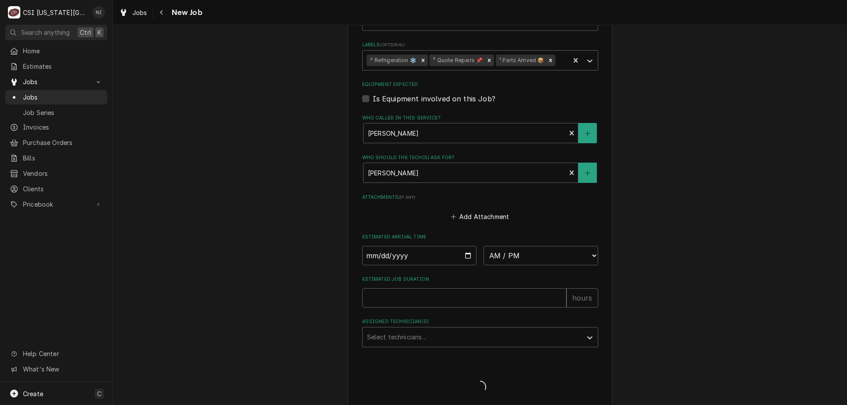
type textarea "x"
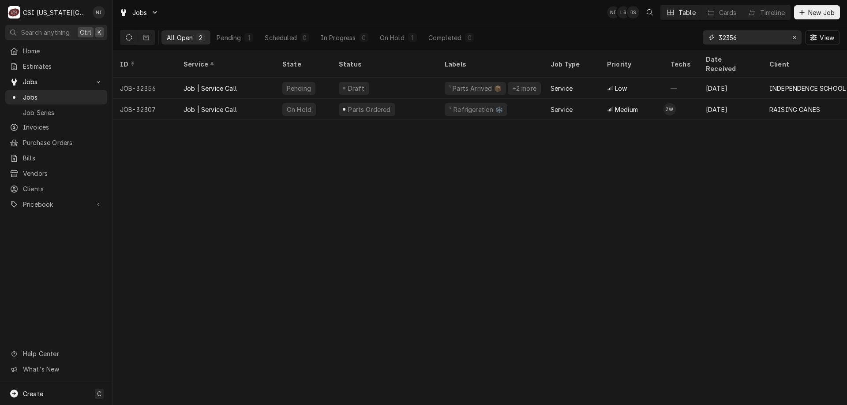
drag, startPoint x: 738, startPoint y: 38, endPoint x: 728, endPoint y: 39, distance: 10.6
click at [728, 39] on input "32356" at bounding box center [752, 37] width 66 height 14
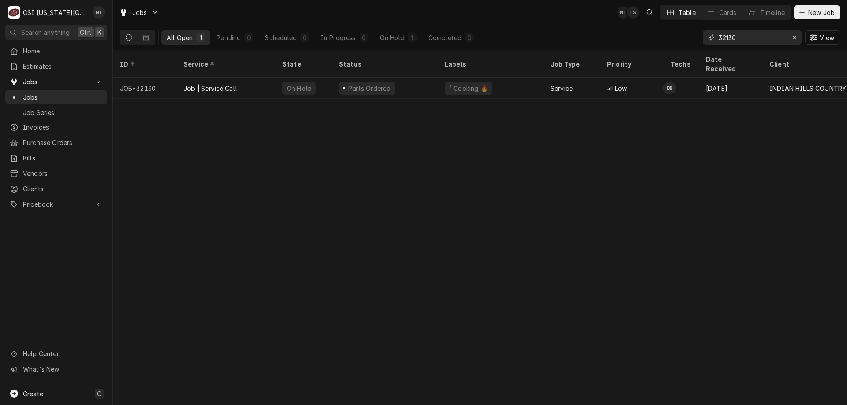
type input "32130"
click at [332, 78] on div "Parts Ordered" at bounding box center [385, 88] width 106 height 21
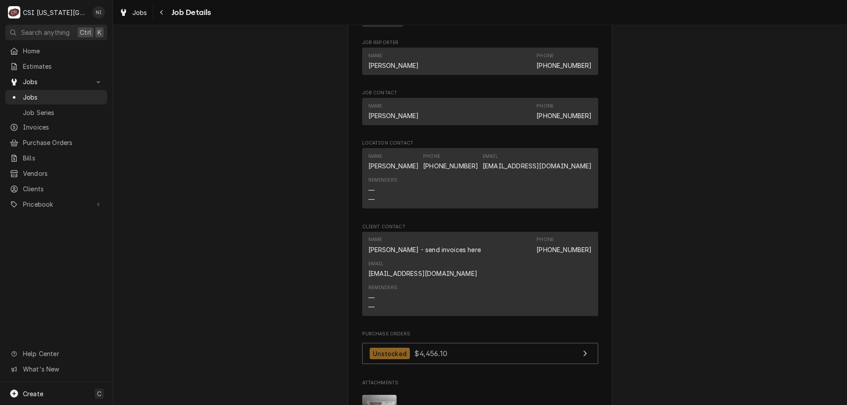
scroll to position [1179, 0]
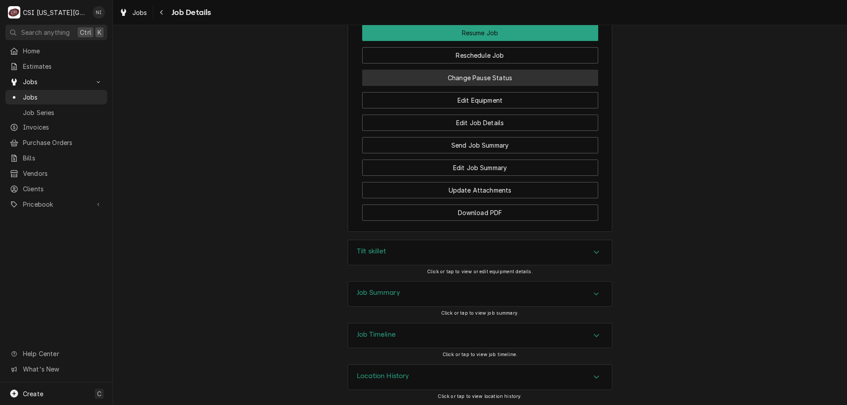
click at [502, 86] on button "Change Pause Status" at bounding box center [480, 78] width 236 height 16
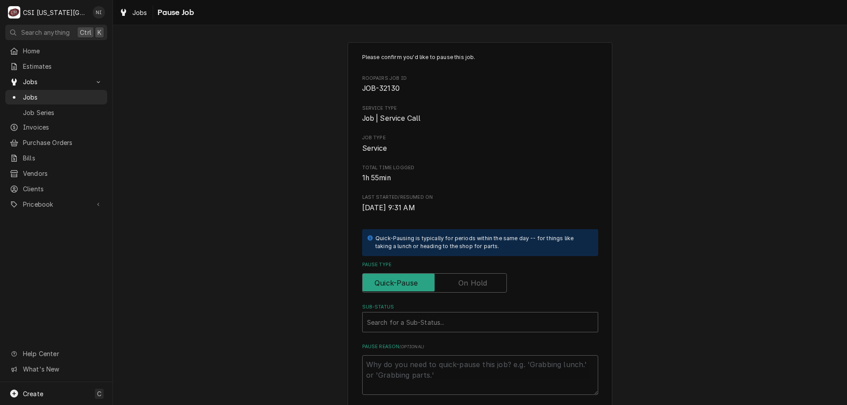
drag, startPoint x: 464, startPoint y: 281, endPoint x: 450, endPoint y: 296, distance: 20.6
click at [462, 283] on label "Pause Type" at bounding box center [434, 283] width 145 height 19
click at [462, 283] on input "Pause Type" at bounding box center [434, 283] width 137 height 19
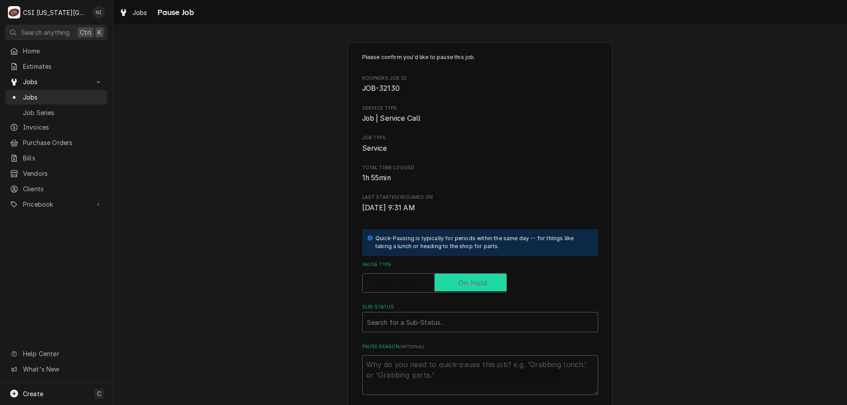
checkbox input "true"
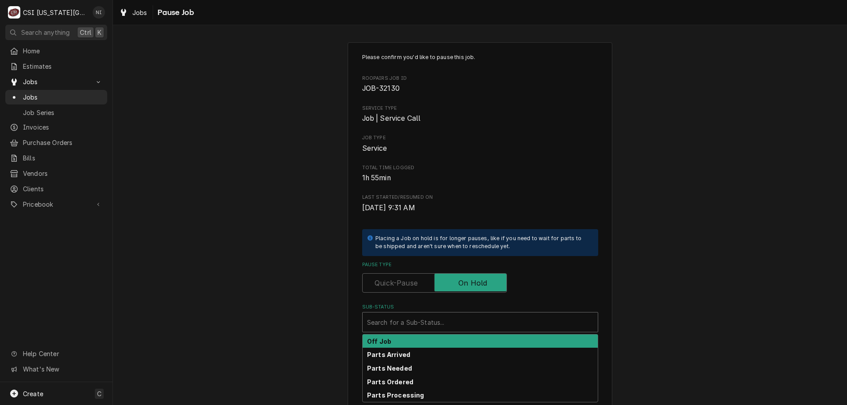
drag, startPoint x: 435, startPoint y: 328, endPoint x: 794, endPoint y: 311, distance: 360.0
click at [437, 328] on div "Sub-Status" at bounding box center [480, 323] width 226 height 16
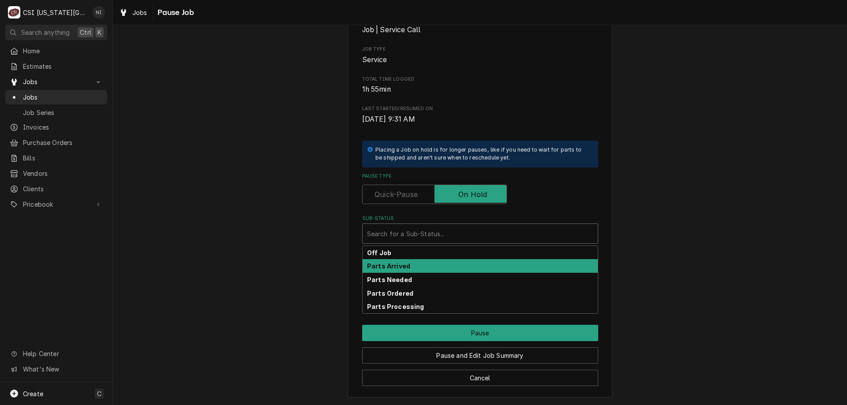
click at [401, 270] on strong "Parts Arrived" at bounding box center [388, 265] width 43 height 7
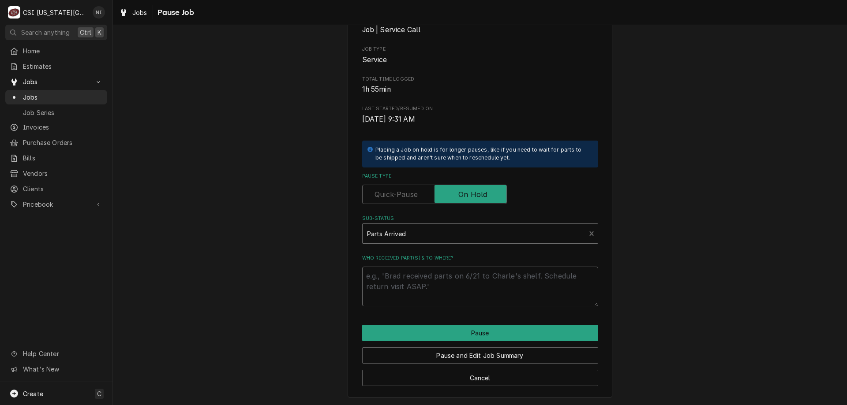
drag, startPoint x: 399, startPoint y: 280, endPoint x: 403, endPoint y: 276, distance: 5.6
click at [402, 276] on textarea "Who received part(s) & to where?" at bounding box center [480, 287] width 236 height 40
type textarea "x"
type textarea "p"
type textarea "x"
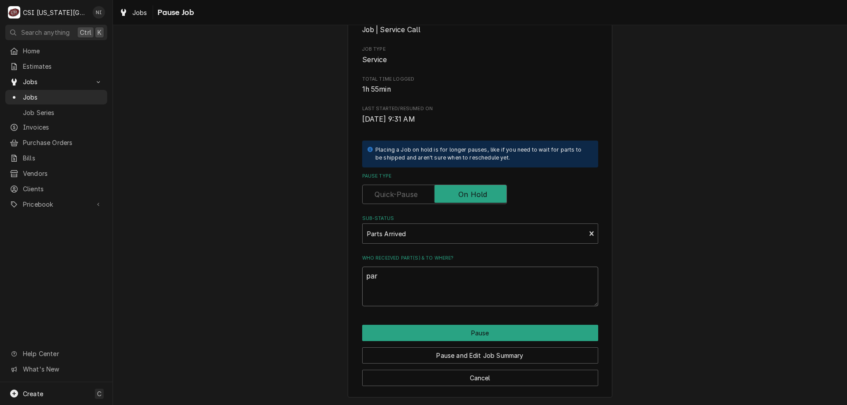
type textarea "part"
type textarea "x"
type textarea "partt"
type textarea "x"
type textarea "partts"
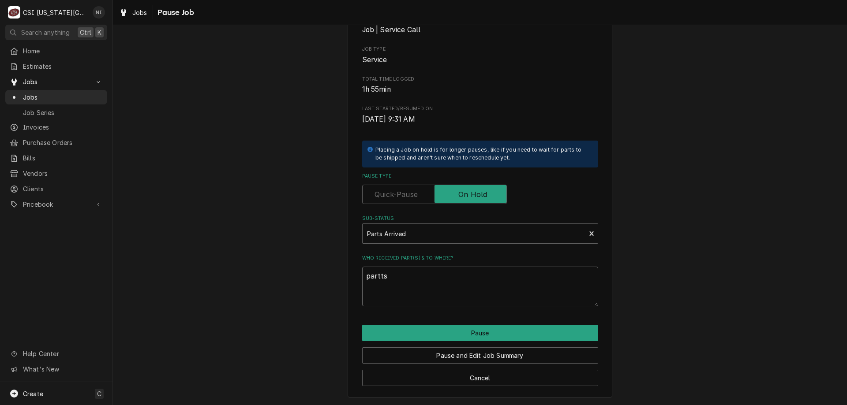
type textarea "x"
type textarea "partt"
type textarea "x"
type textarea "part"
type textarea "x"
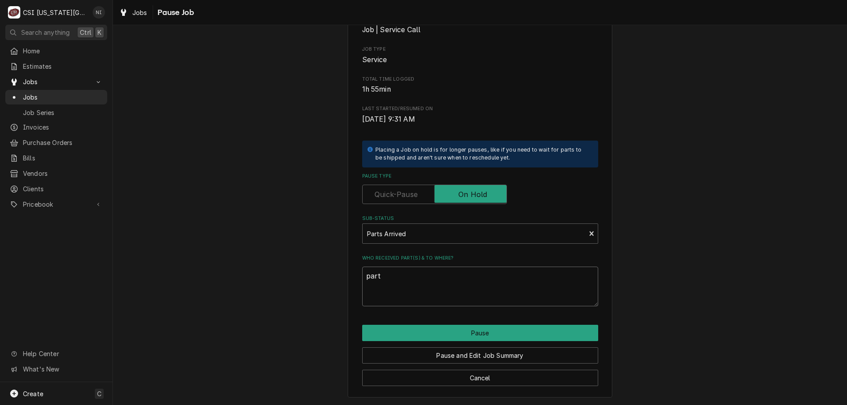
type textarea "parts"
type textarea "x"
type textarea "parts"
type textarea "x"
type textarea "parts o"
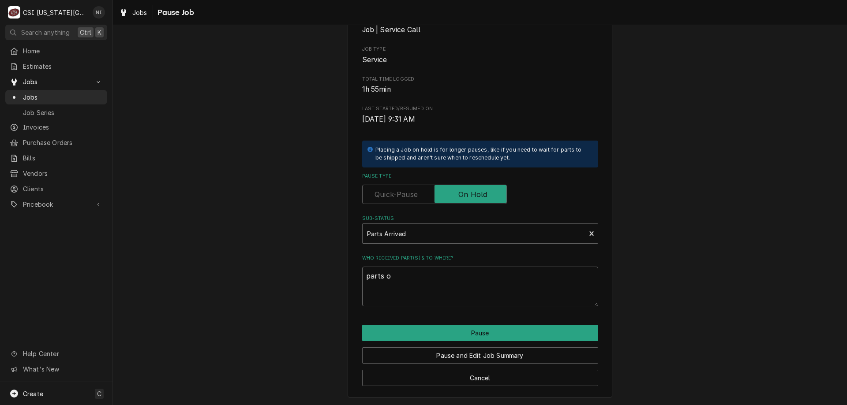
type textarea "x"
type textarea "parts on"
type textarea "x"
type textarea "parts on B"
type textarea "x"
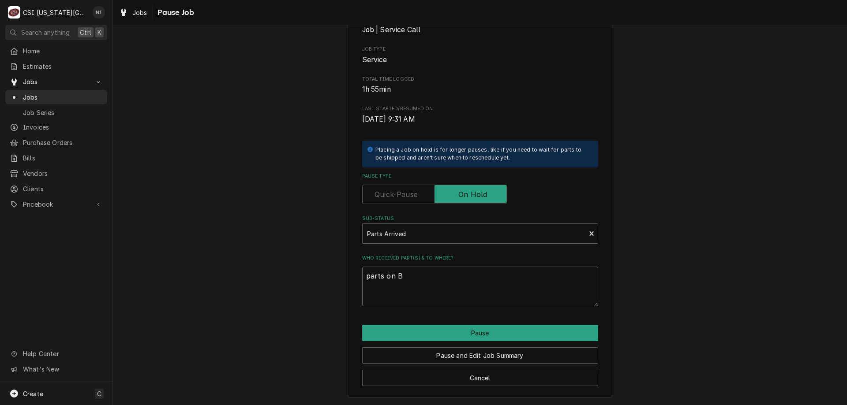
type textarea "parts on BB"
type textarea "x"
type textarea "parts on BB"
type textarea "x"
type textarea "parts on BB s"
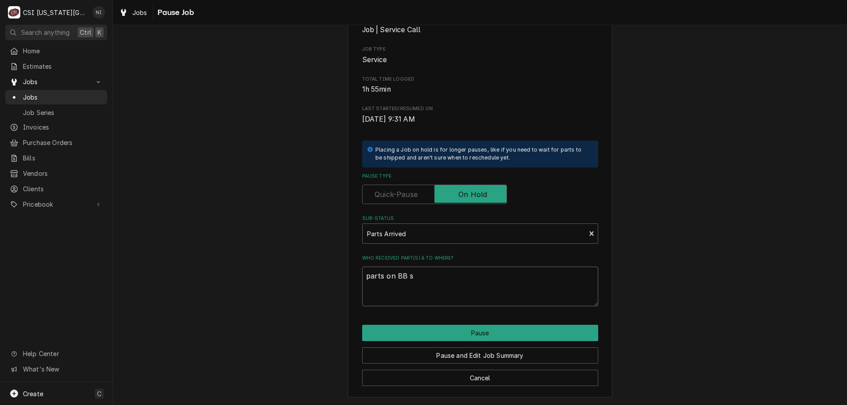
type textarea "x"
type textarea "parts on BB sh"
type textarea "x"
type textarea "parts on BB she"
type textarea "x"
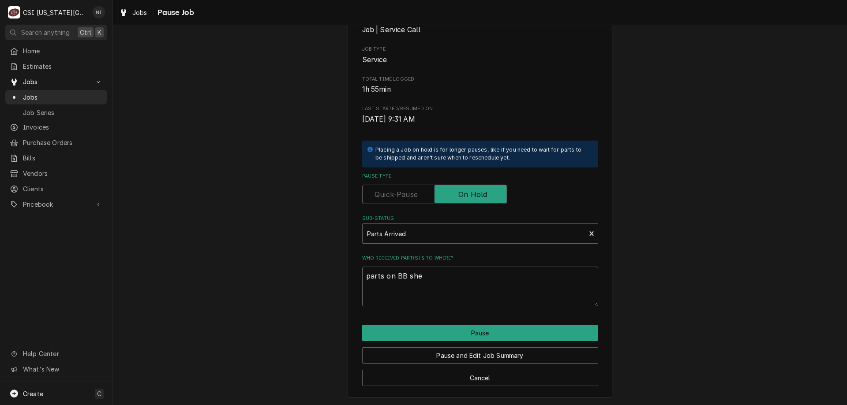
type textarea "parts on BB shel"
type textarea "x"
type textarea "parts on BB shelf"
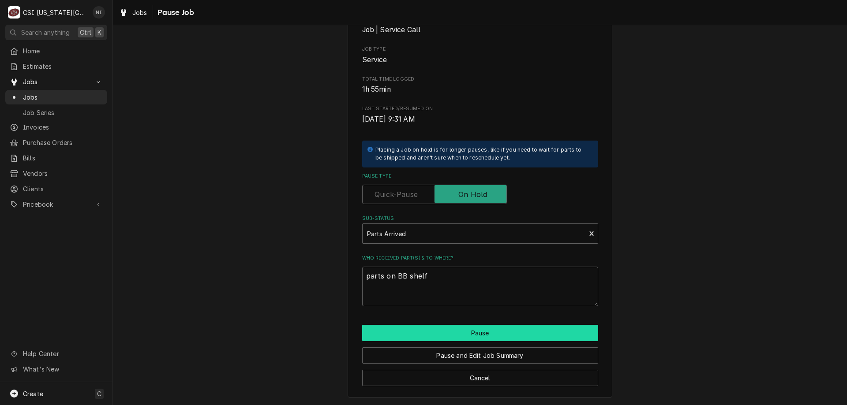
click at [390, 325] on button "Pause" at bounding box center [480, 333] width 236 height 16
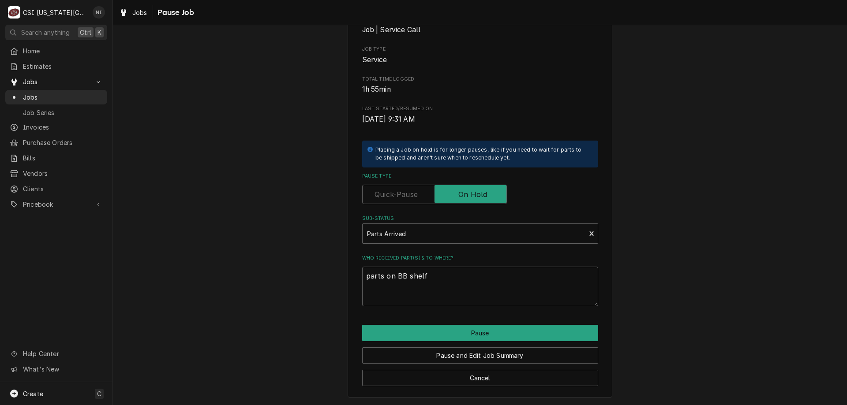
type textarea "x"
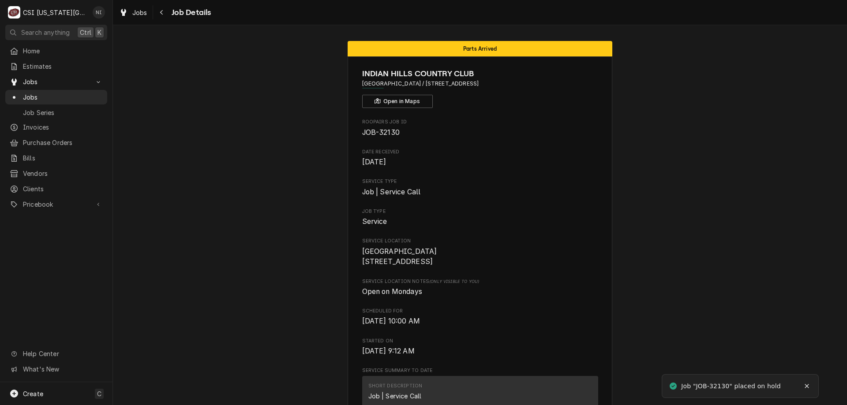
click at [78, 94] on span "Jobs" at bounding box center [63, 97] width 80 height 9
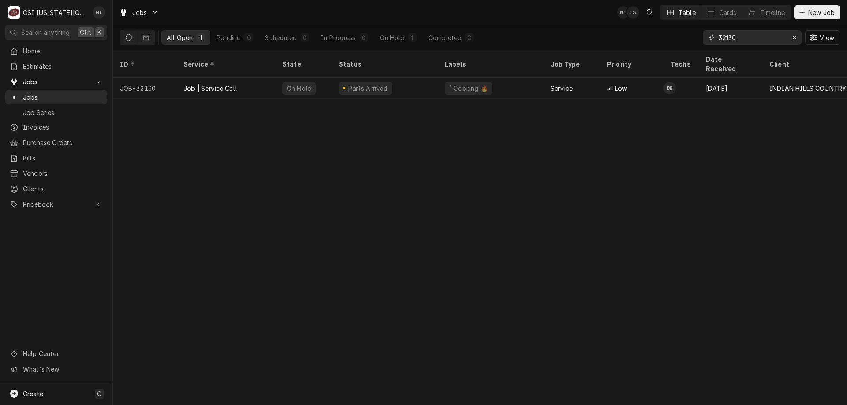
drag, startPoint x: 745, startPoint y: 40, endPoint x: 631, endPoint y: 31, distance: 114.2
click at [631, 31] on div "All Open 1 Pending 0 Scheduled 0 In Progress 0 On Hold 1 Completed 0 32130 View" at bounding box center [480, 37] width 720 height 25
type input "31796"
click at [404, 79] on div "Parts Ordered" at bounding box center [385, 88] width 106 height 21
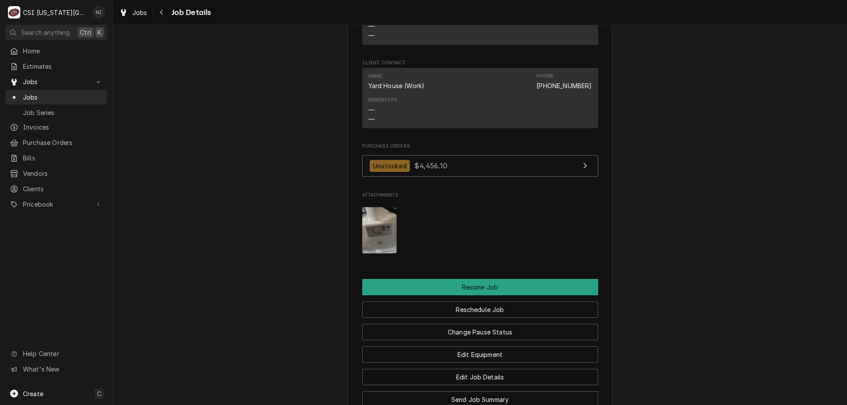
scroll to position [1094, 0]
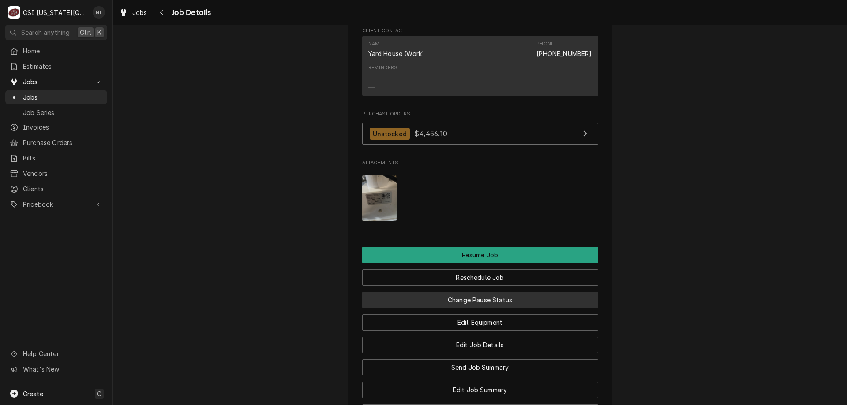
click at [516, 292] on button "Change Pause Status" at bounding box center [480, 300] width 236 height 16
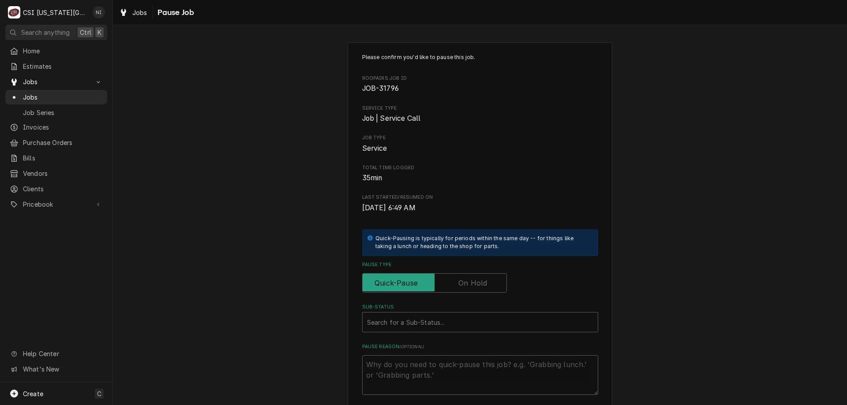
click at [470, 284] on label "Pause Type" at bounding box center [434, 283] width 145 height 19
click at [470, 284] on input "Pause Type" at bounding box center [434, 283] width 137 height 19
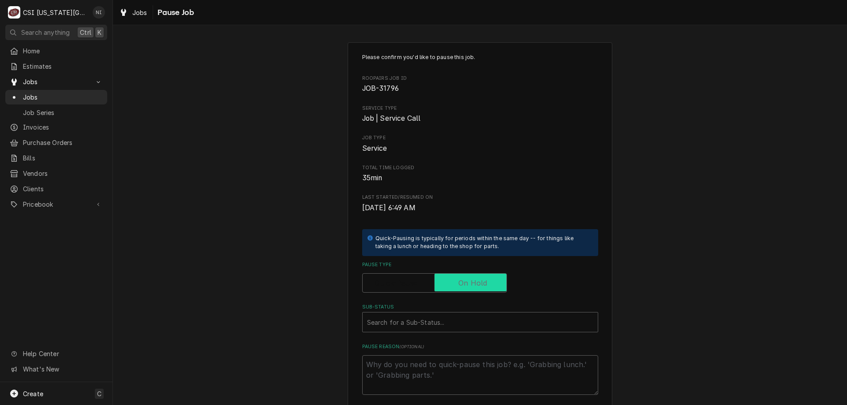
checkbox input "true"
click at [448, 319] on div "Sub-Status" at bounding box center [480, 323] width 226 height 16
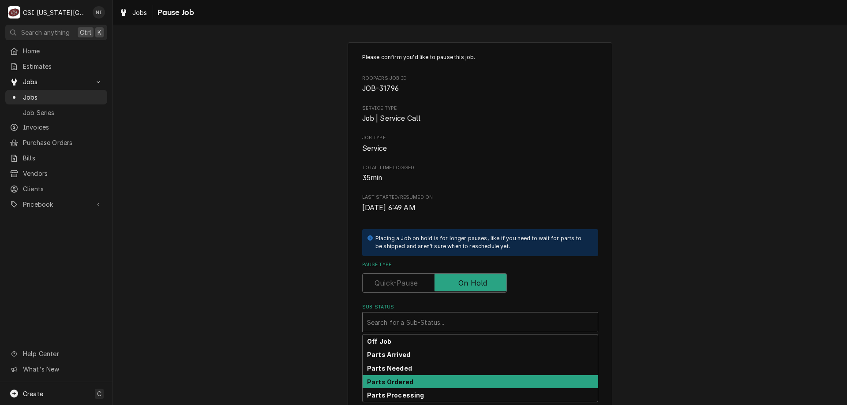
click at [405, 381] on strong "Parts Ordered" at bounding box center [390, 381] width 46 height 7
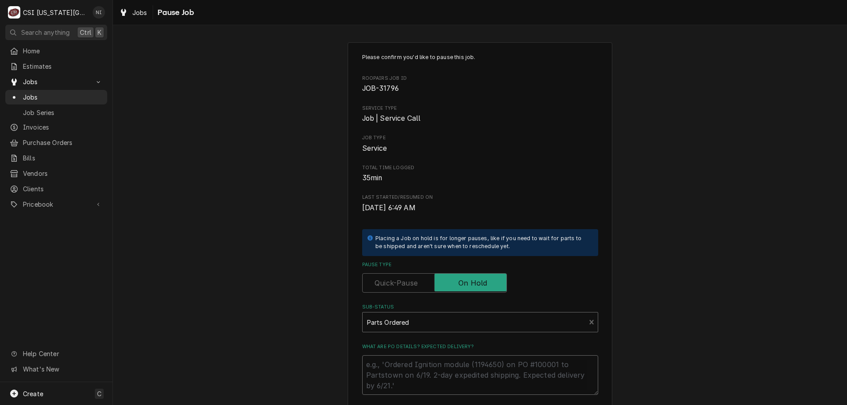
click at [403, 362] on textarea "What are PO details? Expected delivery?" at bounding box center [480, 376] width 236 height 40
type textarea "x"
type textarea "p"
type textarea "x"
type textarea "pa"
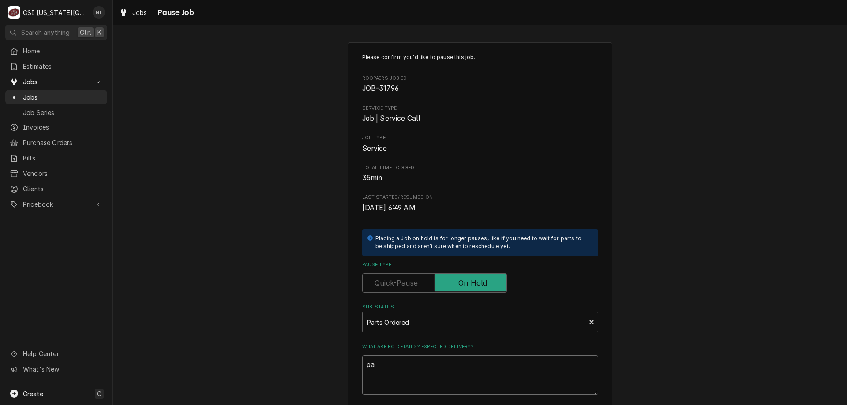
type textarea "x"
type textarea "par"
type textarea "x"
type textarea "part"
type textarea "x"
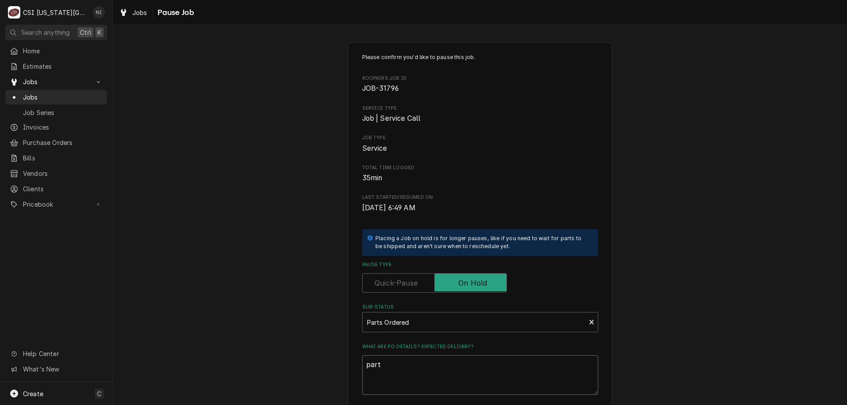
type textarea "parti"
type textarea "x"
type textarea "partia"
type textarea "x"
type textarea "partial"
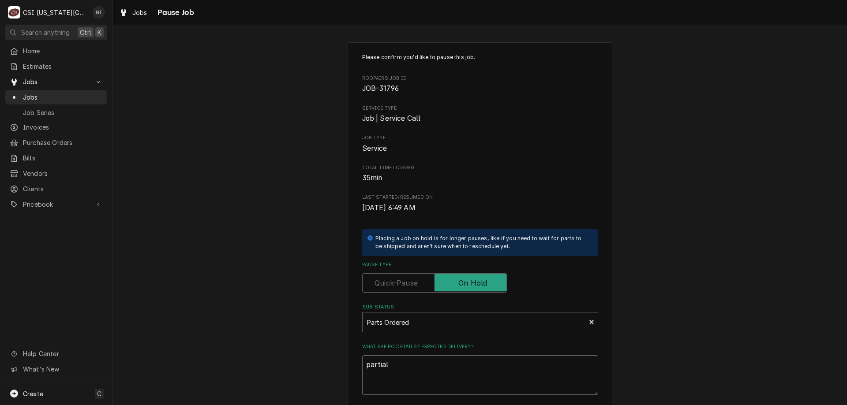
type textarea "x"
type textarea "partial"
type textarea "x"
type textarea "partial p"
type textarea "x"
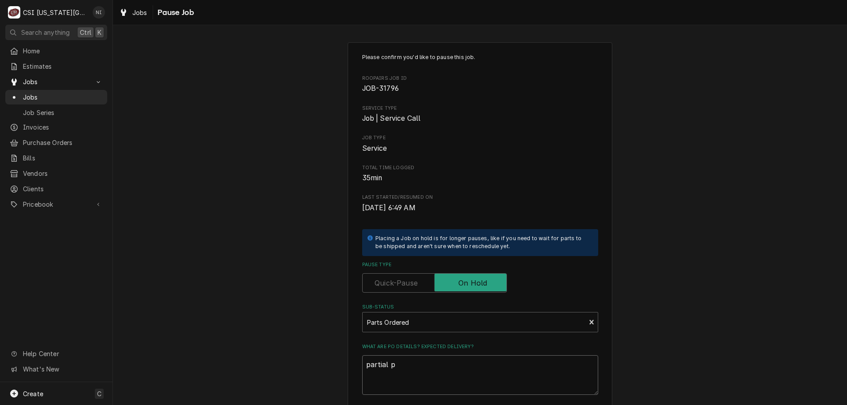
type textarea "partial pa"
type textarea "x"
type textarea "partial par"
type textarea "x"
type textarea "partial part"
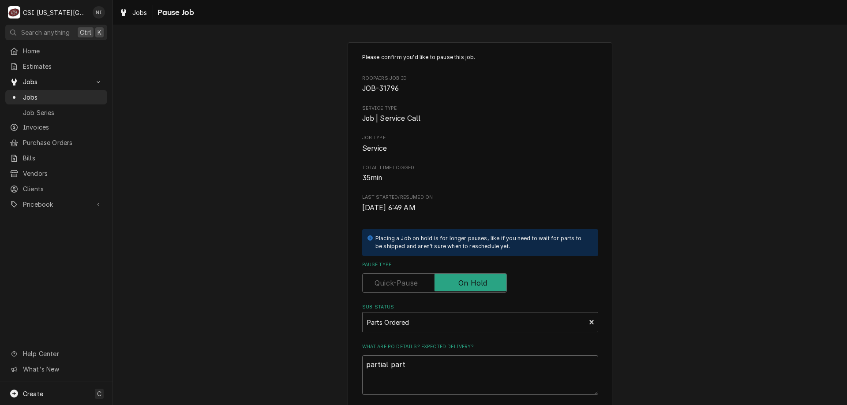
type textarea "x"
type textarea "partial parts"
type textarea "x"
type textarea "partial parts"
type textarea "x"
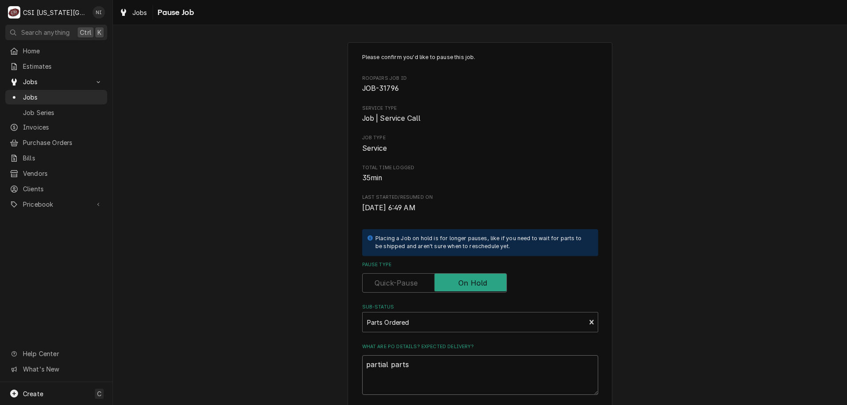
type textarea "partial parts r"
type textarea "x"
type textarea "partial parts re"
type textarea "x"
type textarea "partial parts rev"
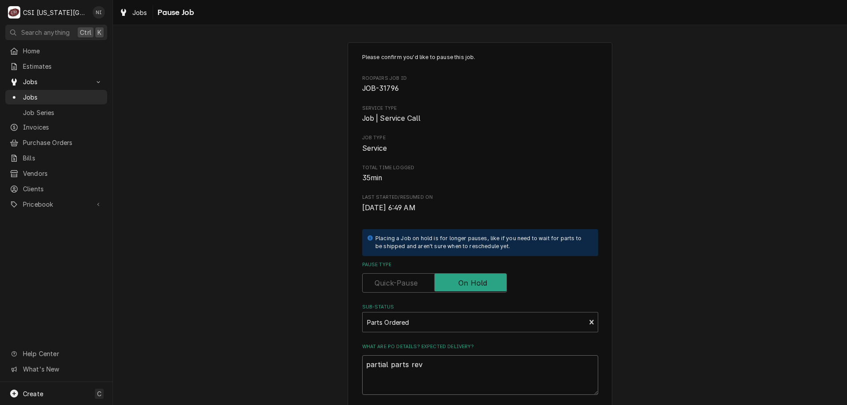
type textarea "x"
type textarea "partial parts re"
type textarea "x"
type textarea "partial parts rec"
type textarea "x"
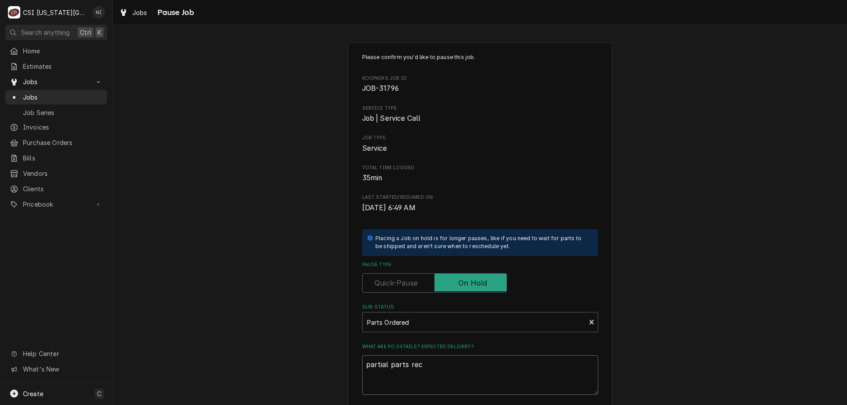
type textarea "partial parts rece"
type textarea "x"
type textarea "partial parts recei"
type textarea "x"
type textarea "partial parts receiv"
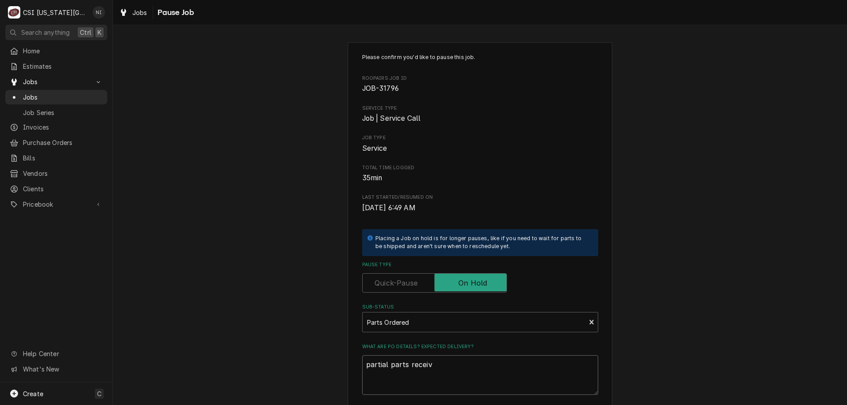
type textarea "x"
type textarea "partial parts receive"
type textarea "x"
type textarea "partial parts received"
type textarea "x"
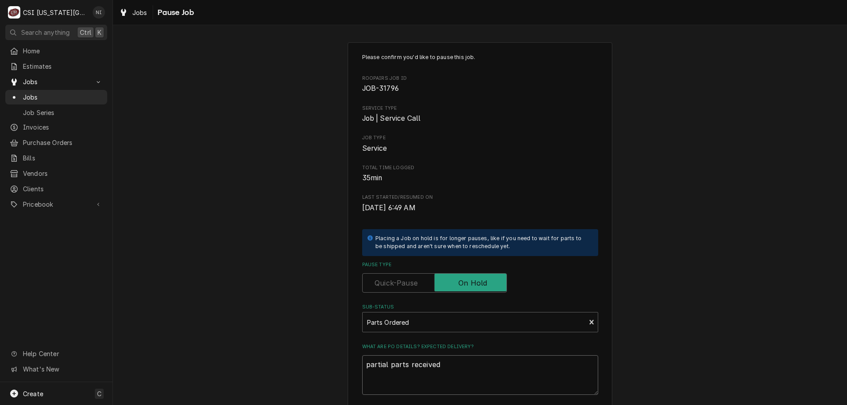
type textarea "partial parts received"
type textarea "x"
type textarea "partial parts received t"
type textarea "x"
type textarea "partial parts received to"
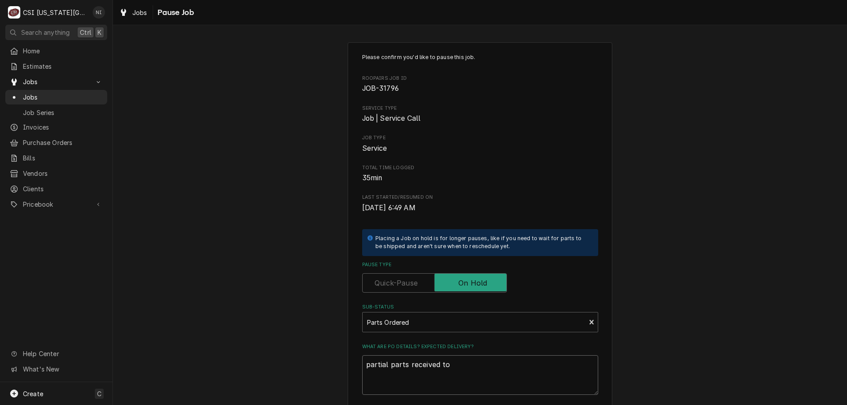
type textarea "x"
type textarea "partial parts received to"
type textarea "x"
type textarea "partial parts received to B"
type textarea "x"
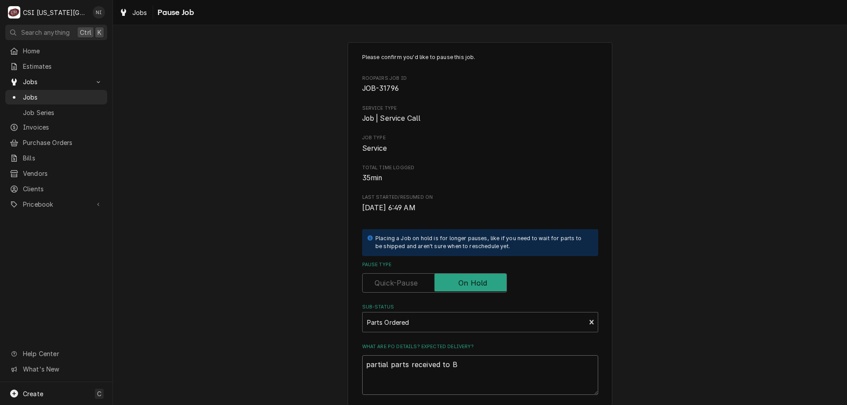
type textarea "partial parts received to BB"
type textarea "x"
type textarea "partial parts received to BB"
type textarea "x"
type textarea "partial parts received to BB s"
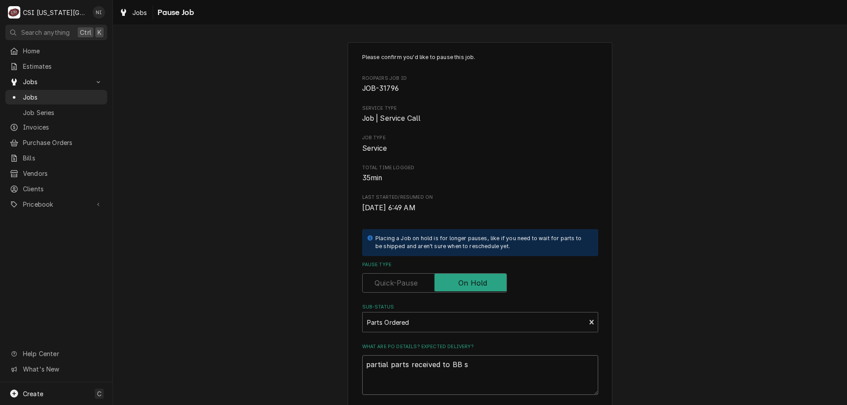
type textarea "x"
type textarea "partial parts received to BB sh"
type textarea "x"
type textarea "partial parts received to BB she"
type textarea "x"
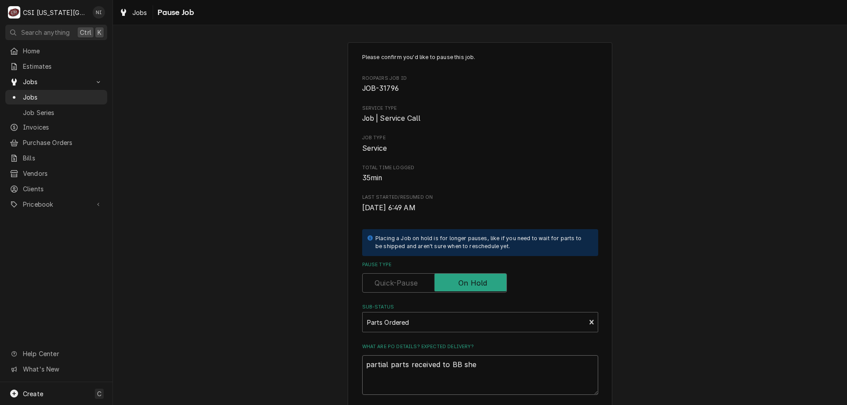
type textarea "partial parts received to BB shel"
type textarea "x"
type textarea "partial parts received to BB shelf"
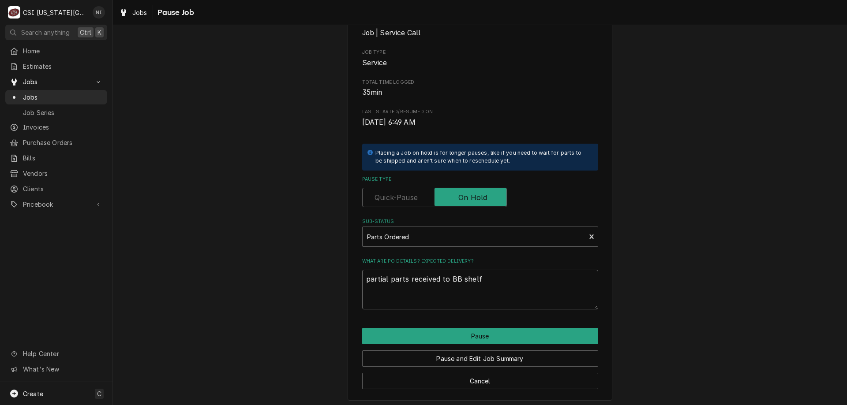
scroll to position [89, 0]
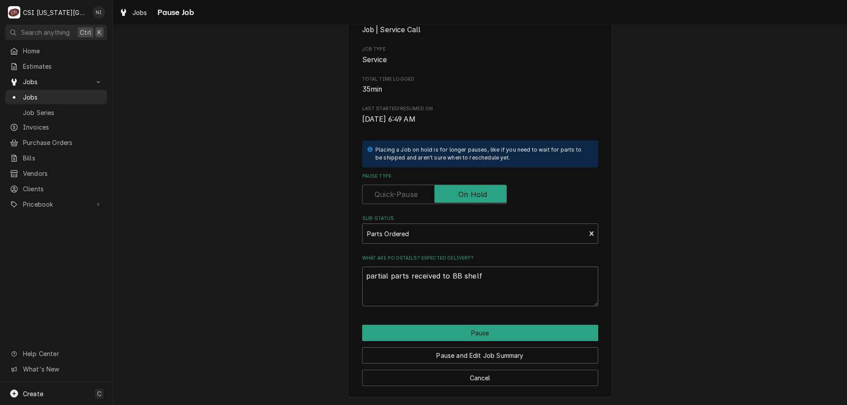
type textarea "x"
type textarea "partial parts received to BB shelf,"
type textarea "x"
type textarea "partial parts received to BB shelf,"
type textarea "x"
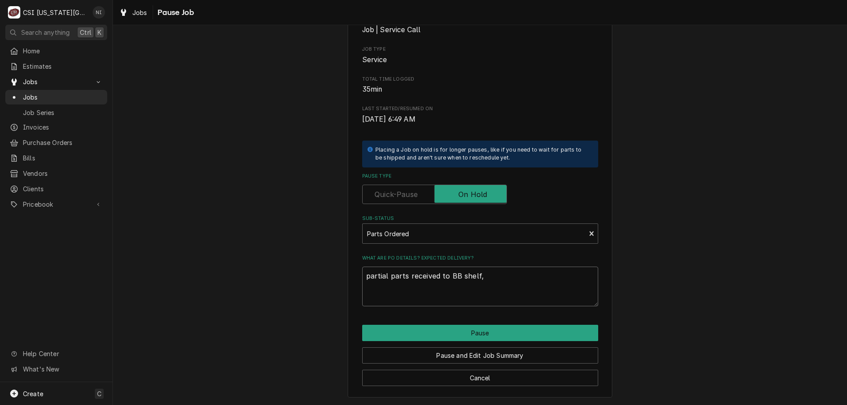
type textarea "partial parts received to BB shelf, w"
type textarea "x"
type textarea "partial parts received to BB shelf, wa"
type textarea "x"
type textarea "partial parts received to BB shelf, wai"
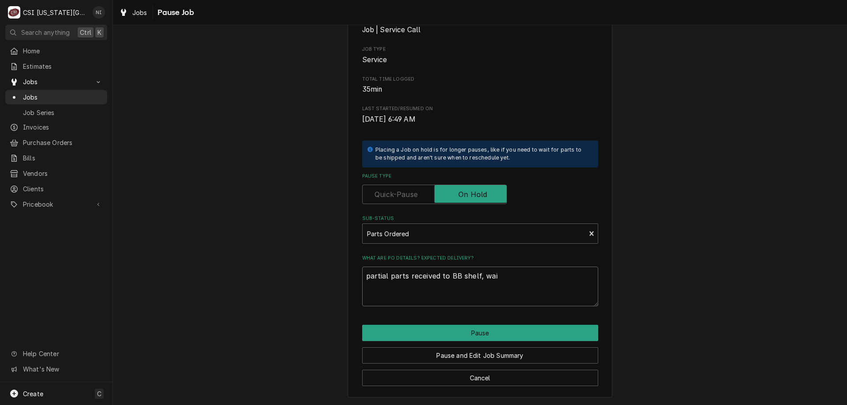
type textarea "x"
type textarea "partial parts received to BB shelf, wait"
type textarea "x"
type textarea "partial parts received to BB shelf, waiti"
type textarea "x"
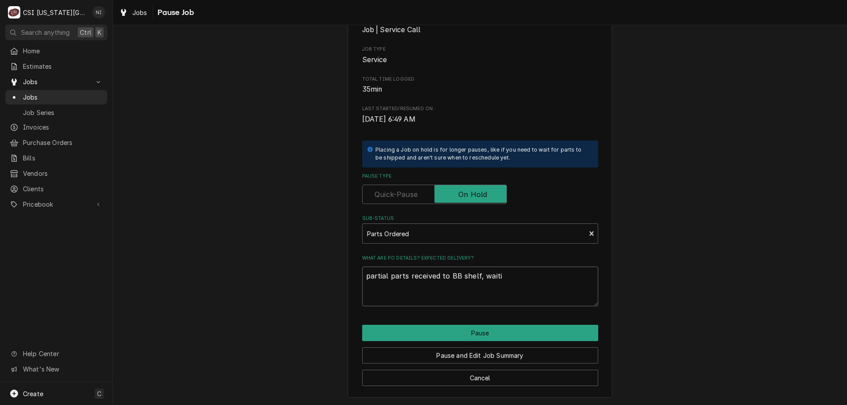
type textarea "partial parts received to BB shelf, waitin"
type textarea "x"
type textarea "partial parts received to BB shelf, waiting"
type textarea "x"
type textarea "partial parts received to BB shelf, waiting f"
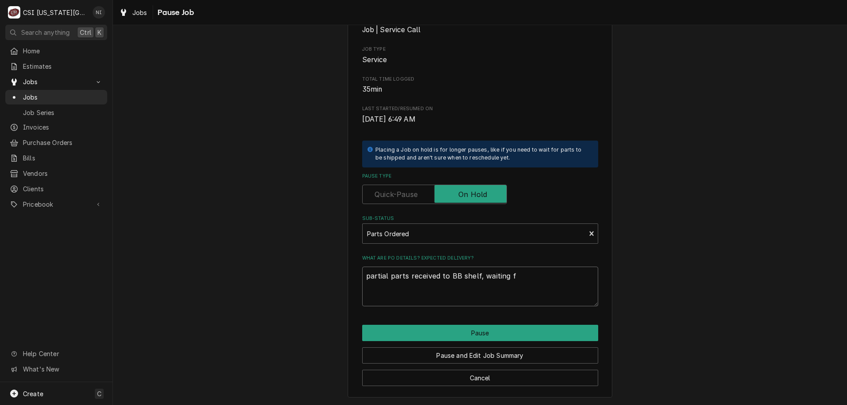
type textarea "x"
type textarea "partial parts received to BB shelf, waiting fo"
type textarea "x"
type textarea "partial parts received to BB shelf, waiting for"
type textarea "x"
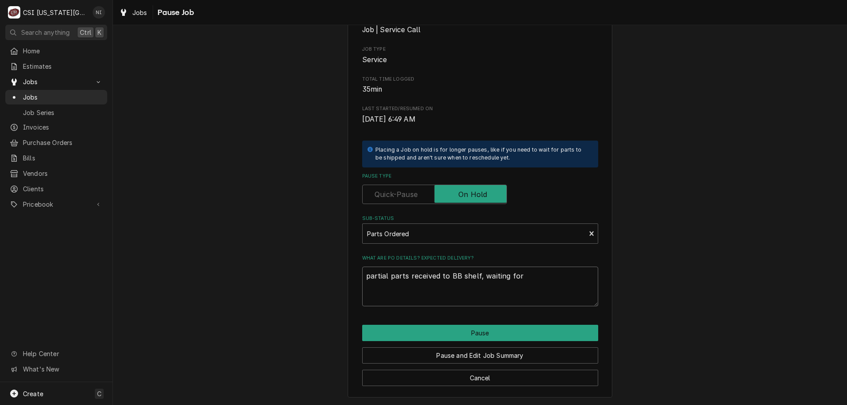
type textarea "partial parts received to BB shelf, waiting for"
type textarea "x"
type textarea "partial parts received to BB shelf, waiting for D"
type textarea "x"
type textarea "partial parts received to BB shelf, waiting for DOU"
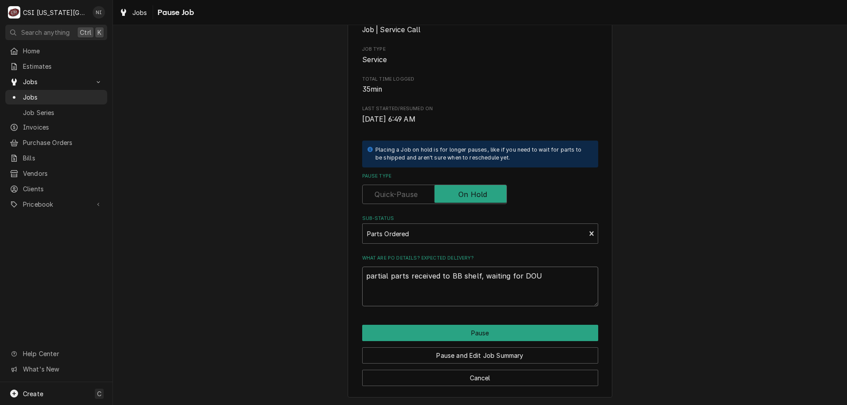
type textarea "x"
type textarea "partial parts received to BB shelf, waiting for DOU-"
type textarea "x"
type textarea "partial parts received to BB shelf, waiting for DOU-1"
type textarea "x"
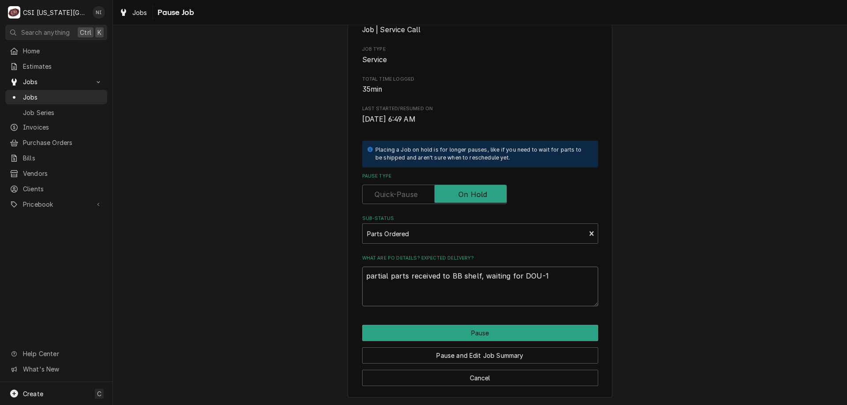
type textarea "partial parts received to BB shelf, waiting for DOU-11"
type textarea "x"
type textarea "partial parts received to BB shelf, waiting for DOU-110"
type textarea "x"
type textarea "partial parts received to BB shelf, waiting for DOU-1101"
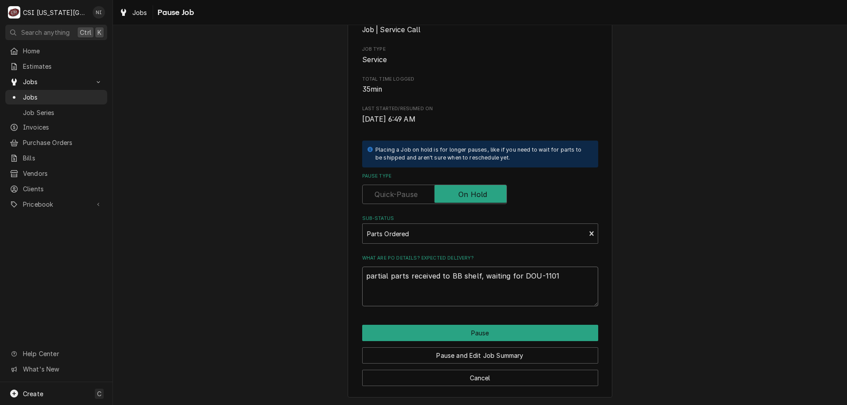
type textarea "x"
type textarea "partial parts received to BB shelf, waiting for DOU-11010"
type textarea "x"
type textarea "partial parts received to BB shelf, waiting for DOU-110102"
type textarea "x"
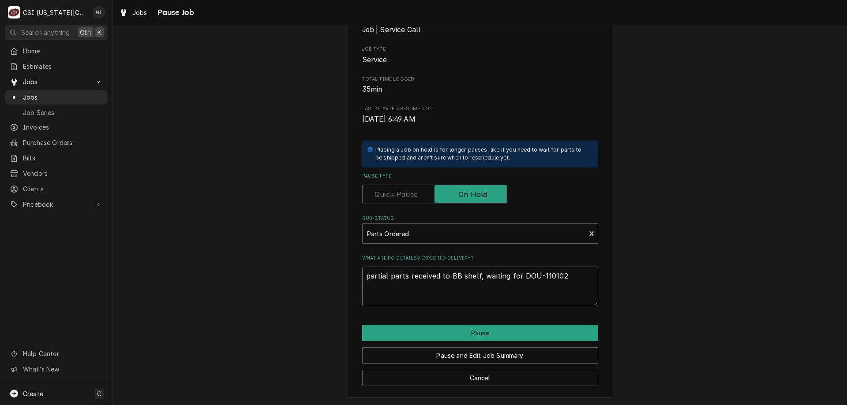
type textarea "partial parts received to BB shelf, waiting for DOU-1101021"
type textarea "x"
type textarea "partial parts received to BB shelf, waiting for DOU-11010216"
type textarea "x"
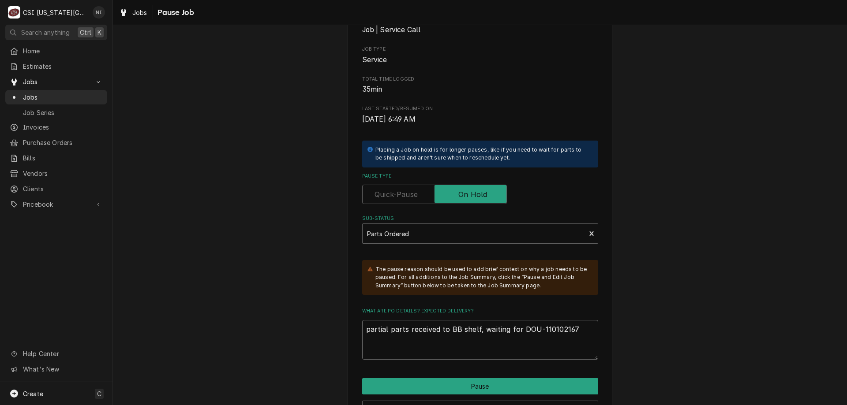
type textarea "partial parts received to BB shelf, waiting for DOU-110102167"
click at [561, 383] on button "Pause" at bounding box center [480, 386] width 236 height 16
type textarea "x"
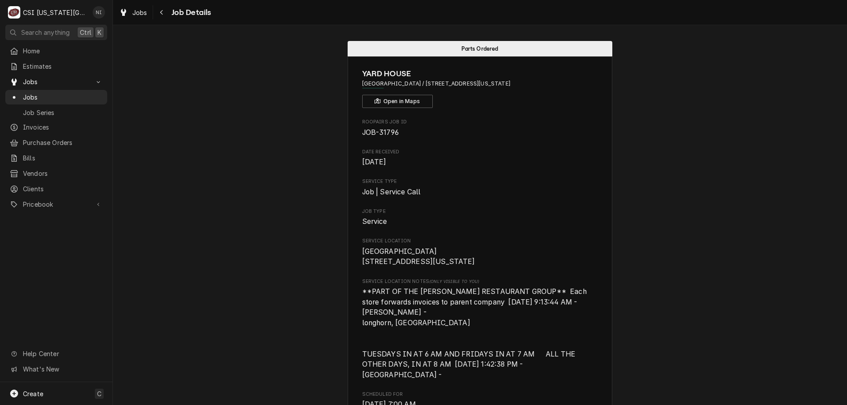
click at [66, 96] on span "Jobs" at bounding box center [63, 97] width 80 height 9
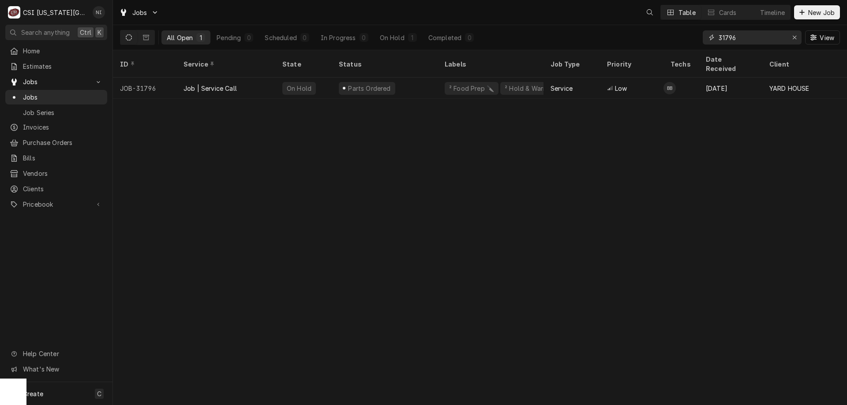
drag, startPoint x: 753, startPoint y: 35, endPoint x: 619, endPoint y: 27, distance: 134.3
click at [617, 43] on div "All Open 1 Pending 0 Scheduled 0 In Progress 0 On Hold 1 Completed 0 31796 View" at bounding box center [480, 37] width 720 height 25
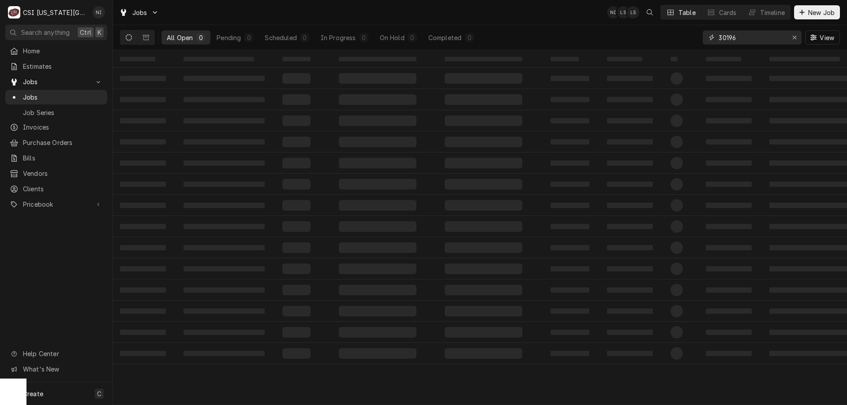
type input "30196"
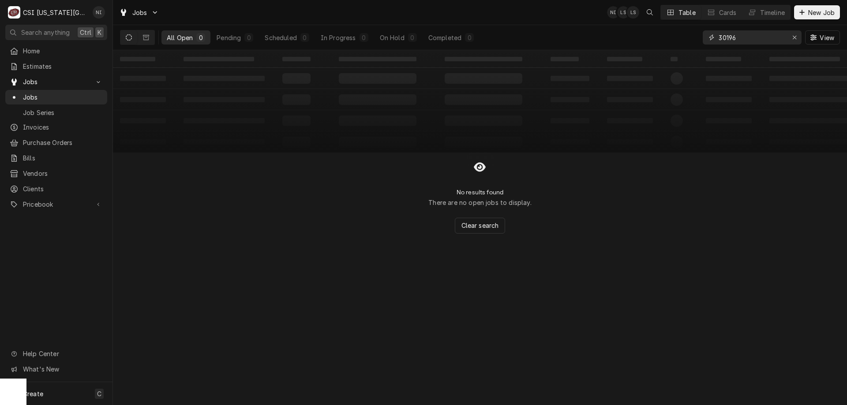
click at [797, 35] on div "Erase input" at bounding box center [794, 37] width 9 height 9
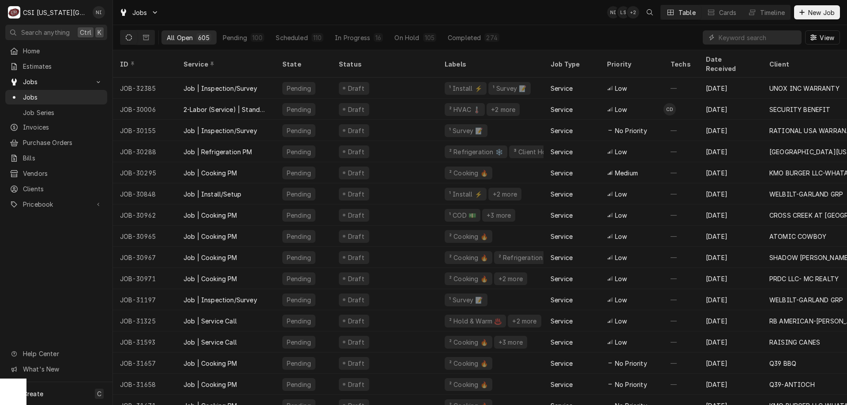
click at [79, 93] on span "Jobs" at bounding box center [63, 97] width 80 height 9
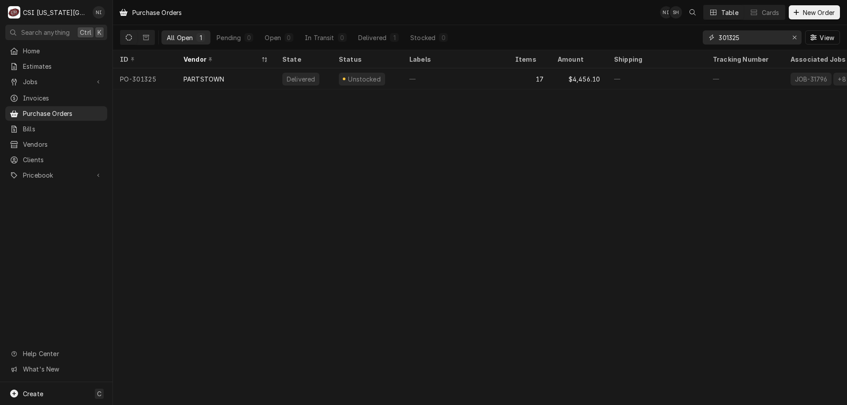
drag, startPoint x: 741, startPoint y: 37, endPoint x: 650, endPoint y: 34, distance: 90.9
click at [650, 34] on div "All Open 1 Pending 0 Open 0 In Transit 0 Delivered 1 Stocked 0 301325 View" at bounding box center [480, 37] width 720 height 25
type input "301096"
click at [266, 69] on div "ALTO-SHAAM" at bounding box center [225, 78] width 99 height 21
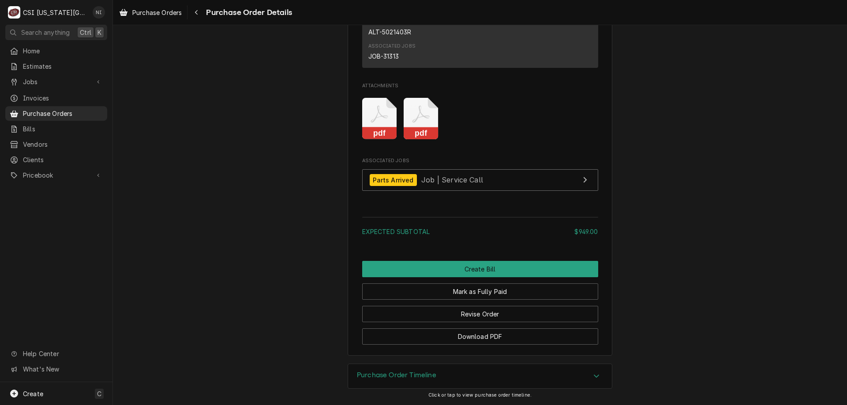
scroll to position [938, 0]
click at [572, 377] on div "Purchase Order Timeline" at bounding box center [480, 376] width 264 height 25
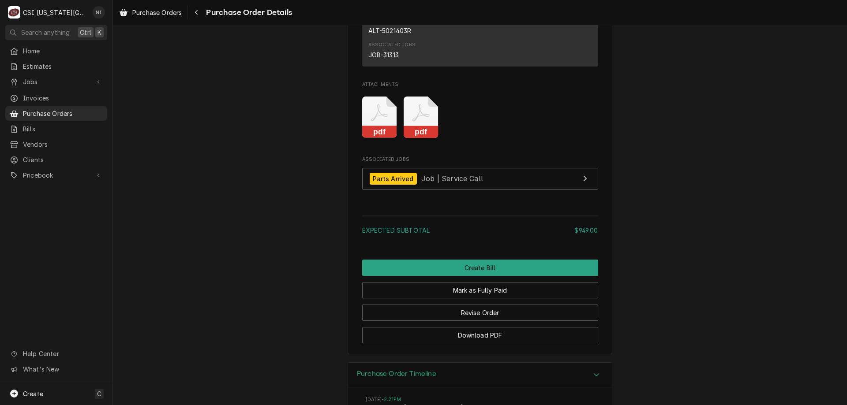
scroll to position [1071, 0]
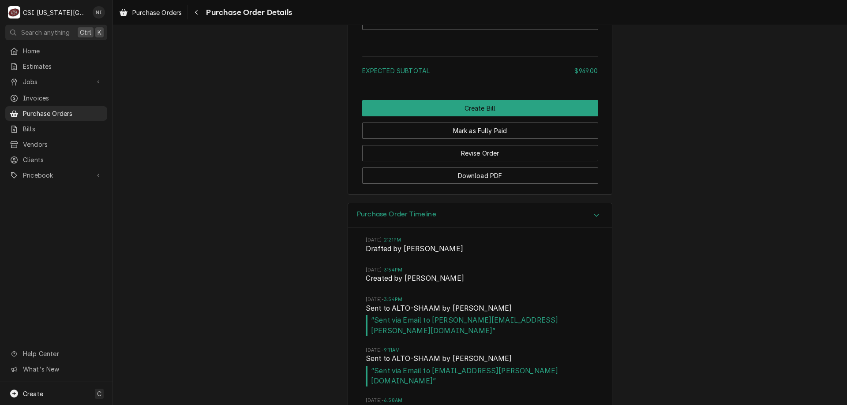
click at [75, 112] on span "Purchase Orders" at bounding box center [63, 113] width 80 height 9
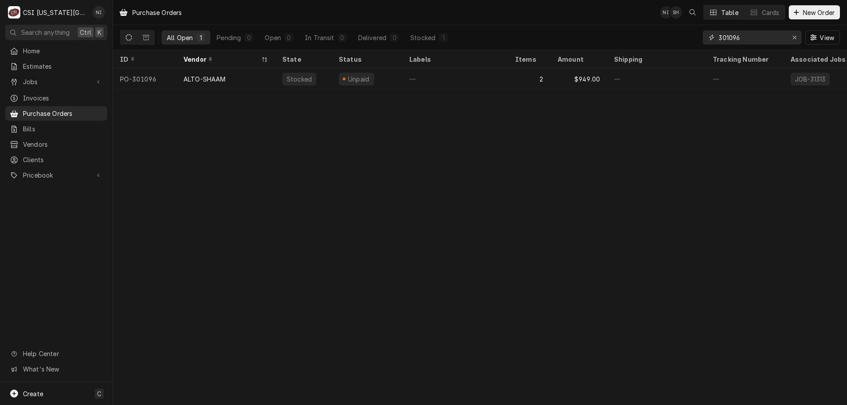
drag, startPoint x: 764, startPoint y: 38, endPoint x: 620, endPoint y: 37, distance: 144.3
click at [620, 37] on div "All Open 1 Pending 0 Open 0 In Transit 0 Delivered 0 Stocked 1 301096 View" at bounding box center [480, 37] width 720 height 25
type input "301314"
click at [397, 77] on div "Sent" at bounding box center [367, 78] width 71 height 21
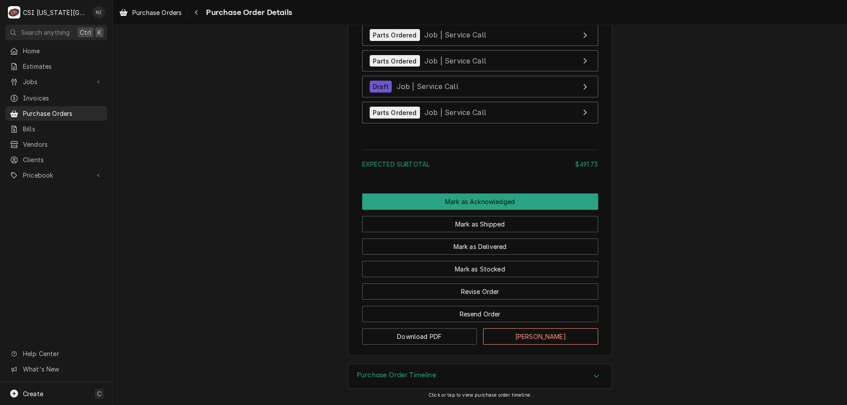
scroll to position [1255, 0]
click at [505, 269] on button "Mark as Stocked" at bounding box center [480, 269] width 236 height 16
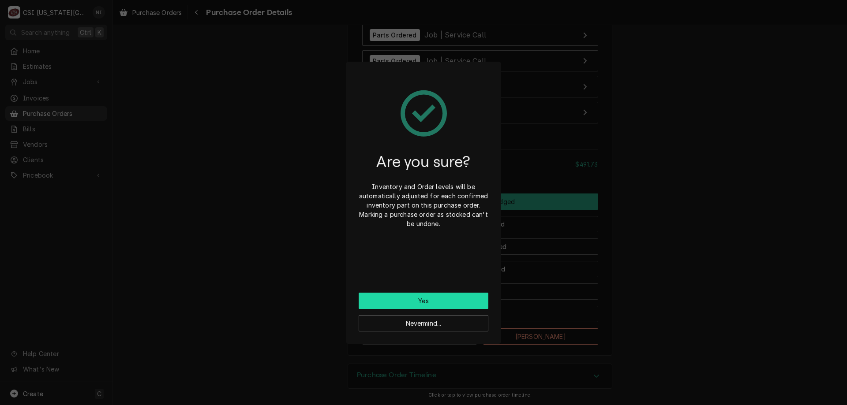
click at [467, 302] on button "Yes" at bounding box center [424, 301] width 130 height 16
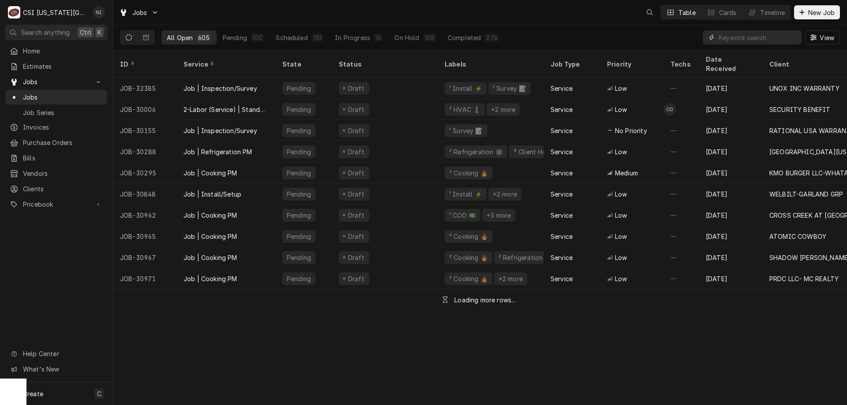
click at [742, 37] on input "Dynamic Content Wrapper" at bounding box center [758, 37] width 79 height 14
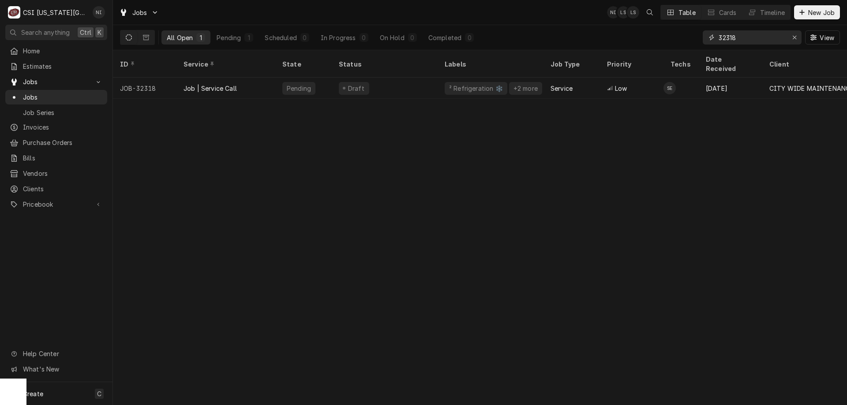
type input "32318"
click at [391, 78] on div "Draft" at bounding box center [385, 88] width 106 height 21
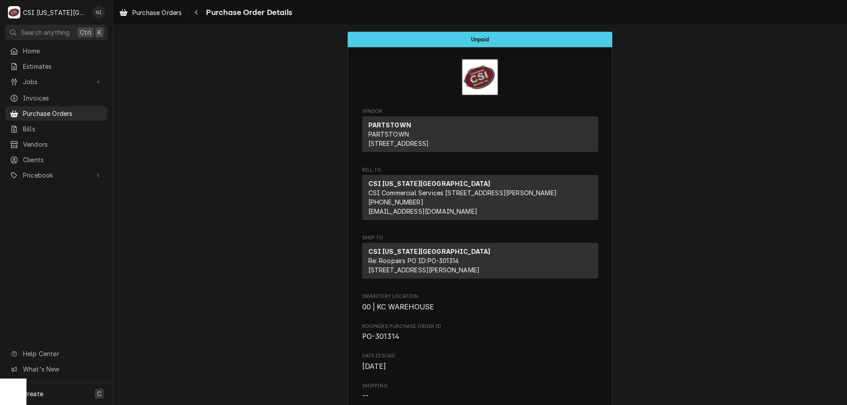
click at [70, 390] on div "Create C" at bounding box center [56, 393] width 112 height 23
click at [161, 336] on div "Purchase Order" at bounding box center [158, 333] width 76 height 11
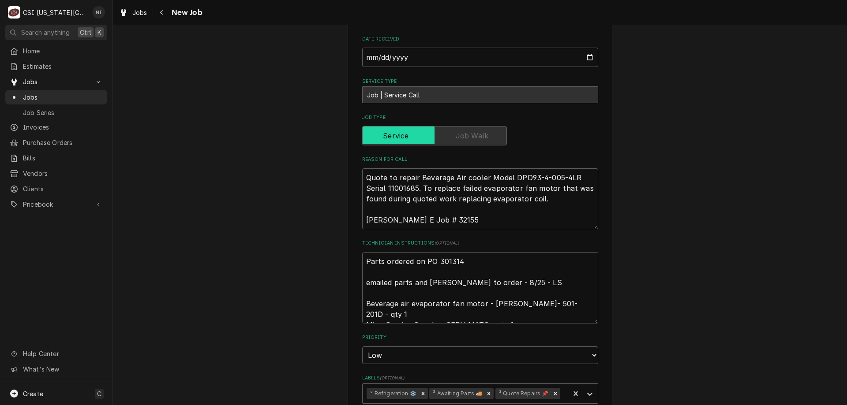
scroll to position [287, 0]
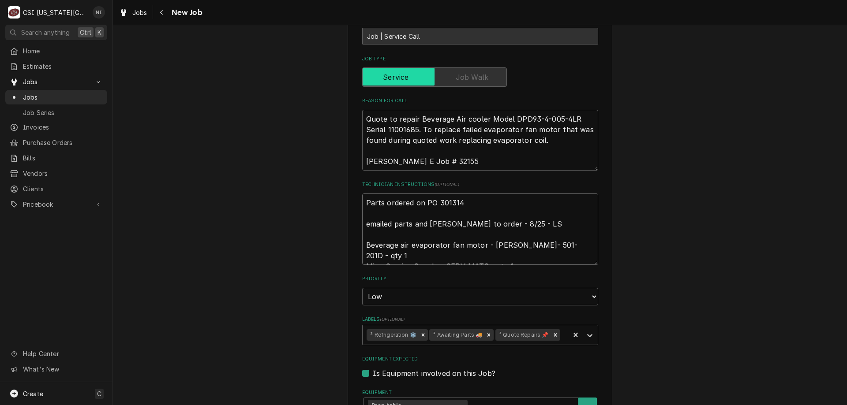
click at [363, 202] on textarea "Parts ordered on PO 301314 emailed parts and [PERSON_NAME] to order - 8/25 - LS…" at bounding box center [480, 229] width 236 height 71
type textarea "x"
type textarea "Parts ordered on PO 301314 emailed parts and lindy to order - 8/25 - LS Beverag…"
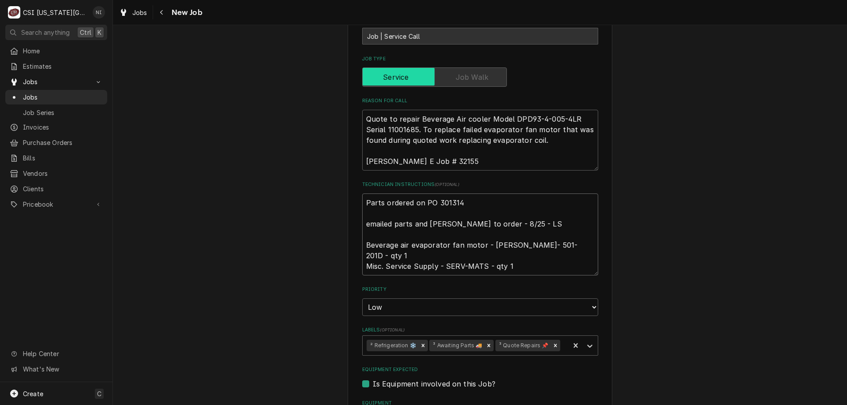
click at [373, 205] on textarea "Parts ordered on PO 301314 emailed parts and lindy to order - 8/25 - LS Beverag…" at bounding box center [480, 235] width 236 height 82
type textarea "x"
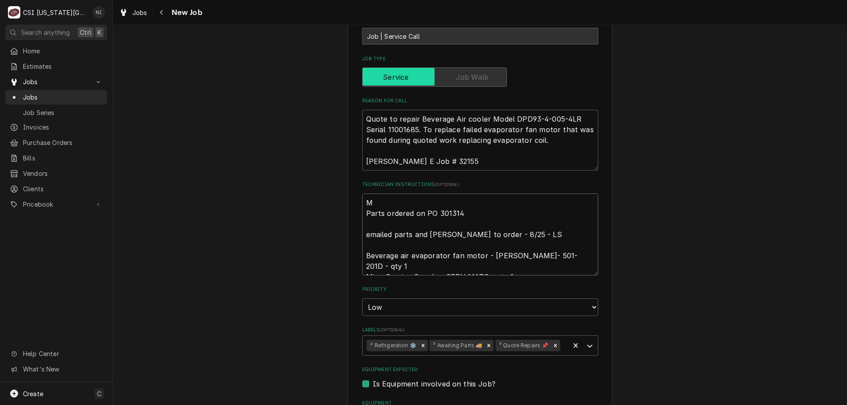
type textarea "MO Parts ordered on PO 301314 emailed parts and lindy to order - 8/25 - LS Beve…"
type textarea "x"
type textarea "MOT Parts ordered on PO 301314 emailed parts and lindy to order - 8/25 - LS Bev…"
type textarea "x"
type textarea "MOTO Parts ordered on PO 301314 emailed parts and lindy to order - 8/25 - LS Be…"
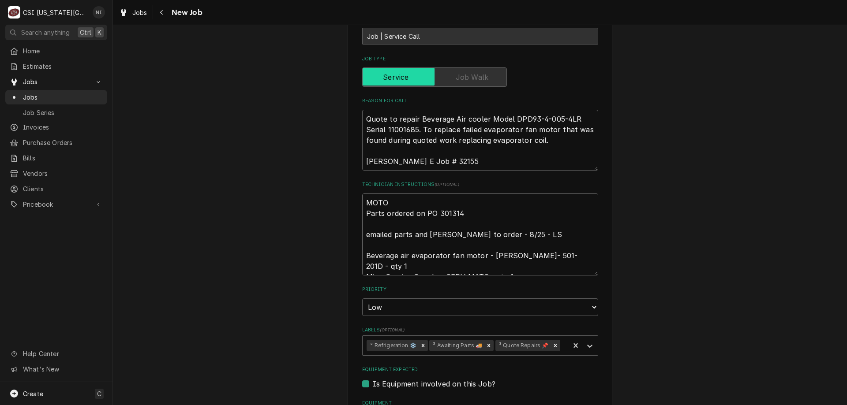
type textarea "x"
type textarea "MOTOR Parts ordered on PO 301314 emailed parts and lindy to order - 8/25 - LS B…"
type textarea "x"
type textarea "MOTOR Parts ordered on PO 301314 emailed parts and lindy to order - 8/25 - LS B…"
type textarea "x"
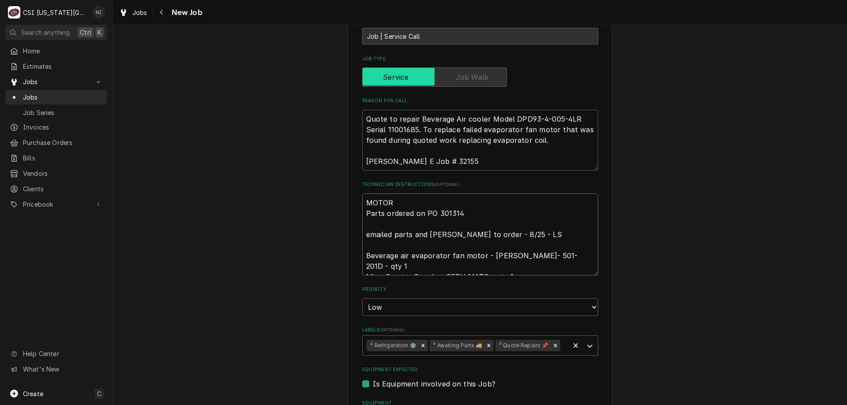
type textarea "MOTOR O Parts ordered on PO 301314 emailed parts and lindy to order - 8/25 - LS…"
type textarea "x"
type textarea "MOTOR ON Parts ordered on PO 301314 emailed parts and lindy to order - 8/25 - L…"
type textarea "x"
type textarea "MOTOR ON Parts ordered on PO 301314 emailed parts and lindy to order - 8/25 - L…"
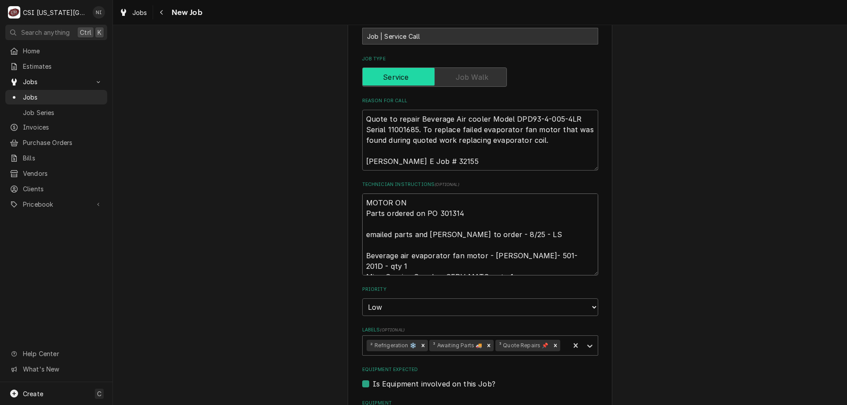
type textarea "x"
type textarea "MOTOR O Parts ordered on PO 301314 emailed parts and lindy to order - 8/25 - LS…"
type textarea "x"
type textarea "MOTOR Parts ordered on PO 301314 emailed parts and lindy to order - 8/25 - LS B…"
type textarea "x"
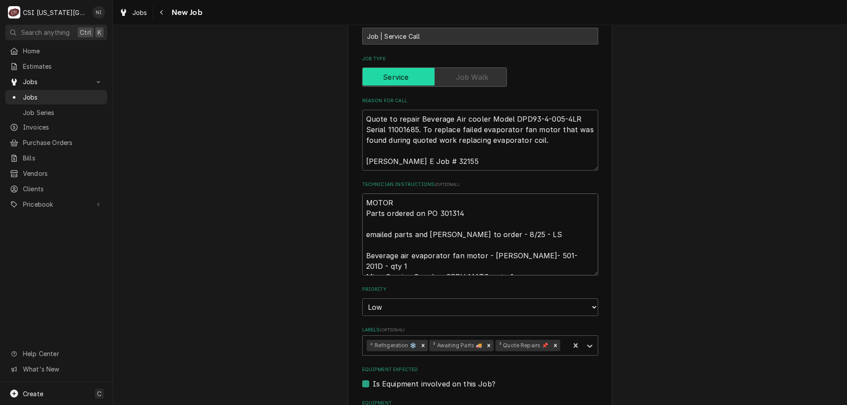
type textarea "MOTOR Parts ordered on PO 301314 emailed parts and lindy to order - 8/25 - LS B…"
type textarea "x"
type textarea "MOTO Parts ordered on PO 301314 emailed parts and lindy to order - 8/25 - LS Be…"
type textarea "x"
type textarea "MOT Parts ordered on PO 301314 emailed parts and lindy to order - 8/25 - LS Bev…"
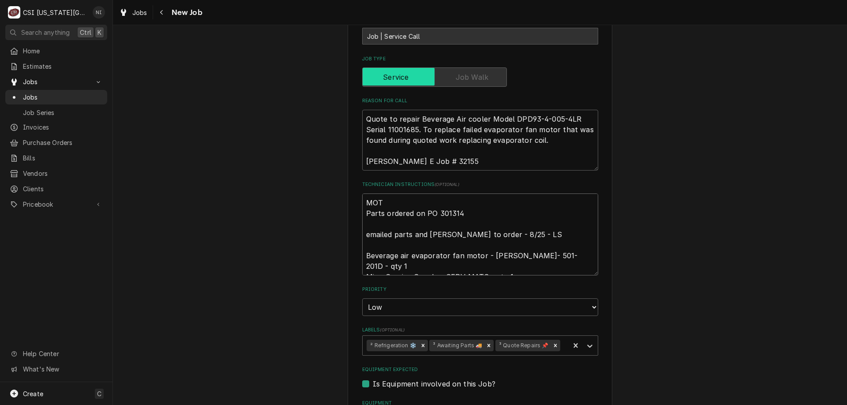
type textarea "x"
type textarea "MO Parts ordered on PO 301314 emailed parts and lindy to order - 8/25 - LS Beve…"
type textarea "x"
type textarea "M Parts ordered on PO 301314 emailed parts and lindy to order - 8/25 - LS Bever…"
type textarea "x"
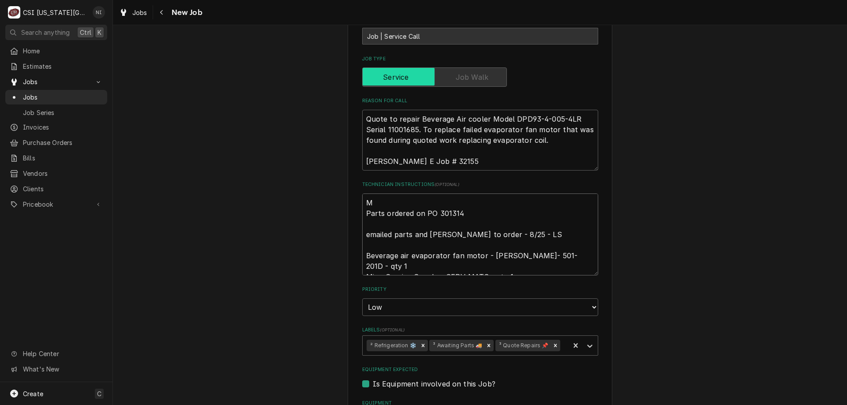
type textarea "Mo Parts ordered on PO 301314 emailed parts and lindy to order - 8/25 - LS Beve…"
type textarea "x"
type textarea "Mot Parts ordered on PO 301314 emailed parts and lindy to order - 8/25 - LS Bev…"
type textarea "x"
type textarea "Moto Parts ordered on PO 301314 emailed parts and lindy to order - 8/25 - LS Be…"
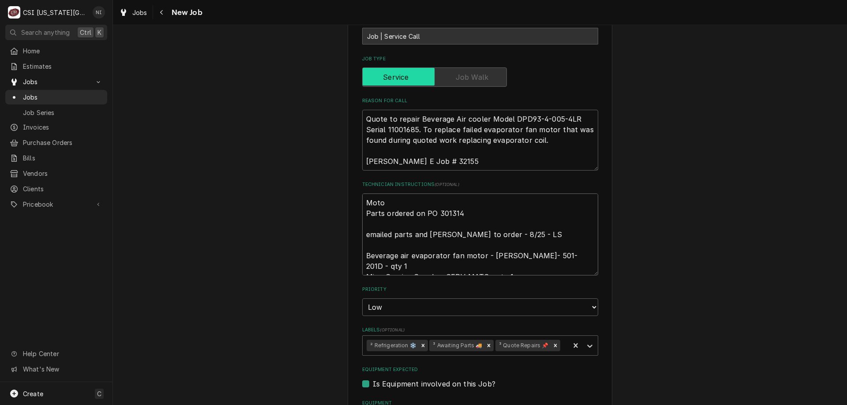
type textarea "x"
type textarea "Motor Parts ordered on PO 301314 emailed parts and lindy to order - 8/25 - LS B…"
type textarea "x"
type textarea "Motor Parts ordered on PO 301314 emailed parts and lindy to order - 8/25 - LS B…"
type textarea "x"
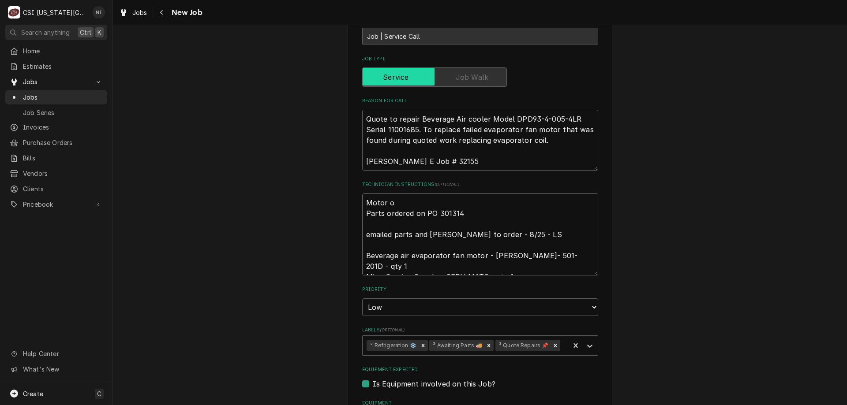
type textarea "Motor on Parts ordered on PO 301314 emailed parts and lindy to order - 8/25 - L…"
type textarea "x"
type textarea "Motor ono Parts ordered on PO 301314 emailed parts and lindy to order - 8/25 - …"
type textarea "x"
type textarea "Motor on Parts ordered on PO 301314 emailed parts and lindy to order - 8/25 - L…"
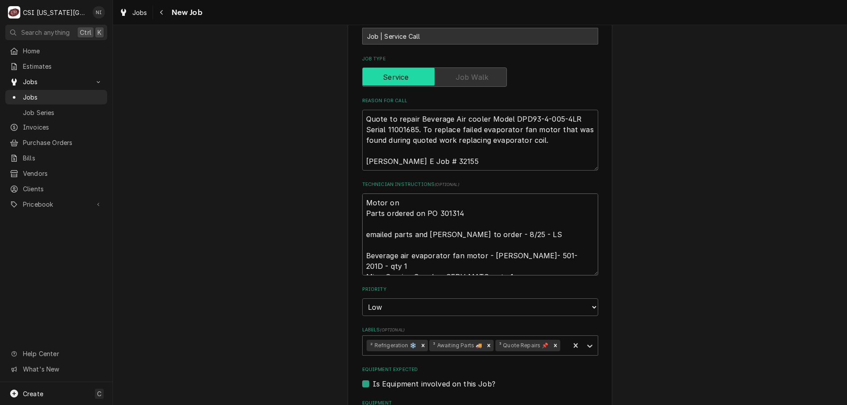
type textarea "x"
type textarea "Motor on Parts ordered on PO 301314 emailed parts and lindy to order - 8/25 - L…"
type textarea "x"
type textarea "Motor on s Parts ordered on PO 301314 emailed parts and lindy to order - 8/25 -…"
type textarea "x"
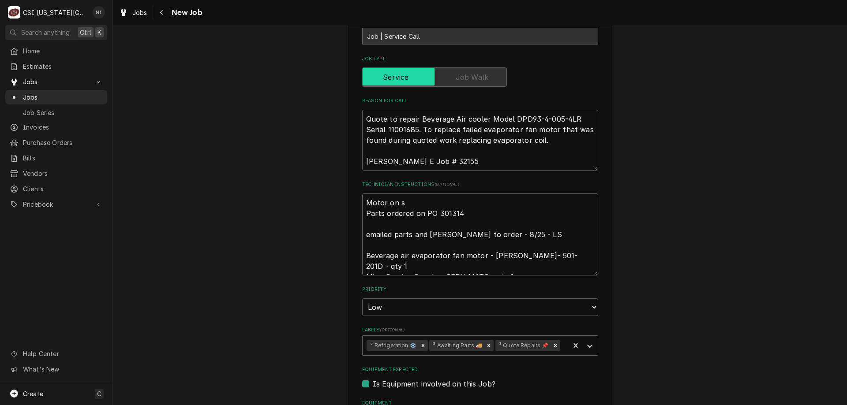
type textarea "Motor on st Parts ordered on PO 301314 emailed parts and lindy to order - 8/25 …"
type textarea "x"
type textarea "Motor on ste Parts ordered on PO 301314 emailed parts and lindy to order - 8/25…"
type textarea "x"
type textarea "Motor on stev Parts ordered on PO 301314 emailed parts and lindy to order - 8/2…"
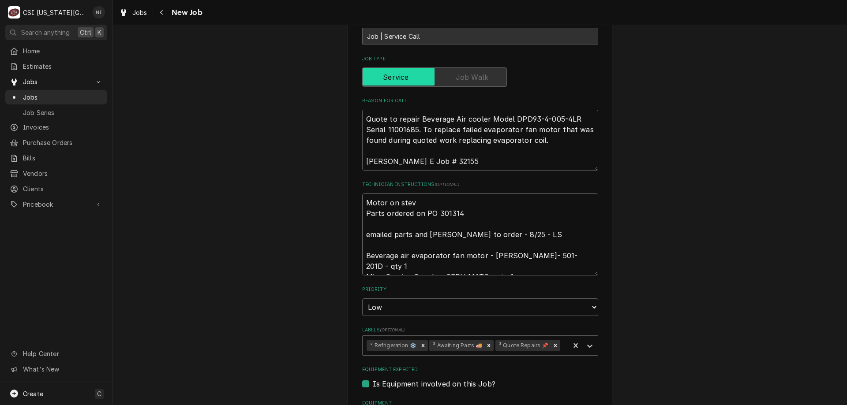
type textarea "x"
type textarea "Motor on steve Parts ordered on PO 301314 emailed parts and lindy to order - 8/…"
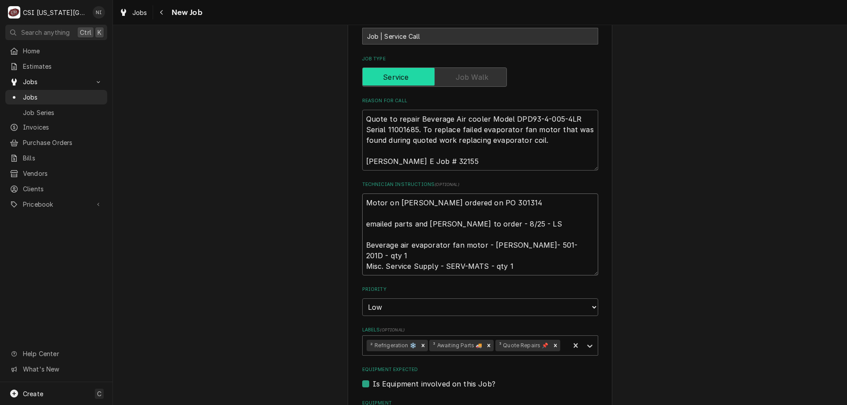
type textarea "x"
type textarea "Motor on steve Parts ordered on PO 301314 emailed parts and lindy to order - 8/…"
type textarea "x"
type textarea "Motor on steve s Parts ordered on PO 301314 emailed parts and lindy to order - …"
type textarea "x"
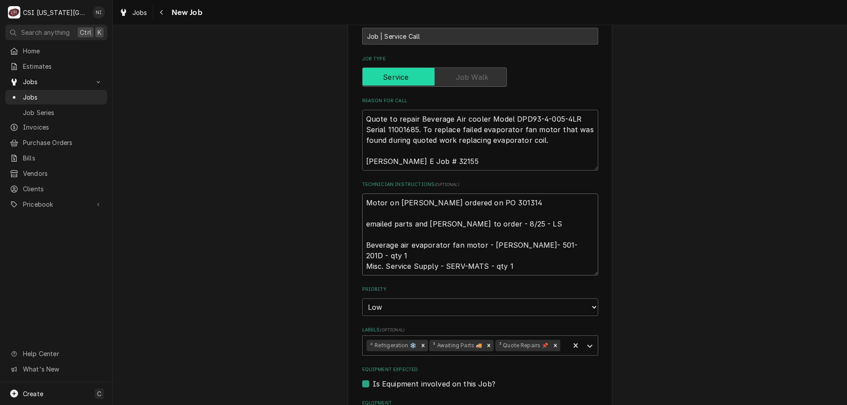
type textarea "Motor on steve sh Parts ordered on PO 301314 emailed parts and lindy to order -…"
type textarea "x"
type textarea "Motor on steve she Parts ordered on PO 301314 emailed parts and lindy to order …"
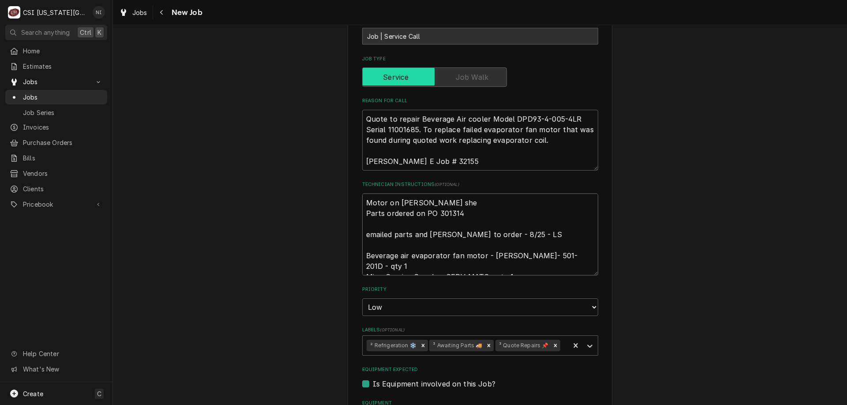
type textarea "x"
type textarea "Motor on steve shel Parts ordered on PO 301314 emailed parts and lindy to order…"
type textarea "x"
type textarea "Motor on steve shelf Parts ordered on PO 301314 emailed parts and lindy to orde…"
type textarea "x"
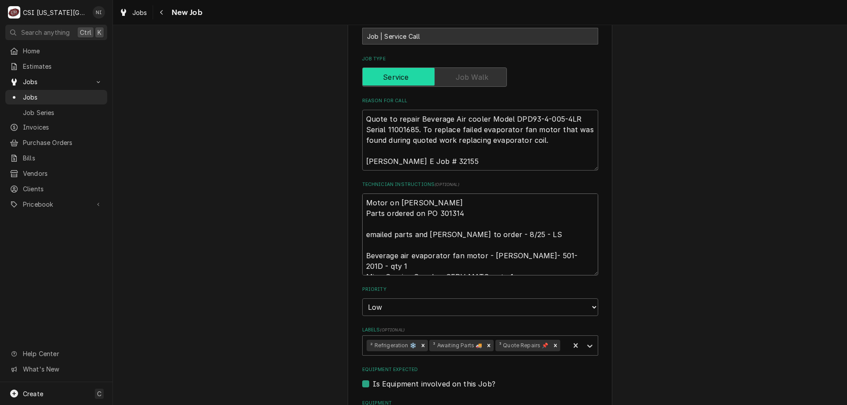
drag, startPoint x: 485, startPoint y: 348, endPoint x: 527, endPoint y: 357, distance: 42.5
click at [486, 348] on icon "Remove ³ Awaiting Parts 🚚" at bounding box center [489, 346] width 6 height 6
type textarea "Motor on steve shelf Parts ordered on PO 301314 emailed parts and lindy to orde…"
click at [585, 348] on icon "Labels" at bounding box center [589, 346] width 9 height 9
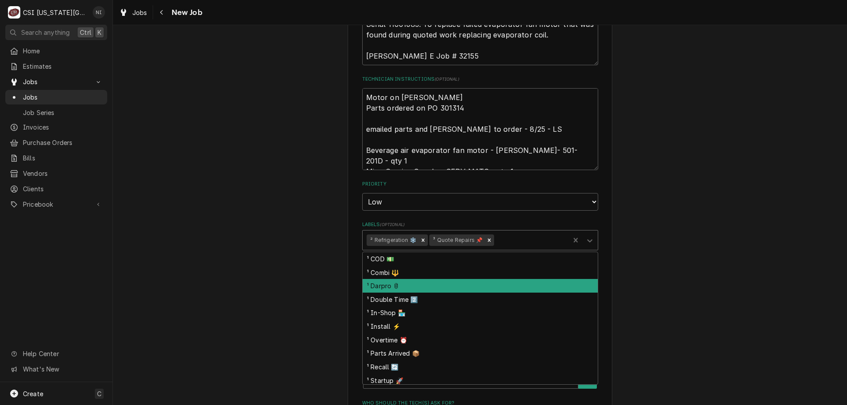
scroll to position [393, 0]
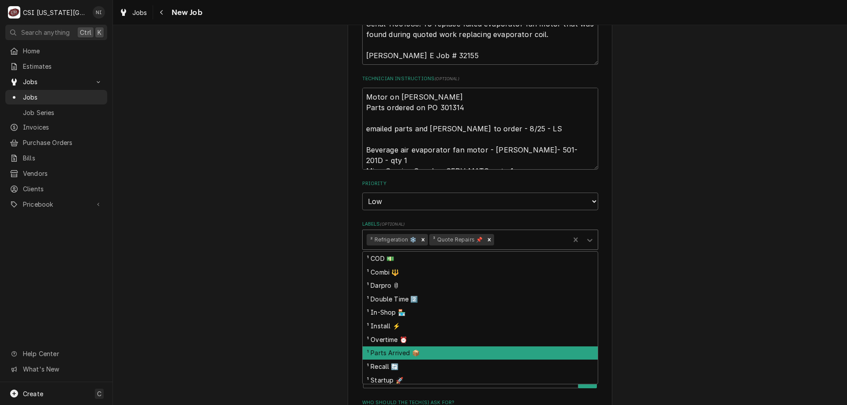
click at [416, 352] on div "¹ Parts Arrived 📦" at bounding box center [480, 354] width 235 height 14
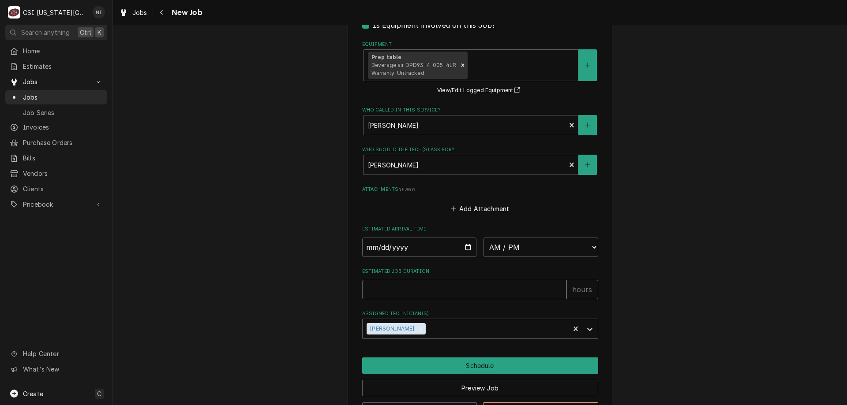
scroll to position [679, 0]
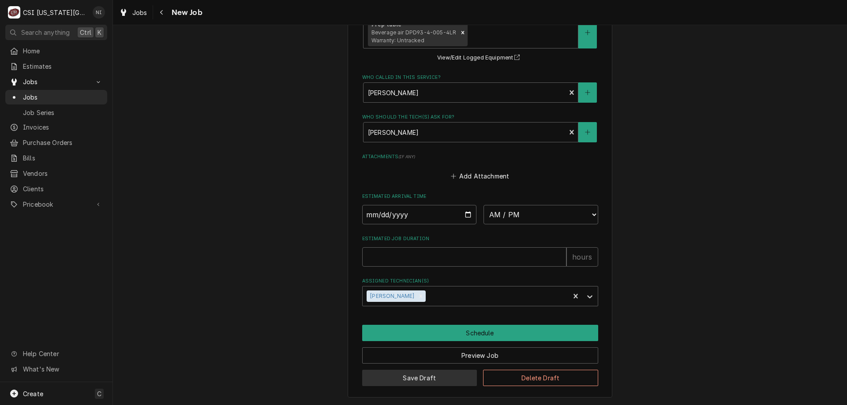
click at [386, 373] on button "Save Draft" at bounding box center [419, 378] width 115 height 16
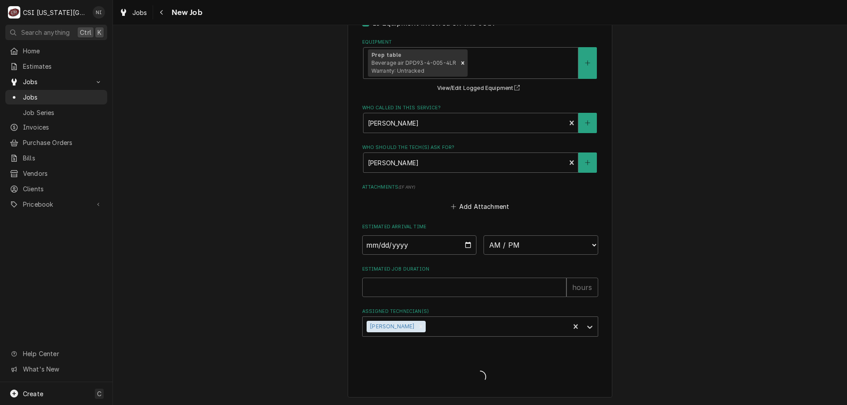
type textarea "x"
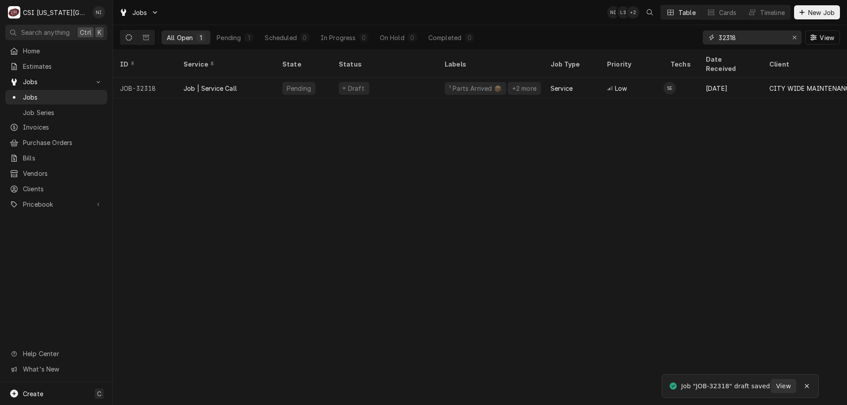
drag, startPoint x: 714, startPoint y: 40, endPoint x: 572, endPoint y: 49, distance: 142.7
click at [572, 49] on div "All Open 1 Pending 1 Scheduled 0 In Progress 0 On Hold 0 Completed 0 32318 View" at bounding box center [480, 37] width 720 height 25
type input "31251"
click at [329, 78] on div "On Hold" at bounding box center [303, 88] width 56 height 21
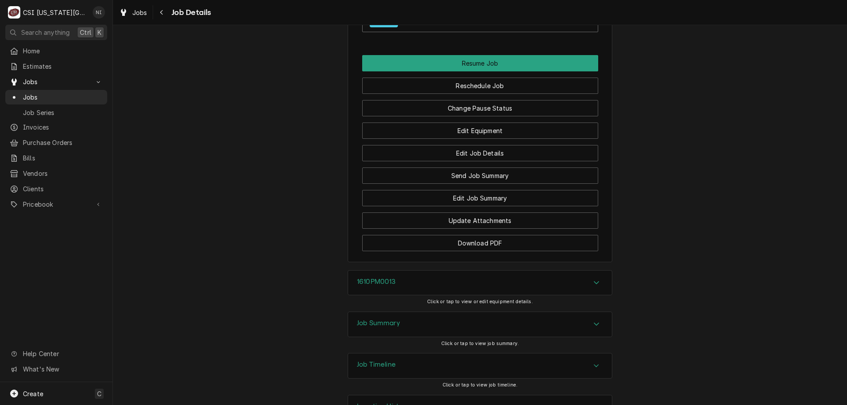
scroll to position [1429, 0]
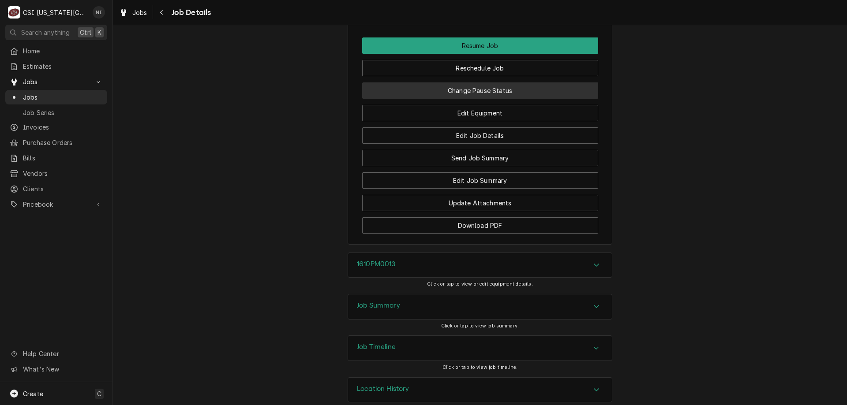
click at [506, 82] on button "Change Pause Status" at bounding box center [480, 90] width 236 height 16
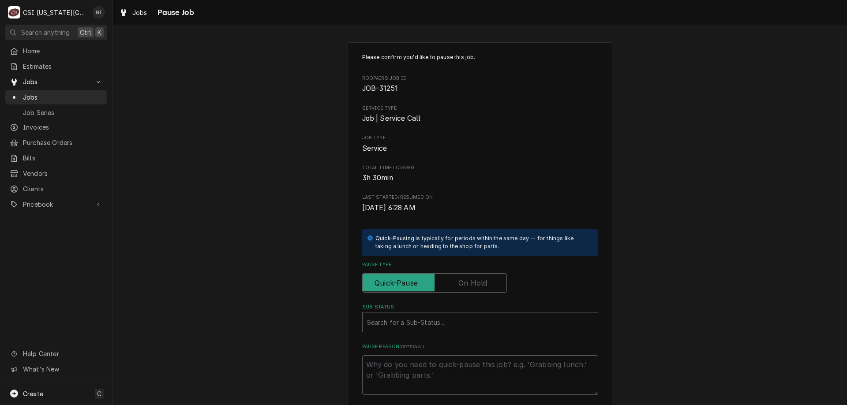
drag, startPoint x: 475, startPoint y: 284, endPoint x: 470, endPoint y: 297, distance: 13.5
click at [474, 289] on label "Pause Type" at bounding box center [434, 283] width 145 height 19
click at [474, 289] on input "Pause Type" at bounding box center [434, 283] width 137 height 19
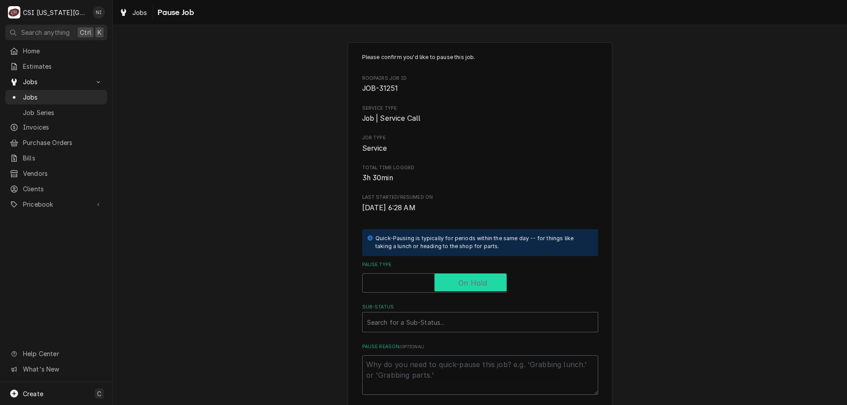
checkbox input "true"
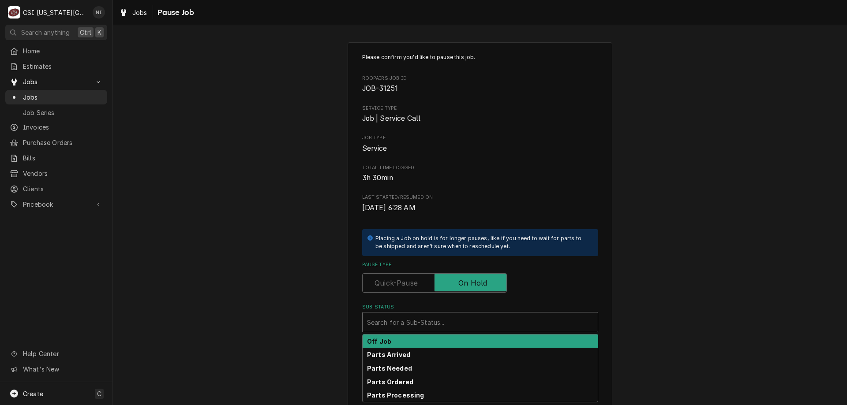
drag, startPoint x: 461, startPoint y: 319, endPoint x: 546, endPoint y: 326, distance: 85.5
click at [461, 320] on div "Sub-Status" at bounding box center [480, 323] width 226 height 16
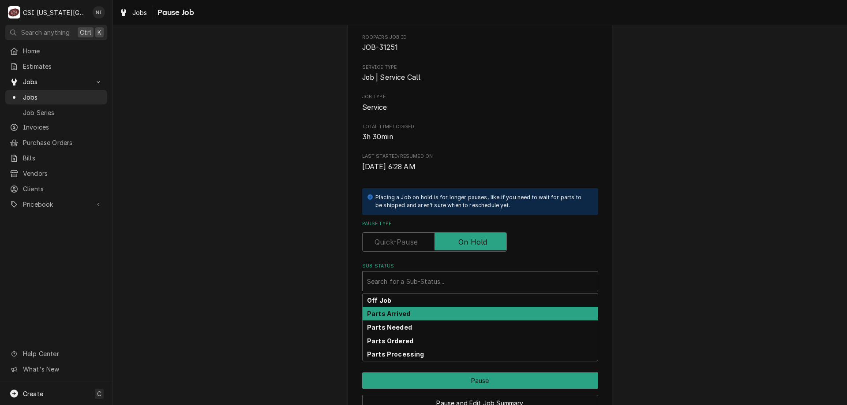
click at [391, 318] on div "Parts Arrived" at bounding box center [480, 314] width 235 height 14
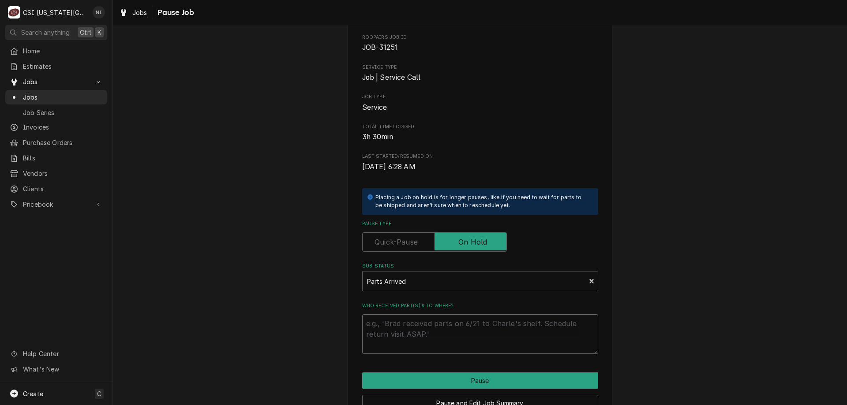
click at [391, 322] on textarea "Who received part(s) & to where?" at bounding box center [480, 335] width 236 height 40
type textarea "x"
type textarea "p"
type textarea "x"
type textarea "pa"
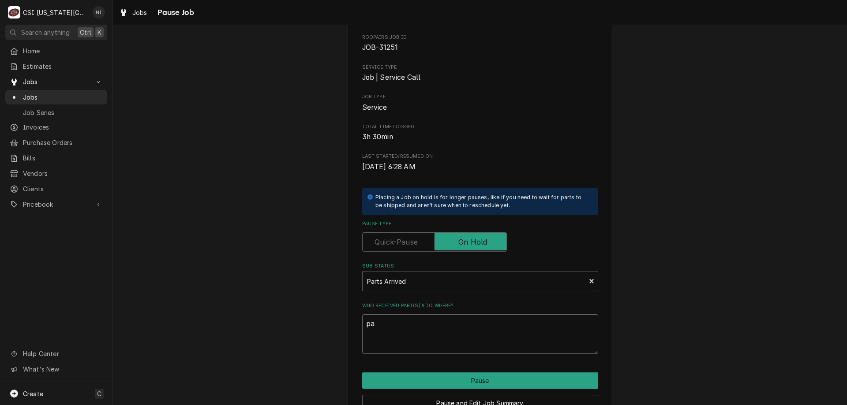
type textarea "x"
type textarea "par"
type textarea "x"
type textarea "part"
type textarea "x"
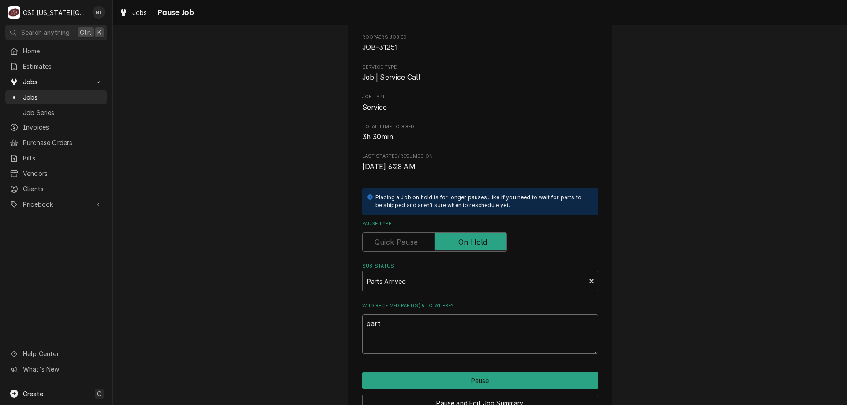
type textarea "parts"
type textarea "x"
type textarea "parts"
type textarea "x"
type textarea "parts o"
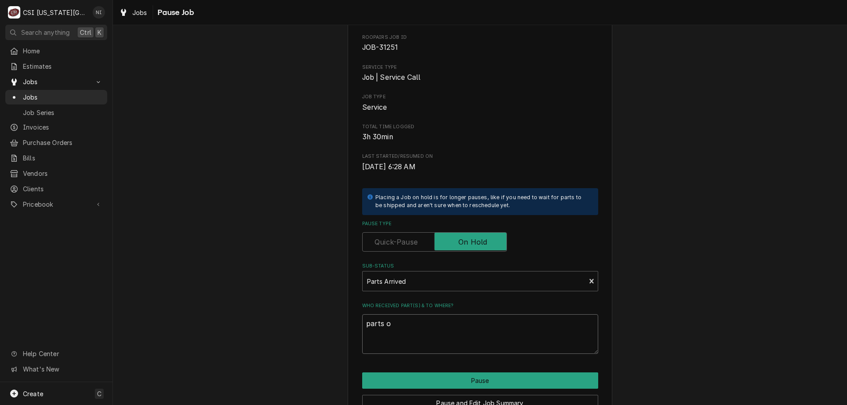
type textarea "x"
type textarea "parts on"
type textarea "x"
type textarea "parts on"
type textarea "x"
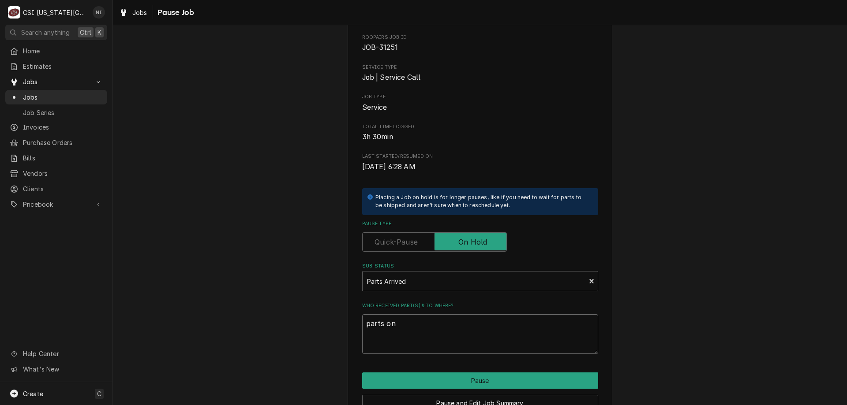
type textarea "parts on s"
type textarea "x"
type textarea "parts on sc"
type textarea "x"
type textarea "parts on sch"
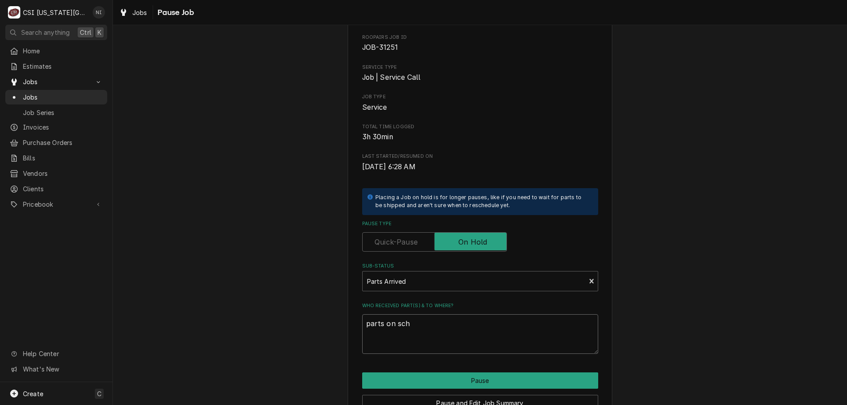
type textarea "x"
type textarea "parts on schu"
type textarea "x"
type textarea "parts on schup"
type textarea "x"
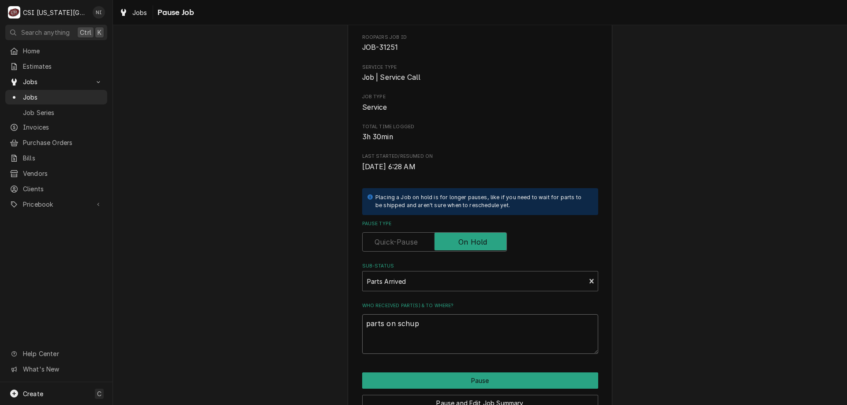
type textarea "parts on [PERSON_NAME]"
type textarea "x"
type textarea "parts on [PERSON_NAME]"
type textarea "x"
type textarea "parts on [PERSON_NAME] s"
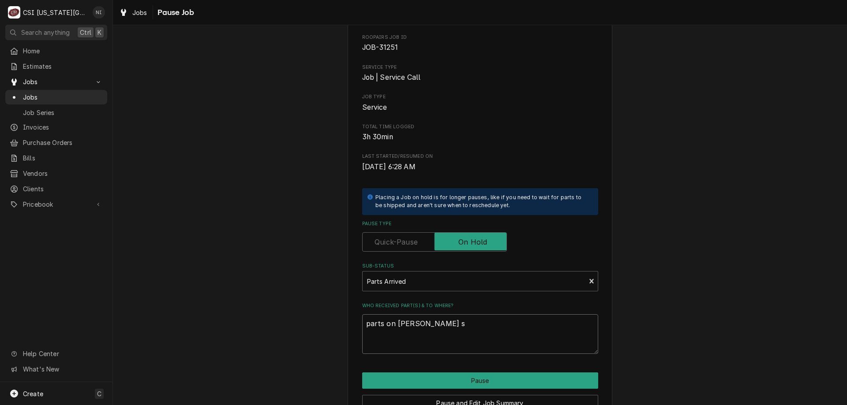
type textarea "x"
type textarea "parts on [PERSON_NAME]"
type textarea "x"
type textarea "parts on [PERSON_NAME] she"
type textarea "x"
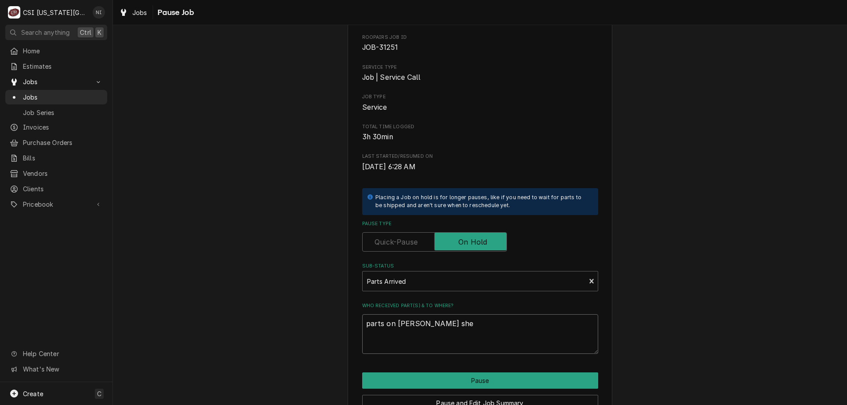
type textarea "parts on [PERSON_NAME]"
type textarea "x"
type textarea "parts on [PERSON_NAME] shelf"
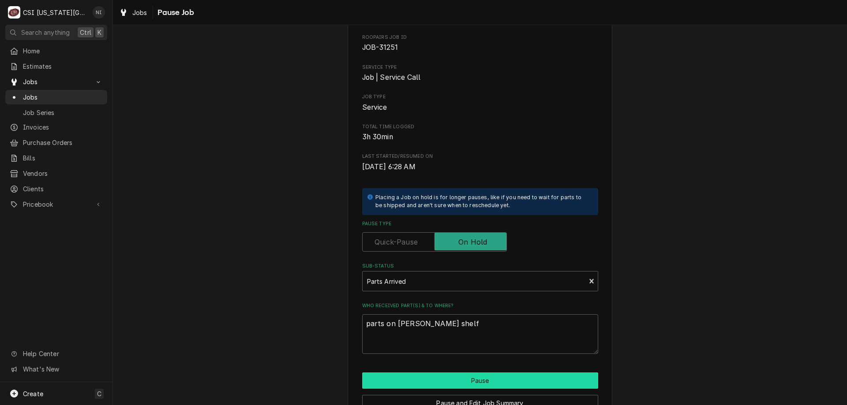
click at [453, 375] on button "Pause" at bounding box center [480, 381] width 236 height 16
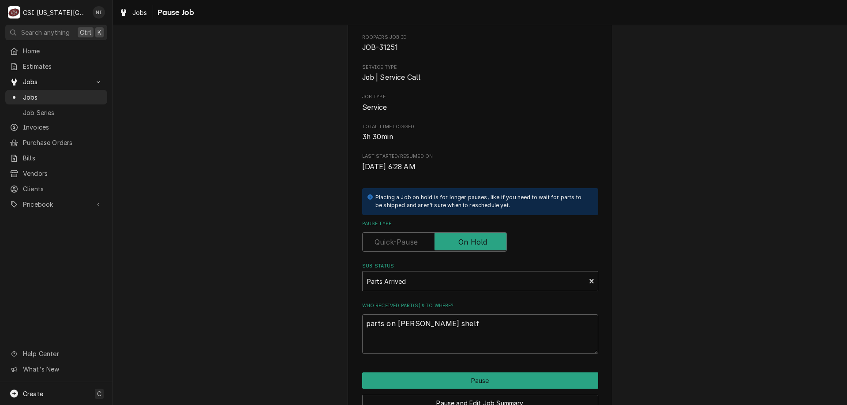
type textarea "x"
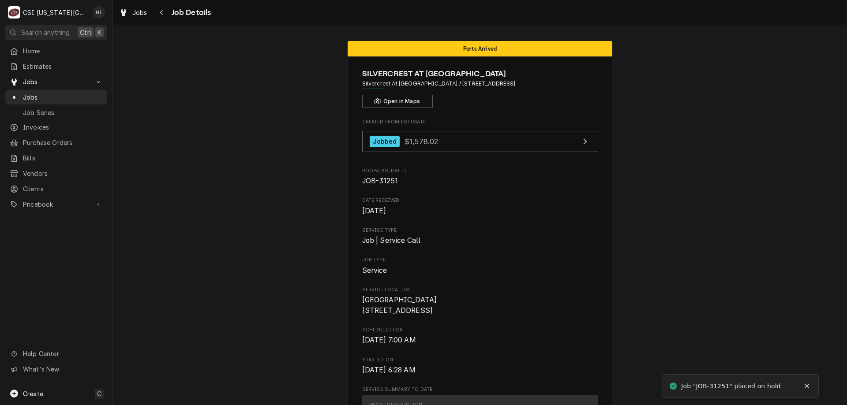
click at [64, 98] on span "Jobs" at bounding box center [63, 97] width 80 height 9
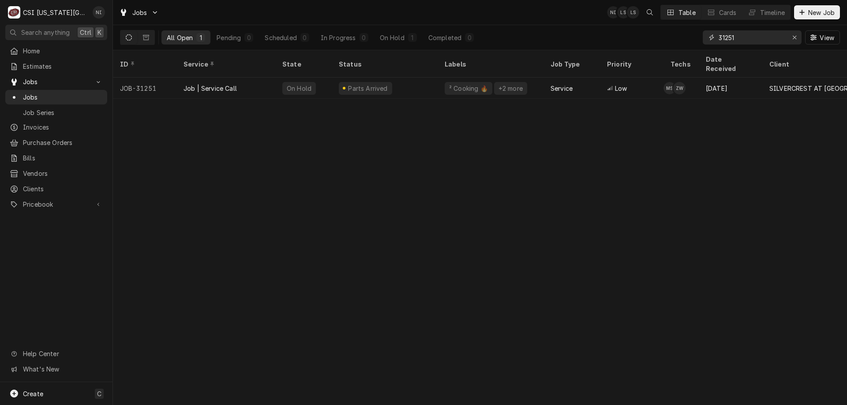
drag, startPoint x: 742, startPoint y: 37, endPoint x: 709, endPoint y: 42, distance: 33.0
click at [709, 42] on div "31251" at bounding box center [752, 37] width 99 height 14
type input "32312"
click at [428, 78] on div "Parts Ordered" at bounding box center [385, 88] width 106 height 21
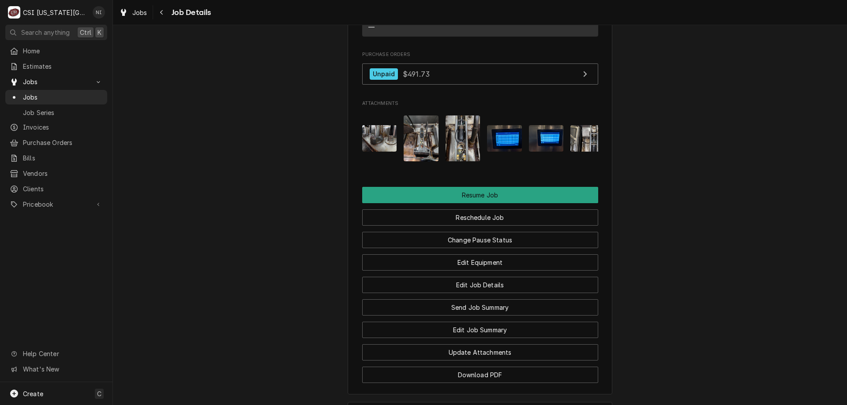
scroll to position [1925, 0]
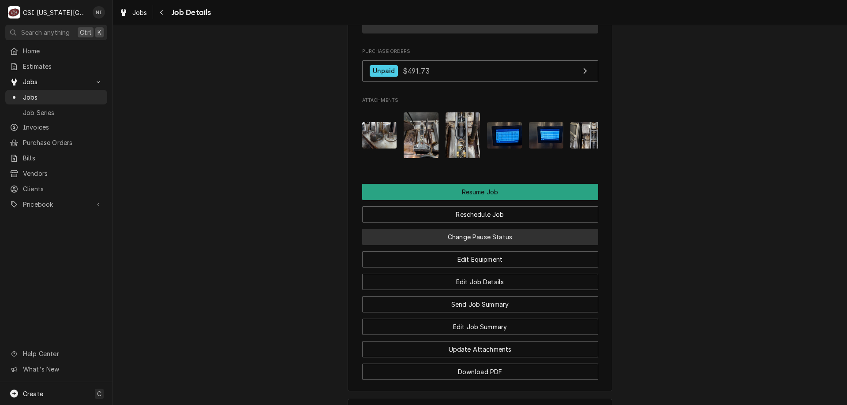
click at [520, 245] on button "Change Pause Status" at bounding box center [480, 237] width 236 height 16
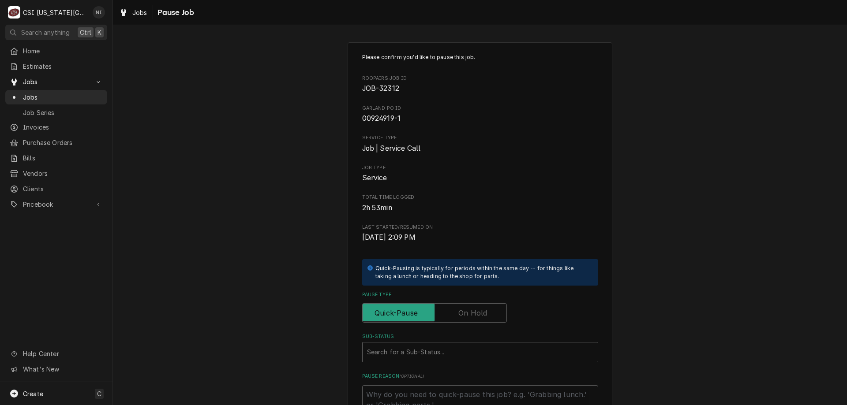
drag, startPoint x: 483, startPoint y: 312, endPoint x: 480, endPoint y: 321, distance: 9.5
click at [482, 315] on label "Pause Type" at bounding box center [434, 313] width 145 height 19
click at [482, 315] on input "Pause Type" at bounding box center [434, 313] width 137 height 19
checkbox input "true"
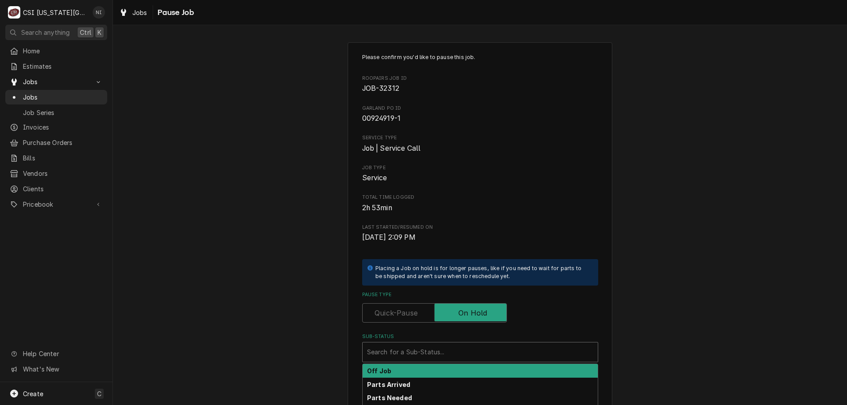
drag, startPoint x: 464, startPoint y: 344, endPoint x: 588, endPoint y: 346, distance: 124.0
click at [464, 345] on div "Search for a Sub-Status..." at bounding box center [480, 352] width 235 height 19
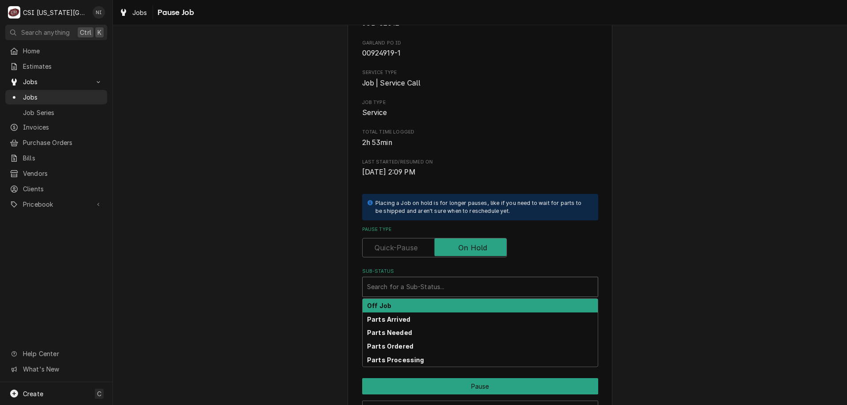
scroll to position [84, 0]
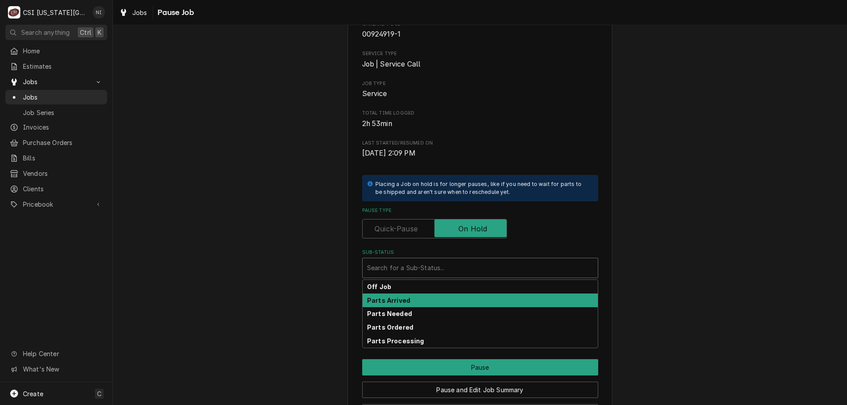
click at [403, 302] on strong "Parts Arrived" at bounding box center [388, 300] width 43 height 7
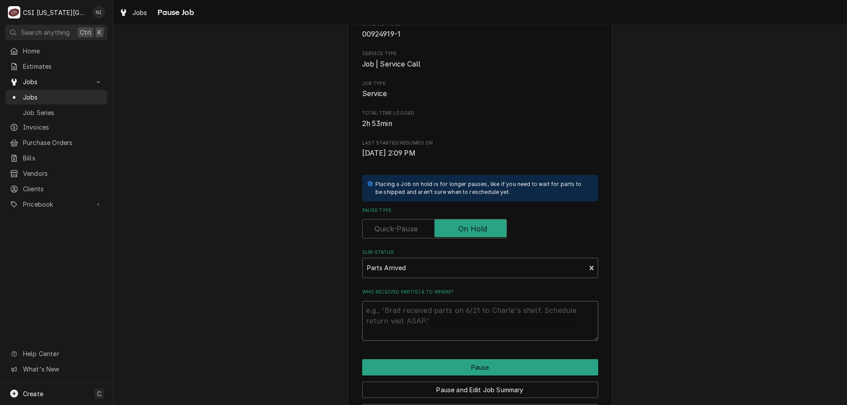
click at [399, 313] on textarea "Who received part(s) & to where?" at bounding box center [480, 321] width 236 height 40
type textarea "x"
type textarea "s"
type textarea "x"
type textarea "sc"
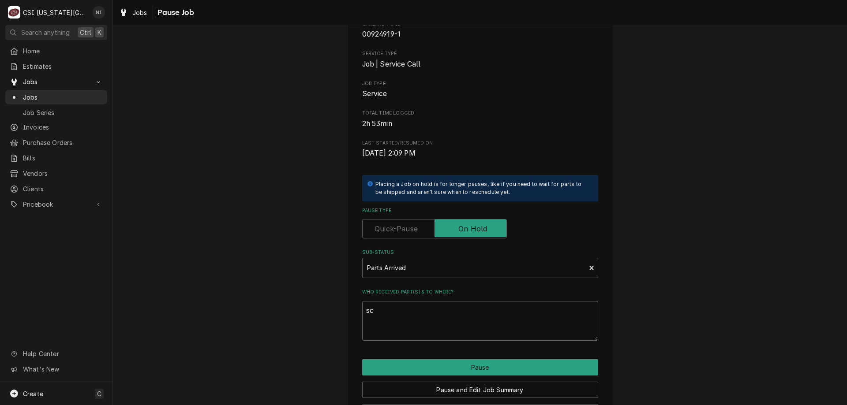
type textarea "x"
type textarea "scr"
type textarea "x"
type textarea "scre"
type textarea "x"
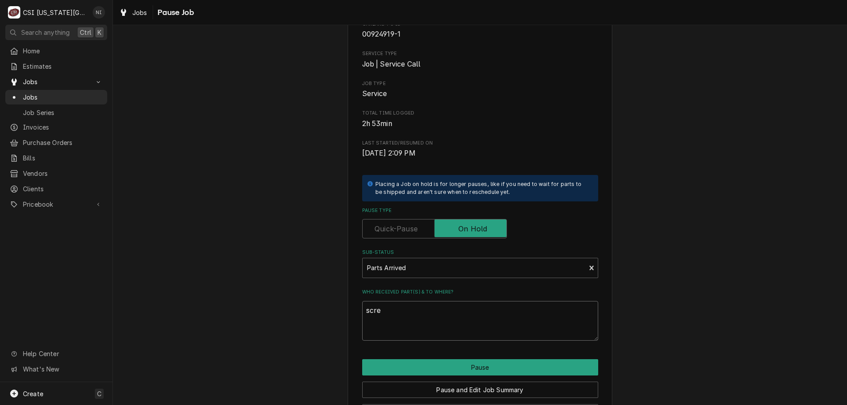
type textarea "scres"
type textarea "x"
type textarea "scre"
type textarea "x"
type textarea "screw"
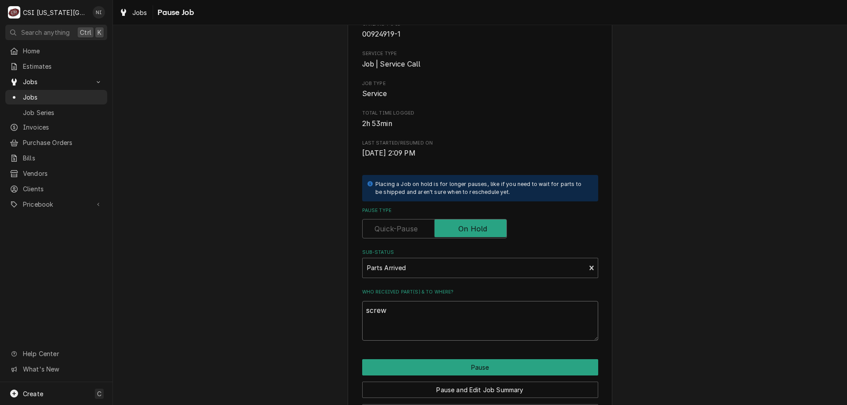
type textarea "x"
type textarea "screws"
type textarea "x"
type textarea "screws"
type textarea "x"
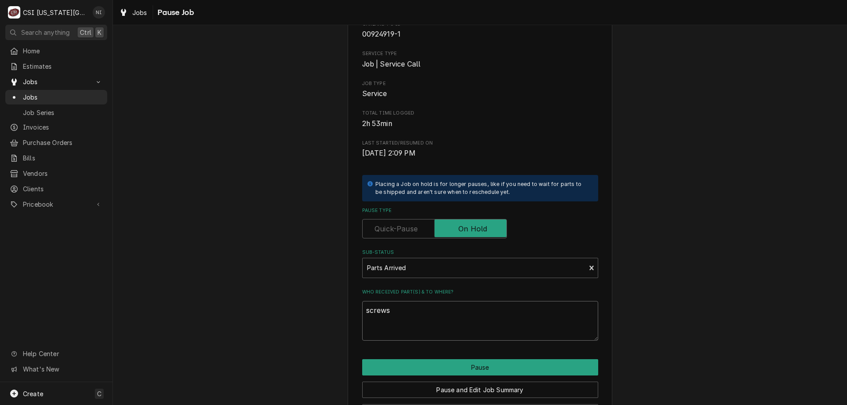
type textarea "screws o"
type textarea "x"
type textarea "screws on"
type textarea "x"
type textarea "screws on"
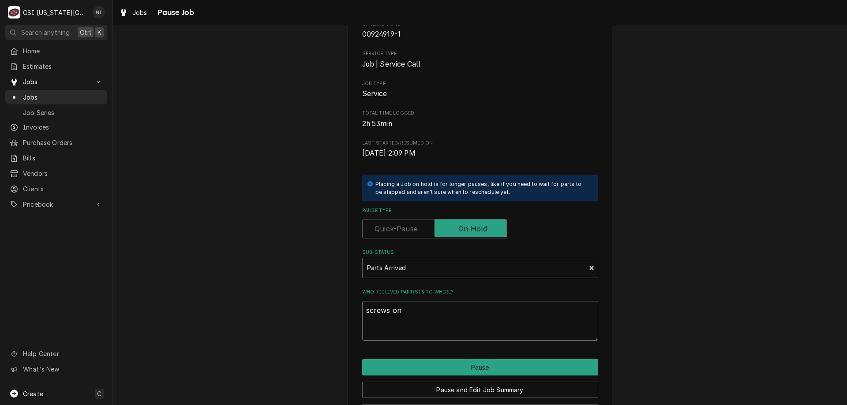
type textarea "x"
type textarea "screws on b"
type textarea "x"
type textarea "screws on bu"
type textarea "x"
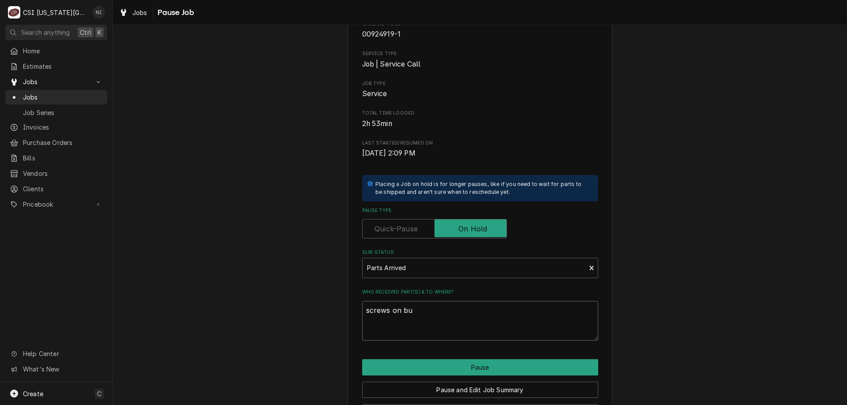
type textarea "screws on bus"
type textarea "x"
type textarea "screws on bust"
type textarea "x"
type textarea "screws on busta"
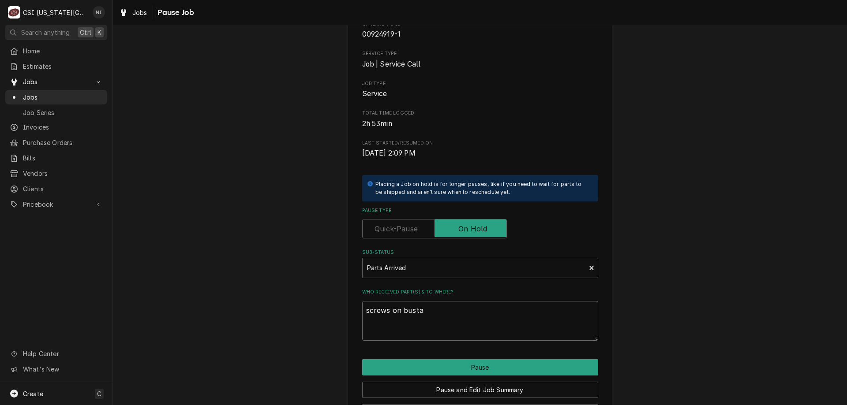
type textarea "x"
type textarea "screws on bustam"
type textarea "x"
type textarea "screws on bustama"
type textarea "x"
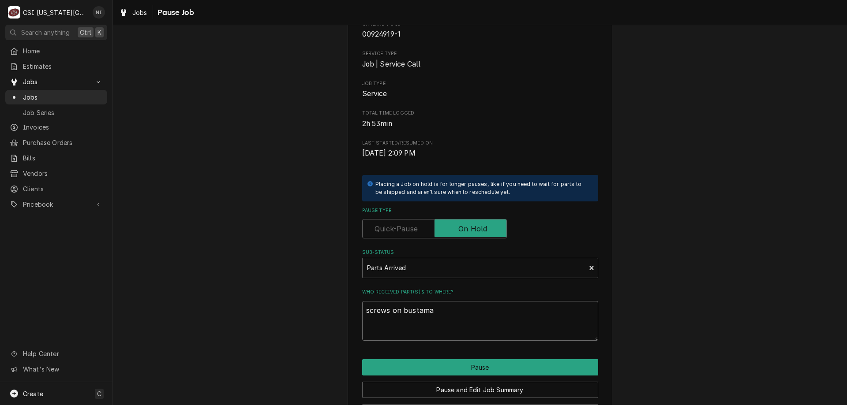
type textarea "screws on bustaman"
type textarea "x"
type textarea "screws on bustamant"
type textarea "x"
type textarea "screws on bustamante"
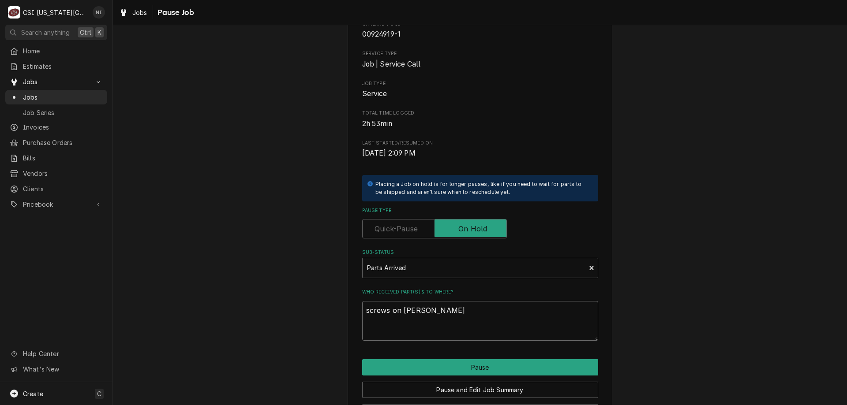
type textarea "x"
type textarea "screws on bustamante"
type textarea "x"
type textarea "screws on bustamante h"
type textarea "x"
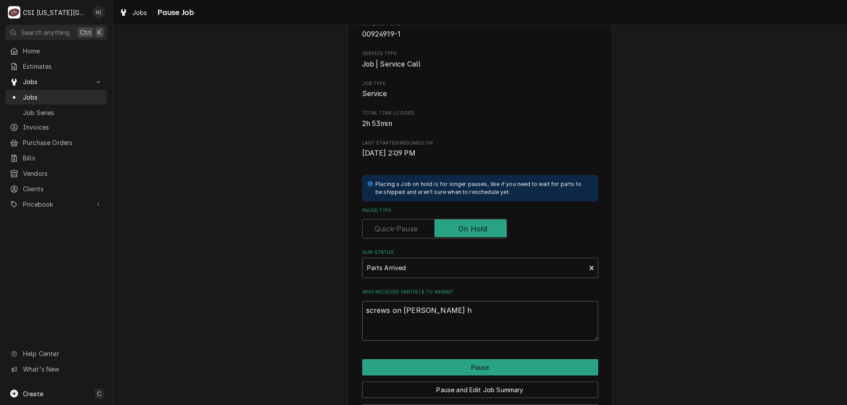
type textarea "screws on bustamante hs"
type textarea "x"
type textarea "screws on bustamante h"
type textarea "x"
type textarea "screws on bustamante"
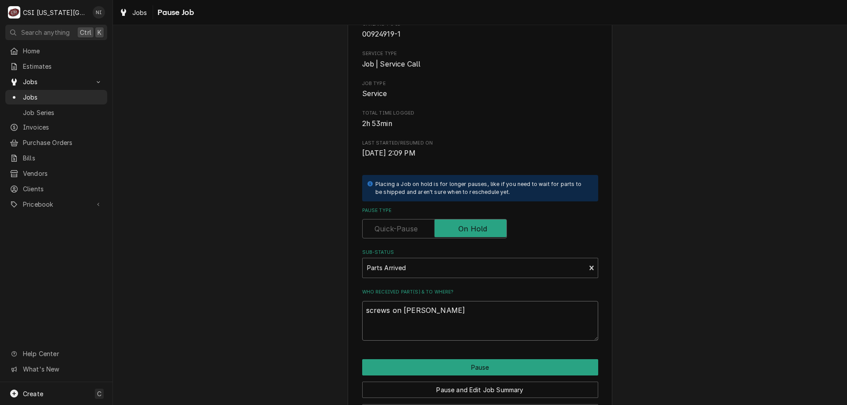
type textarea "x"
type textarea "screws on bustamante s"
type textarea "x"
type textarea "screws on bustamante sh"
type textarea "x"
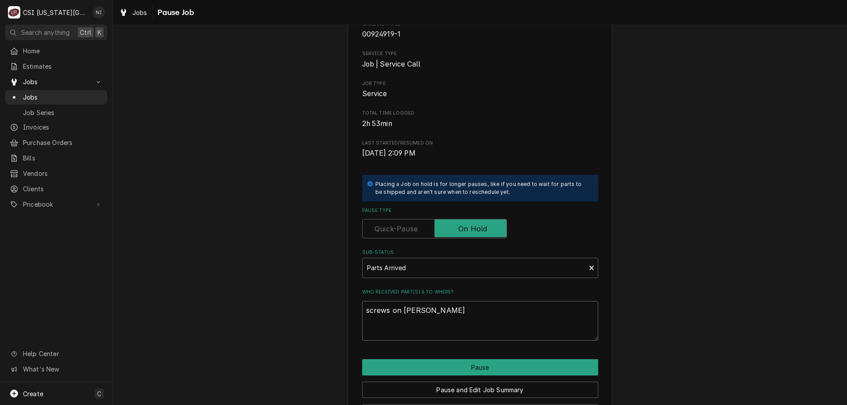
type textarea "screws on bustamante she"
type textarea "x"
type textarea "screws on bustamante shel"
type textarea "x"
type textarea "screws on bustamante shelf"
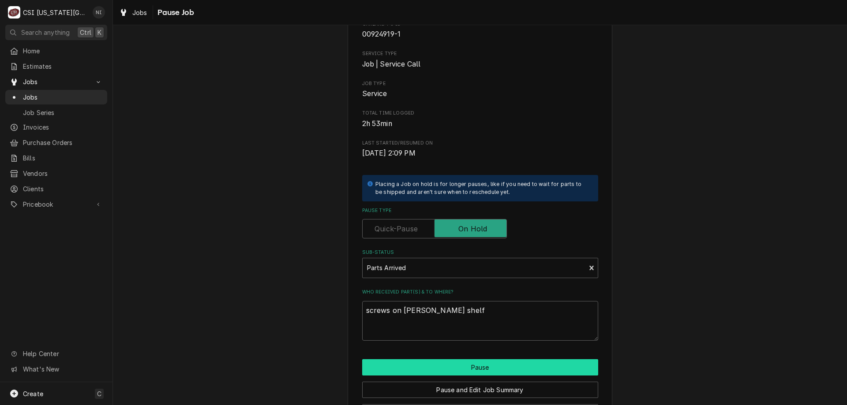
click at [437, 371] on button "Pause" at bounding box center [480, 368] width 236 height 16
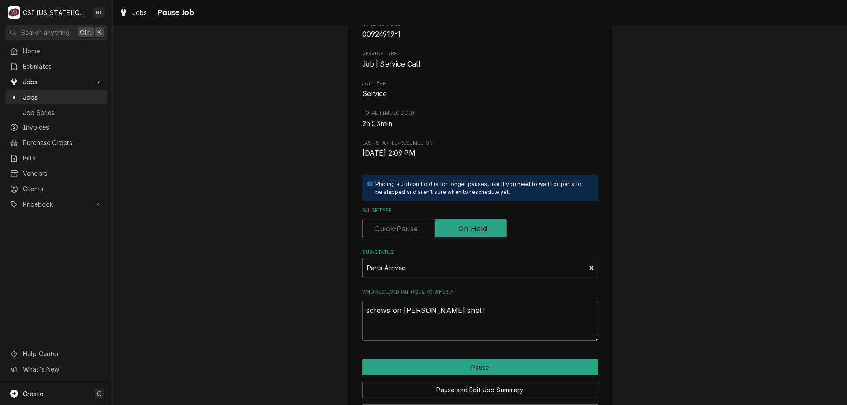
type textarea "x"
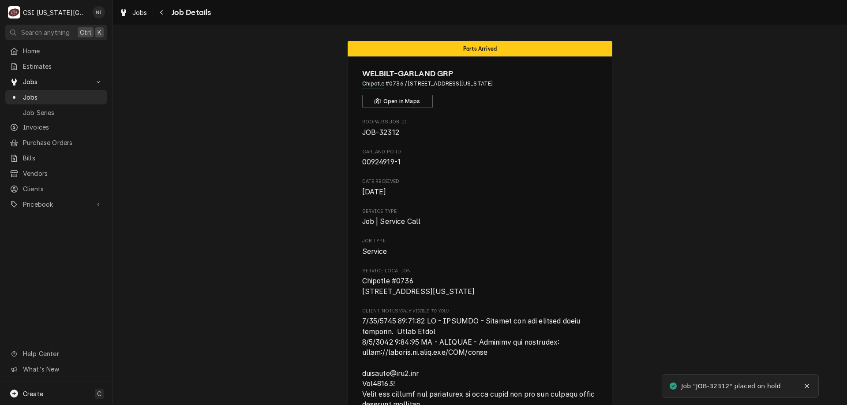
click at [66, 96] on span "Jobs" at bounding box center [63, 97] width 80 height 9
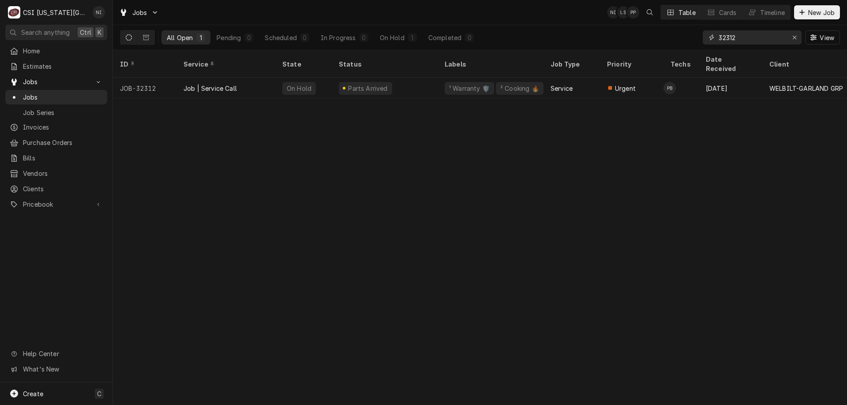
drag, startPoint x: 743, startPoint y: 39, endPoint x: 703, endPoint y: 37, distance: 39.8
click at [703, 37] on div "32312" at bounding box center [752, 37] width 99 height 14
type input "32040"
click at [332, 80] on div "Parts Ordered" at bounding box center [385, 88] width 106 height 21
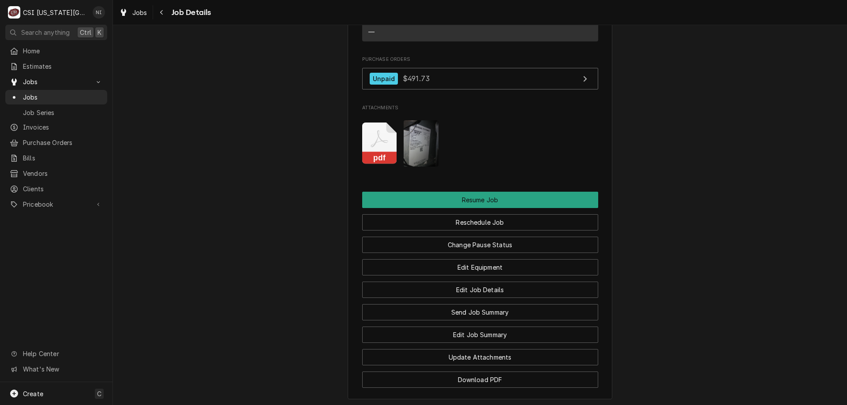
scroll to position [1421, 0]
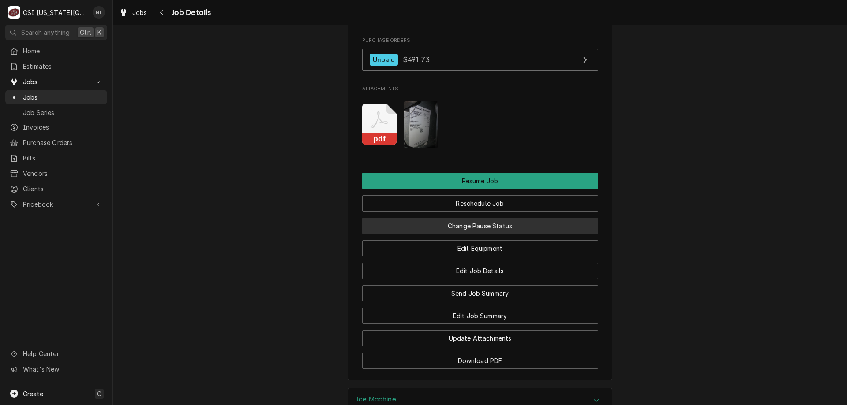
click at [479, 218] on button "Change Pause Status" at bounding box center [480, 226] width 236 height 16
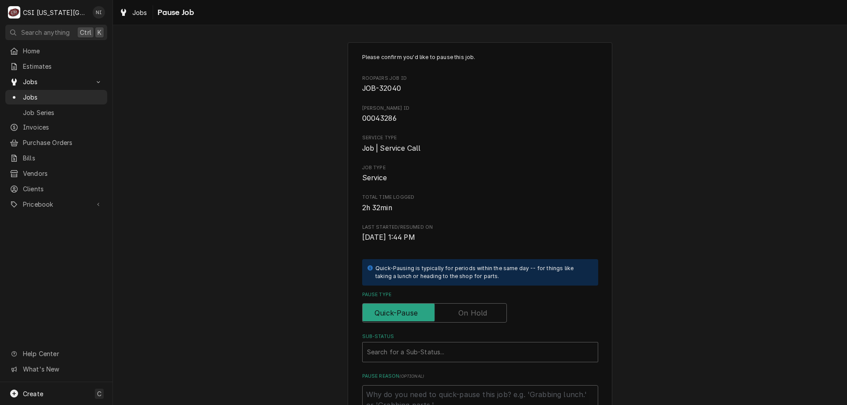
click at [460, 314] on label "Pause Type" at bounding box center [434, 313] width 145 height 19
click at [460, 314] on input "Pause Type" at bounding box center [434, 313] width 137 height 19
checkbox input "true"
click at [449, 353] on div "Sub-Status" at bounding box center [480, 353] width 226 height 16
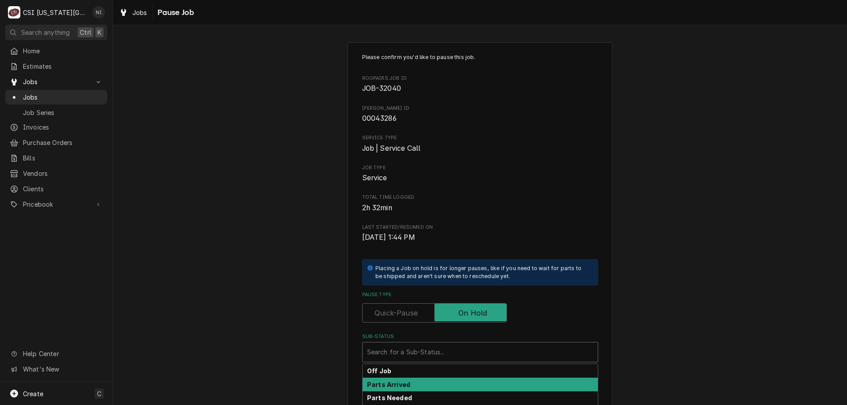
click at [413, 390] on div "Parts Arrived" at bounding box center [480, 385] width 235 height 14
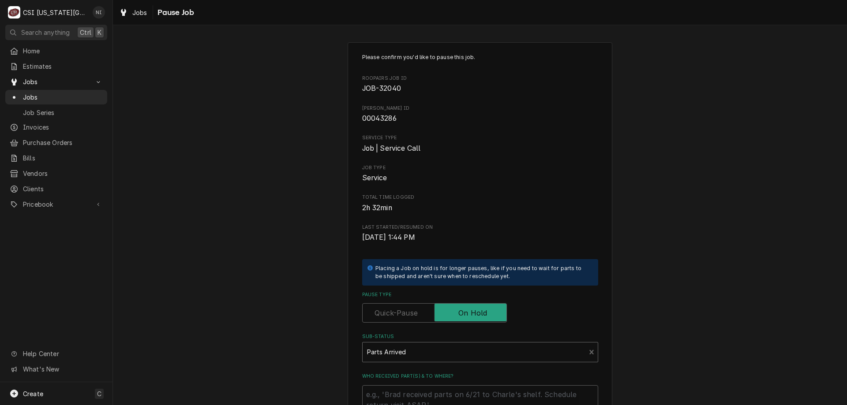
scroll to position [119, 0]
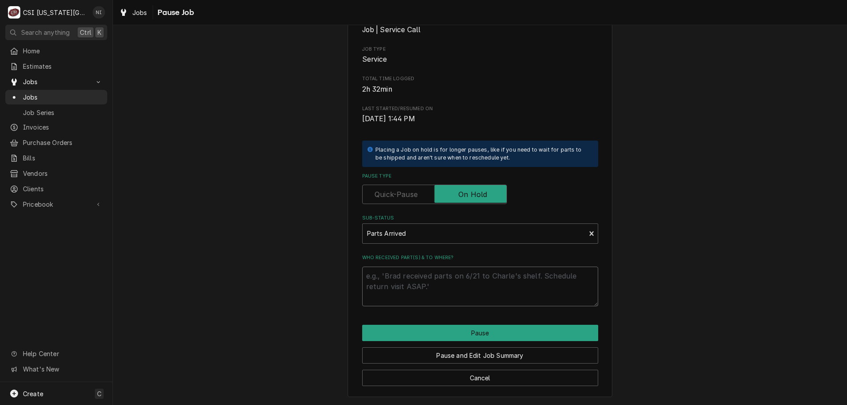
drag, startPoint x: 497, startPoint y: 277, endPoint x: 504, endPoint y: 273, distance: 8.5
click at [497, 277] on textarea "Who received part(s) & to where?" at bounding box center [480, 287] width 236 height 40
type textarea "x"
type textarea "p"
type textarea "x"
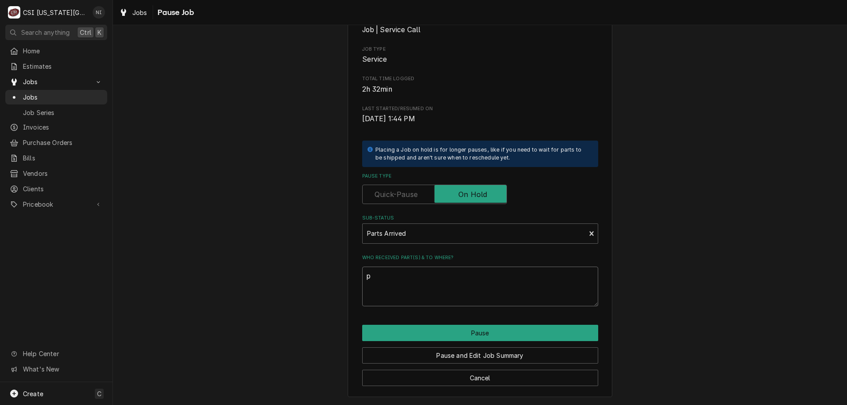
type textarea "pa"
type textarea "x"
type textarea "part"
type textarea "x"
type textarea "parts"
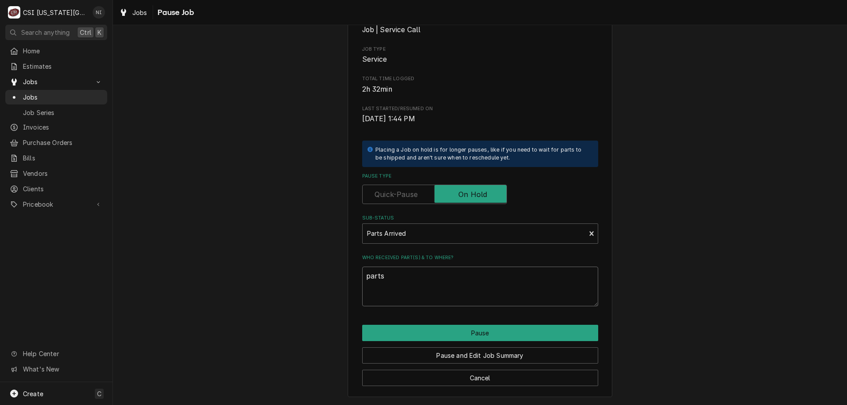
type textarea "x"
type textarea "parts o"
type textarea "x"
type textarea "parts on"
type textarea "x"
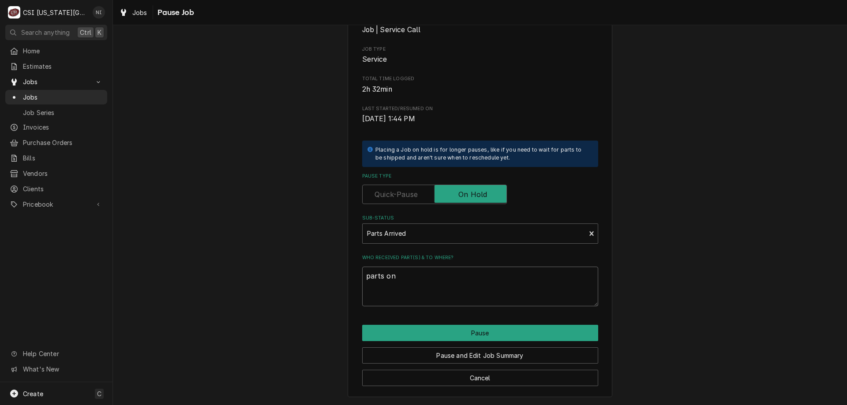
type textarea "parts on"
type textarea "x"
type textarea "parts on h"
type textarea "x"
type textarea "parts on ha"
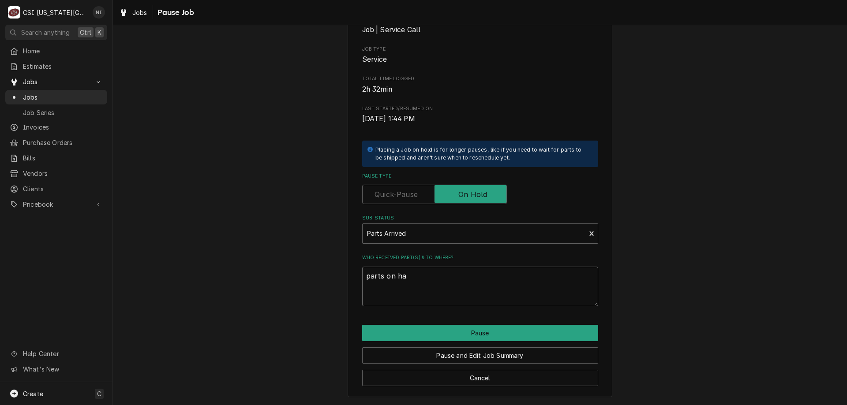
type textarea "x"
type textarea "parts on haw"
type textarea "x"
type textarea "parts on hawk"
type textarea "x"
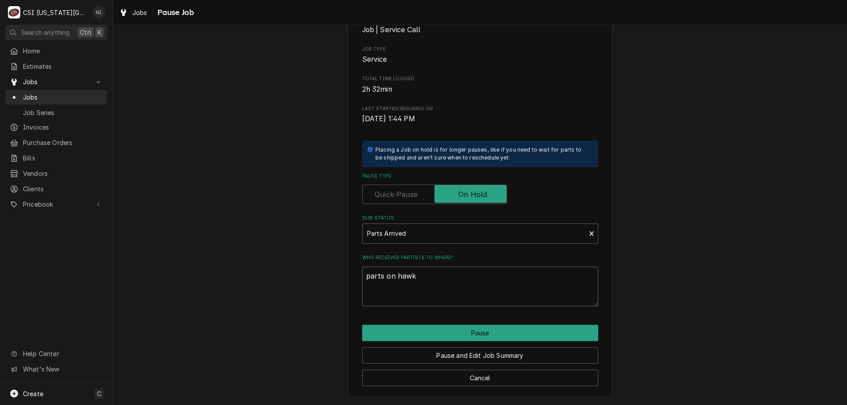
type textarea "parts on hawki"
type textarea "x"
type textarea "parts on hawkin"
type textarea "x"
type textarea "parts on hawkins"
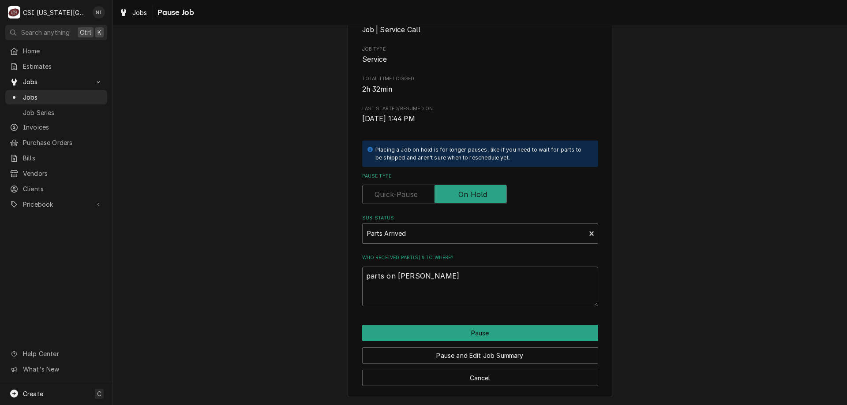
type textarea "x"
type textarea "parts on hawkins"
type textarea "x"
type textarea "parts on hawkins s"
type textarea "x"
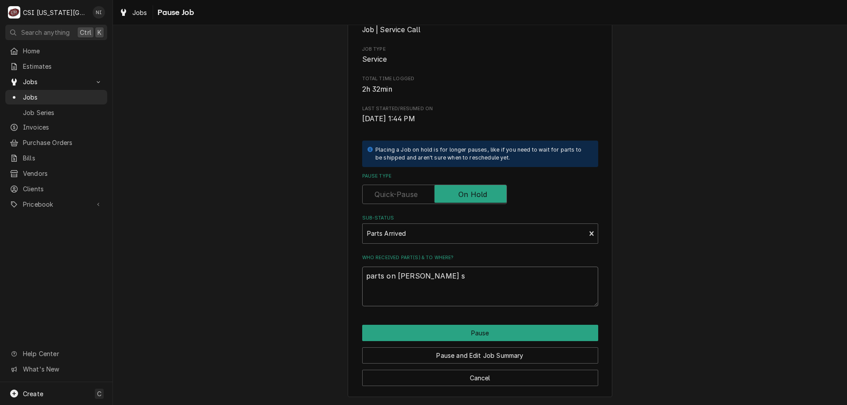
type textarea "parts on hawkins sh"
type textarea "x"
type textarea "parts on hawkins she"
type textarea "x"
type textarea "parts on hawkins shel"
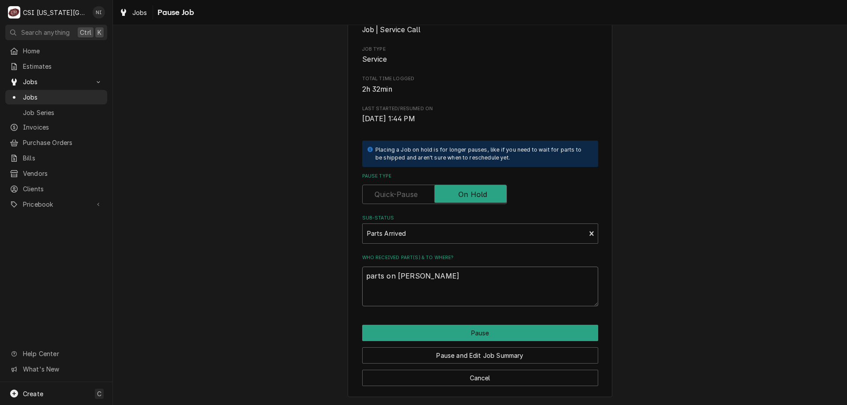
type textarea "x"
type textarea "parts on hawkins shelf"
click at [480, 341] on div "Pause and Edit Job Summary" at bounding box center [480, 352] width 236 height 22
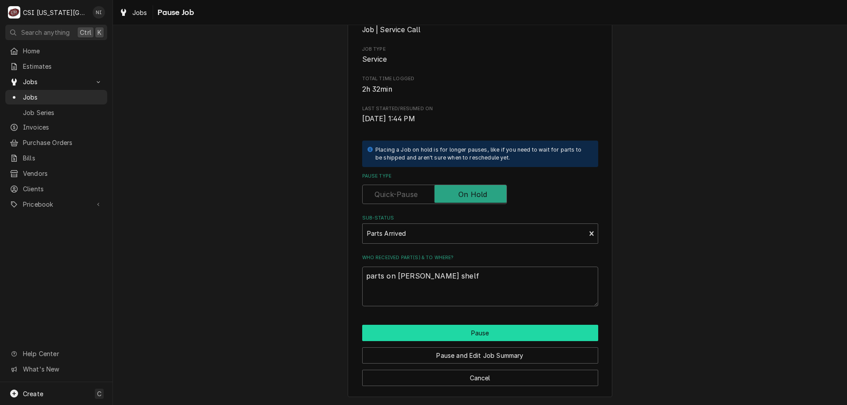
click at [487, 337] on button "Pause" at bounding box center [480, 333] width 236 height 16
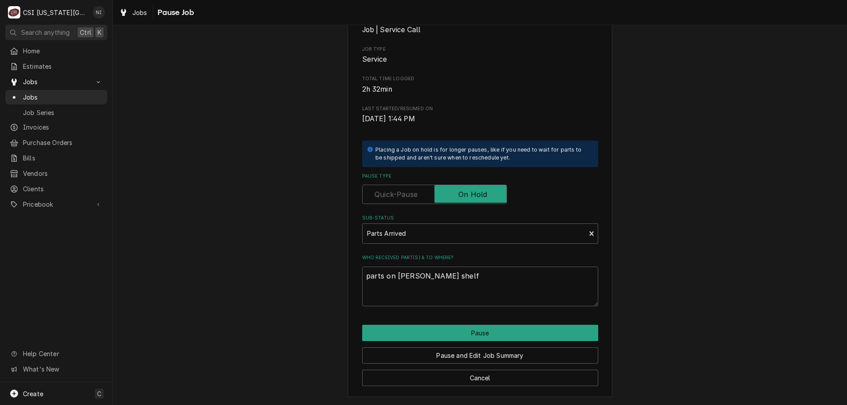
type textarea "x"
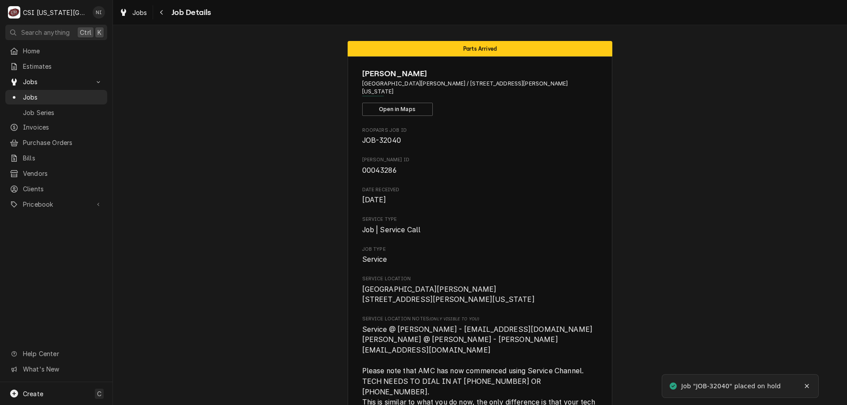
click at [86, 96] on span "Jobs" at bounding box center [63, 97] width 80 height 9
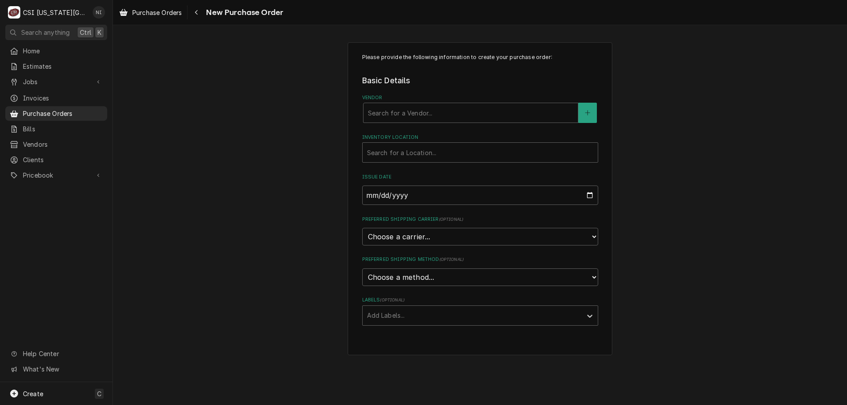
click at [439, 118] on div "Vendor" at bounding box center [471, 113] width 206 height 16
type input "foxx"
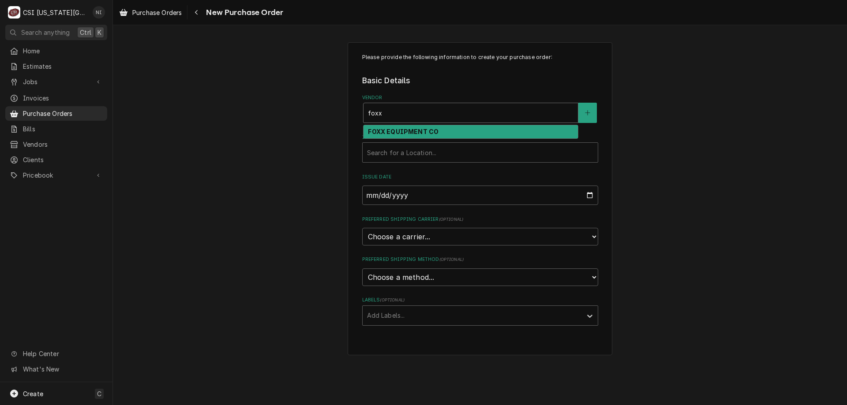
click at [435, 135] on strong "FOXX EQUIPMENT CO" at bounding box center [403, 131] width 71 height 7
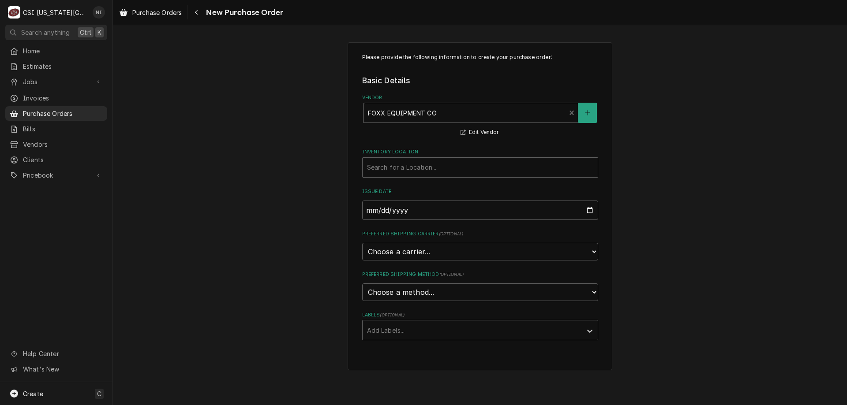
click at [423, 171] on div "Inventory Location" at bounding box center [480, 168] width 226 height 16
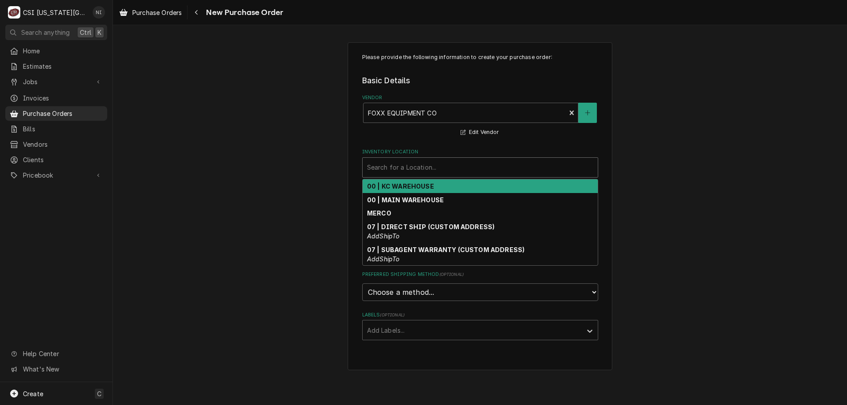
click at [414, 186] on strong "00 | KC WAREHOUSE" at bounding box center [400, 186] width 67 height 7
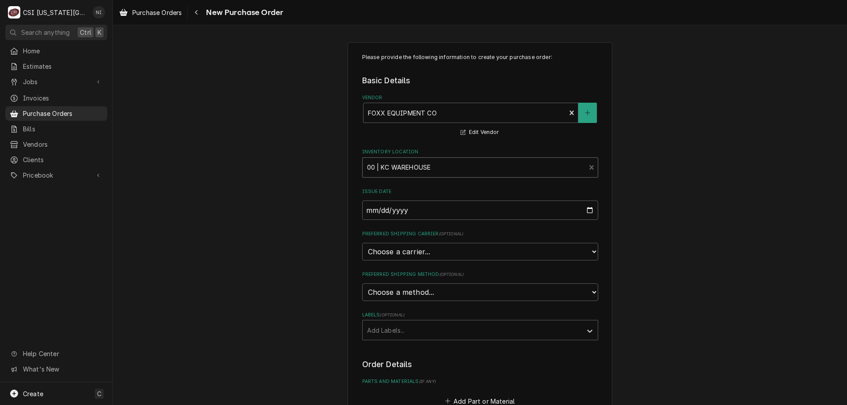
drag, startPoint x: 429, startPoint y: 328, endPoint x: 427, endPoint y: 334, distance: 6.1
click at [429, 329] on div "Labels" at bounding box center [472, 330] width 210 height 16
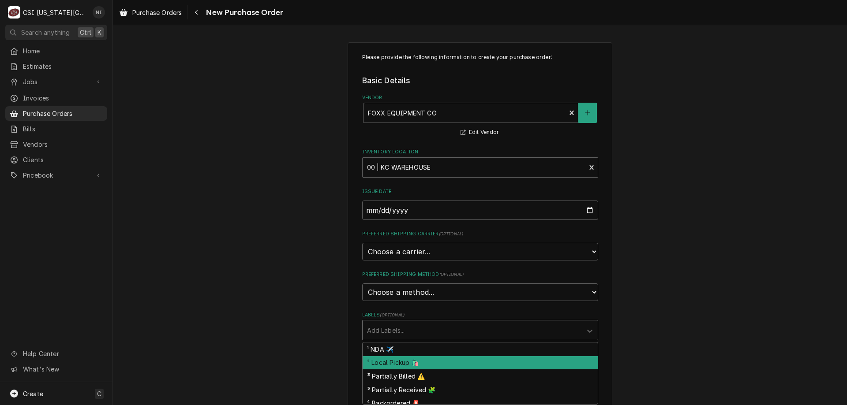
drag, startPoint x: 414, startPoint y: 362, endPoint x: 443, endPoint y: 377, distance: 32.2
click at [415, 362] on div "² Local Pickup 🛍️" at bounding box center [480, 363] width 235 height 14
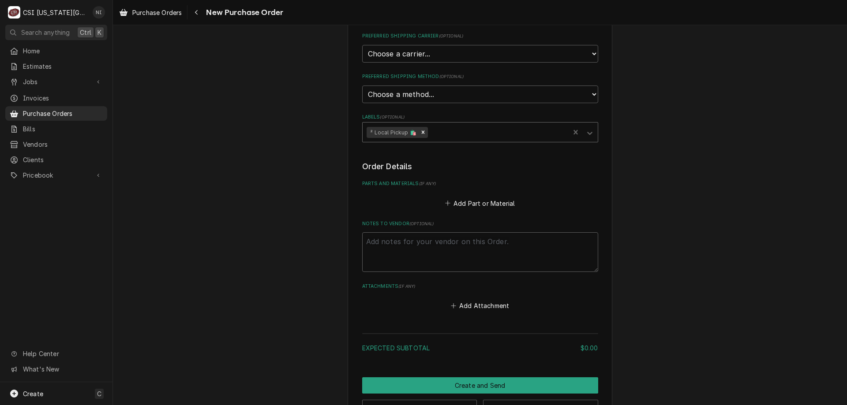
scroll to position [222, 0]
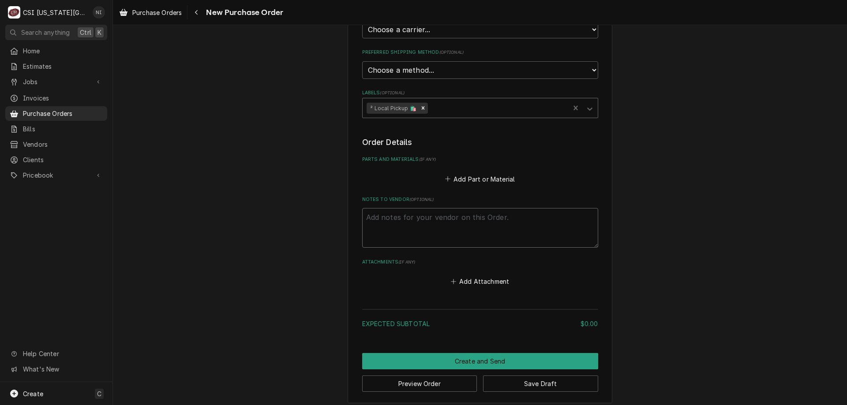
click at [435, 224] on textarea "Notes to Vendor ( optional )" at bounding box center [480, 228] width 236 height 40
type textarea "x"
type textarea "s"
type textarea "x"
type textarea "se"
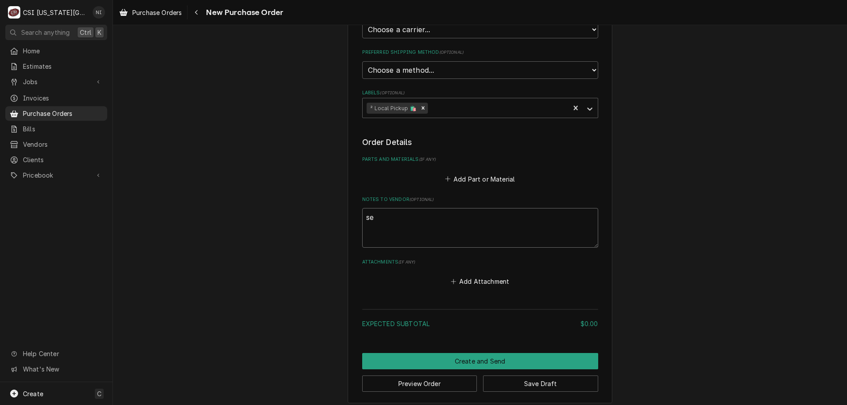
type textarea "x"
type textarea "sea"
type textarea "x"
type textarea "sean"
type textarea "x"
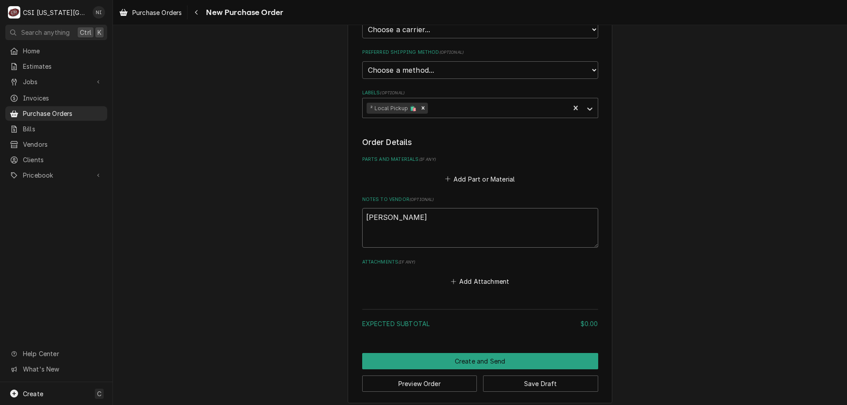
type textarea "sean"
type textarea "x"
type textarea "sean tr"
type textarea "x"
type textarea "sean tru"
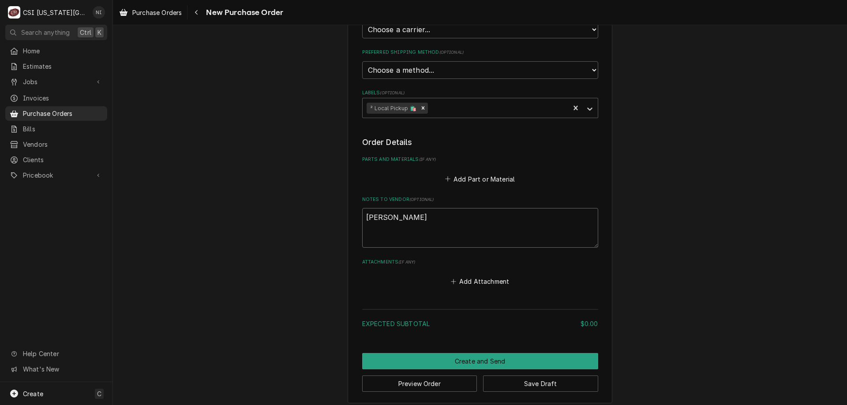
type textarea "x"
type textarea "sean truc"
type textarea "x"
type textarea "sean truck"
type textarea "x"
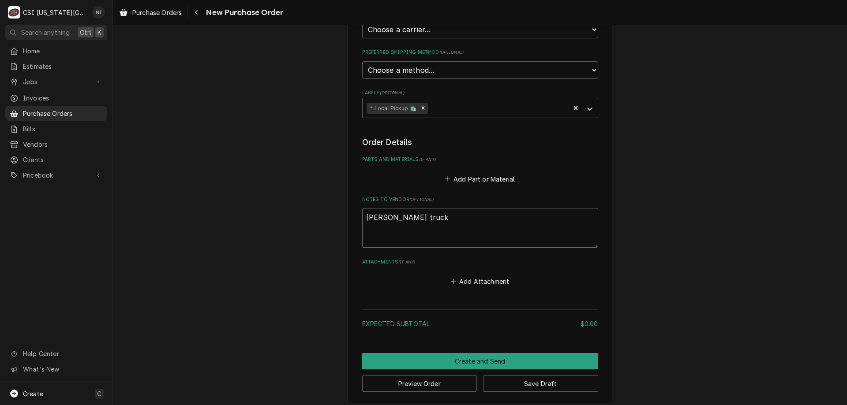
type textarea "sean truck"
type textarea "x"
type textarea "sean truck s"
type textarea "x"
type textarea "sean truck sto"
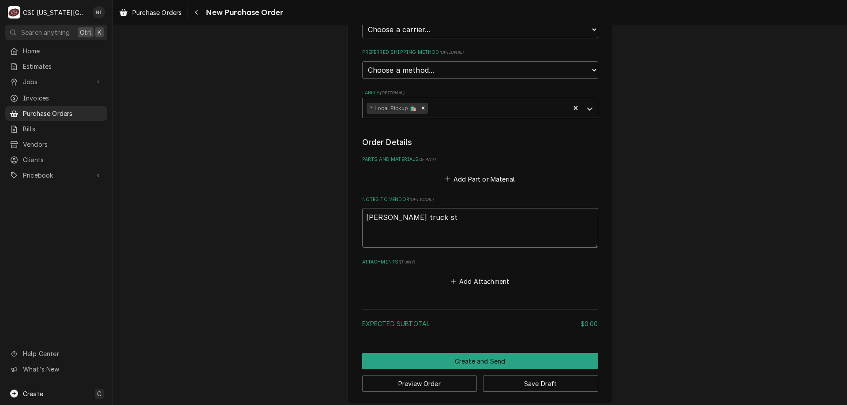
type textarea "x"
type textarea "sean truck stok"
type textarea "x"
type textarea "sean truck stokc"
type textarea "x"
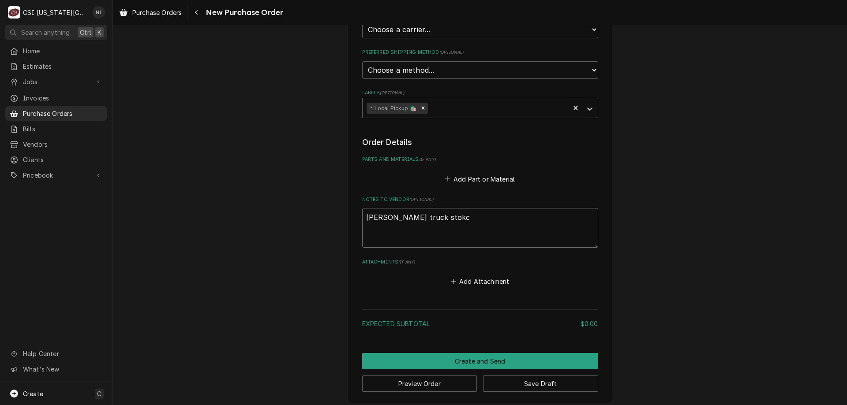
type textarea "sean truck stok"
type textarea "x"
type textarea "sean truck sto"
type textarea "x"
type textarea "sean truck stoc"
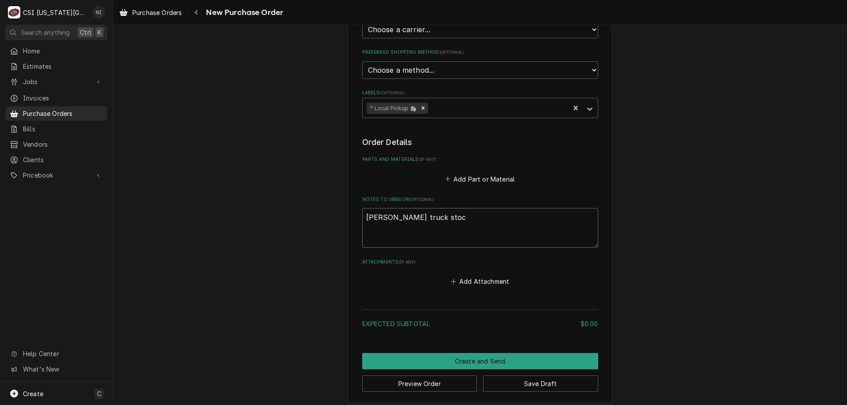
type textarea "x"
type textarea "sean truck stock"
click at [501, 356] on button "Create and Send" at bounding box center [480, 361] width 236 height 16
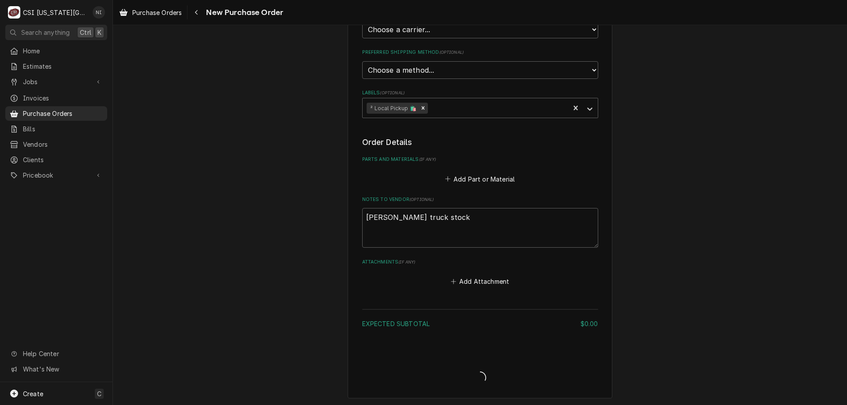
type textarea "x"
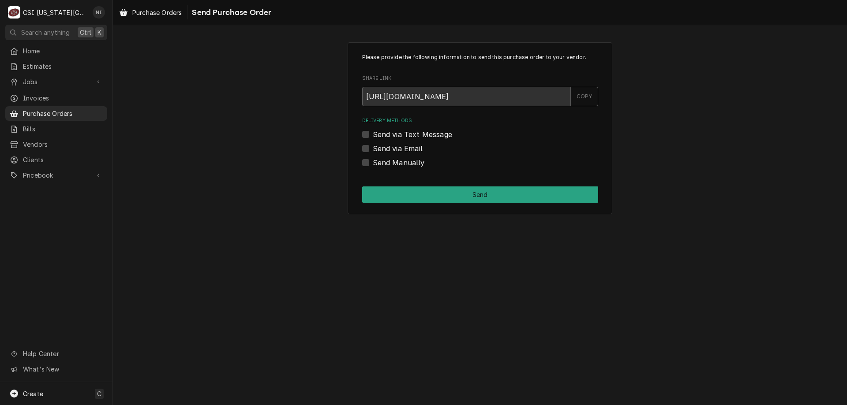
click at [373, 163] on label "Send Manually" at bounding box center [399, 162] width 52 height 11
click at [373, 163] on input "Send Manually" at bounding box center [491, 166] width 236 height 19
checkbox input "true"
click at [382, 191] on button "Send" at bounding box center [480, 195] width 236 height 16
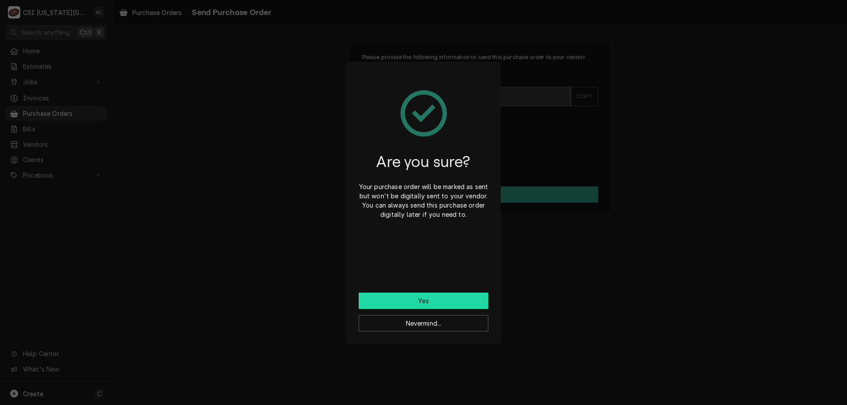
click at [397, 304] on button "Yes" at bounding box center [424, 301] width 130 height 16
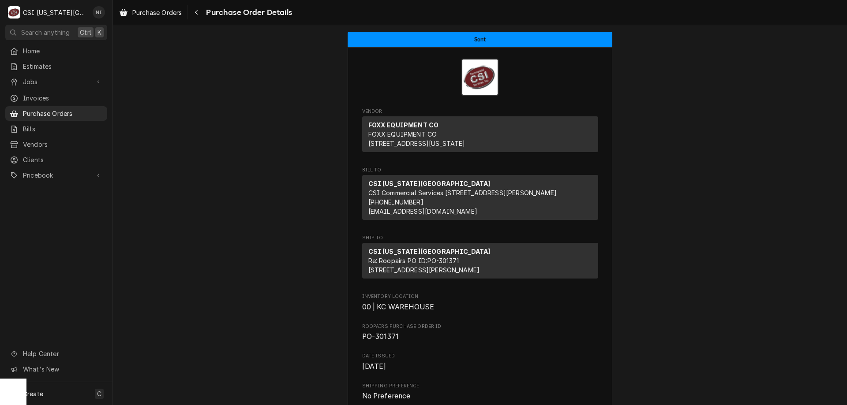
click at [83, 110] on span "Purchase Orders" at bounding box center [63, 113] width 80 height 9
